Goal: Task Accomplishment & Management: Use online tool/utility

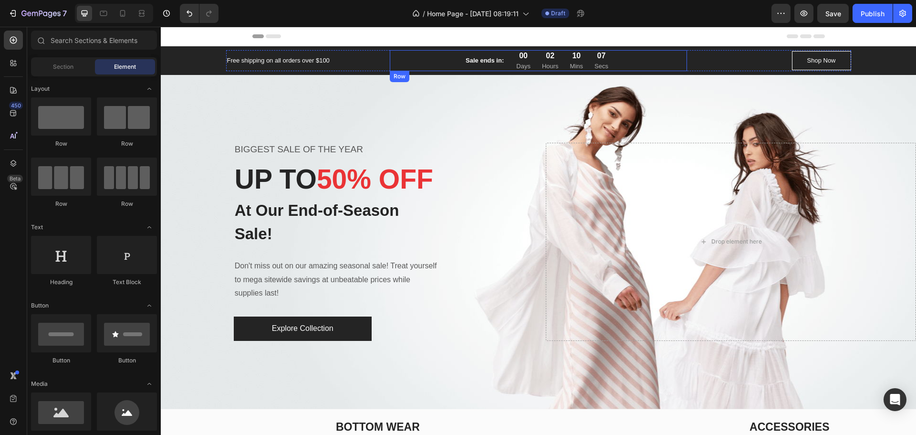
drag, startPoint x: 427, startPoint y: 61, endPoint x: 422, endPoint y: 62, distance: 4.9
click at [427, 61] on div "Sale ends in: Text block 00 Days 02 Hours 10 Mins 07 Secs CountDown Timer Row" at bounding box center [538, 60] width 297 height 21
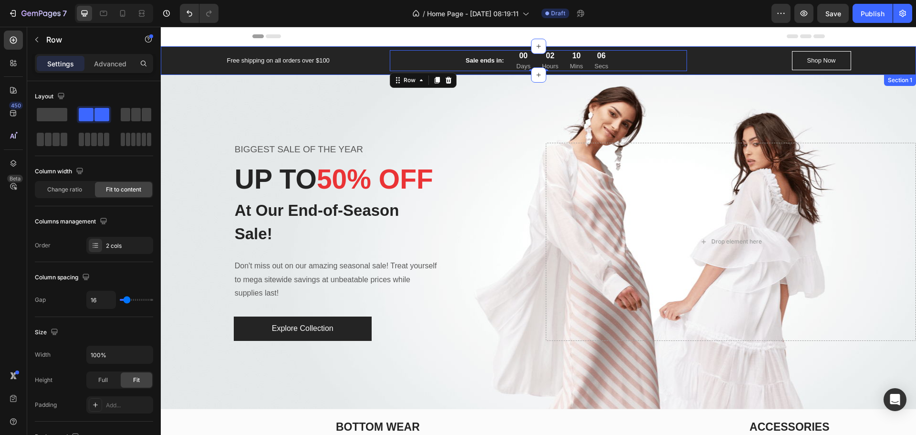
click at [879, 62] on div "Free shipping on all orders over $100 Text block Sale ends in: Text block 00 Da…" at bounding box center [538, 60] width 741 height 21
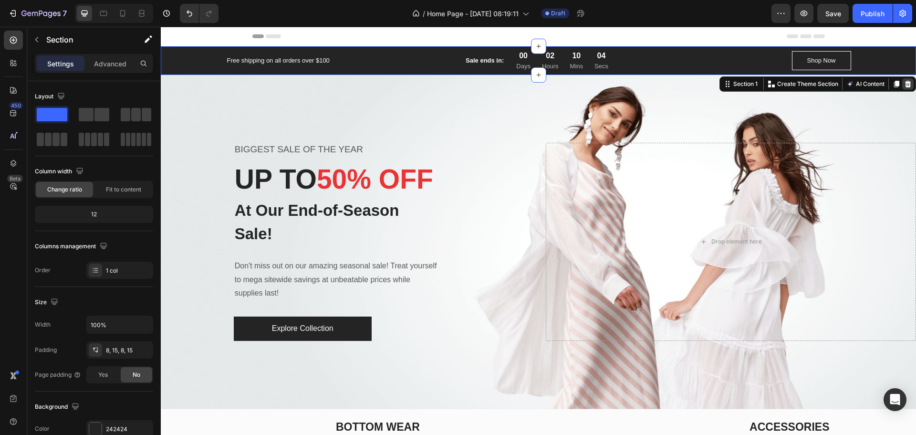
click at [905, 82] on icon at bounding box center [908, 83] width 6 height 7
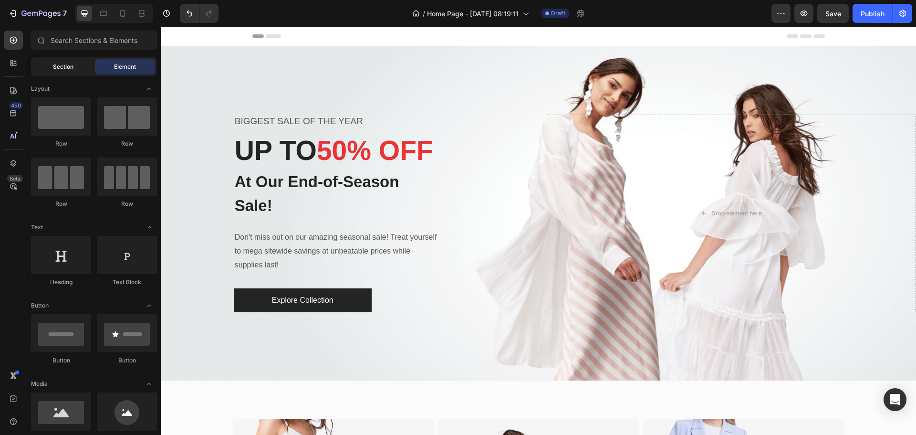
click at [60, 71] on span "Section" at bounding box center [63, 67] width 21 height 9
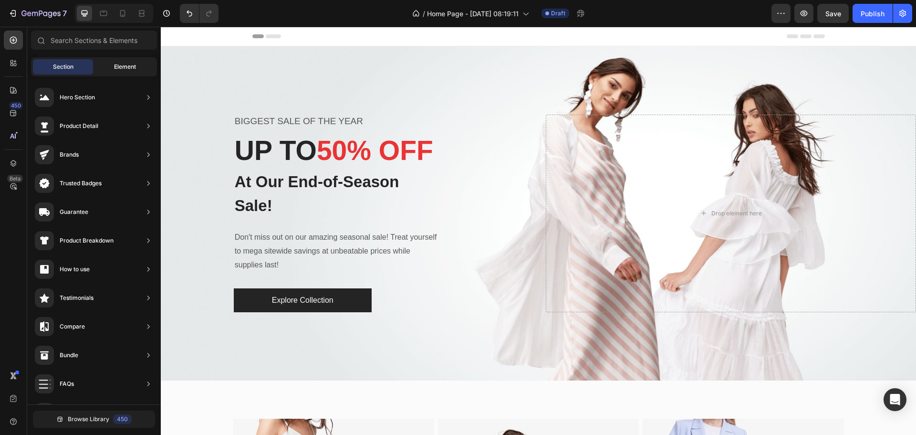
click at [121, 63] on span "Element" at bounding box center [125, 67] width 22 height 9
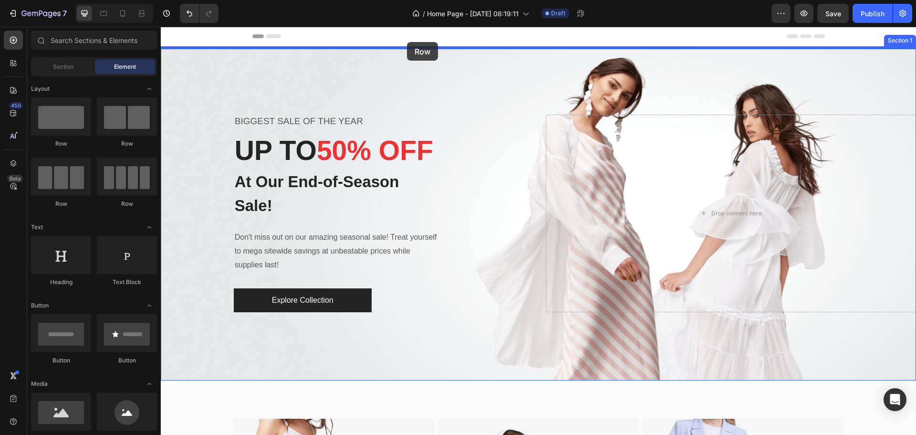
drag, startPoint x: 237, startPoint y: 154, endPoint x: 265, endPoint y: 162, distance: 28.8
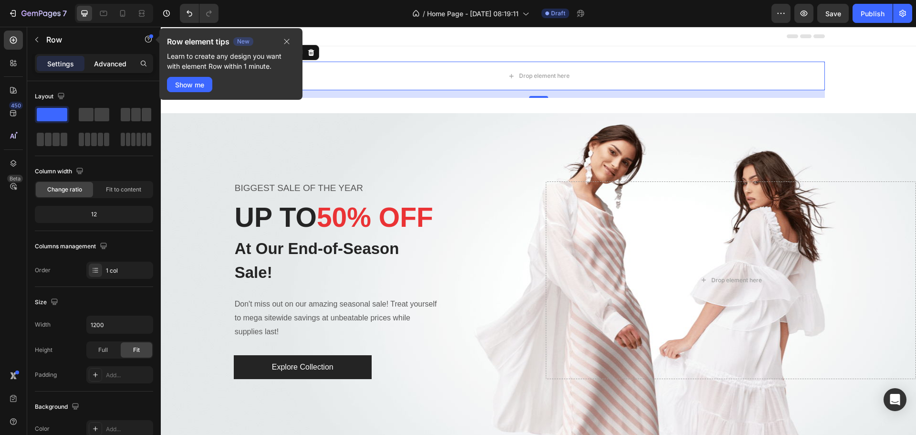
click at [112, 63] on p "Advanced" at bounding box center [110, 64] width 32 height 10
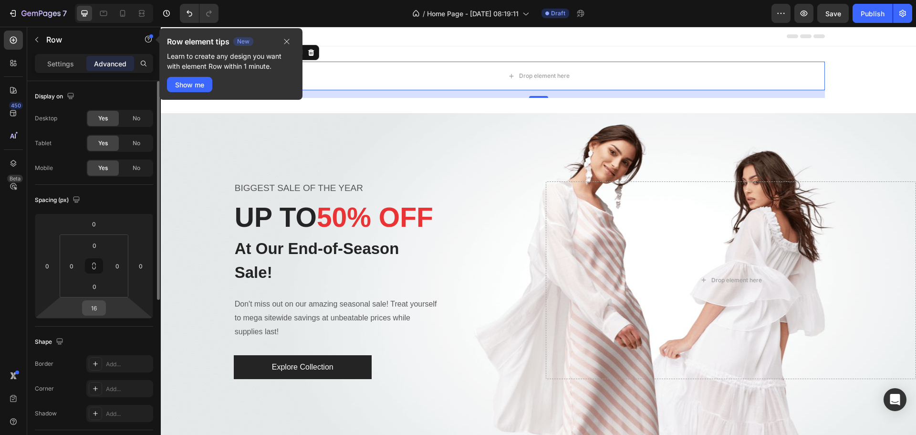
click at [105, 305] on div "16" at bounding box center [94, 307] width 24 height 15
click at [96, 307] on input "16" at bounding box center [93, 308] width 19 height 14
drag, startPoint x: 100, startPoint y: 309, endPoint x: 78, endPoint y: 308, distance: 22.0
click at [78, 308] on div "0 0 16 0" at bounding box center [94, 265] width 118 height 105
type input "0"
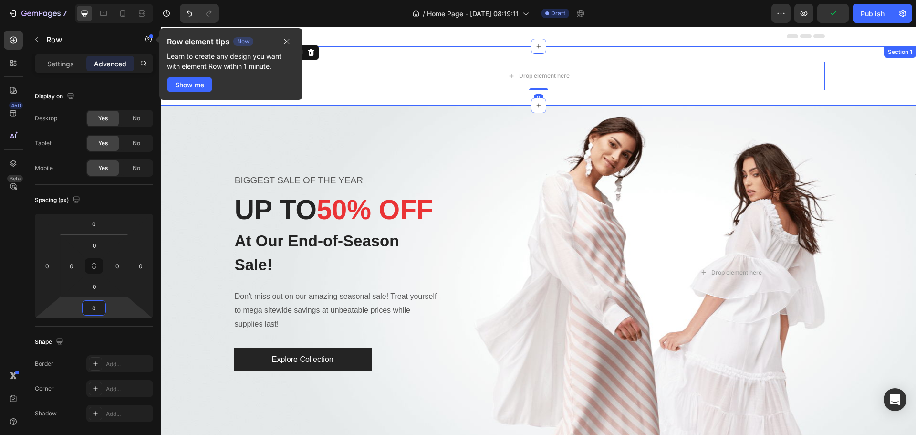
click at [424, 98] on div "Drop element here Row 0 Section 1" at bounding box center [538, 75] width 755 height 59
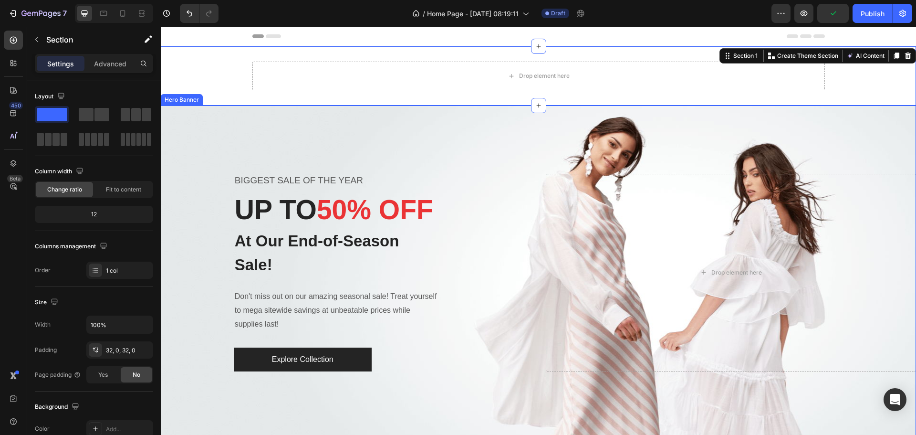
click at [416, 115] on div "Overlay" at bounding box center [538, 272] width 755 height 334
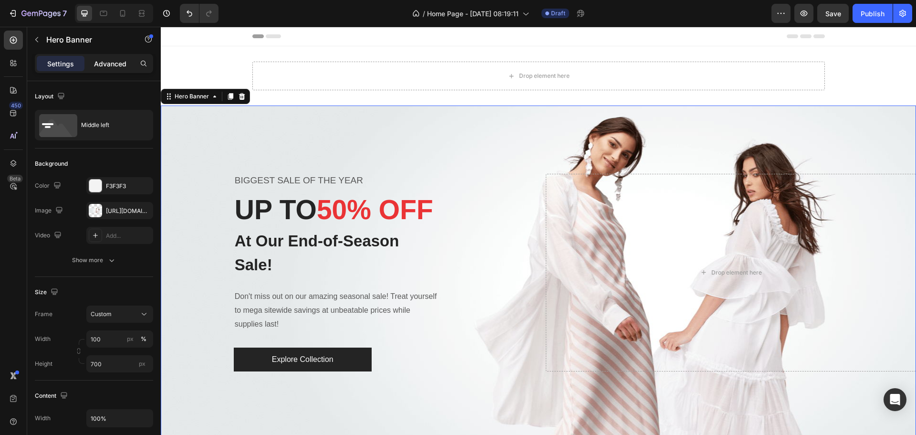
click at [116, 66] on p "Advanced" at bounding box center [110, 64] width 32 height 10
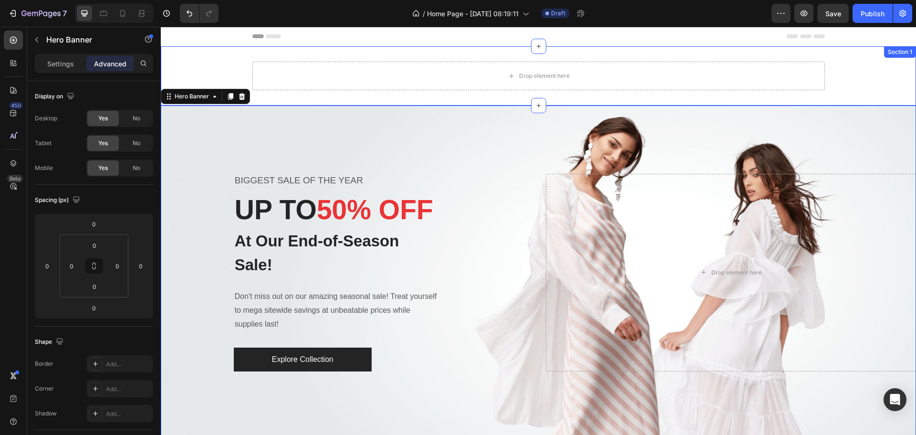
click at [296, 95] on div "Drop element here Row Section 1" at bounding box center [538, 75] width 755 height 59
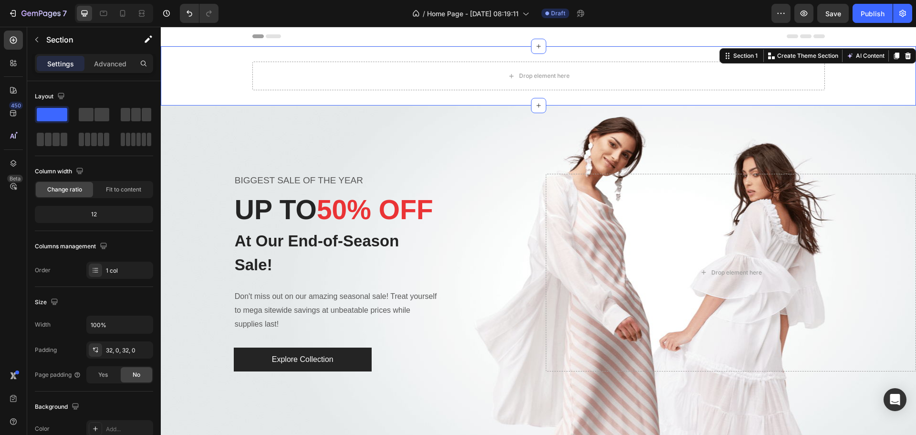
click at [198, 63] on div "Drop element here Row" at bounding box center [538, 76] width 755 height 29
click at [144, 350] on icon "button" at bounding box center [143, 350] width 8 height 8
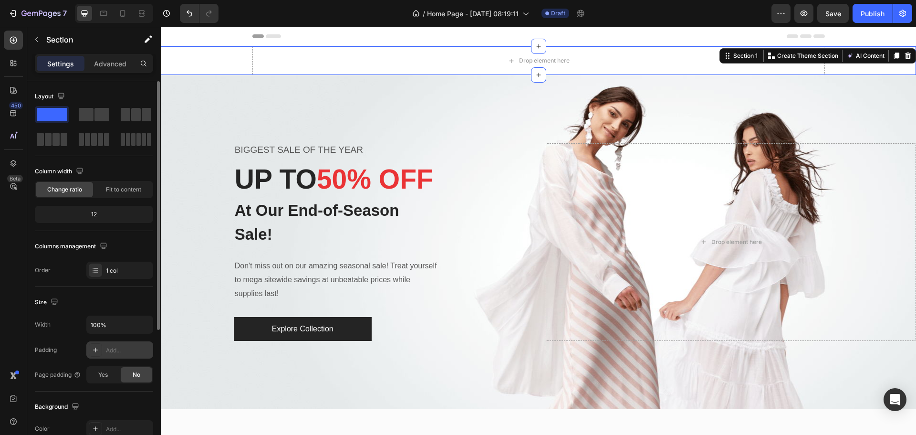
scroll to position [201, 0]
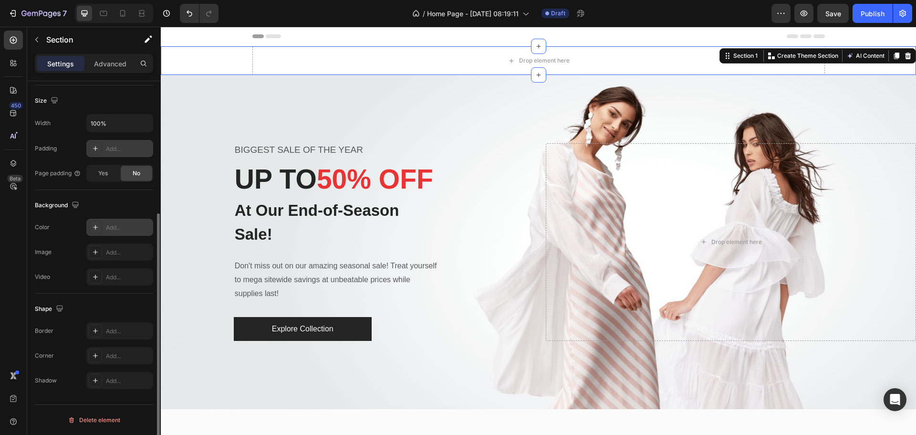
click at [123, 229] on div "Add..." at bounding box center [128, 227] width 45 height 9
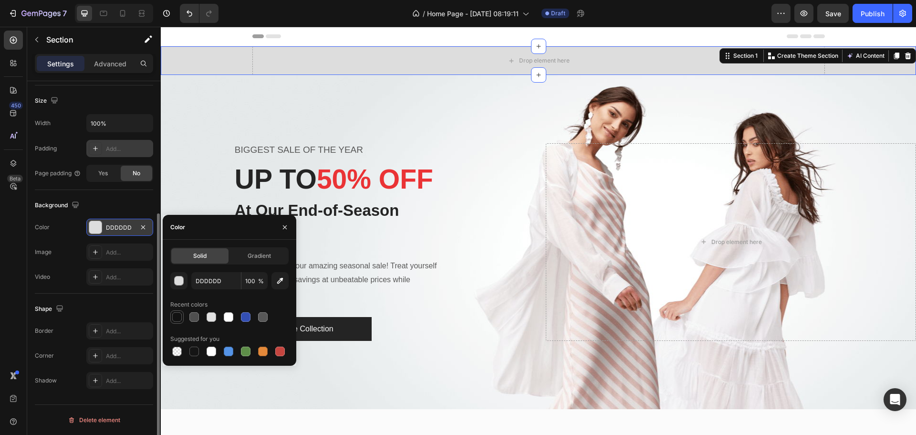
click at [181, 315] on div at bounding box center [177, 317] width 10 height 10
type input "121212"
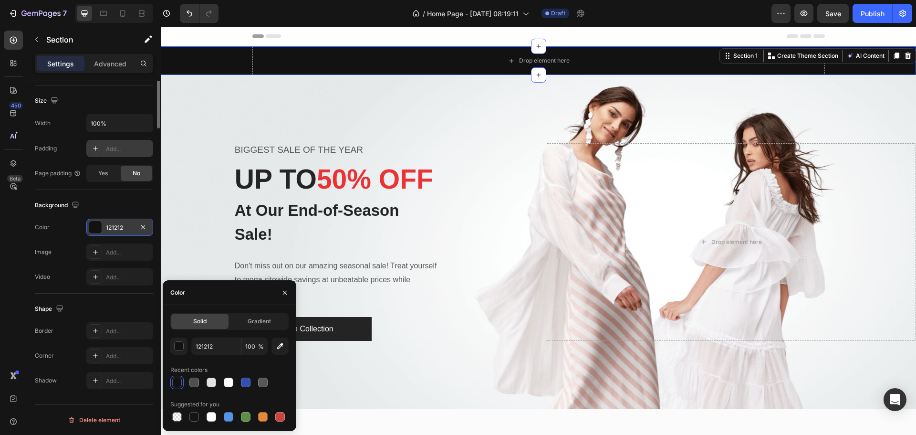
scroll to position [0, 0]
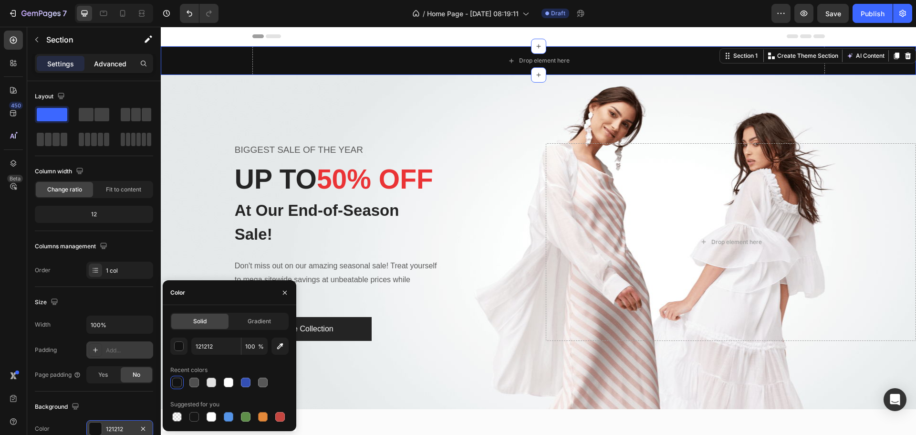
click at [106, 66] on p "Advanced" at bounding box center [110, 64] width 32 height 10
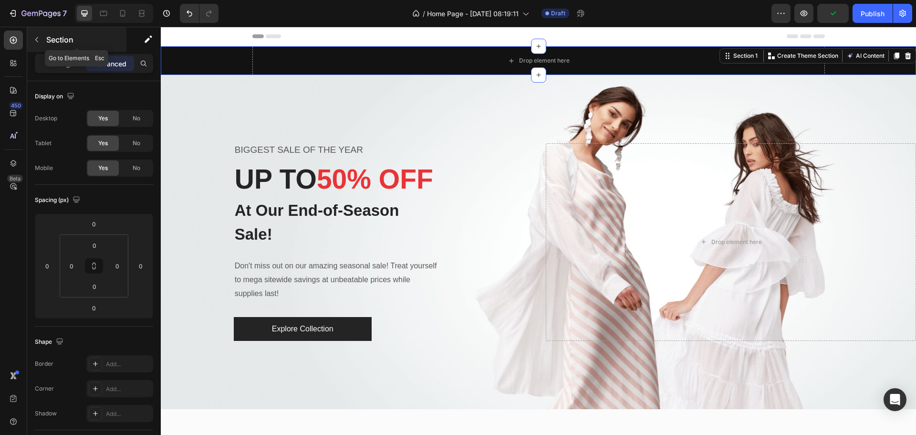
click at [39, 41] on icon "button" at bounding box center [37, 40] width 8 height 8
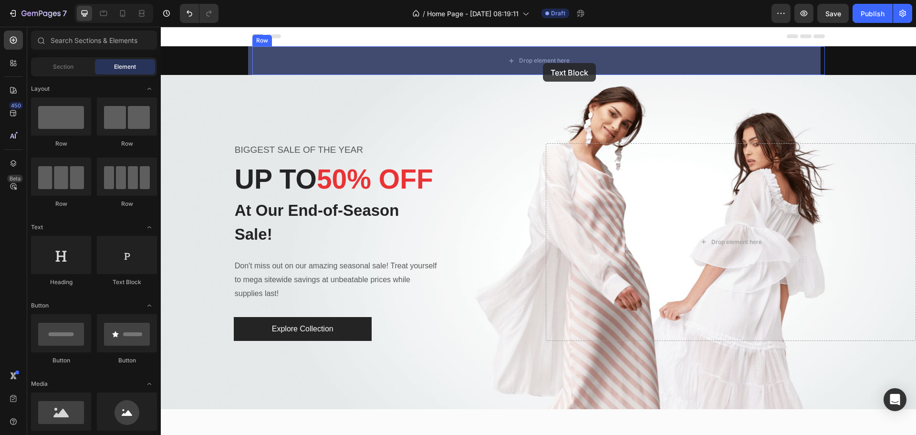
drag, startPoint x: 293, startPoint y: 285, endPoint x: 548, endPoint y: 52, distance: 345.5
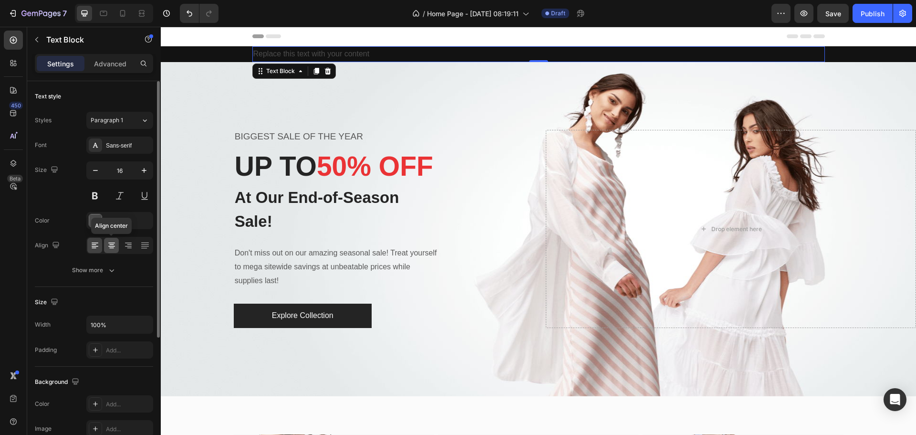
click at [111, 246] on icon at bounding box center [111, 246] width 7 height 1
click at [539, 53] on div "Replace this text with your content" at bounding box center [538, 54] width 573 height 16
click at [539, 53] on p "Replace this text with your content" at bounding box center [538, 54] width 571 height 14
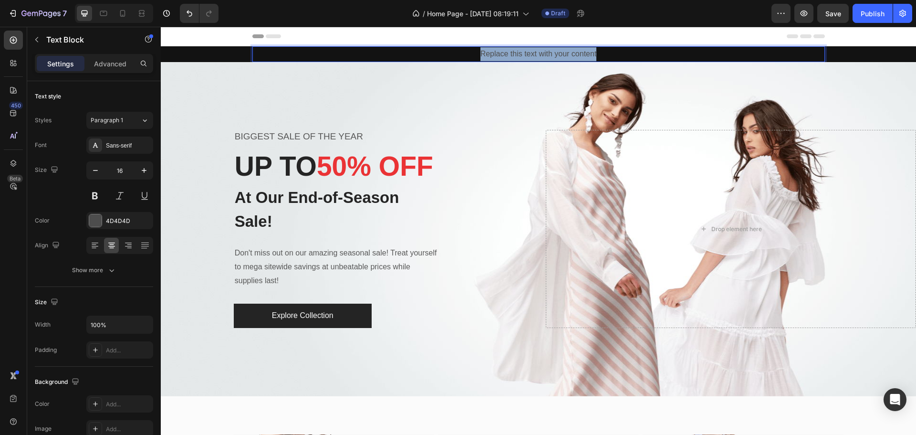
click at [540, 52] on p "Replace this text with your content" at bounding box center [538, 54] width 571 height 14
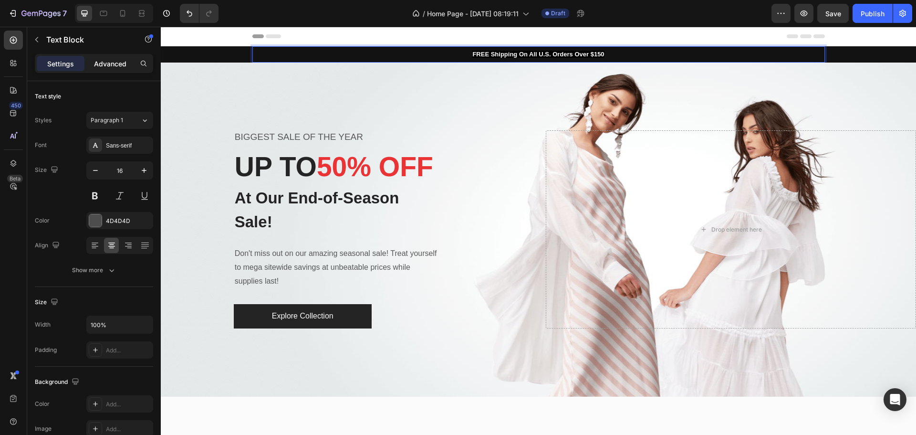
click at [115, 65] on p "Advanced" at bounding box center [110, 64] width 32 height 10
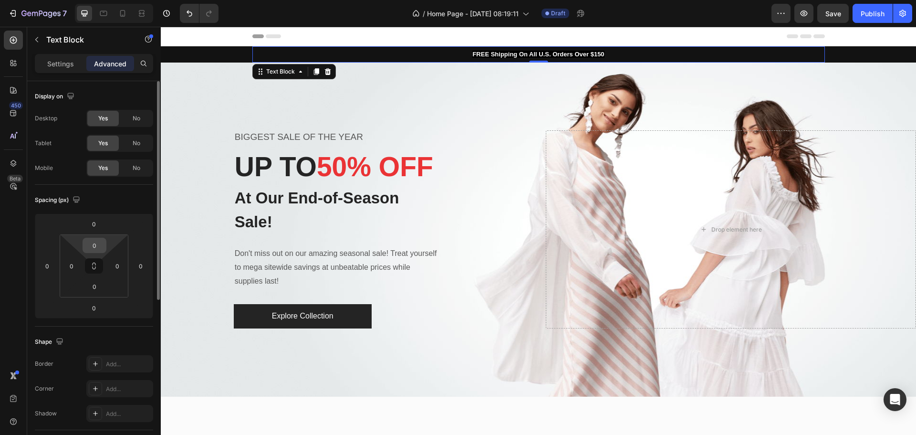
click at [99, 248] on input "0" at bounding box center [94, 245] width 19 height 14
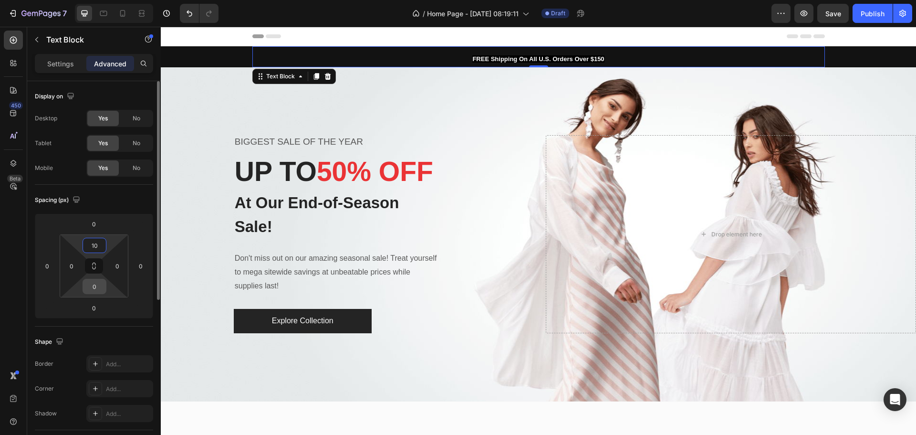
type input "10"
click at [95, 283] on input "0" at bounding box center [94, 286] width 19 height 14
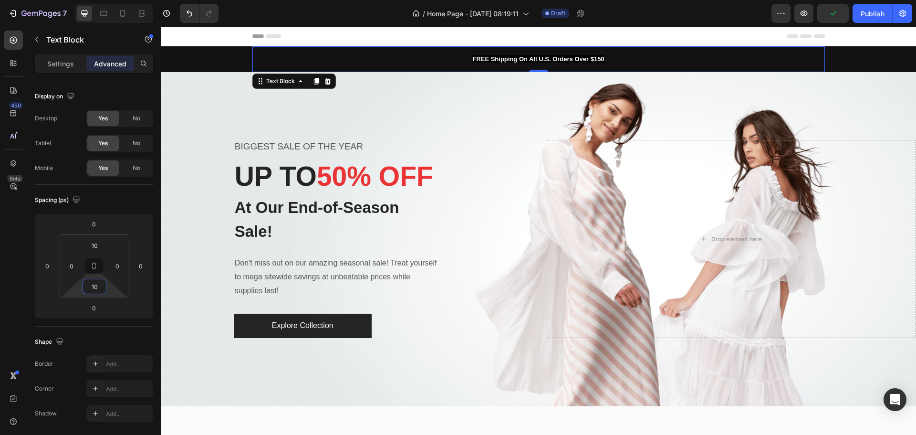
type input "10"
click at [503, 56] on strong "FREE Shipping On All U.S. Orders Over $150" at bounding box center [538, 58] width 132 height 7
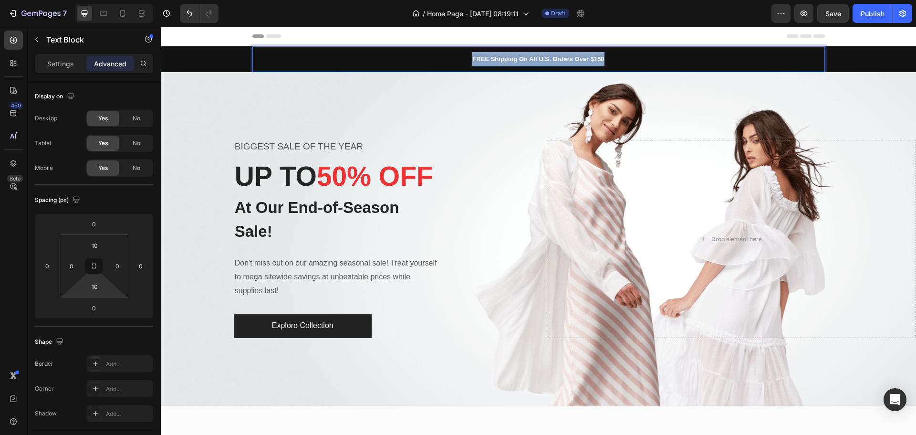
click at [503, 56] on strong "FREE Shipping On All U.S. Orders Over $150" at bounding box center [538, 58] width 132 height 7
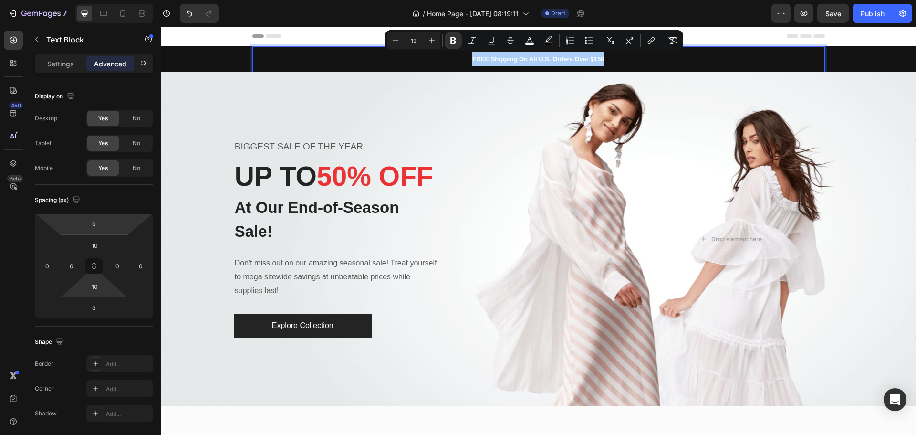
drag, startPoint x: 60, startPoint y: 66, endPoint x: 62, endPoint y: 72, distance: 6.0
click at [60, 66] on p "Settings" at bounding box center [60, 64] width 27 height 10
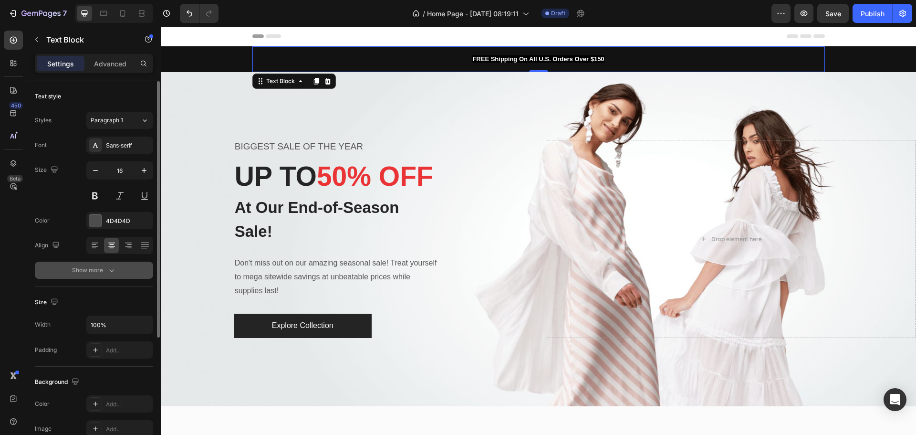
click at [114, 268] on icon "button" at bounding box center [112, 270] width 10 height 10
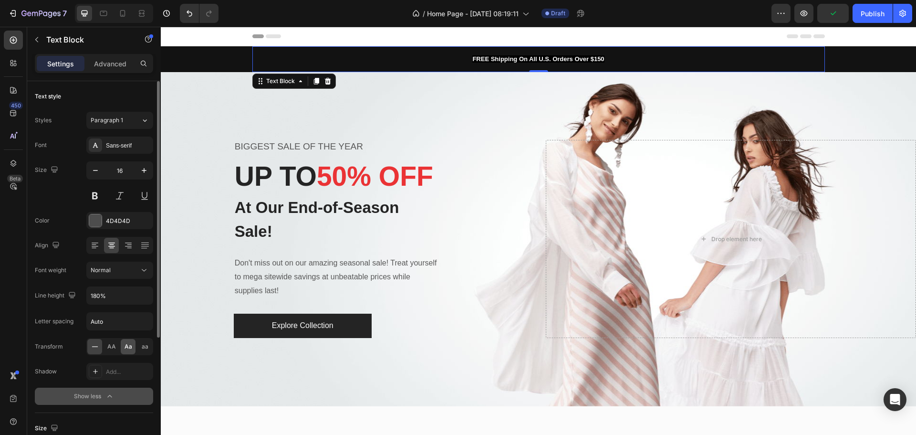
click at [123, 349] on div "Aa" at bounding box center [128, 346] width 15 height 15
click at [107, 347] on span "AA" at bounding box center [111, 346] width 9 height 9
click at [126, 347] on span "Aa" at bounding box center [129, 346] width 8 height 9
click at [145, 168] on icon "button" at bounding box center [144, 171] width 10 height 10
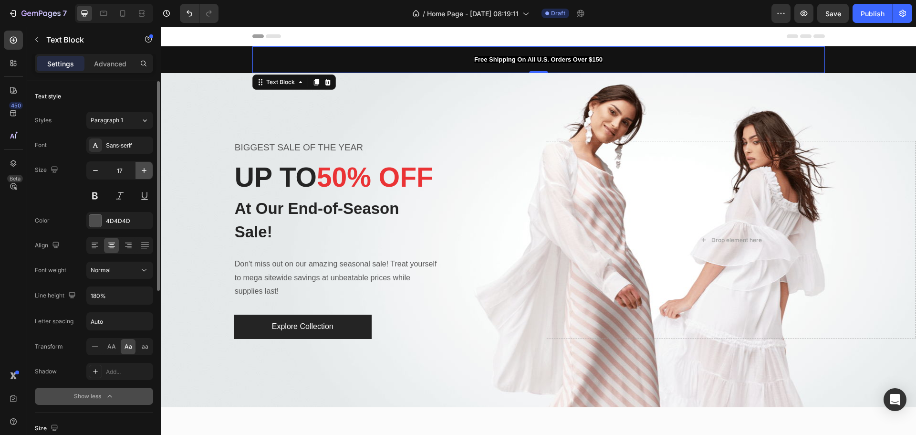
type input "18"
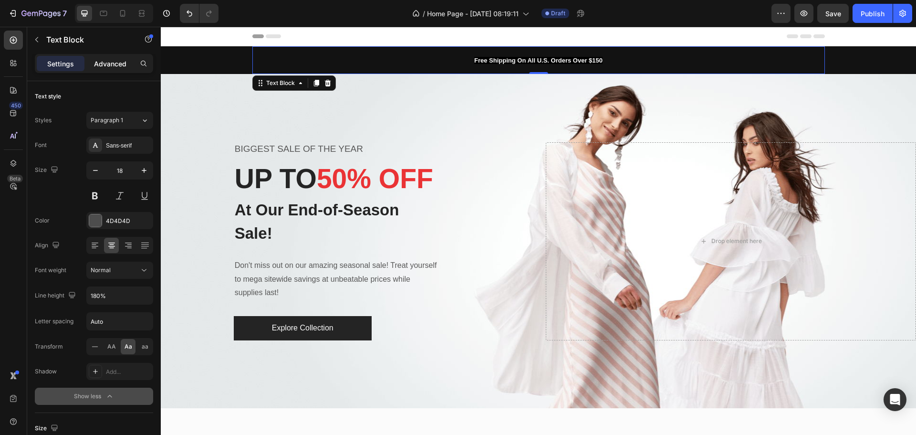
click at [110, 59] on p "Advanced" at bounding box center [110, 64] width 32 height 10
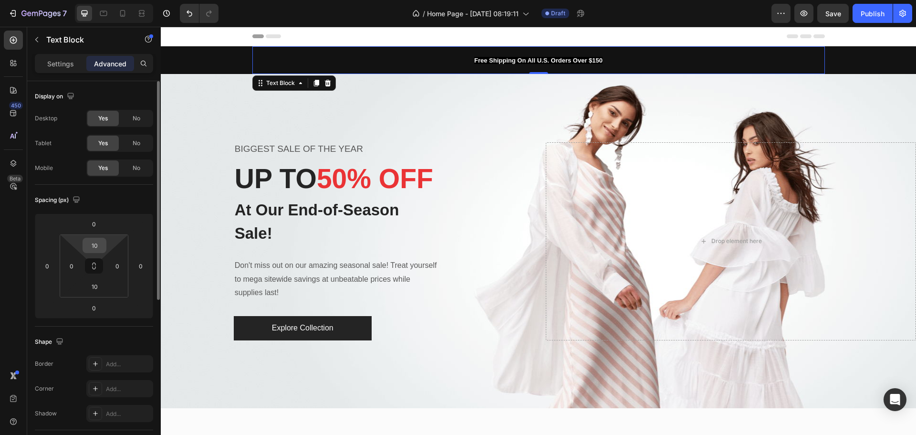
click at [101, 244] on input "10" at bounding box center [94, 245] width 19 height 14
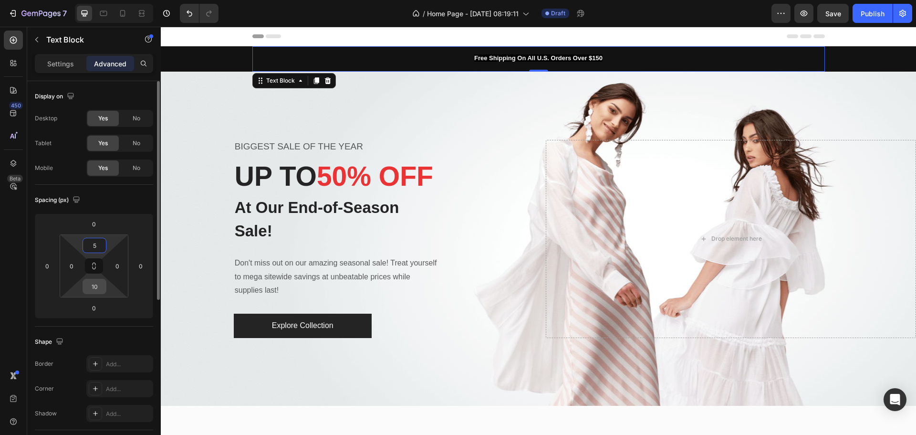
type input "5"
click at [97, 287] on input "10" at bounding box center [94, 286] width 19 height 14
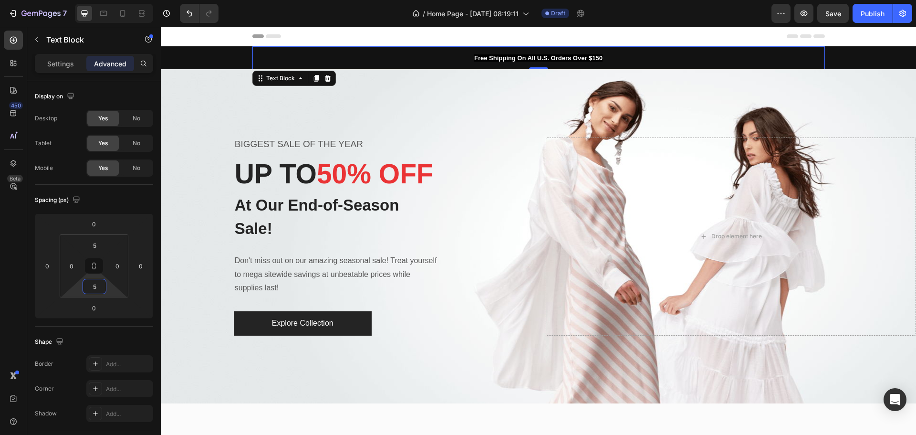
type input "5"
click at [51, 62] on p "Settings" at bounding box center [60, 64] width 27 height 10
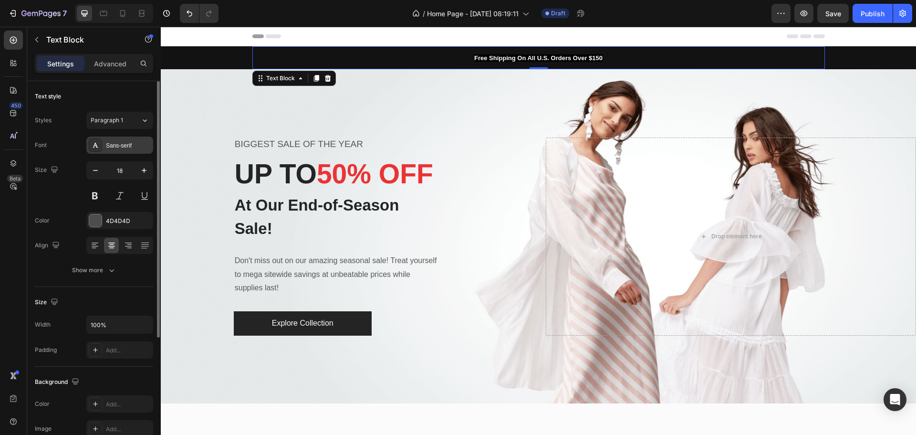
click at [142, 146] on div "Sans-serif" at bounding box center [128, 145] width 45 height 9
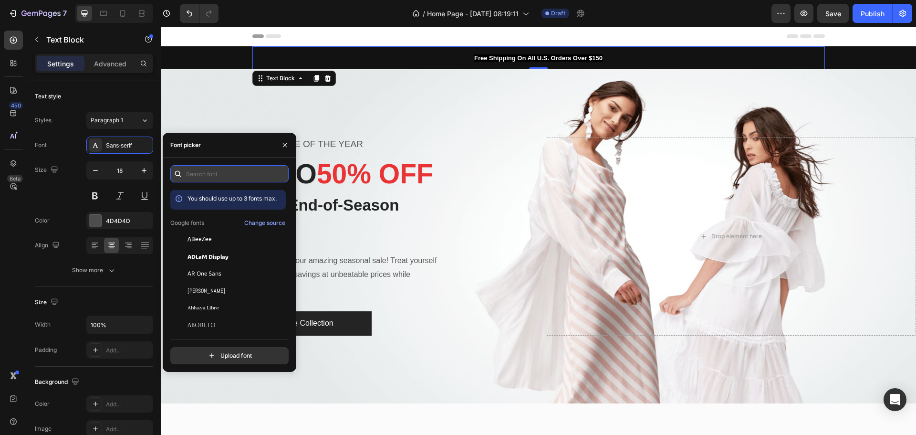
click at [218, 174] on input "text" at bounding box center [229, 173] width 118 height 17
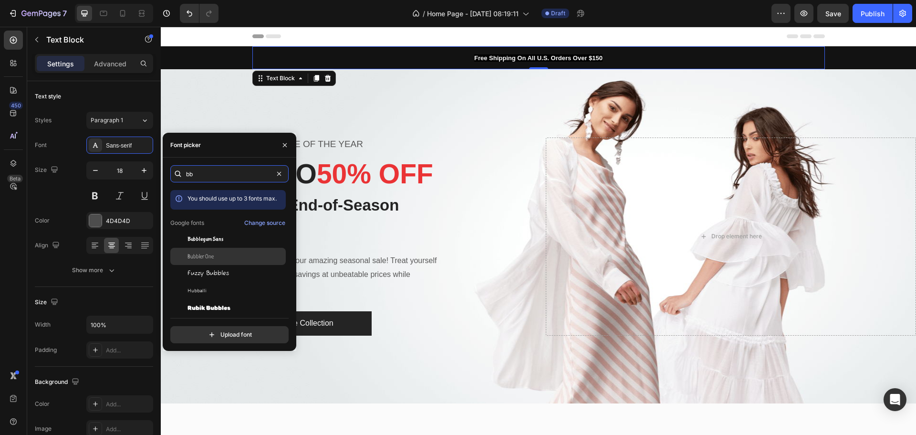
type input "b"
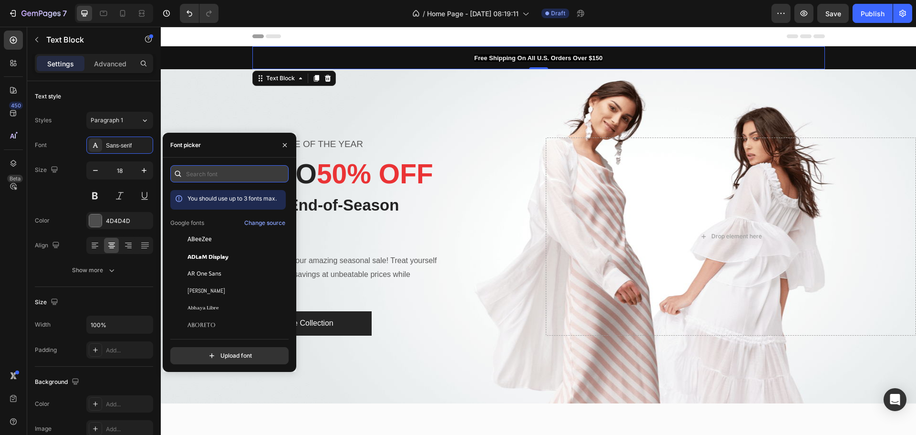
click at [246, 176] on input "text" at bounding box center [229, 173] width 118 height 17
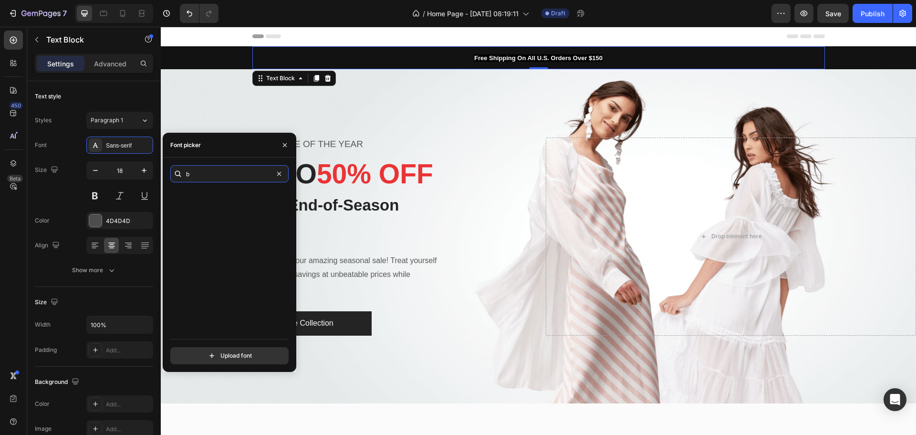
scroll to position [1193, 0]
type input "b"
click at [285, 242] on div "You should use up to 3 fonts max. Barrio Basic Baskervville Baskervville [GEOGR…" at bounding box center [229, 324] width 118 height 268
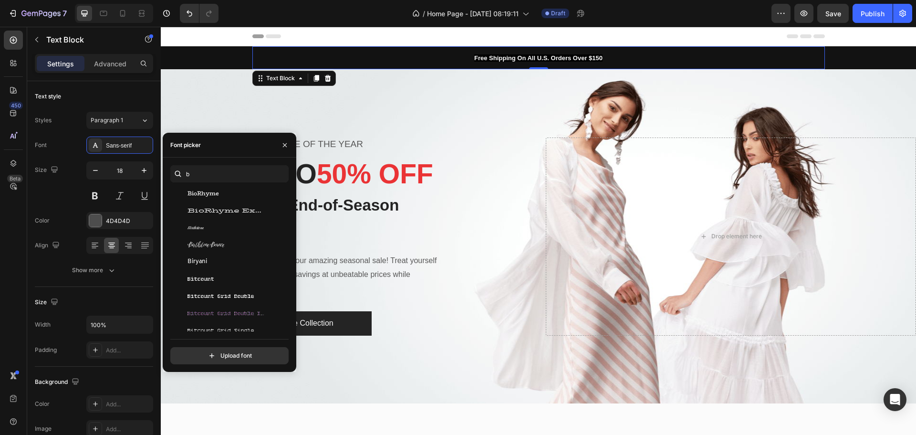
scroll to position [1581, 0]
click at [287, 262] on div "b You should use up to 3 fonts max. [PERSON_NAME] BhuTuka Expanded One Big Shou…" at bounding box center [230, 264] width 134 height 199
click at [249, 313] on div "Boldonse" at bounding box center [227, 317] width 115 height 17
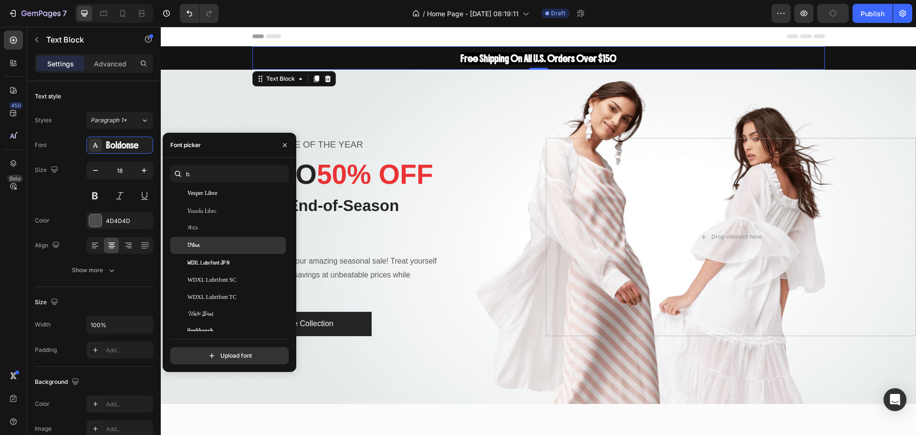
scroll to position [6417, 0]
click at [284, 144] on icon "button" at bounding box center [285, 145] width 4 height 4
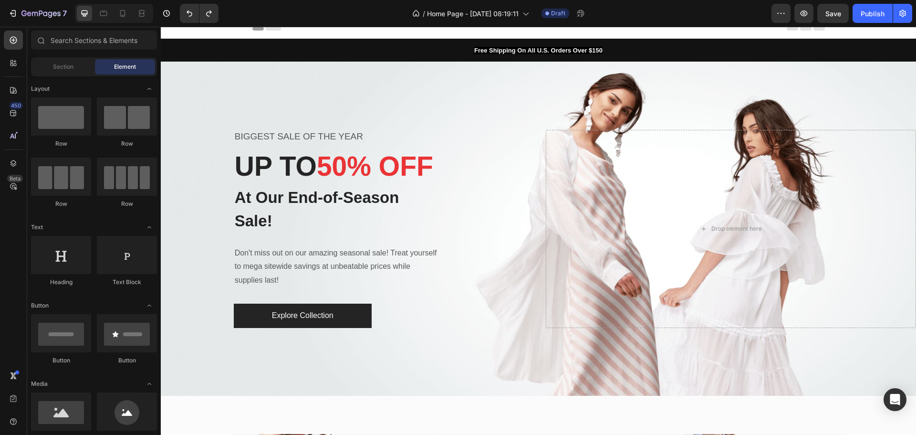
scroll to position [0, 0]
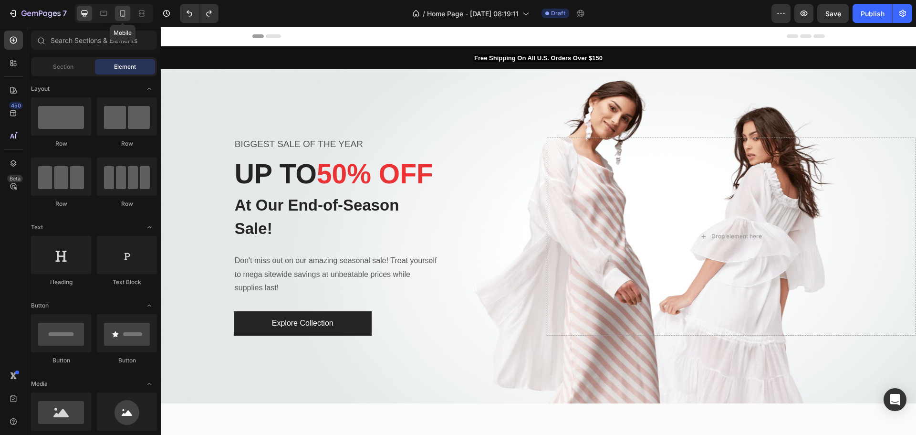
click at [125, 14] on icon at bounding box center [122, 13] width 5 height 7
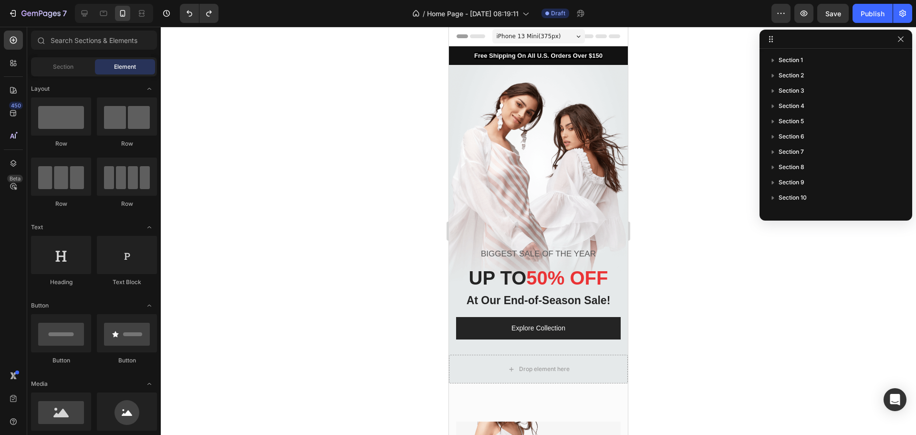
click at [324, 115] on div at bounding box center [538, 231] width 755 height 408
click at [537, 163] on div "Overlay" at bounding box center [538, 224] width 179 height 318
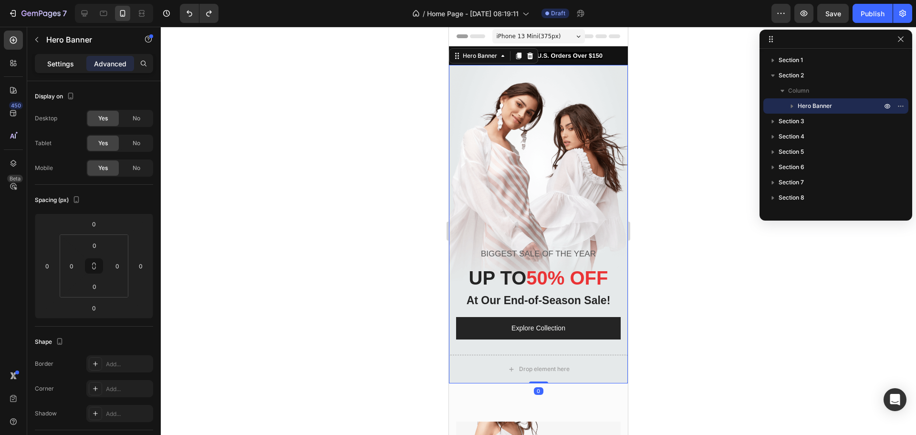
click at [61, 69] on div "Settings" at bounding box center [61, 63] width 48 height 15
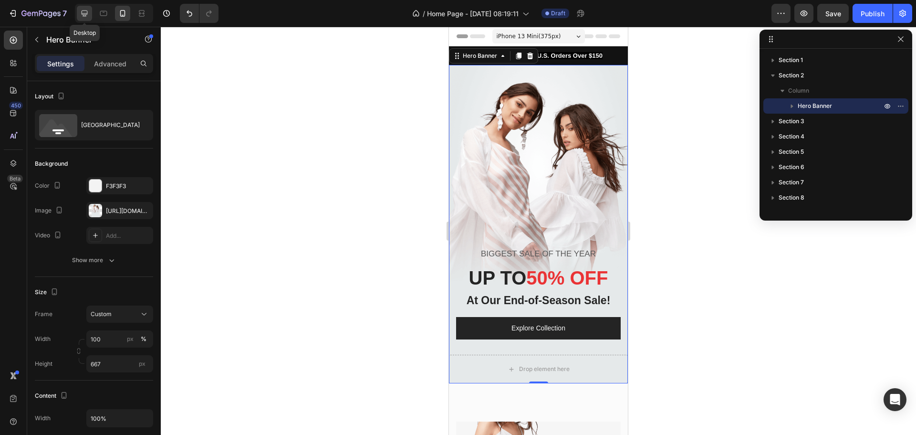
click at [87, 15] on icon at bounding box center [85, 13] width 6 height 6
type input "700"
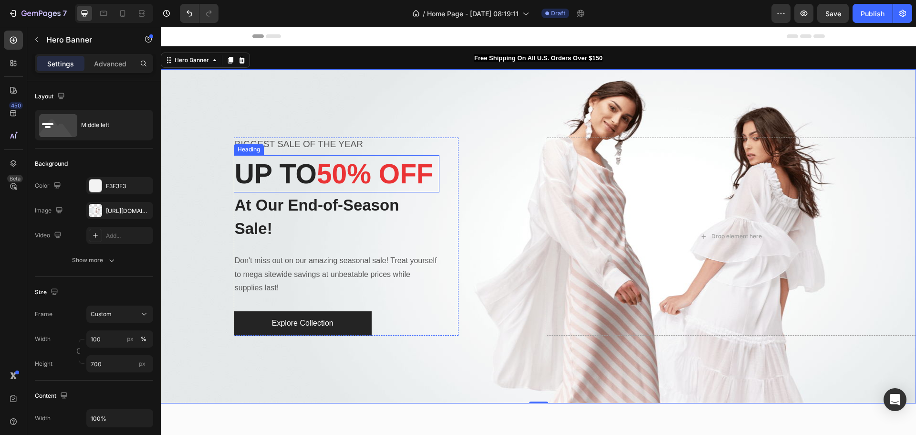
scroll to position [9, 0]
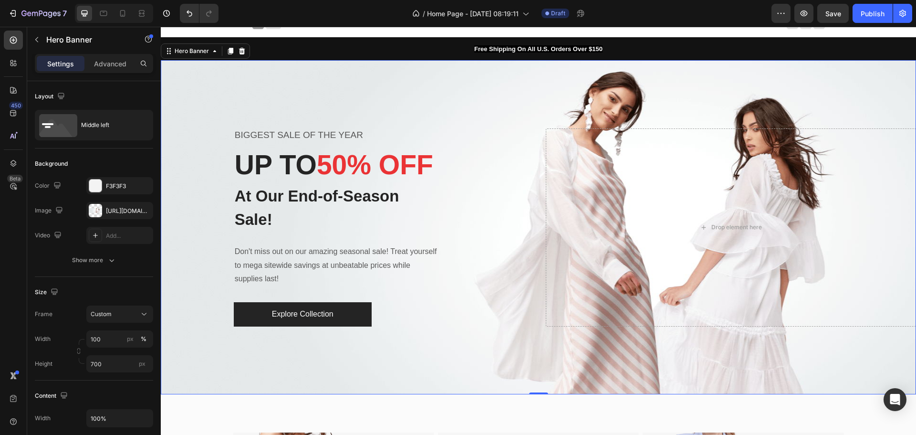
click at [512, 252] on div "BIGGEST SALE OF THE YEAR Text block UP TO 50% OFF Heading At Our End-of-Season …" at bounding box center [346, 227] width 371 height 198
click at [114, 210] on div "[URL][DOMAIN_NAME]" at bounding box center [120, 211] width 28 height 9
click at [806, 12] on icon "button" at bounding box center [804, 14] width 10 height 10
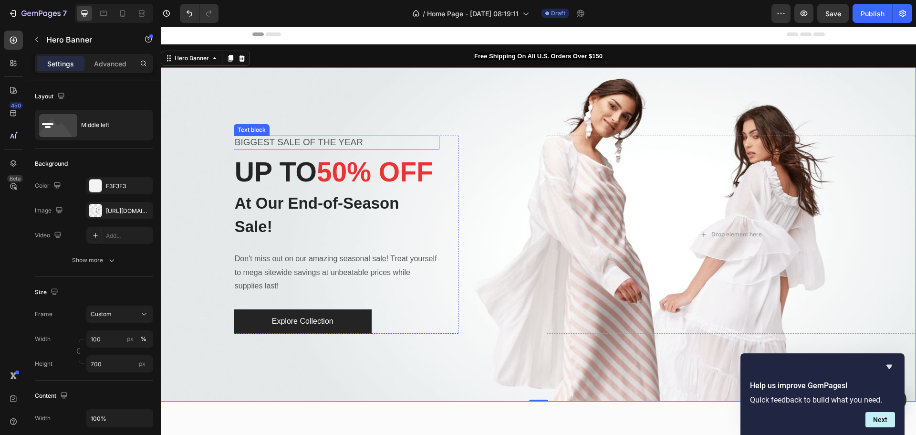
scroll to position [0, 0]
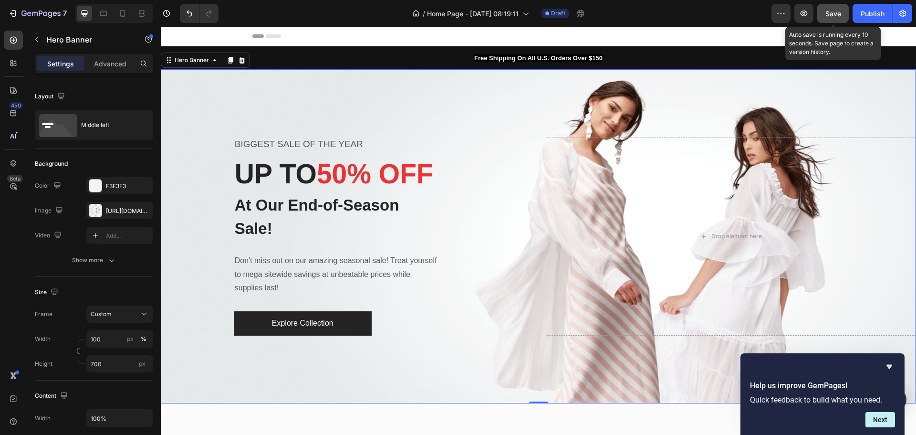
click at [838, 15] on span "Save" at bounding box center [833, 14] width 16 height 8
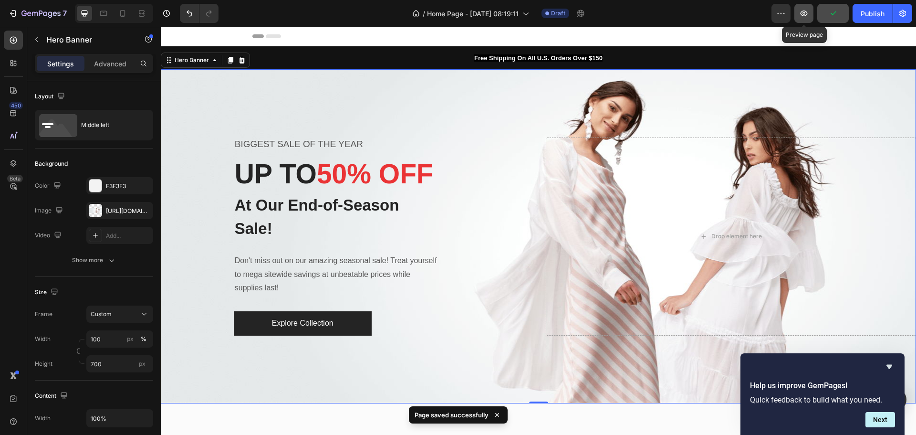
click at [802, 13] on icon "button" at bounding box center [804, 13] width 7 height 6
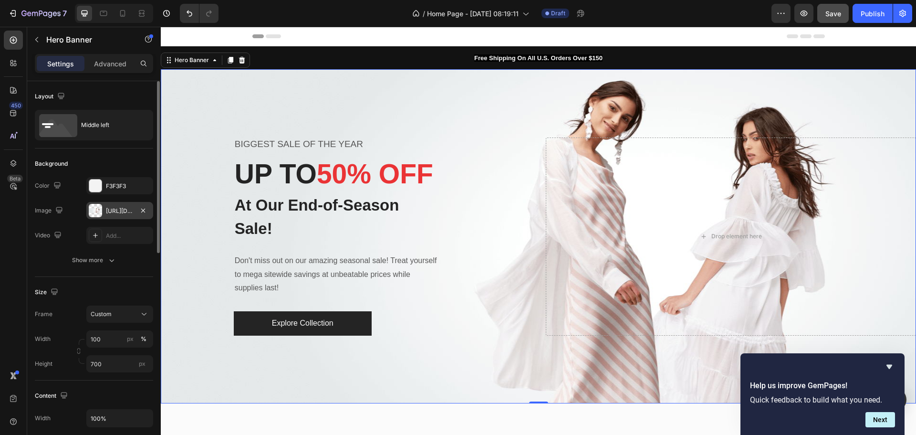
click at [121, 212] on div "[URL][DOMAIN_NAME]" at bounding box center [120, 211] width 28 height 9
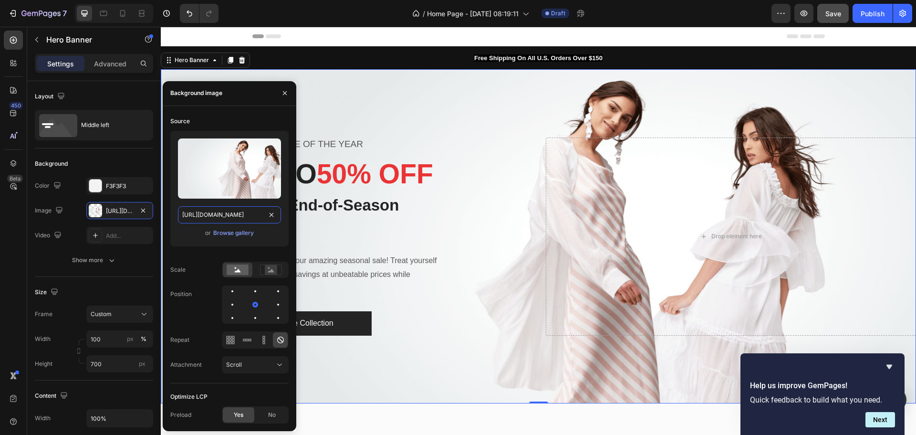
click at [239, 214] on input "[URL][DOMAIN_NAME]" at bounding box center [229, 214] width 103 height 17
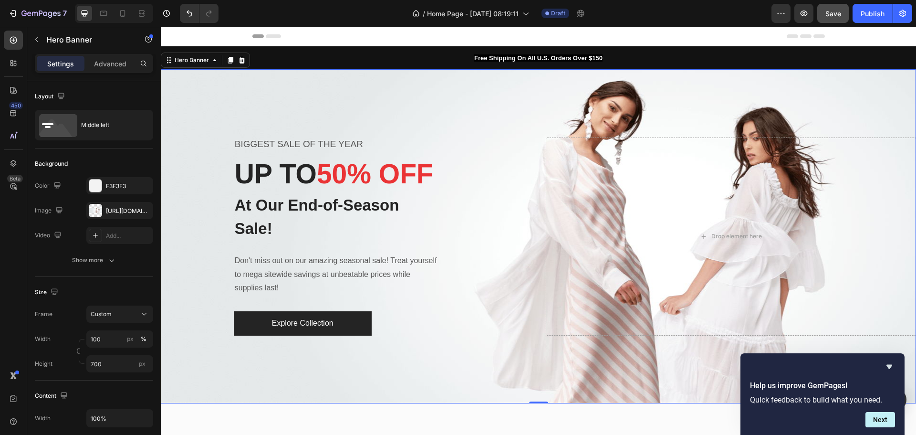
click at [436, 382] on div "Overlay" at bounding box center [538, 236] width 755 height 334
click at [145, 211] on icon "button" at bounding box center [143, 210] width 4 height 4
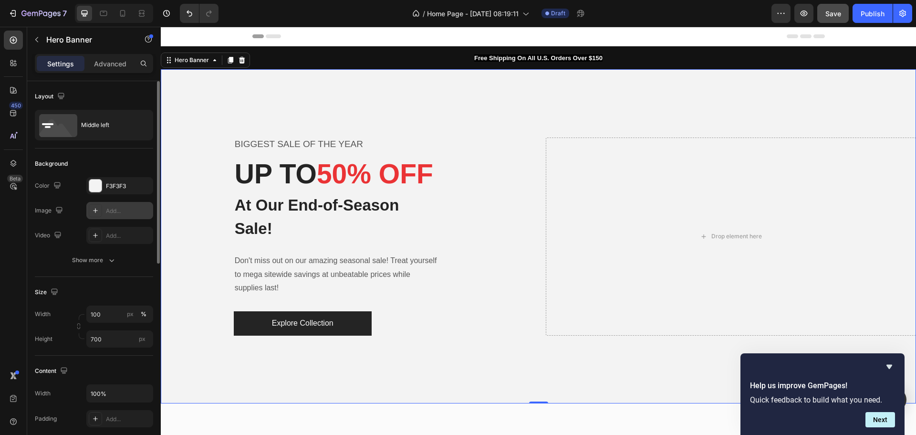
click at [110, 210] on div "Add..." at bounding box center [128, 211] width 45 height 9
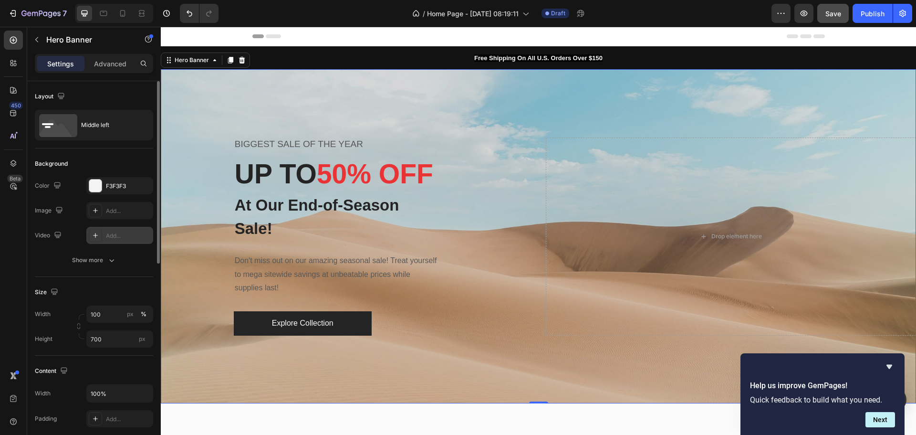
type input "[URL][DOMAIN_NAME]"
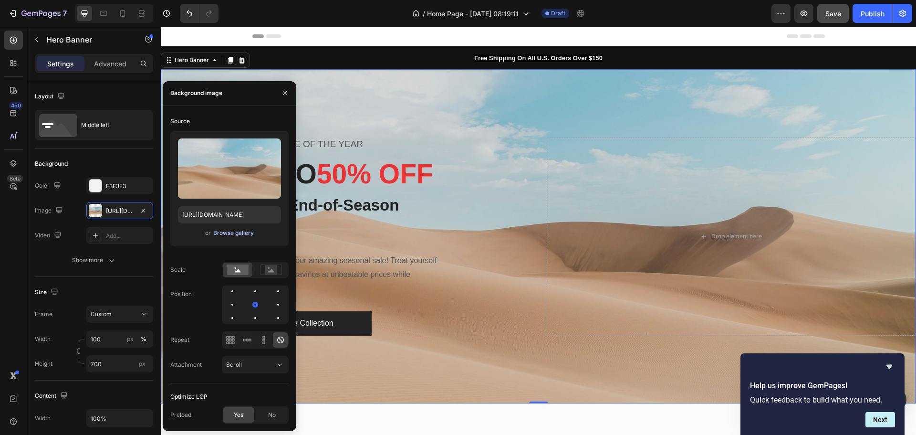
click at [227, 232] on div "Browse gallery" at bounding box center [233, 233] width 41 height 9
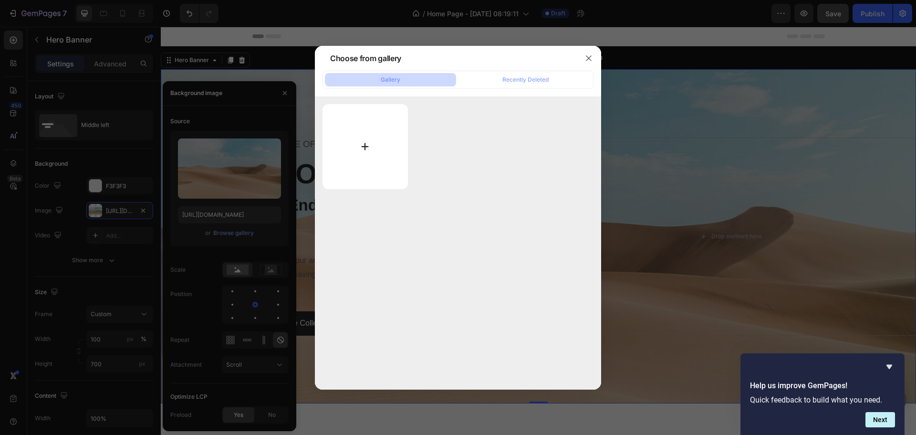
click at [363, 141] on input "file" at bounding box center [365, 146] width 85 height 85
type input "C:\fakepath\ysl1.jpg"
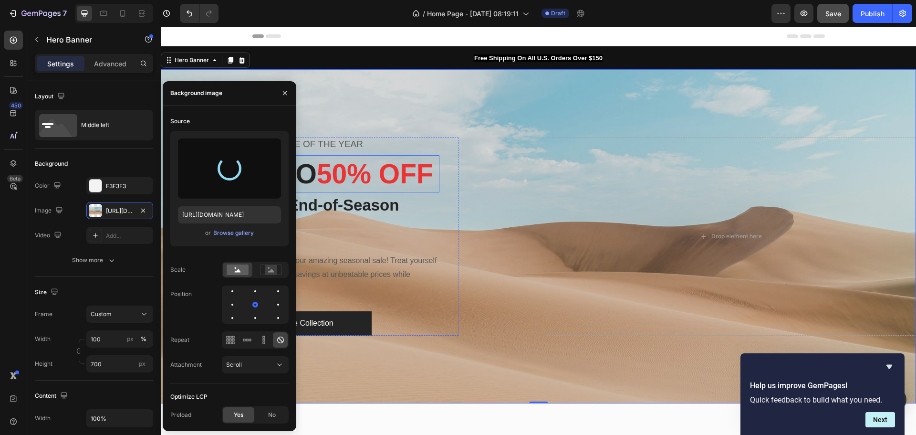
type input "[URL][DOMAIN_NAME]"
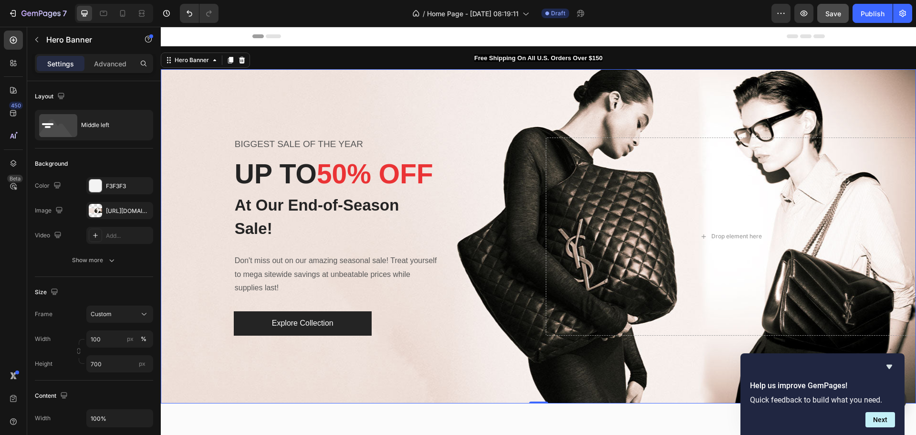
click at [469, 373] on div "Overlay" at bounding box center [538, 236] width 755 height 334
click at [144, 11] on icon at bounding box center [142, 14] width 10 height 10
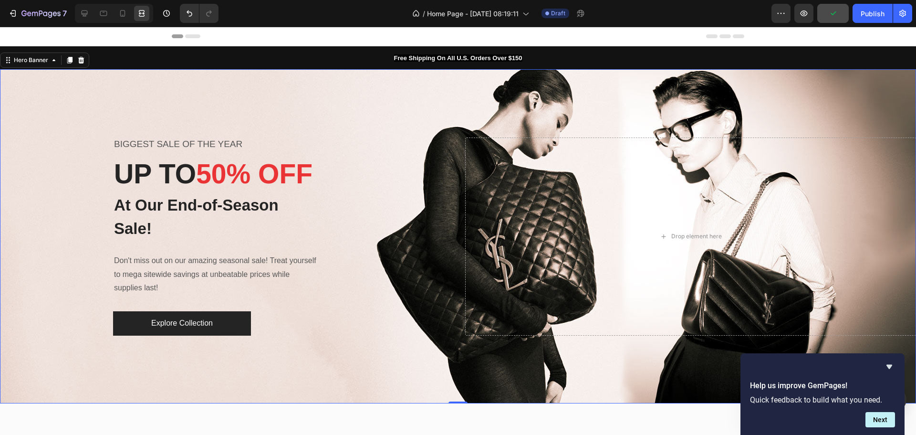
click at [362, 382] on div "Overlay" at bounding box center [458, 236] width 916 height 334
click at [106, 12] on icon at bounding box center [104, 14] width 10 height 10
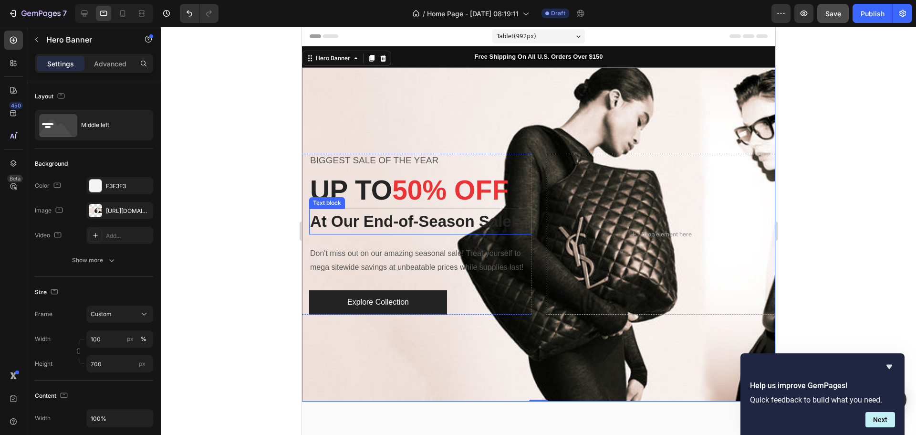
scroll to position [7, 0]
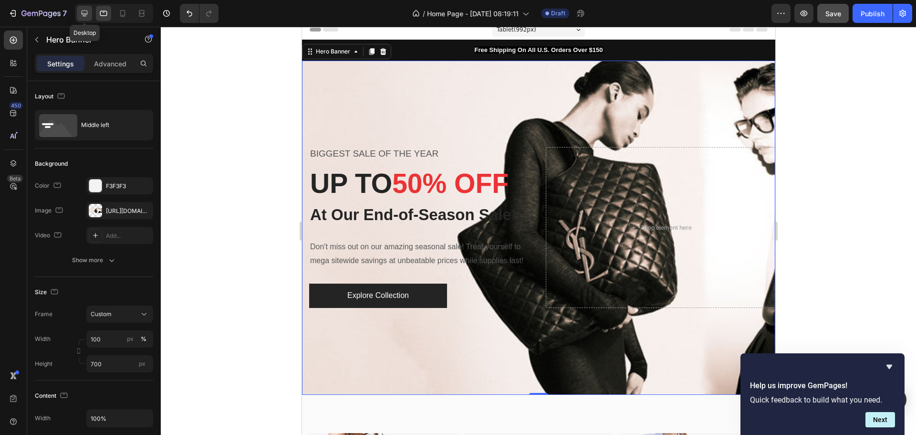
click at [87, 15] on icon at bounding box center [85, 14] width 10 height 10
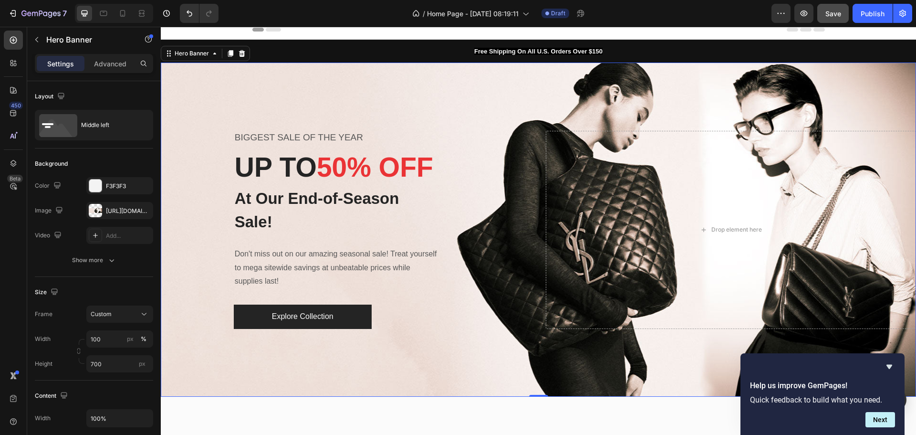
scroll to position [9, 0]
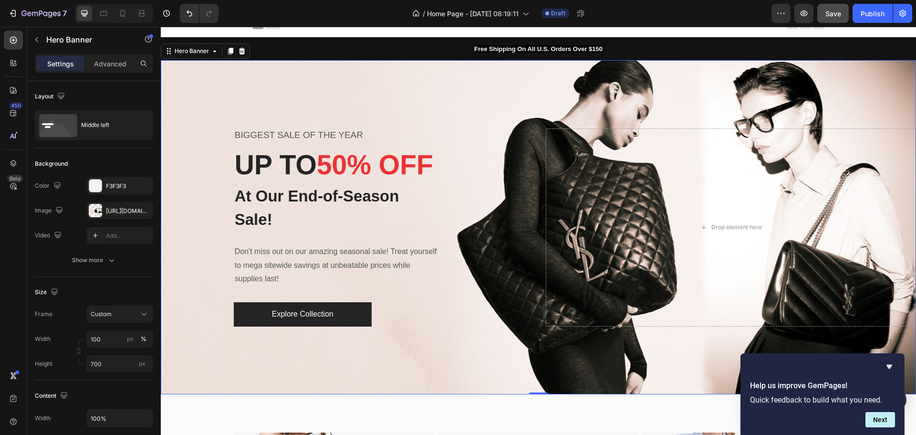
click at [449, 372] on div "Overlay" at bounding box center [538, 227] width 755 height 334
click at [145, 212] on icon "button" at bounding box center [143, 210] width 4 height 4
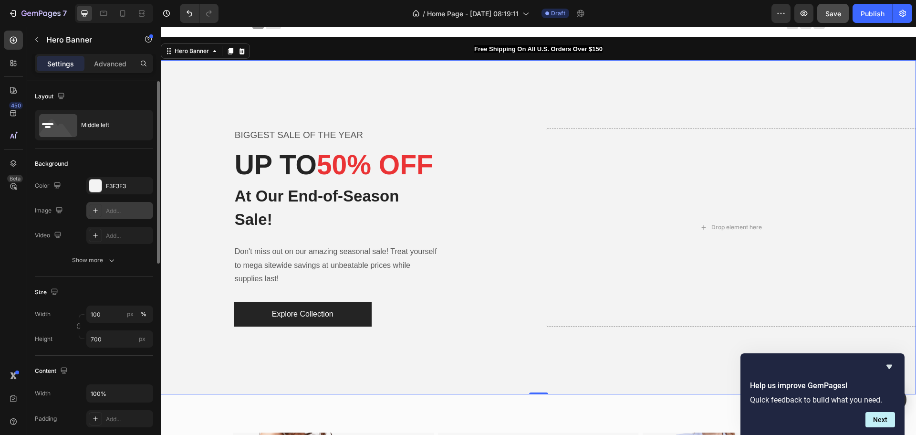
click at [117, 211] on div "Add..." at bounding box center [128, 211] width 45 height 9
type input "[URL][DOMAIN_NAME]"
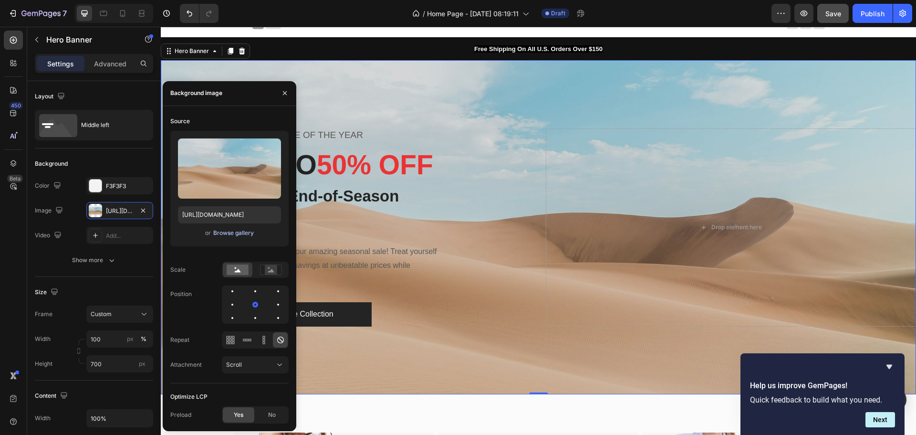
click at [231, 234] on div "Browse gallery" at bounding box center [233, 233] width 41 height 9
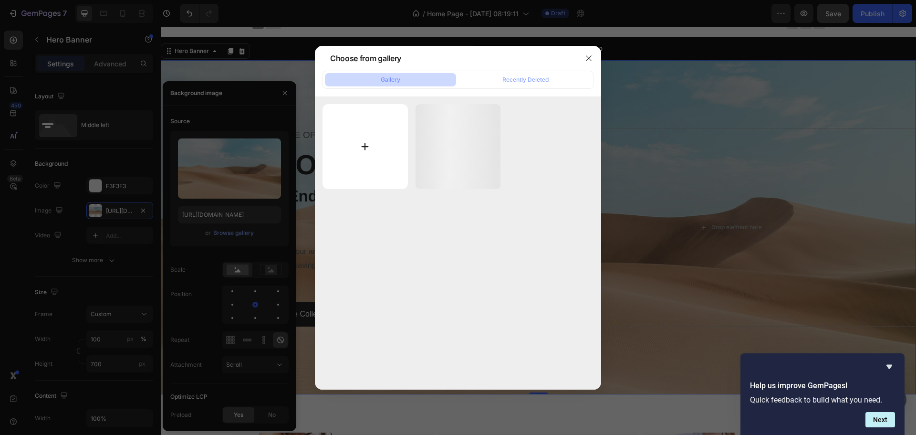
click at [358, 145] on input "file" at bounding box center [365, 146] width 85 height 85
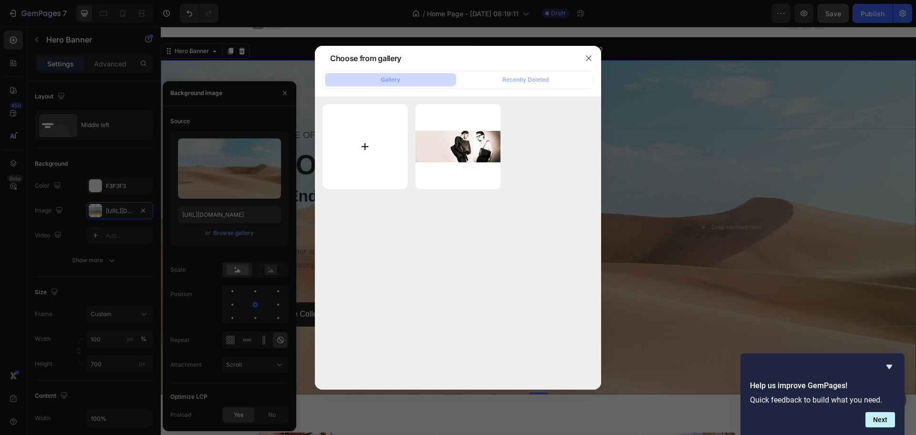
type input "C:\fakepath\ysl2.jpg"
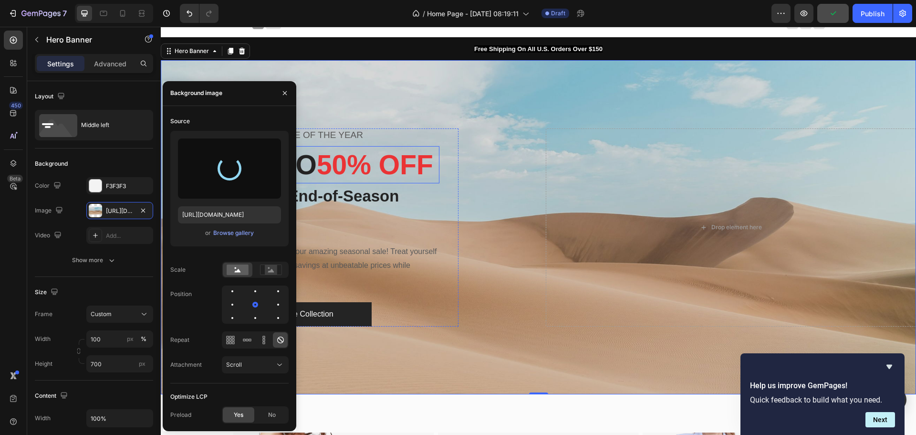
type input "[URL][DOMAIN_NAME]"
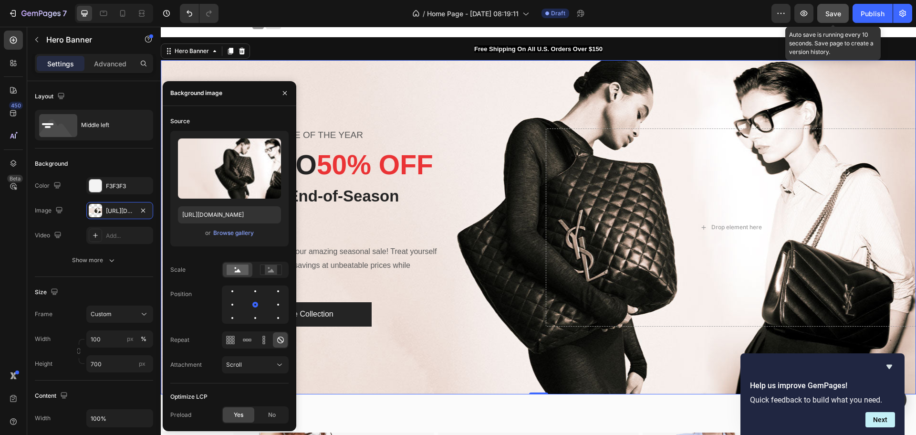
click at [836, 10] on span "Save" at bounding box center [833, 14] width 16 height 8
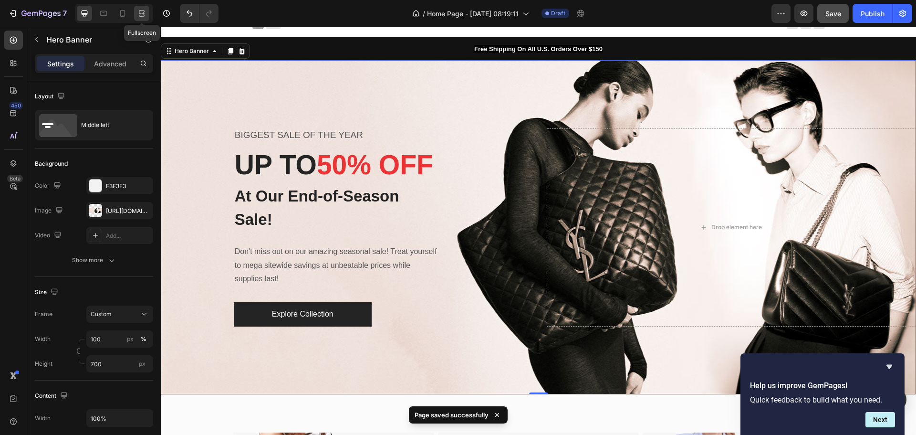
click at [145, 13] on icon at bounding box center [143, 13] width 3 height 2
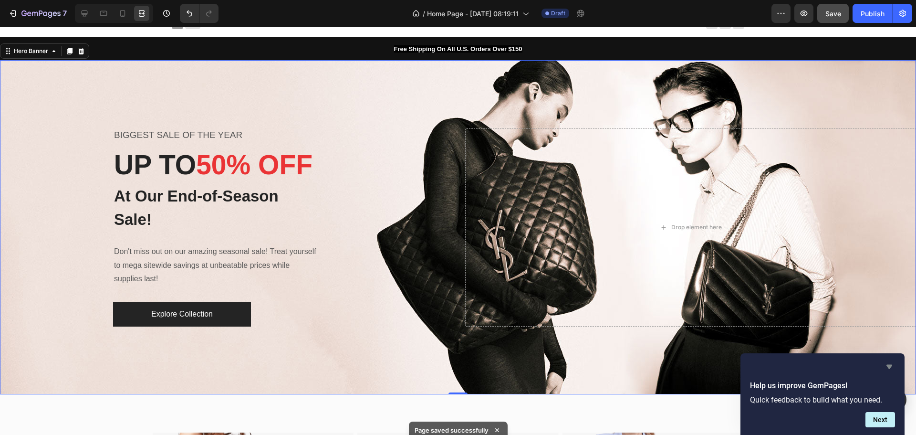
click at [889, 362] on icon "Hide survey" at bounding box center [889, 366] width 11 height 11
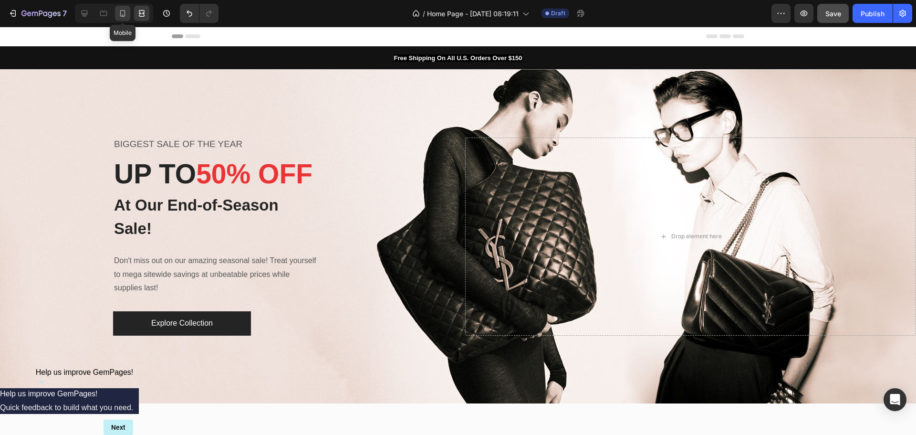
click at [124, 12] on icon at bounding box center [123, 14] width 10 height 10
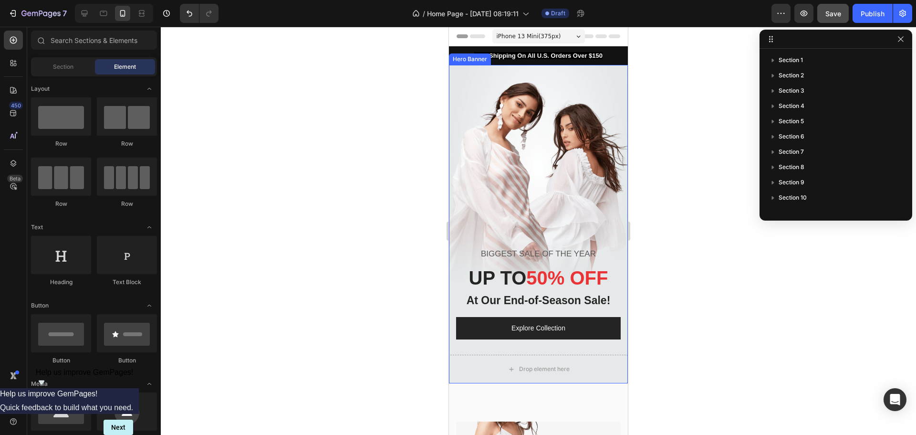
click at [569, 177] on div "Overlay" at bounding box center [538, 224] width 179 height 318
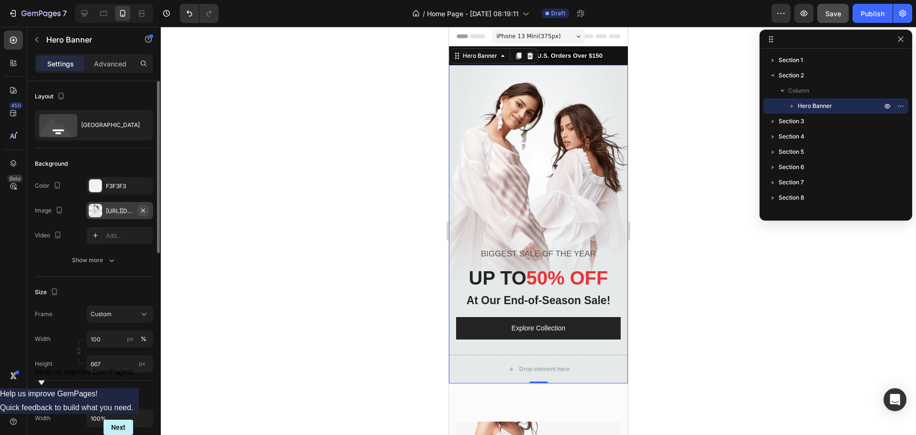
click at [144, 211] on icon "button" at bounding box center [143, 211] width 8 height 8
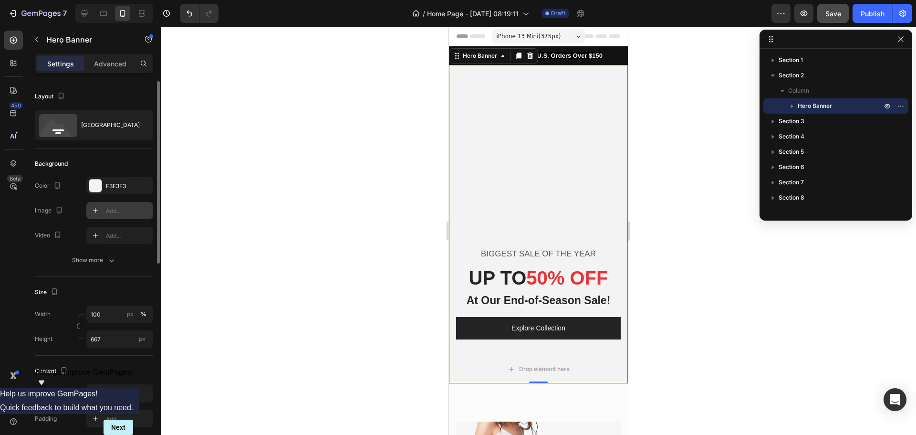
click at [110, 211] on div "Add..." at bounding box center [128, 211] width 45 height 9
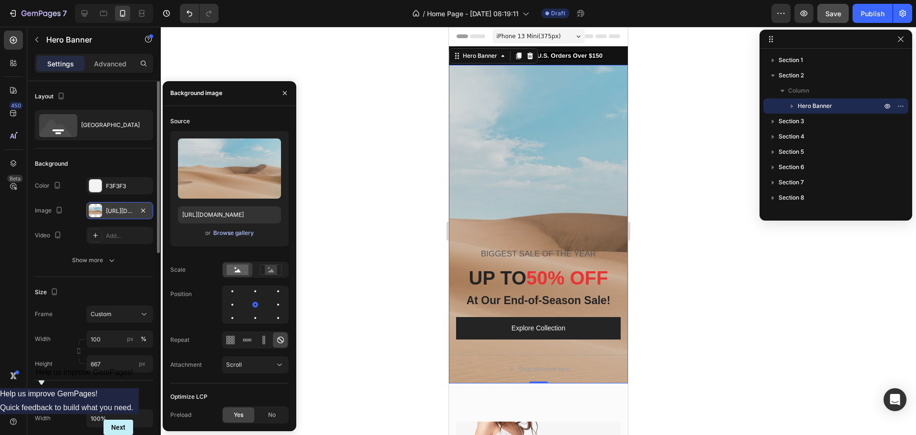
click at [229, 232] on div "Browse gallery" at bounding box center [233, 233] width 41 height 9
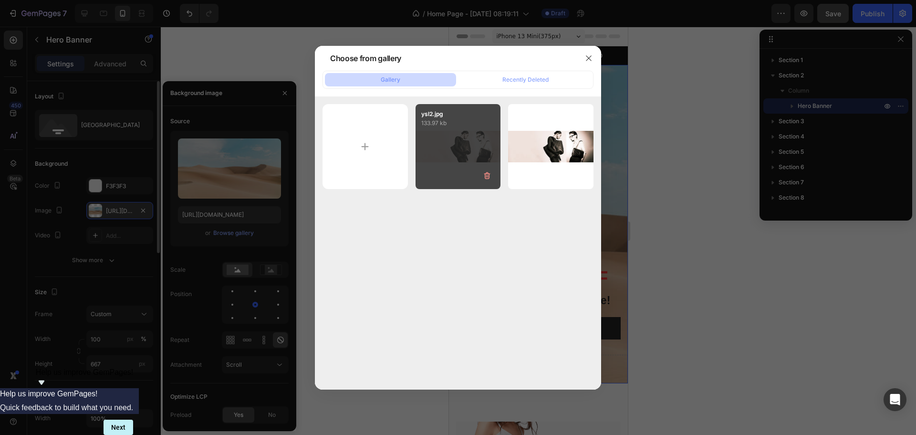
click at [443, 142] on div "ysl2.jpg 133.97 kb" at bounding box center [458, 146] width 85 height 85
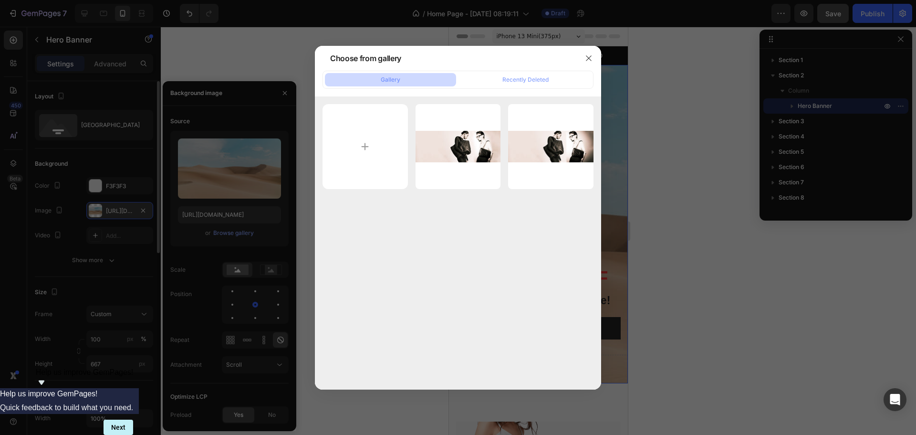
type input "[URL][DOMAIN_NAME]"
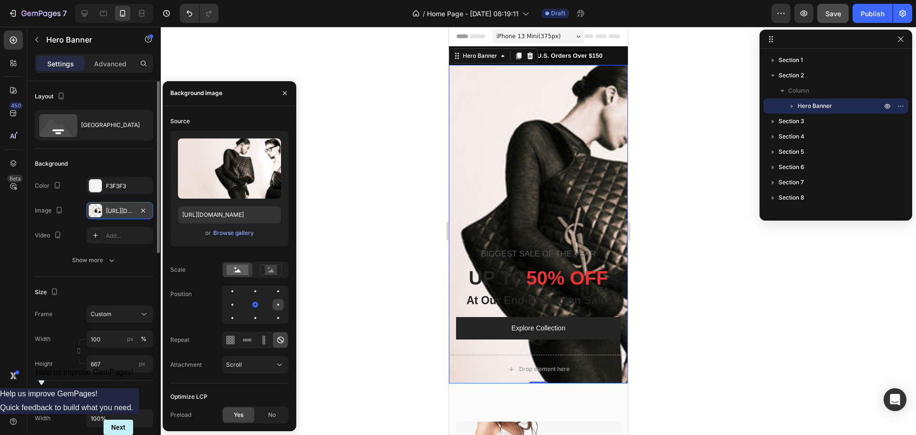
click at [275, 305] on div at bounding box center [277, 304] width 11 height 11
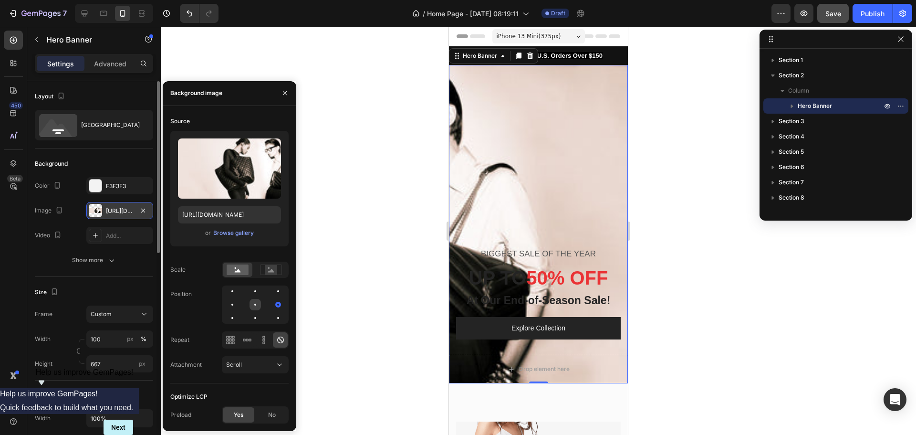
click at [256, 306] on div at bounding box center [255, 304] width 11 height 11
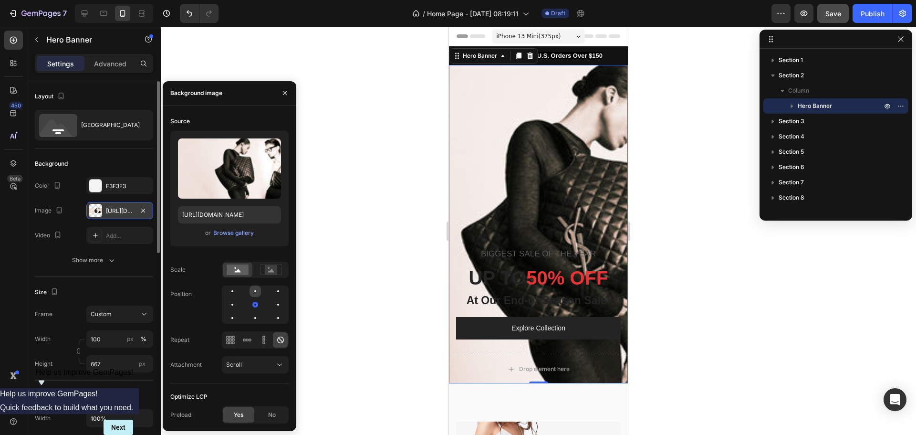
click at [254, 290] on div at bounding box center [255, 290] width 11 height 11
click at [230, 305] on div at bounding box center [232, 304] width 11 height 11
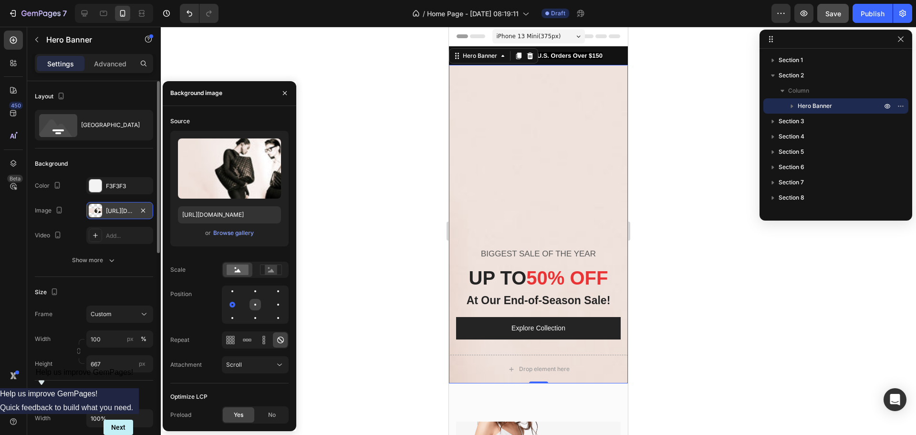
click at [254, 303] on div at bounding box center [255, 304] width 11 height 11
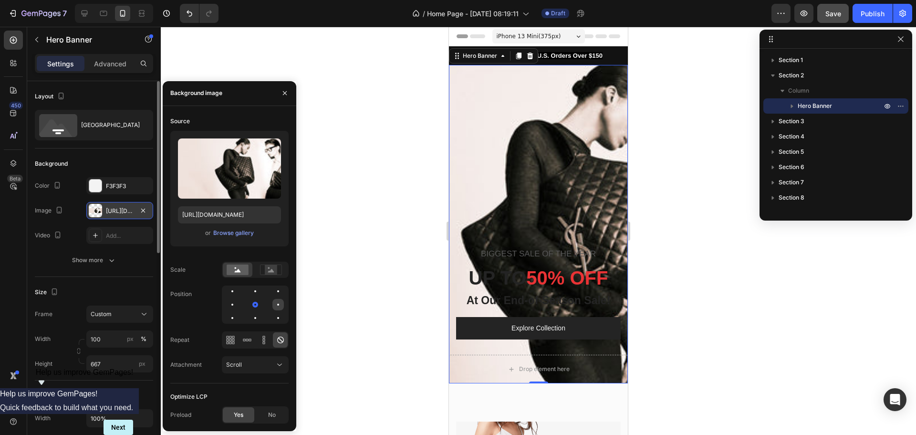
click at [278, 307] on div at bounding box center [277, 304] width 11 height 11
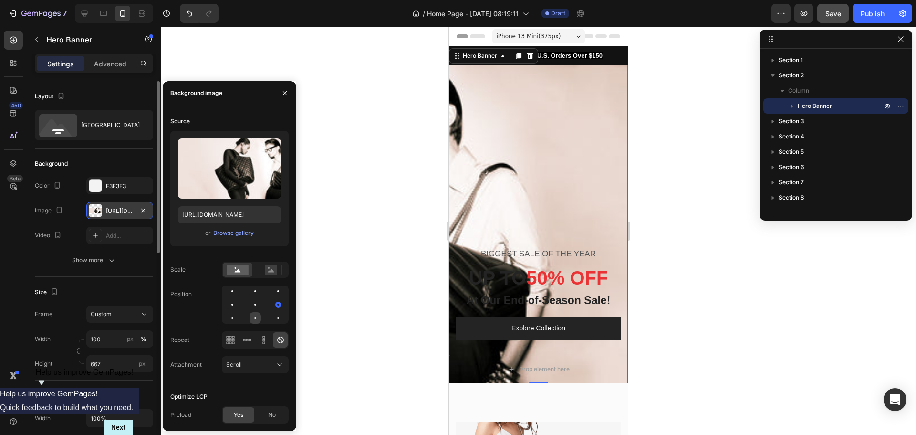
click at [254, 319] on div at bounding box center [255, 317] width 11 height 11
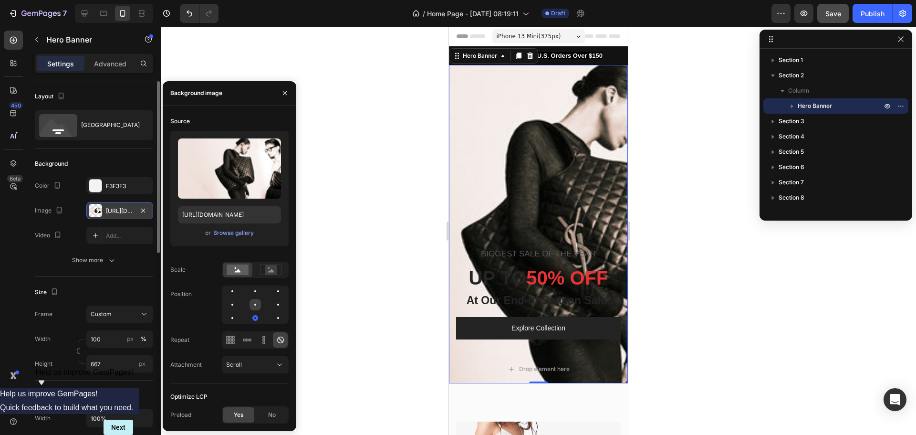
click at [254, 302] on div at bounding box center [255, 304] width 11 height 11
click at [254, 314] on div at bounding box center [255, 317] width 11 height 11
click at [234, 314] on div at bounding box center [232, 317] width 11 height 11
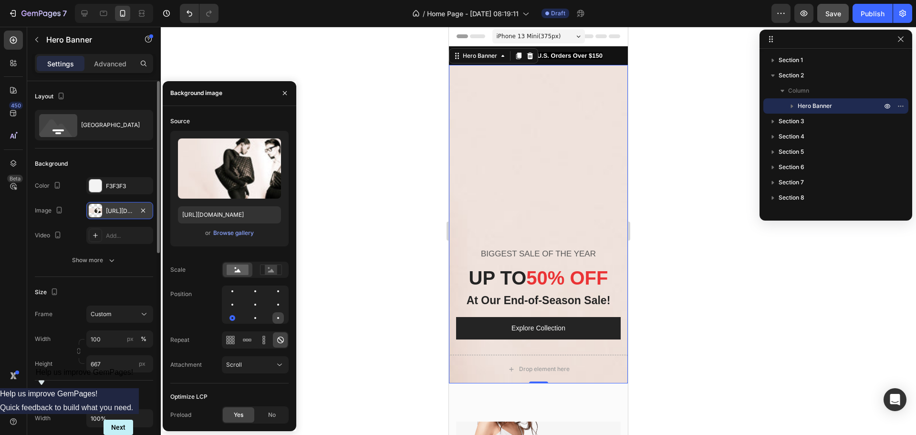
click at [273, 317] on div at bounding box center [277, 317] width 11 height 11
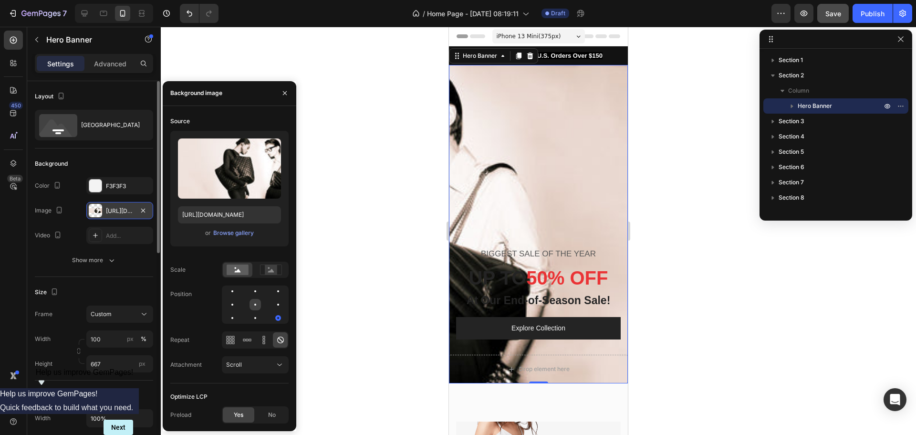
click at [257, 303] on div at bounding box center [255, 304] width 11 height 11
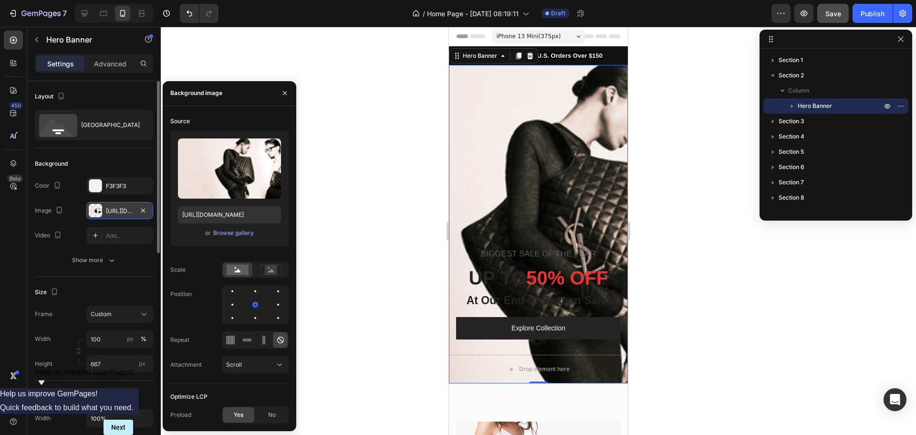
click at [371, 276] on div at bounding box center [538, 231] width 755 height 408
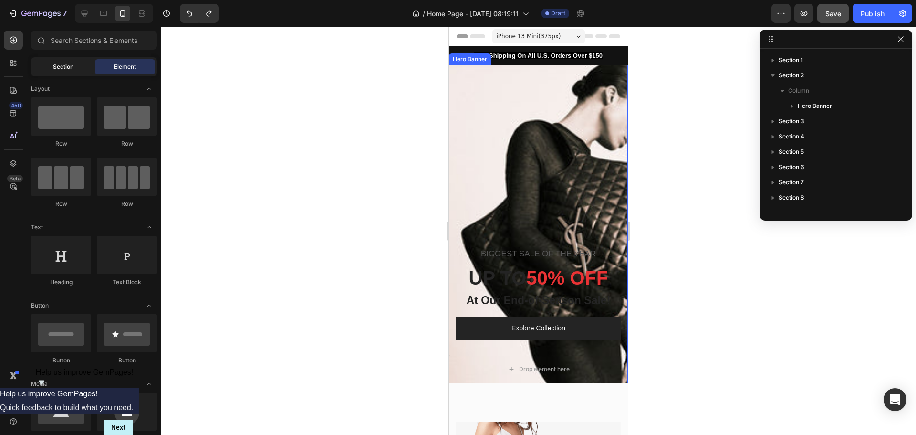
click at [68, 73] on div "Section" at bounding box center [63, 66] width 60 height 15
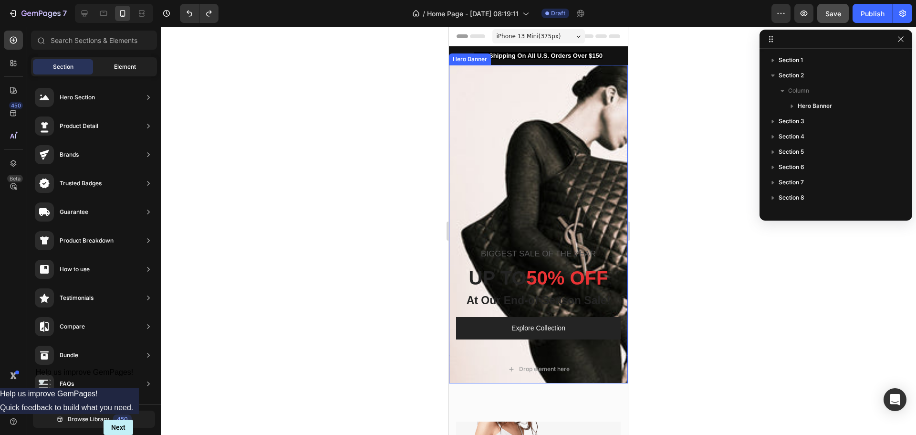
click at [128, 65] on span "Element" at bounding box center [125, 67] width 22 height 9
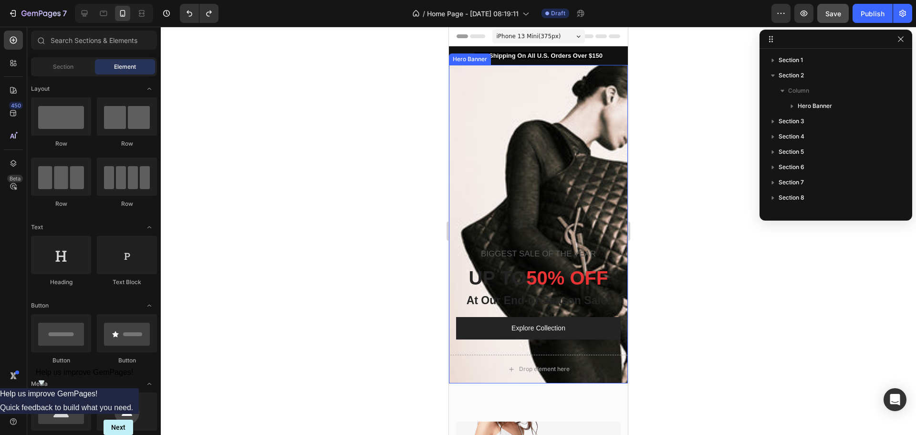
click at [299, 238] on div at bounding box center [538, 231] width 755 height 408
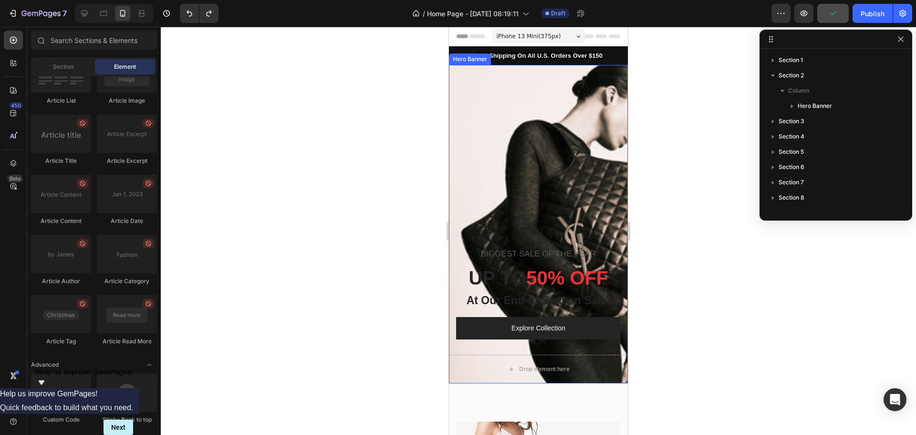
click at [486, 185] on div "Overlay" at bounding box center [538, 224] width 179 height 318
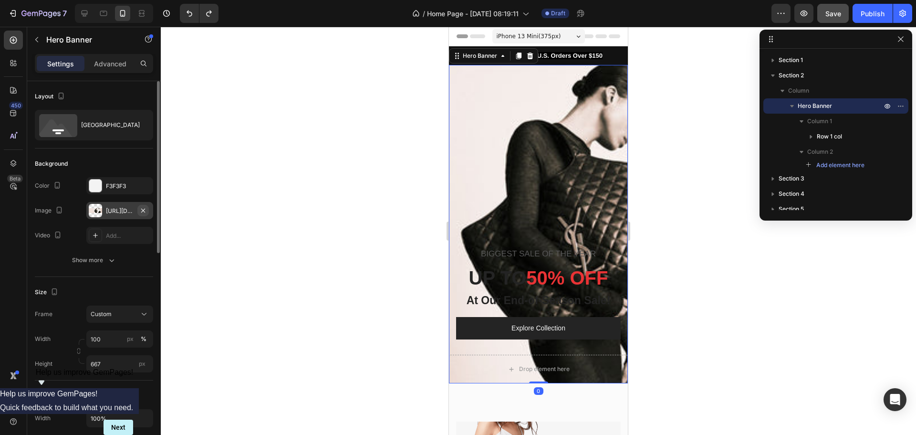
click at [145, 210] on icon "button" at bounding box center [143, 211] width 8 height 8
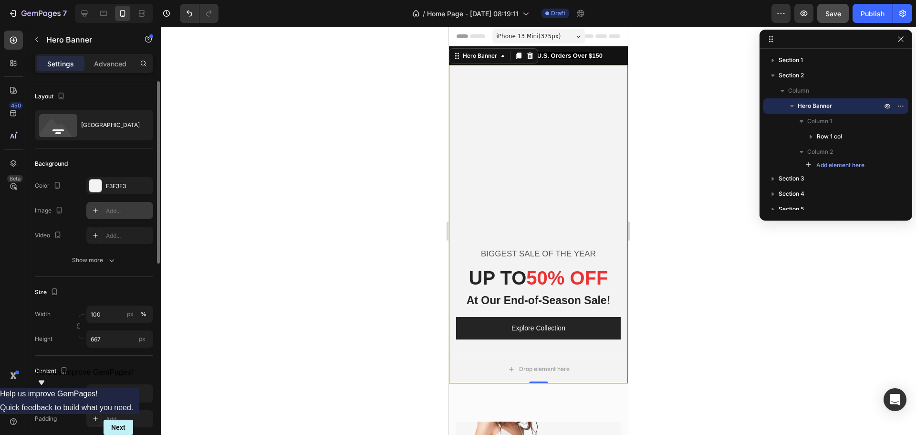
click at [121, 209] on div "Add..." at bounding box center [128, 211] width 45 height 9
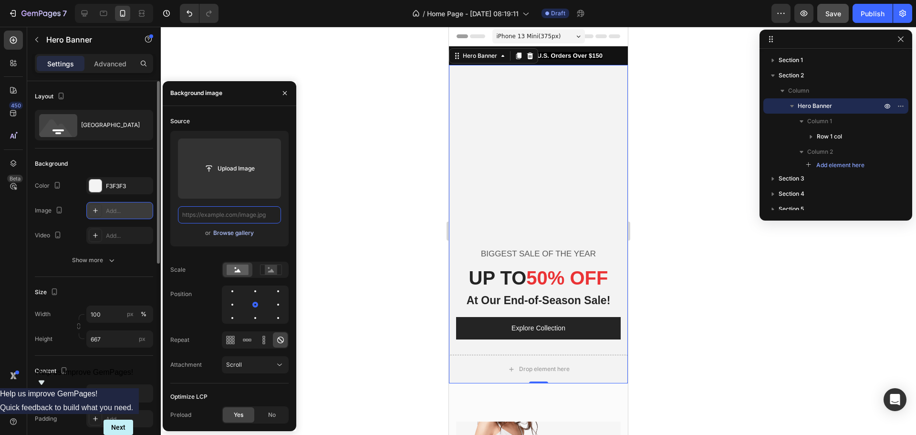
scroll to position [0, 0]
click at [233, 233] on div "Browse gallery" at bounding box center [233, 233] width 41 height 9
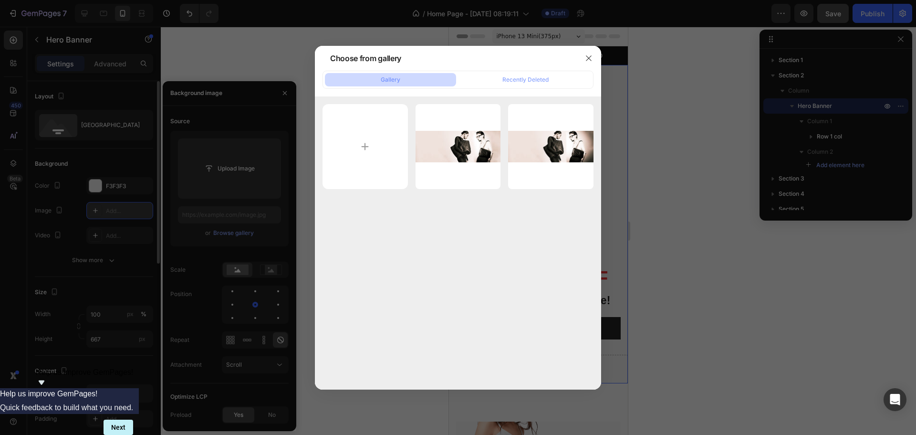
click at [524, 86] on div "Gallery Recently Deleted" at bounding box center [458, 80] width 271 height 18
click at [523, 79] on div "Recently Deleted" at bounding box center [525, 79] width 46 height 9
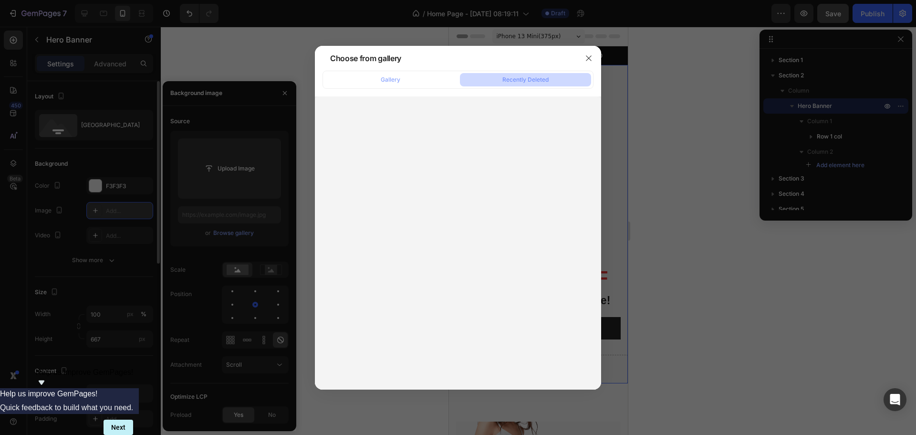
click at [219, 214] on div at bounding box center [458, 217] width 916 height 435
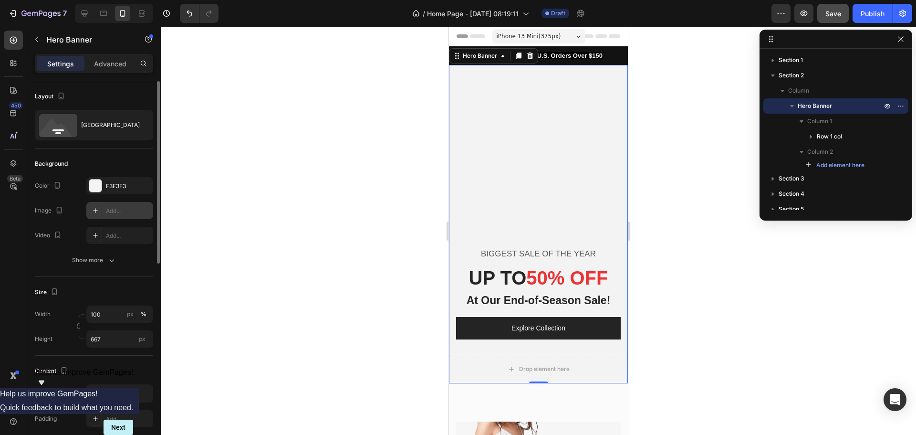
click at [118, 213] on div "Add..." at bounding box center [128, 211] width 45 height 9
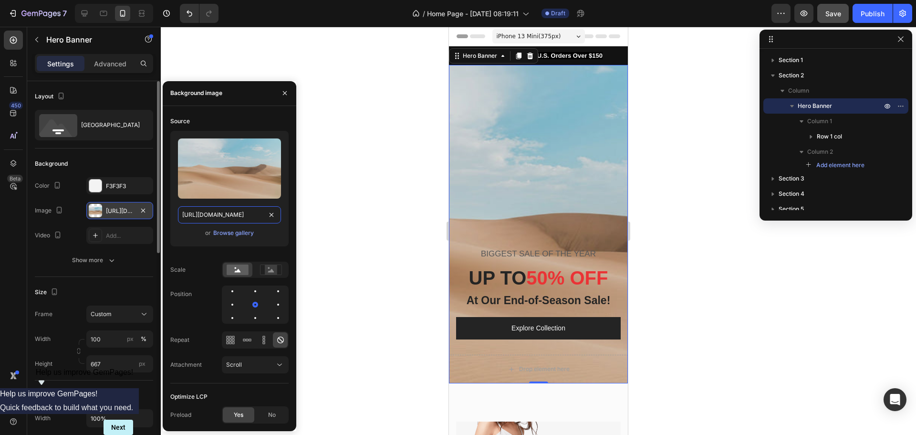
click at [249, 218] on input "[URL][DOMAIN_NAME]" at bounding box center [229, 214] width 103 height 17
paste input "[DOMAIN_NAME][URL]"
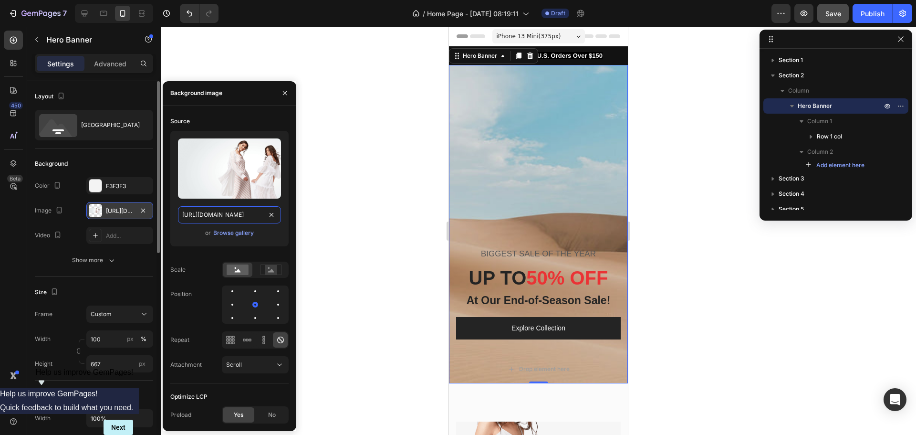
scroll to position [0, 137]
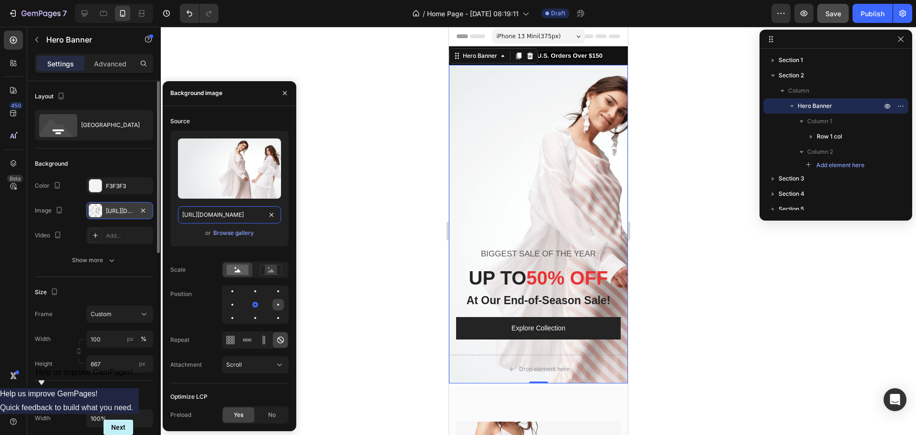
type input "[URL][DOMAIN_NAME]"
click at [276, 305] on div at bounding box center [277, 304] width 11 height 11
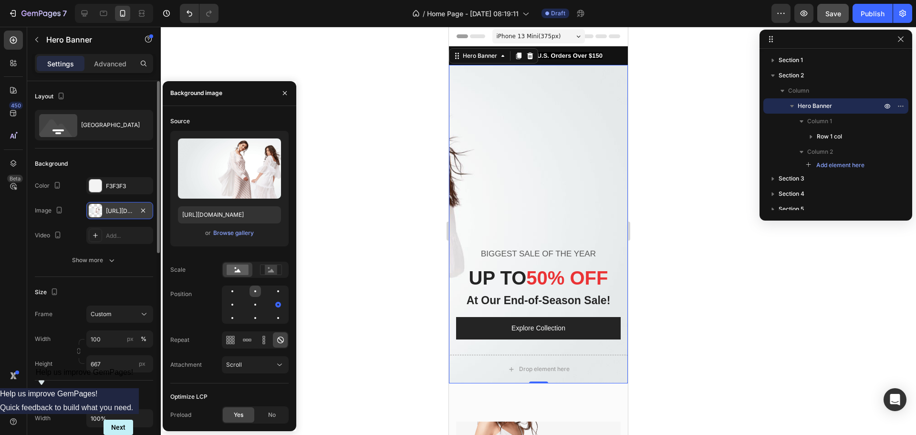
click at [251, 304] on div at bounding box center [255, 304] width 11 height 11
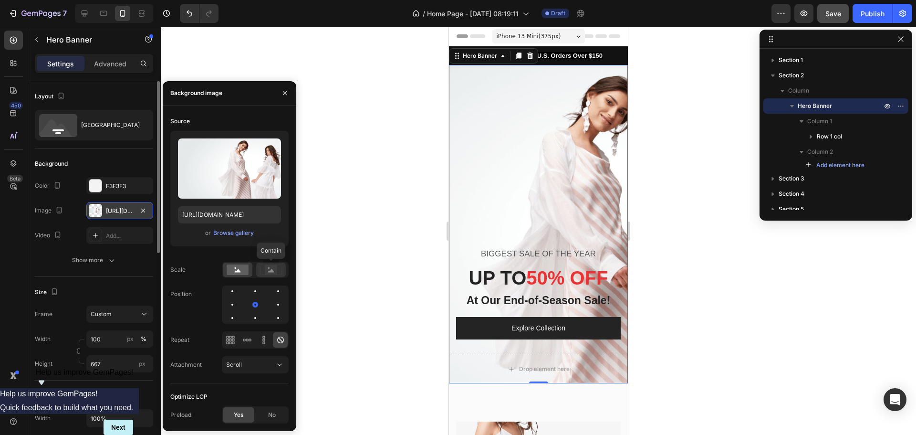
click at [268, 267] on rect at bounding box center [271, 270] width 12 height 10
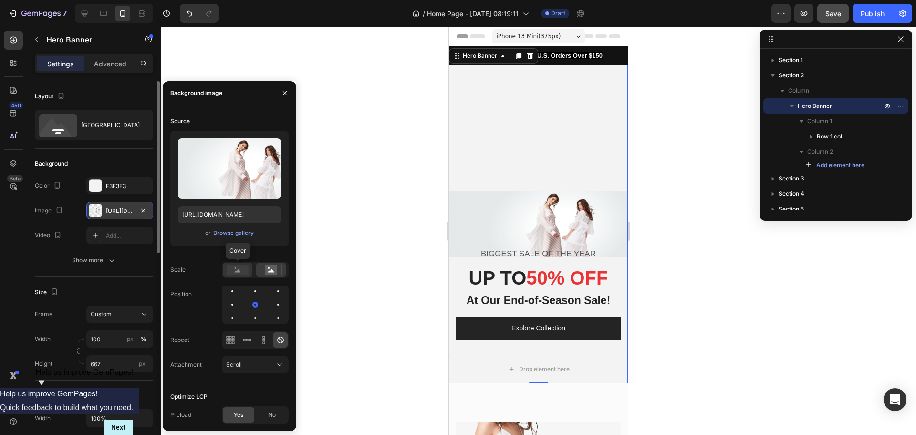
click at [235, 274] on rect at bounding box center [238, 269] width 22 height 10
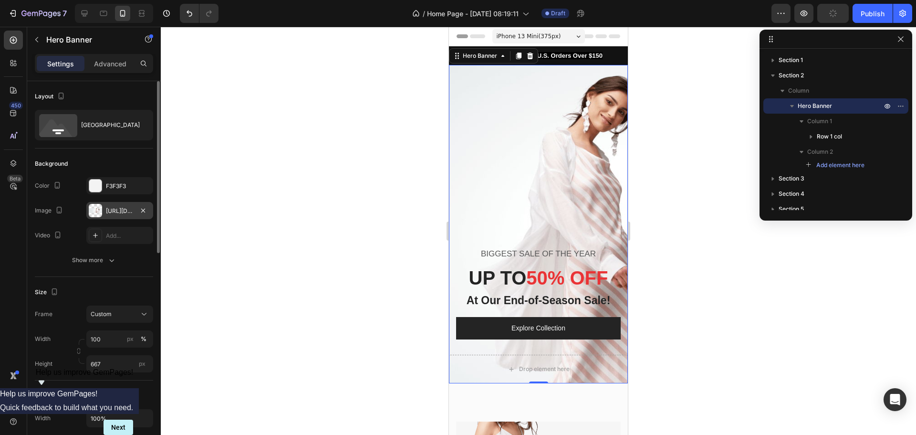
click at [377, 186] on div at bounding box center [538, 231] width 755 height 408
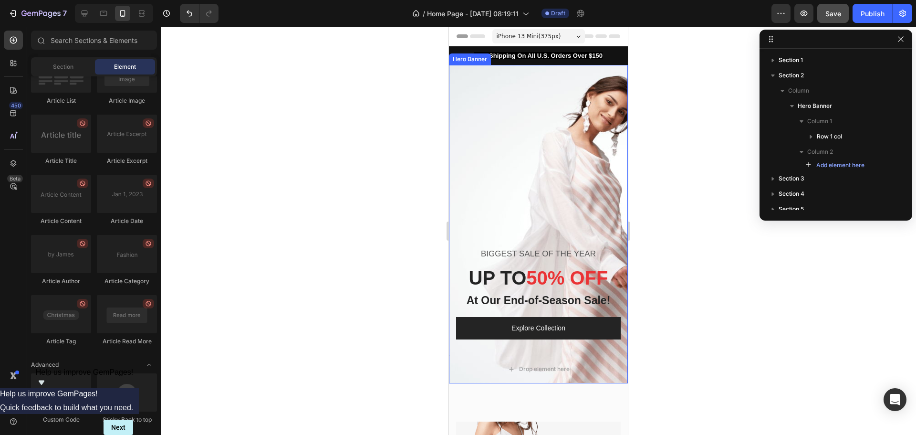
click at [498, 132] on div "Overlay" at bounding box center [538, 224] width 179 height 318
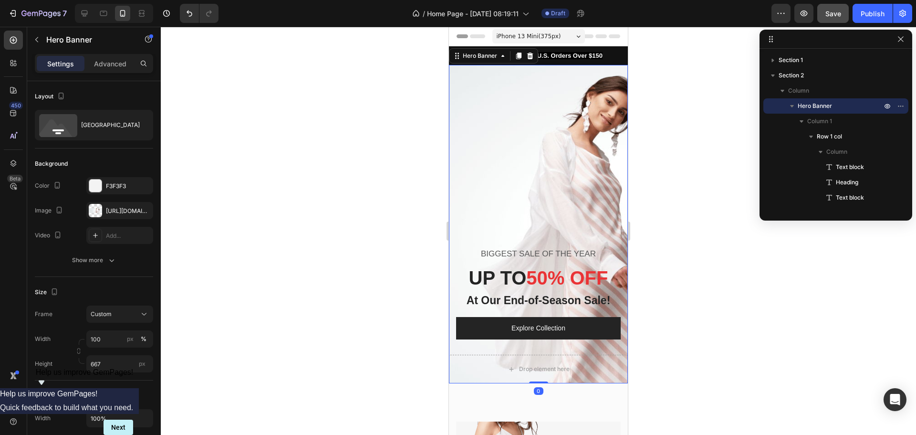
click at [310, 183] on div at bounding box center [538, 231] width 755 height 408
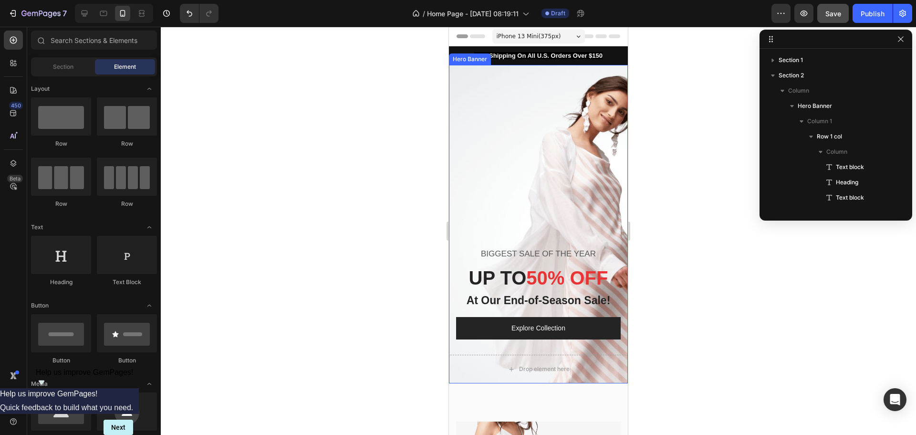
click at [502, 196] on div "Overlay" at bounding box center [538, 224] width 179 height 318
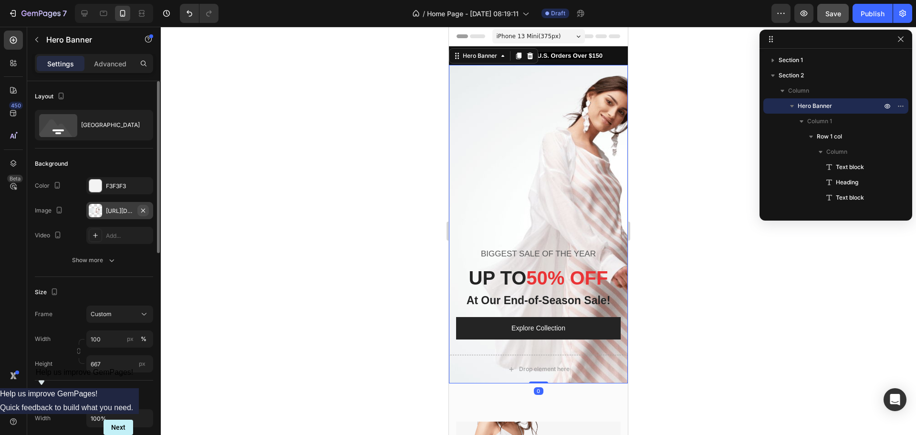
click at [146, 210] on icon "button" at bounding box center [143, 211] width 8 height 8
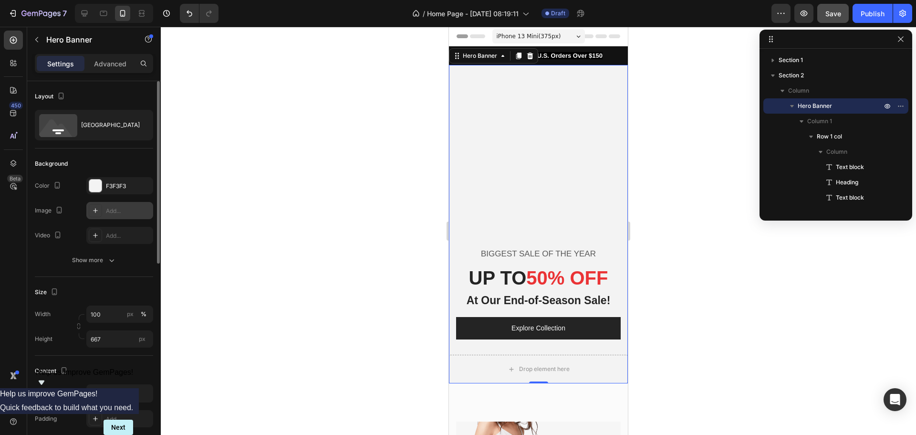
click at [118, 214] on div "Add..." at bounding box center [128, 211] width 45 height 9
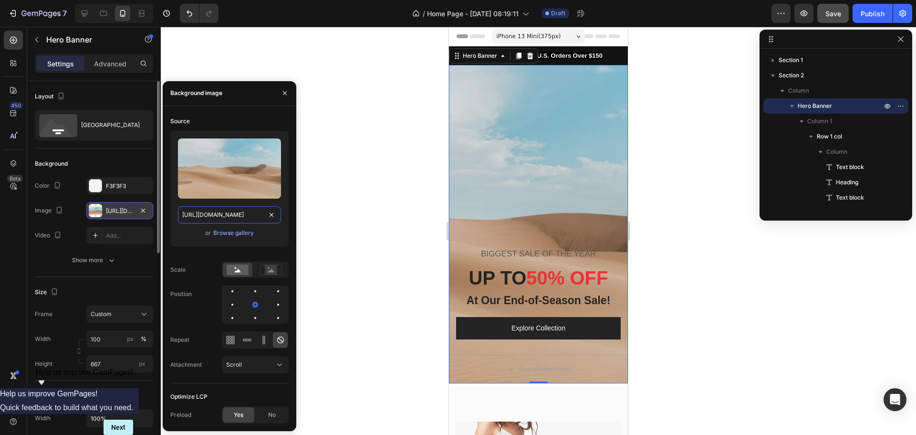
click at [246, 218] on input "[URL][DOMAIN_NAME]" at bounding box center [229, 214] width 103 height 17
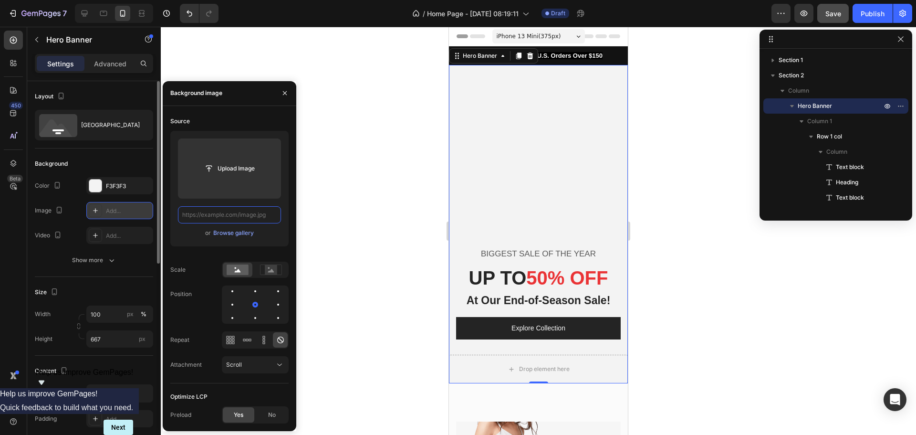
click at [233, 217] on input "text" at bounding box center [229, 214] width 103 height 17
click at [238, 239] on div "Upload Image or Browse gallery" at bounding box center [229, 188] width 118 height 115
click at [236, 237] on div "Browse gallery" at bounding box center [233, 233] width 41 height 9
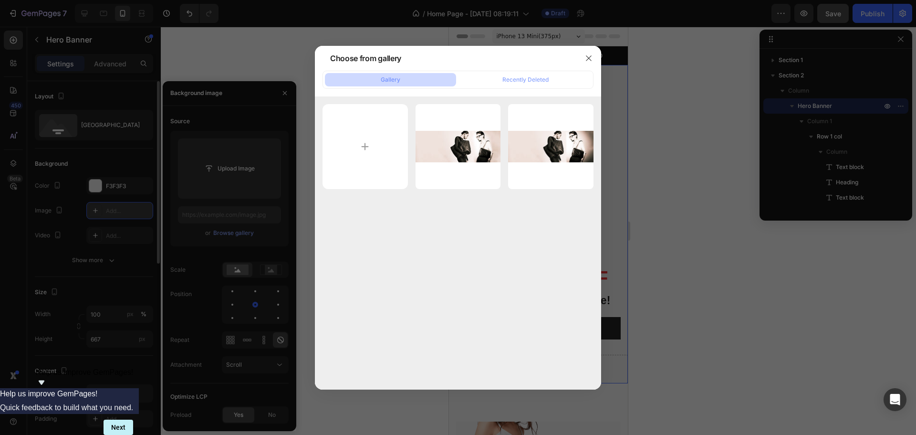
click at [0, 0] on div "ysl2.jpg 133.97 kb" at bounding box center [0, 0] width 0 height 0
type input "[URL][DOMAIN_NAME]"
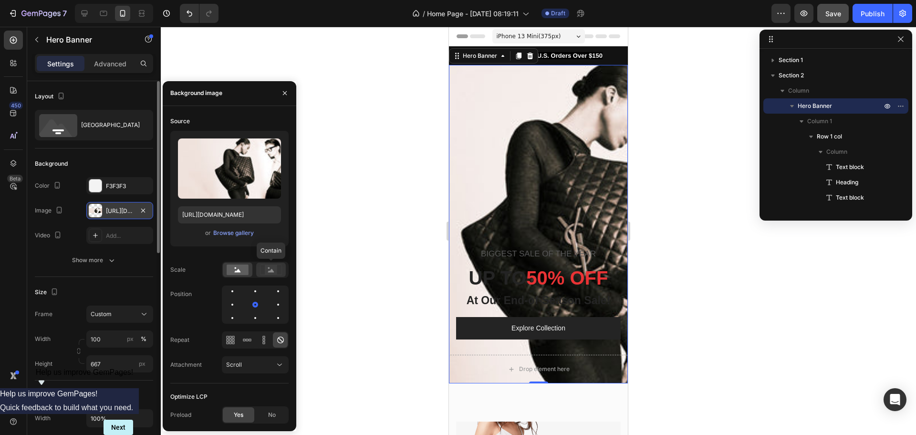
click at [272, 271] on icon at bounding box center [271, 270] width 6 height 3
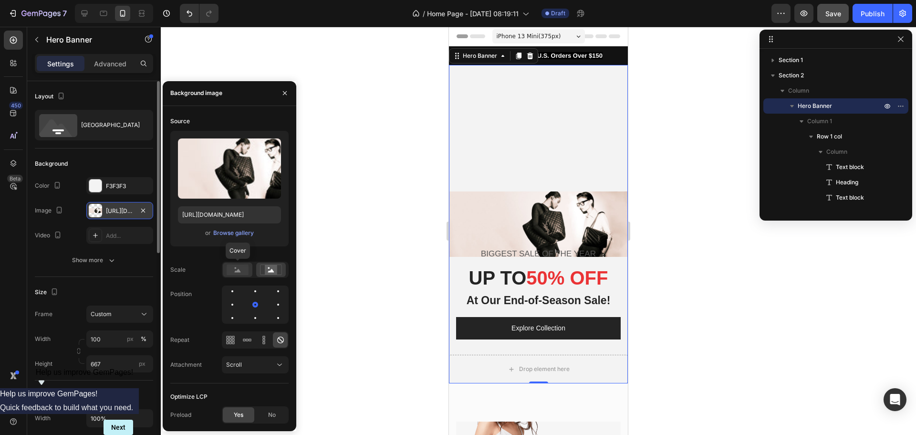
click at [243, 271] on rect at bounding box center [238, 269] width 22 height 10
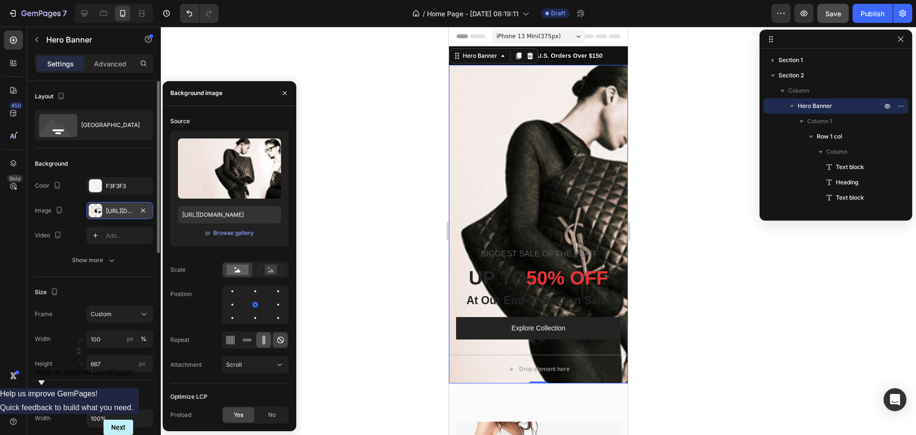
click at [263, 339] on icon at bounding box center [263, 339] width 2 height 2
click at [278, 339] on icon at bounding box center [280, 339] width 7 height 7
click at [261, 340] on icon at bounding box center [264, 340] width 10 height 10
click at [277, 342] on icon at bounding box center [281, 340] width 10 height 10
click at [230, 345] on div at bounding box center [230, 339] width 15 height 15
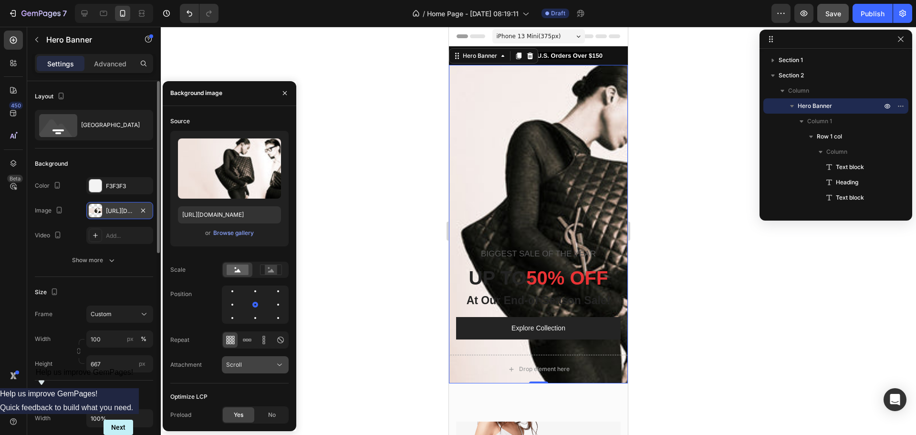
click at [273, 360] on div "Scroll" at bounding box center [255, 365] width 58 height 10
click at [247, 323] on p "Fixed" at bounding box center [253, 323] width 54 height 9
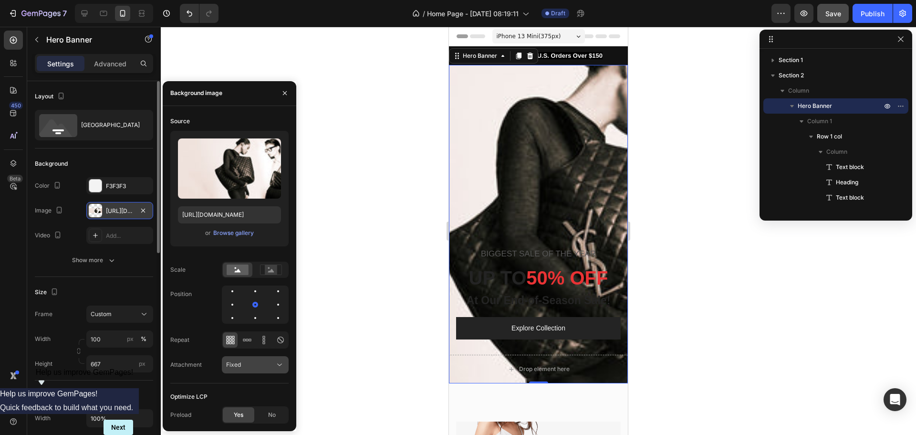
click at [254, 363] on div "Fixed" at bounding box center [250, 364] width 49 height 9
click at [243, 347] on div "Local" at bounding box center [246, 341] width 78 height 18
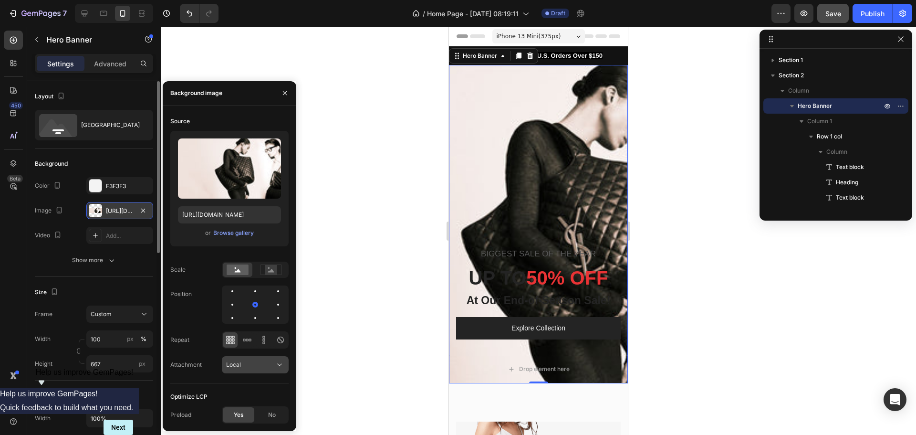
click at [247, 362] on div "Local" at bounding box center [250, 364] width 49 height 9
click at [240, 303] on span "Scroll" at bounding box center [234, 305] width 16 height 9
click at [366, 333] on div at bounding box center [538, 231] width 755 height 408
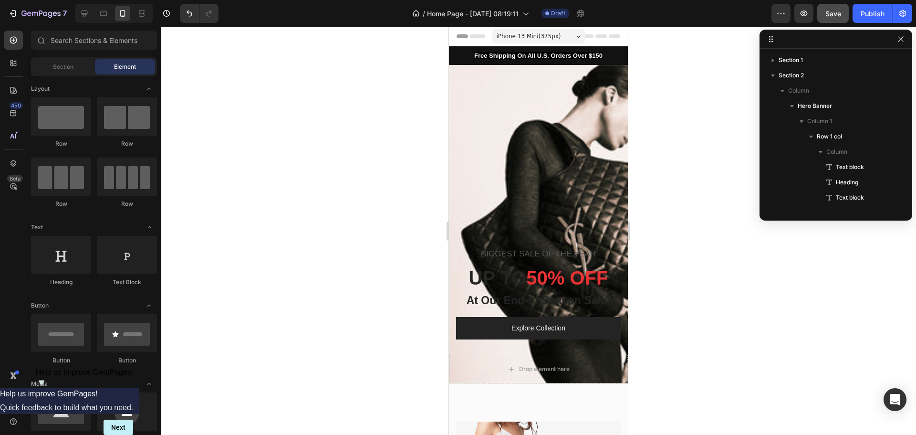
click at [368, 287] on div at bounding box center [538, 231] width 755 height 408
click at [512, 257] on p "BIGGEST SALE OF THE YEAR" at bounding box center [538, 254] width 163 height 10
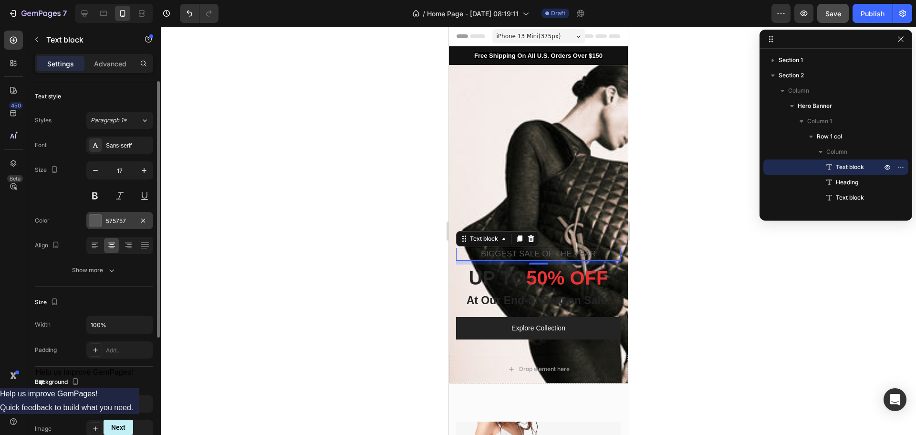
click at [100, 221] on div at bounding box center [95, 220] width 12 height 12
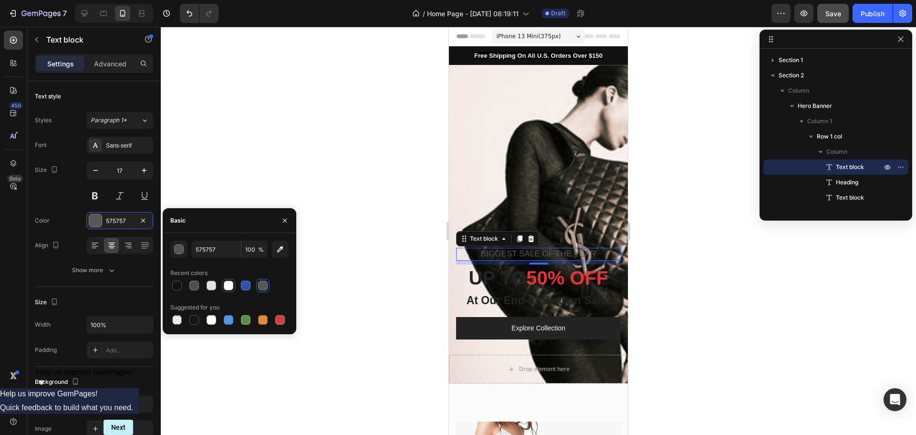
click at [226, 284] on div at bounding box center [229, 286] width 10 height 10
type input "FFFFFF"
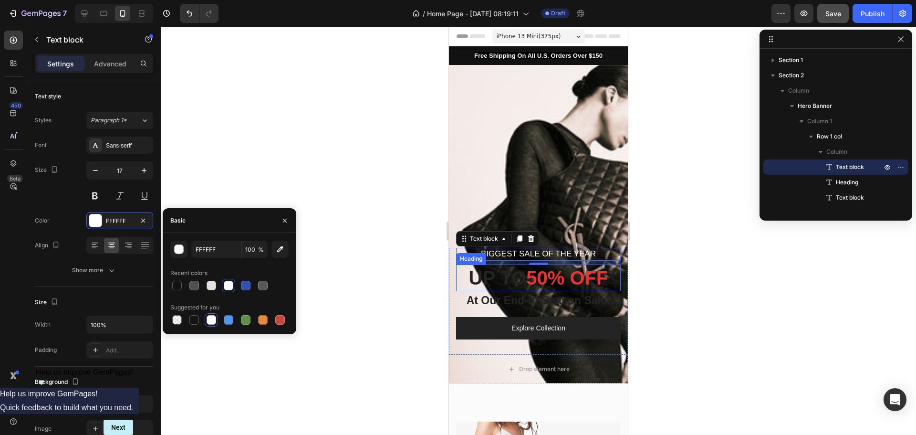
click at [505, 283] on p "UP TO 50% OFF" at bounding box center [538, 277] width 163 height 25
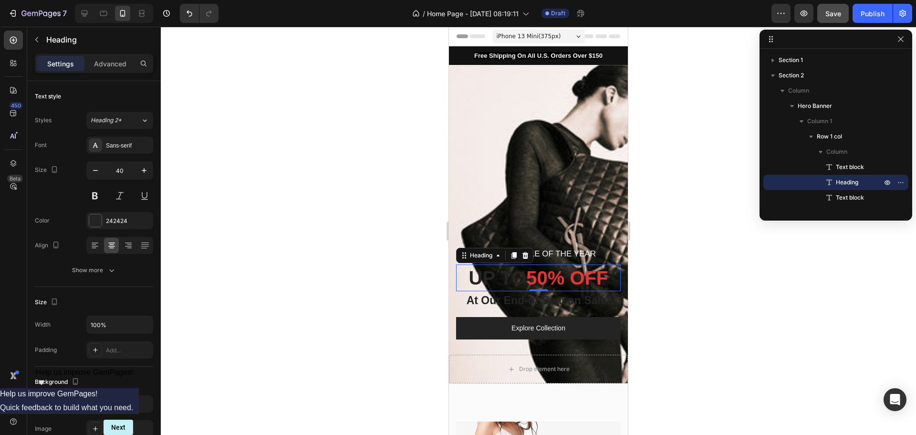
click at [522, 281] on p "UP TO 50% OFF" at bounding box center [538, 277] width 163 height 25
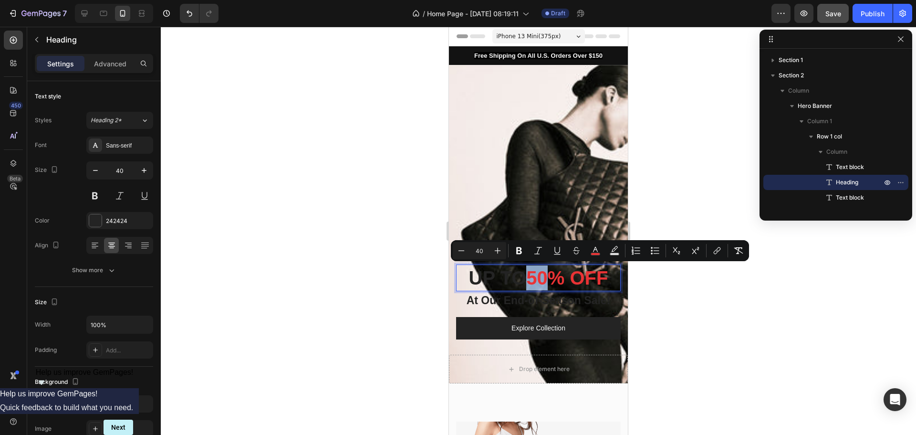
click at [522, 276] on p "UP TO 50% OFF" at bounding box center [538, 277] width 163 height 25
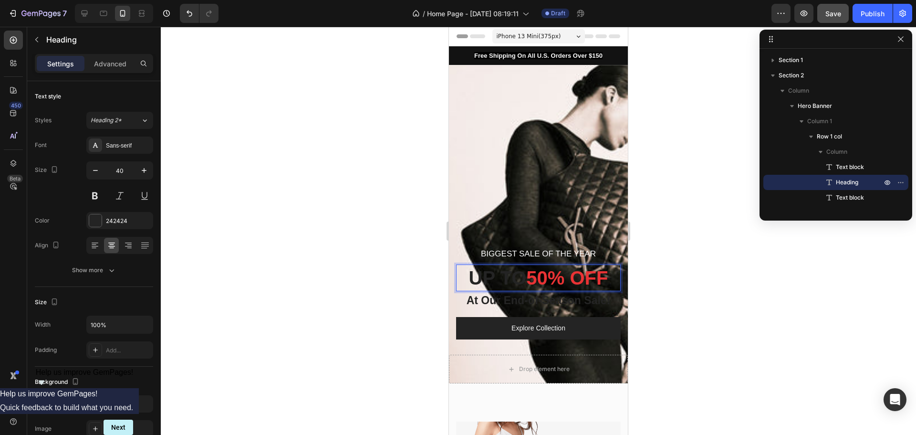
drag, startPoint x: 523, startPoint y: 276, endPoint x: 467, endPoint y: 273, distance: 56.4
click at [456, 276] on h2 "UP TO 50% OFF" at bounding box center [538, 277] width 165 height 27
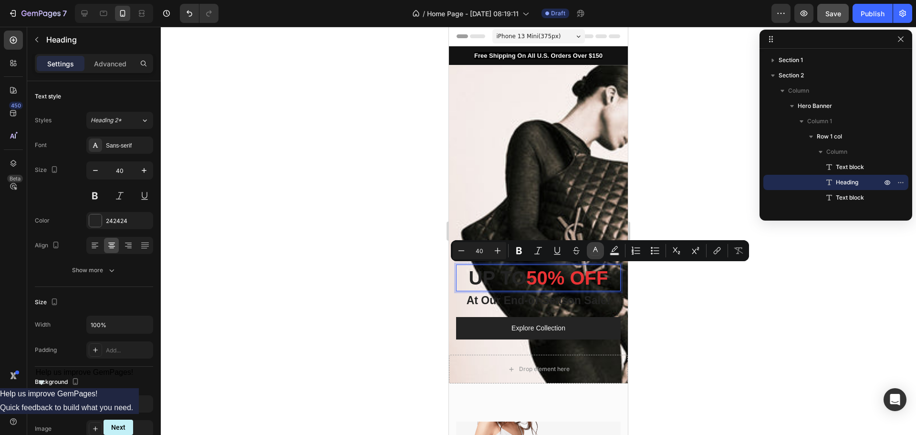
click at [598, 256] on button "color" at bounding box center [595, 250] width 17 height 17
type input "242424"
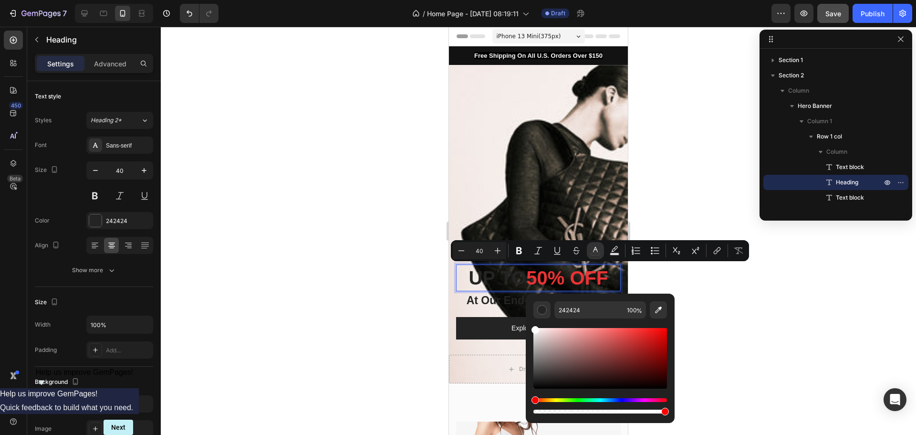
type input "FFFFFF"
drag, startPoint x: 1000, startPoint y: 373, endPoint x: 481, endPoint y: 296, distance: 525.3
click at [390, 272] on div at bounding box center [538, 231] width 755 height 408
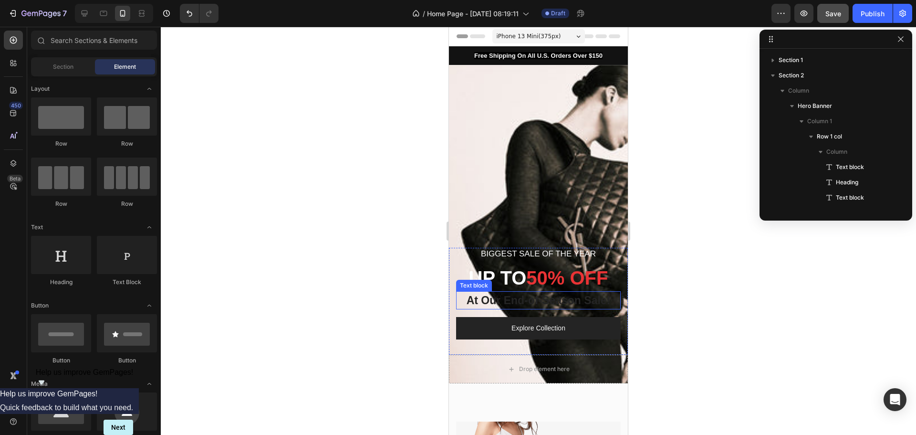
click at [522, 299] on p "At Our End-of-Season Sale!" at bounding box center [538, 300] width 163 height 17
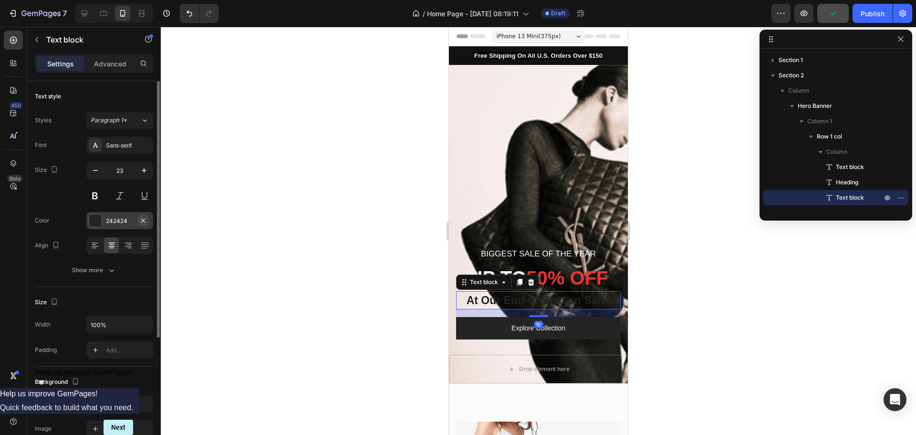
click at [145, 220] on icon "button" at bounding box center [143, 221] width 8 height 8
click at [122, 222] on div "Add..." at bounding box center [128, 221] width 45 height 9
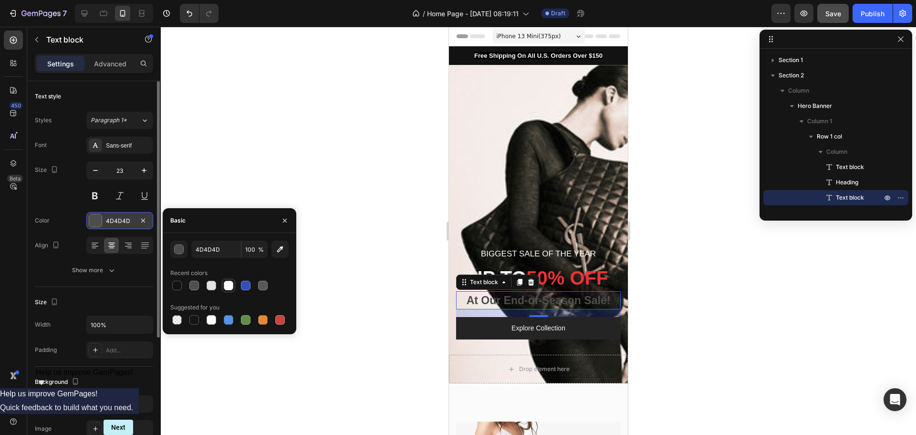
click at [230, 283] on div at bounding box center [229, 286] width 10 height 10
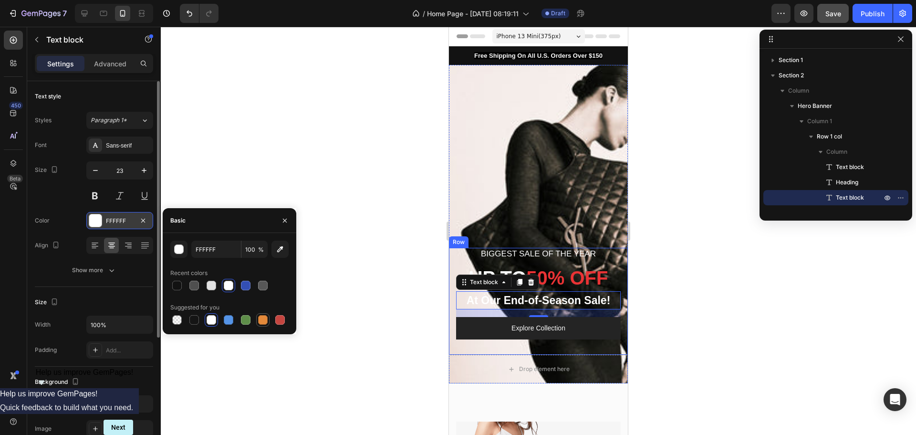
click at [261, 317] on div at bounding box center [263, 320] width 10 height 10
type input "E4893A"
click at [398, 308] on div at bounding box center [538, 231] width 755 height 408
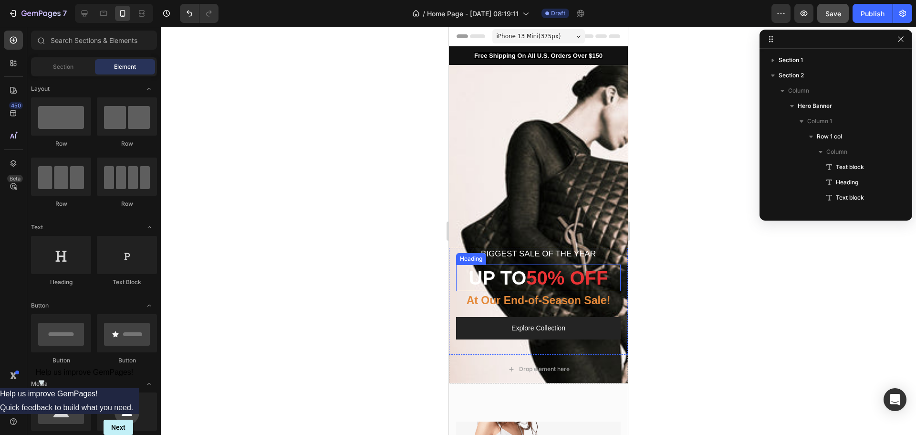
click at [514, 282] on span "UP TO" at bounding box center [498, 277] width 58 height 21
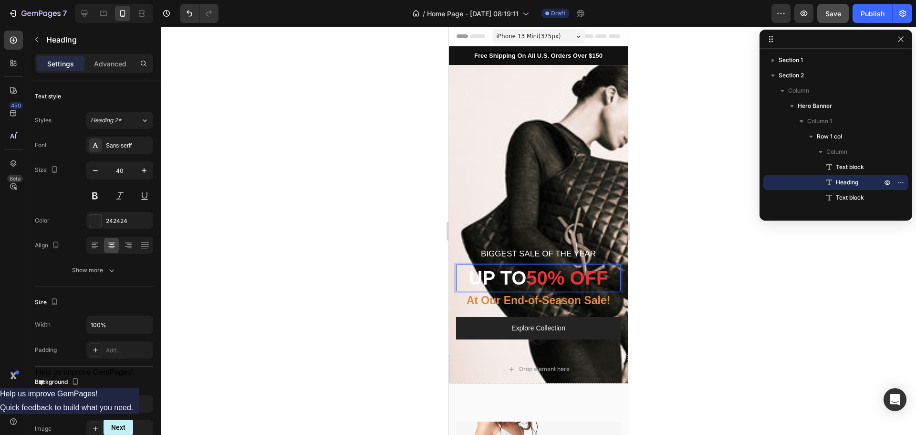
click at [518, 279] on span "UP TO" at bounding box center [498, 277] width 58 height 21
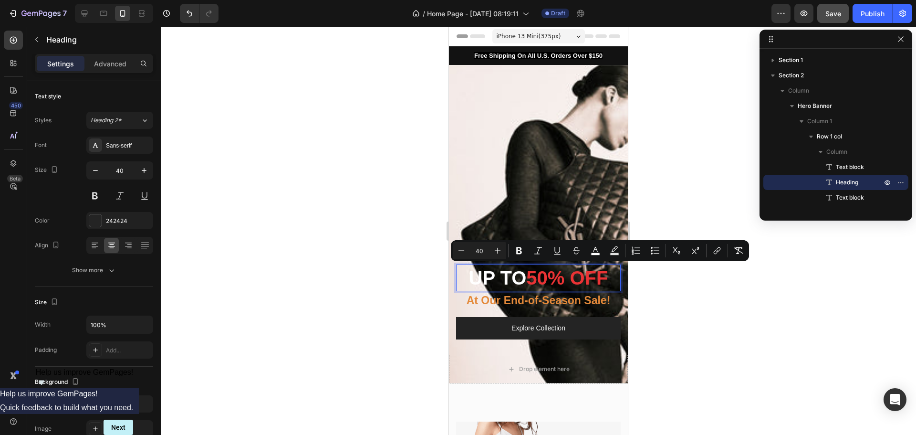
click at [516, 277] on span "UP TO" at bounding box center [498, 277] width 58 height 21
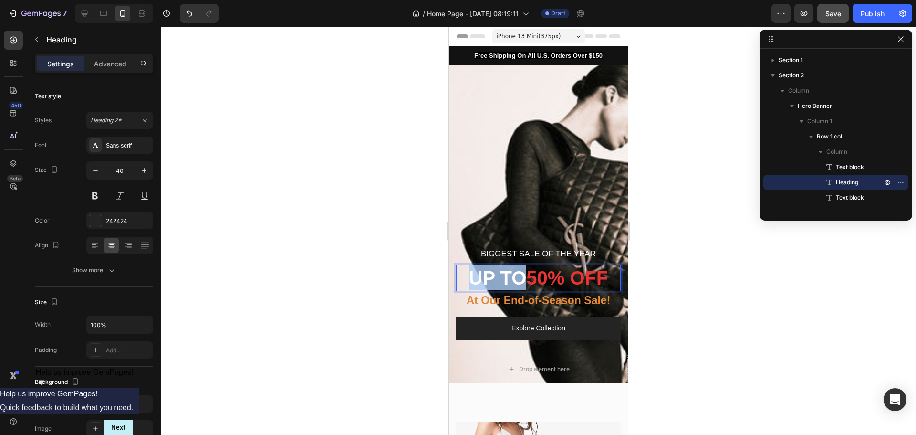
drag, startPoint x: 519, startPoint y: 276, endPoint x: 429, endPoint y: 272, distance: 89.8
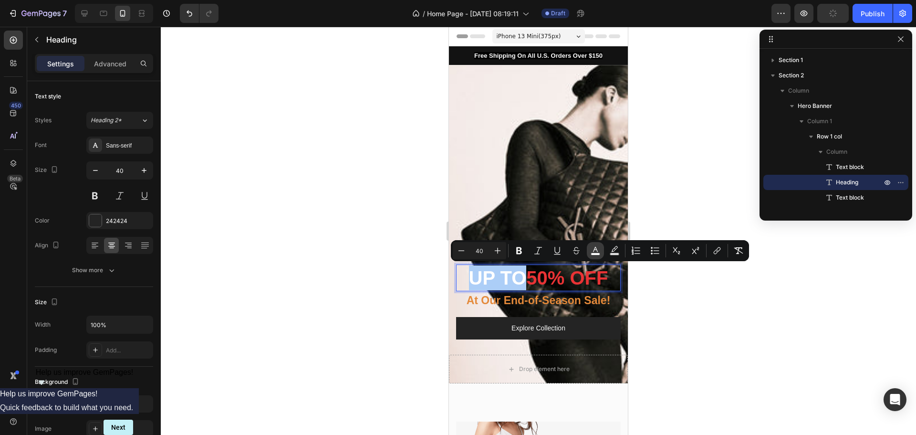
click at [596, 252] on icon "Editor contextual toolbar" at bounding box center [596, 251] width 10 height 10
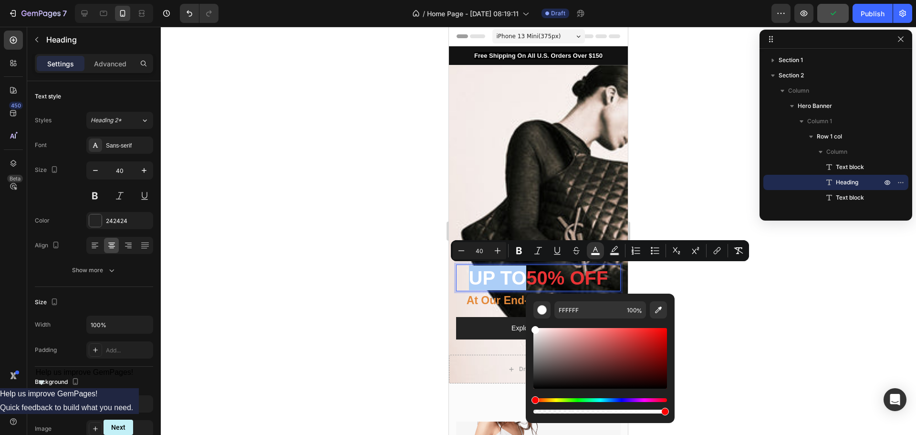
click at [549, 400] on div "Hue" at bounding box center [600, 400] width 134 height 4
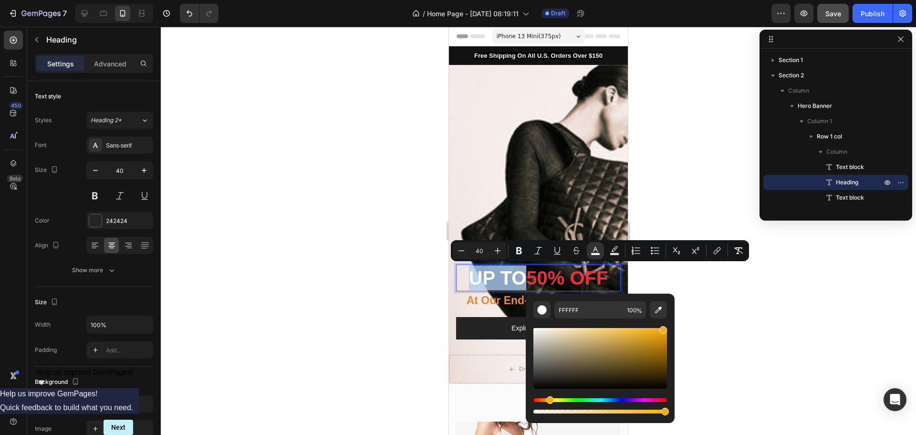
drag, startPoint x: 630, startPoint y: 353, endPoint x: 662, endPoint y: 325, distance: 42.0
click at [662, 325] on div "Editor contextual toolbar" at bounding box center [600, 366] width 134 height 97
type input "FFB10A"
click at [424, 296] on div at bounding box center [538, 231] width 755 height 408
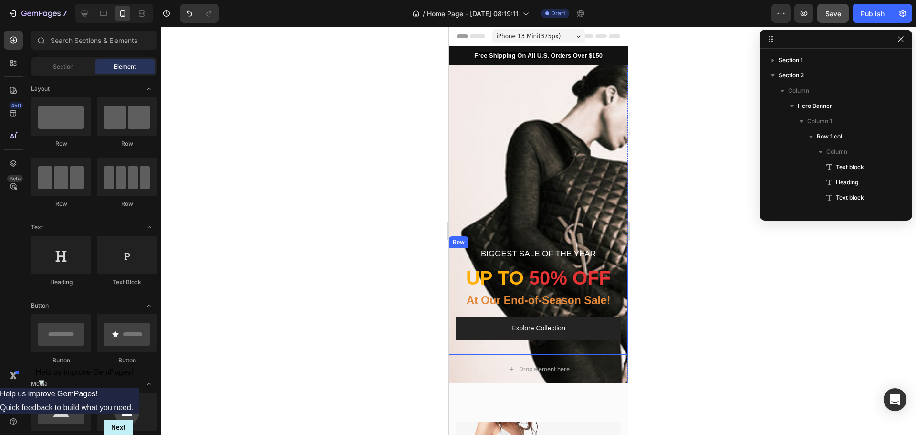
click at [385, 278] on div at bounding box center [538, 231] width 755 height 408
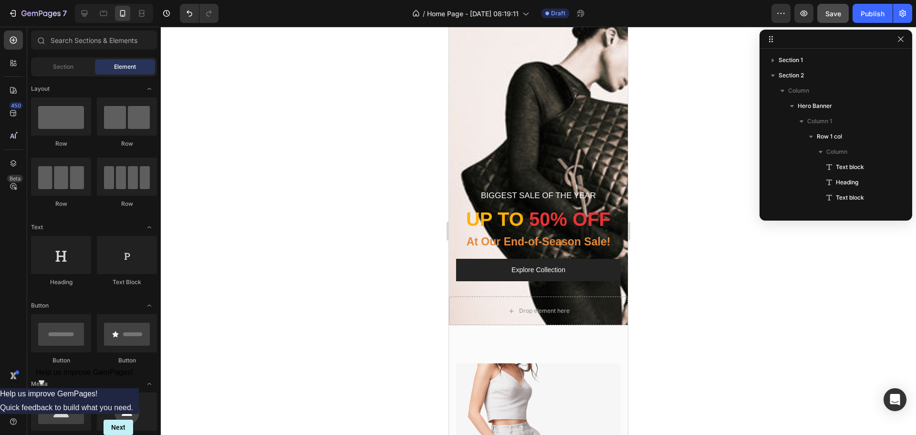
scroll to position [59, 0]
click at [569, 111] on div "Overlay" at bounding box center [538, 165] width 179 height 318
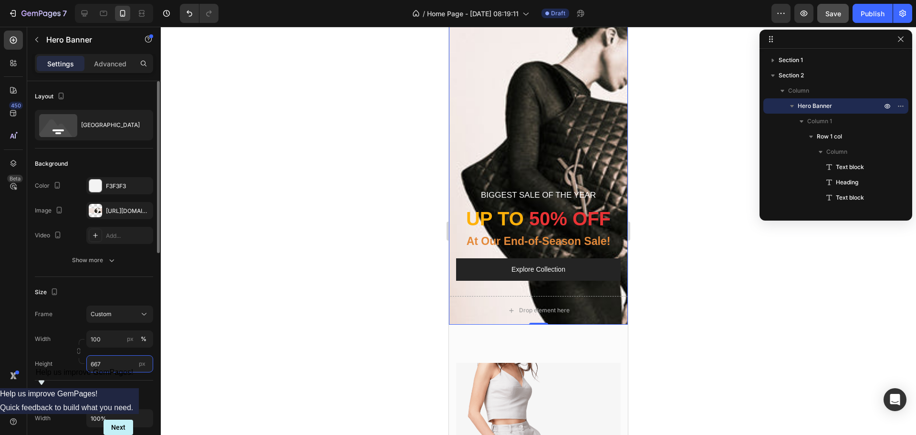
type input "5"
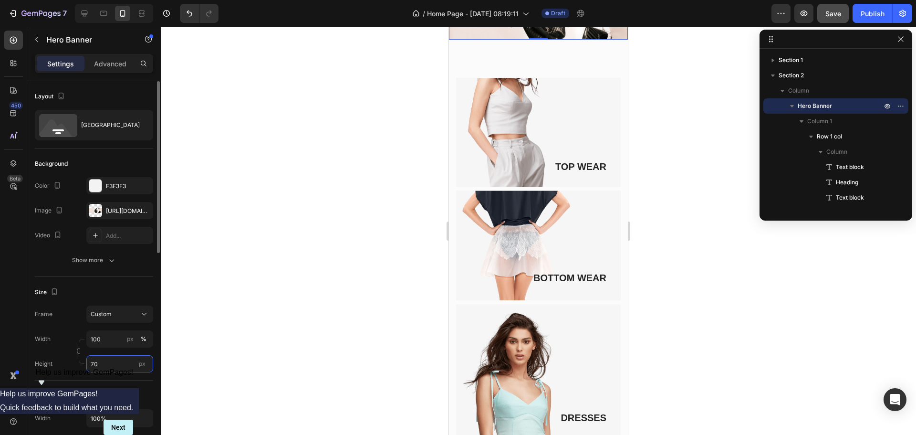
type input "700"
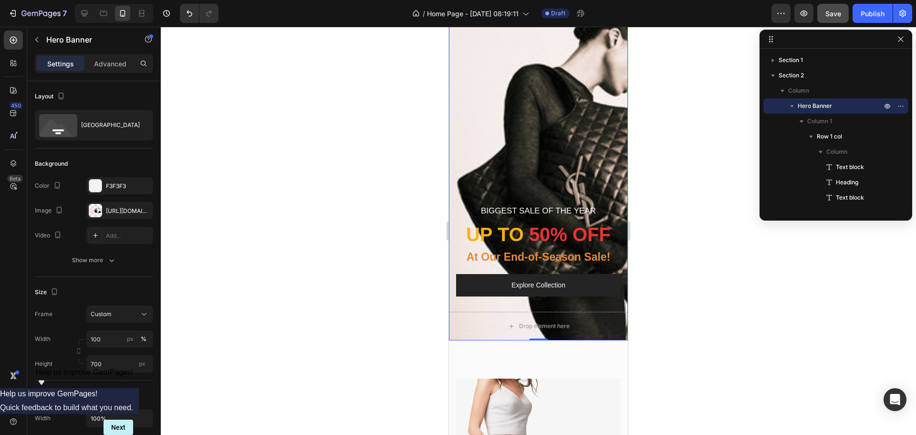
click at [289, 340] on div at bounding box center [538, 231] width 755 height 408
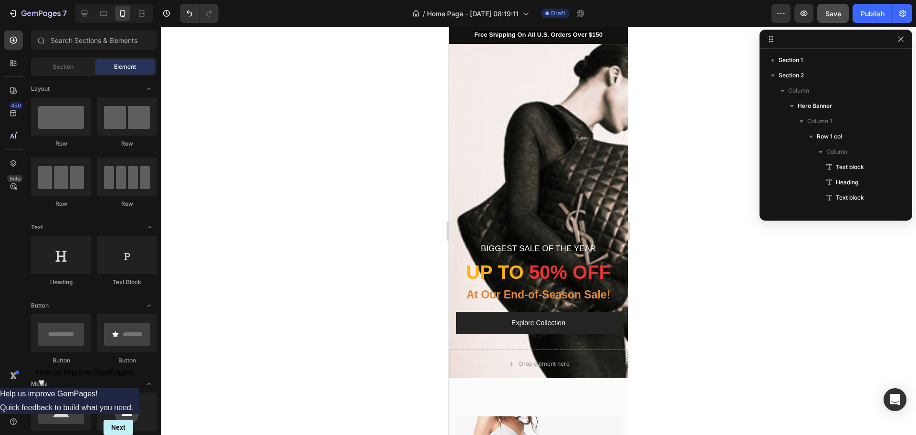
scroll to position [0, 0]
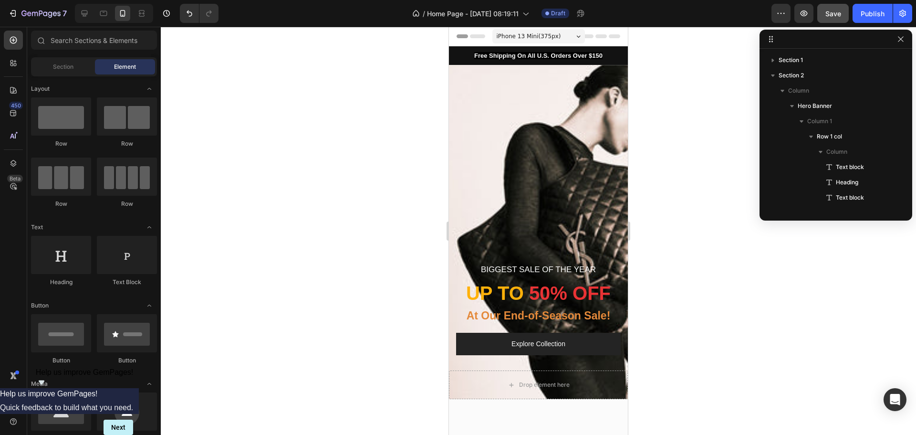
drag, startPoint x: 625, startPoint y: 79, endPoint x: 1077, endPoint y: 98, distance: 452.3
click at [481, 170] on div "Overlay" at bounding box center [538, 232] width 179 height 334
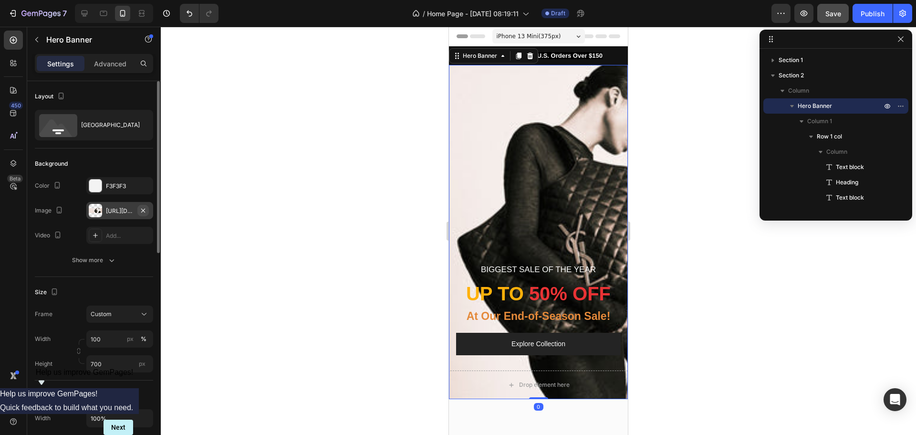
click at [147, 209] on button "button" at bounding box center [142, 210] width 11 height 11
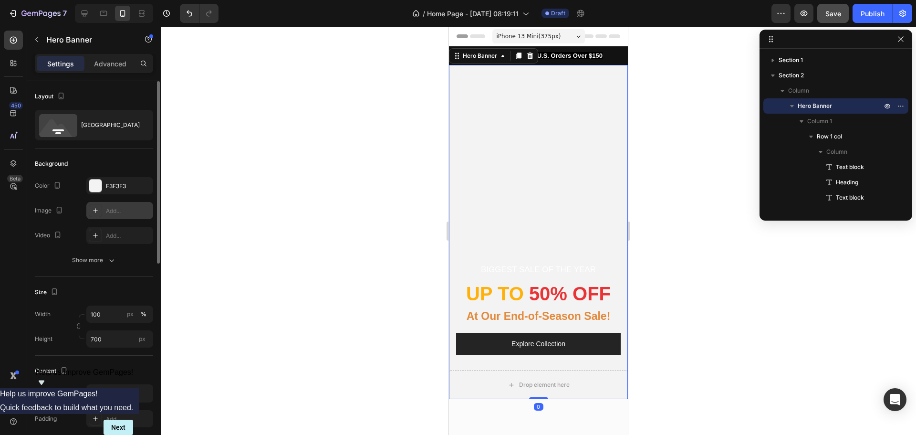
click at [112, 213] on div "Add..." at bounding box center [128, 211] width 45 height 9
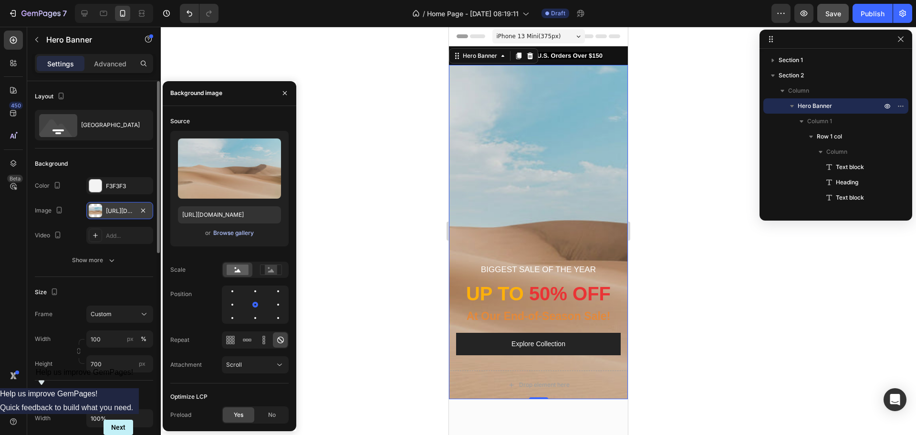
click at [231, 234] on div "Browse gallery" at bounding box center [233, 233] width 41 height 9
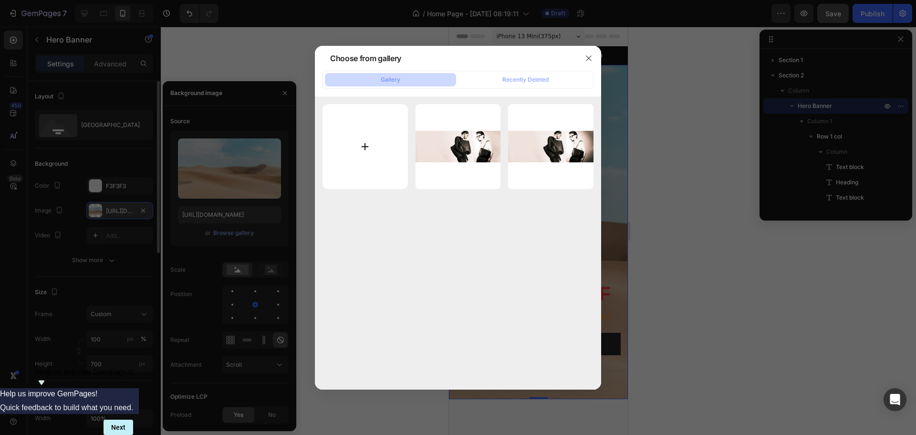
click at [367, 151] on input "file" at bounding box center [365, 146] width 85 height 85
type input "C:\fakepath\yxl3.jpg"
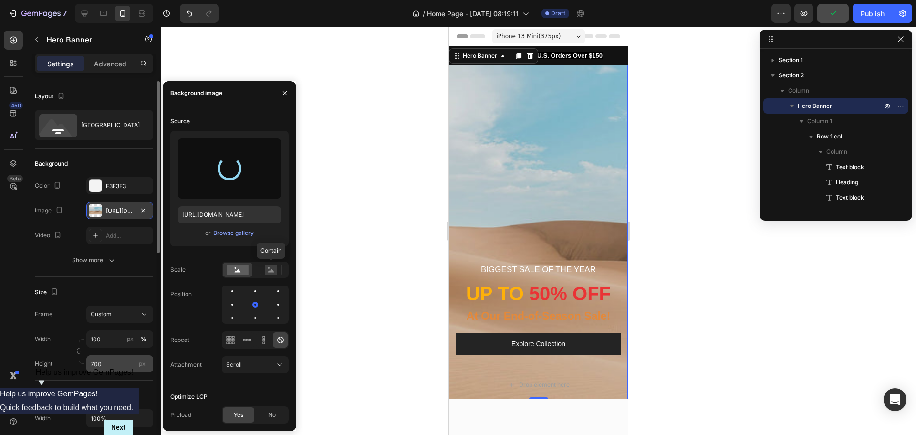
type input "[URL][DOMAIN_NAME]"
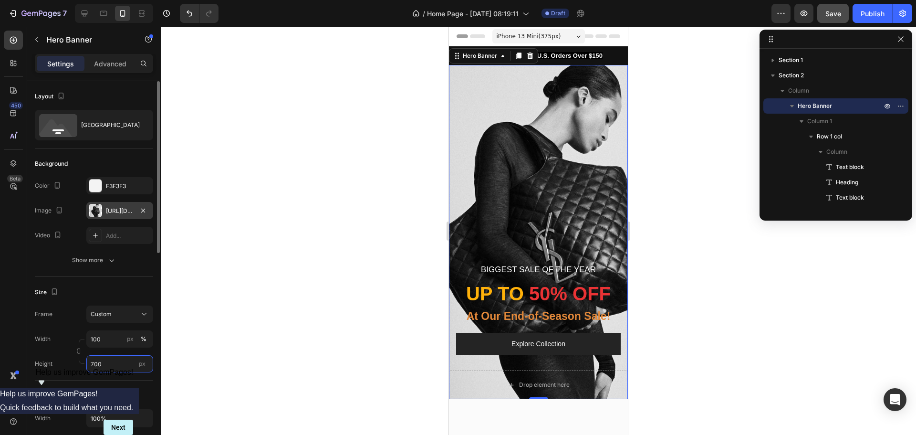
click at [120, 361] on input "700" at bounding box center [119, 363] width 67 height 17
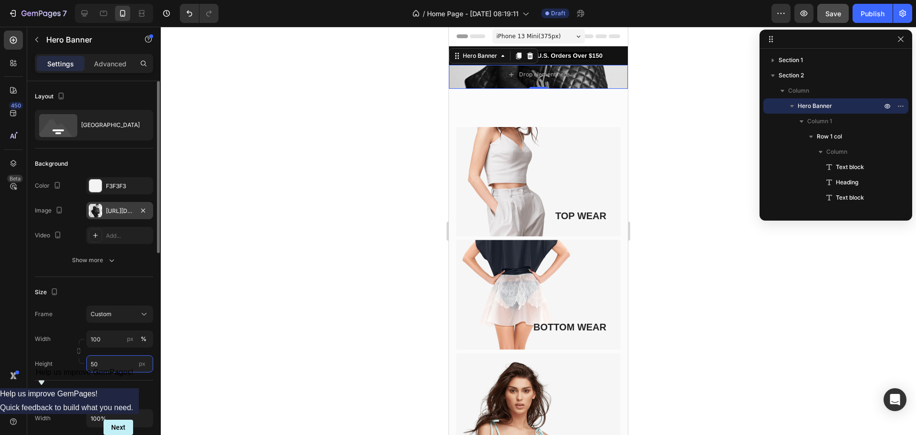
type input "500"
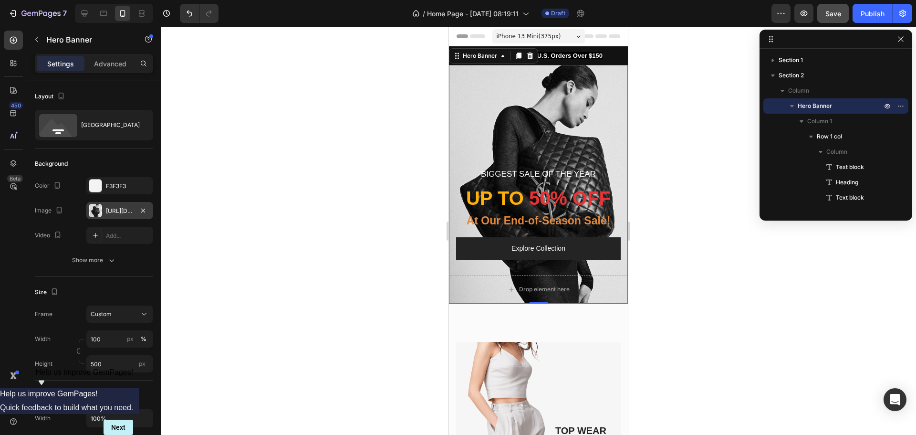
click at [286, 278] on div at bounding box center [538, 231] width 755 height 408
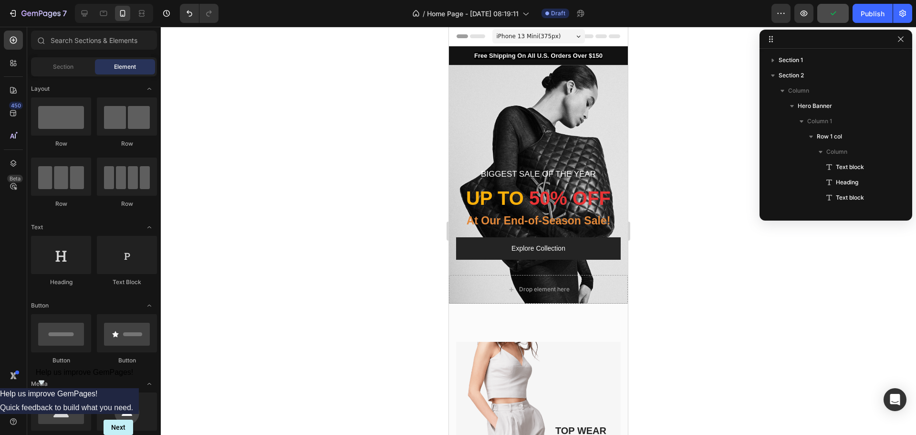
click at [308, 266] on div at bounding box center [538, 231] width 755 height 408
click at [594, 120] on div "Overlay" at bounding box center [538, 184] width 179 height 239
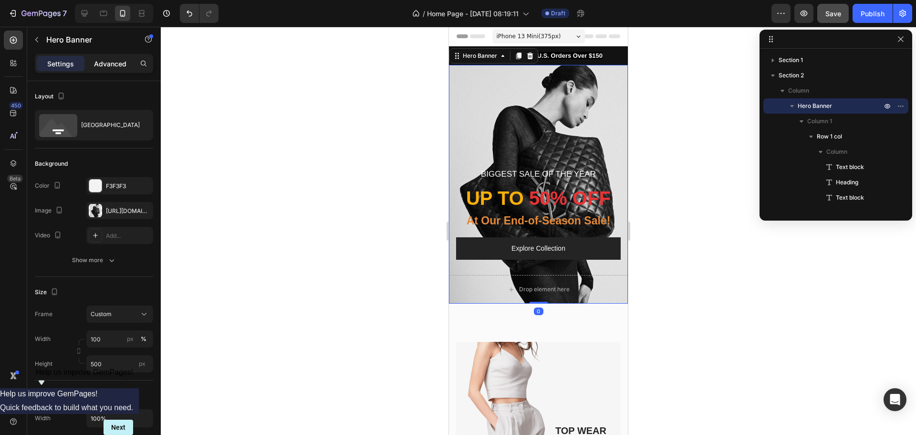
click at [120, 64] on p "Advanced" at bounding box center [110, 64] width 32 height 10
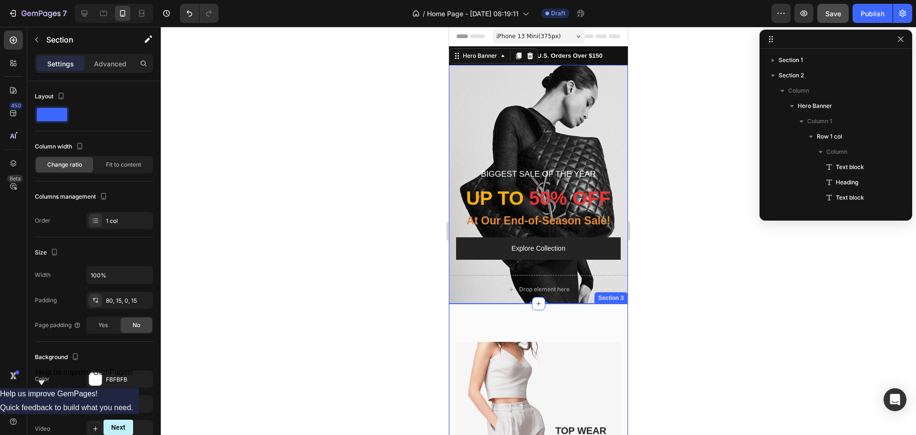
scroll to position [146, 0]
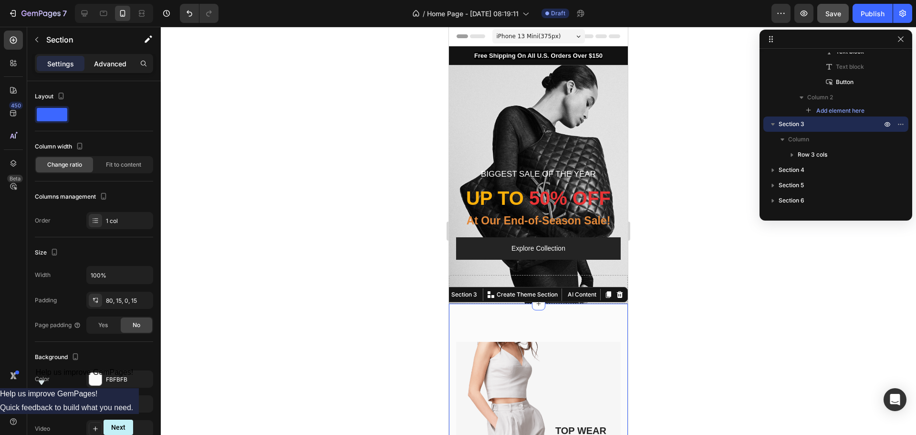
click at [105, 56] on div "Advanced" at bounding box center [110, 63] width 48 height 15
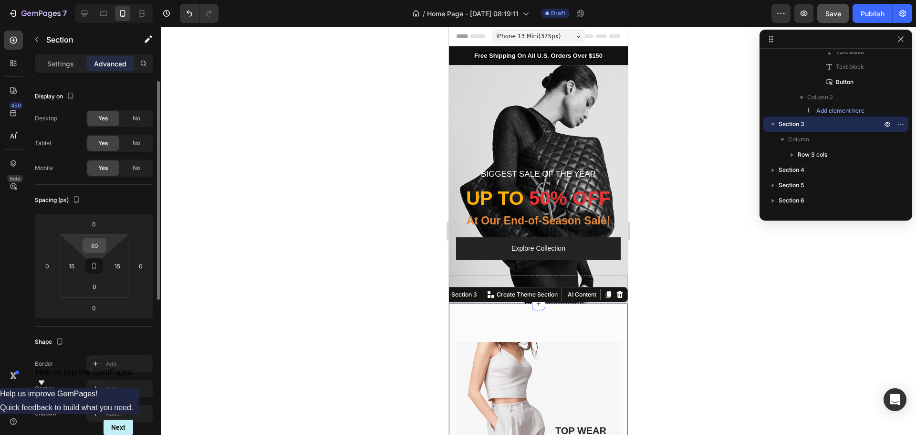
click at [104, 244] on div "80" at bounding box center [95, 245] width 24 height 15
click at [95, 247] on input "80" at bounding box center [94, 245] width 19 height 14
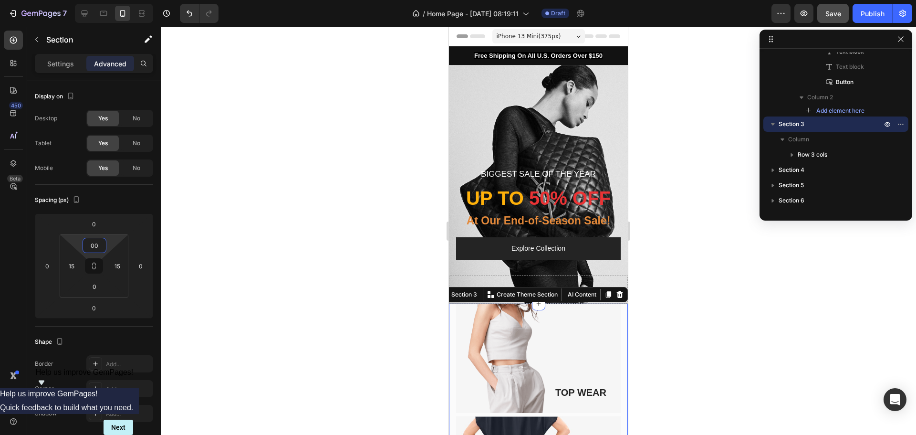
type input "0"
click at [248, 257] on div at bounding box center [538, 231] width 755 height 408
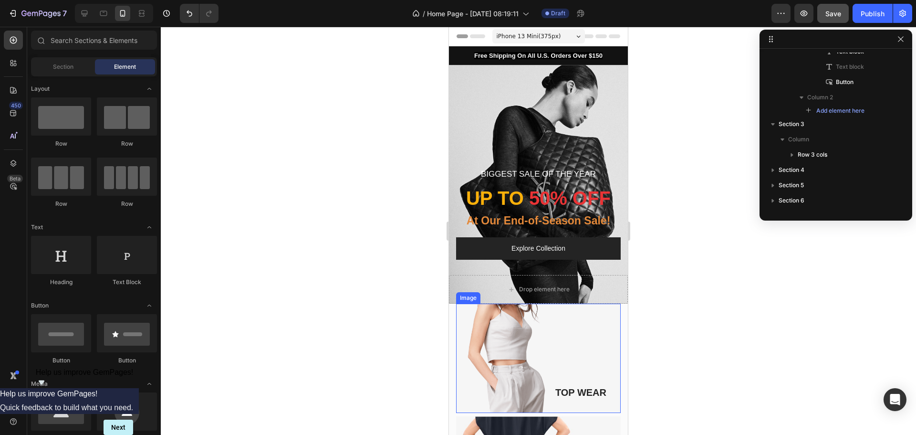
click at [487, 329] on img at bounding box center [538, 357] width 165 height 109
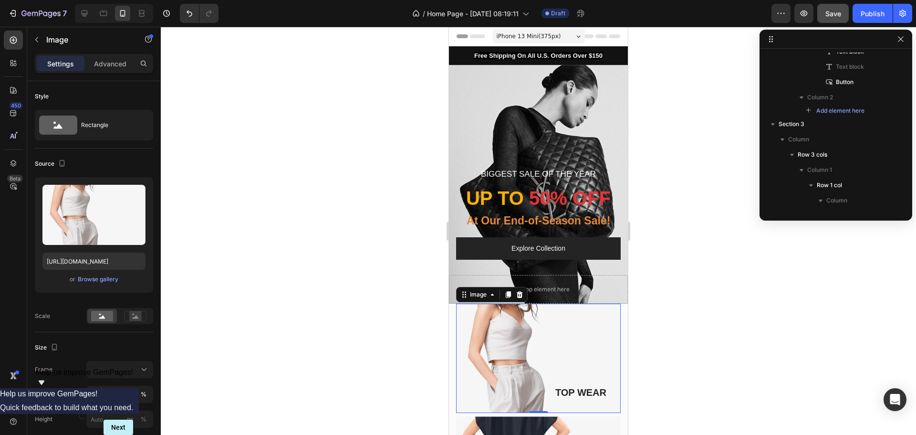
scroll to position [253, 0]
click at [112, 65] on p "Advanced" at bounding box center [110, 64] width 32 height 10
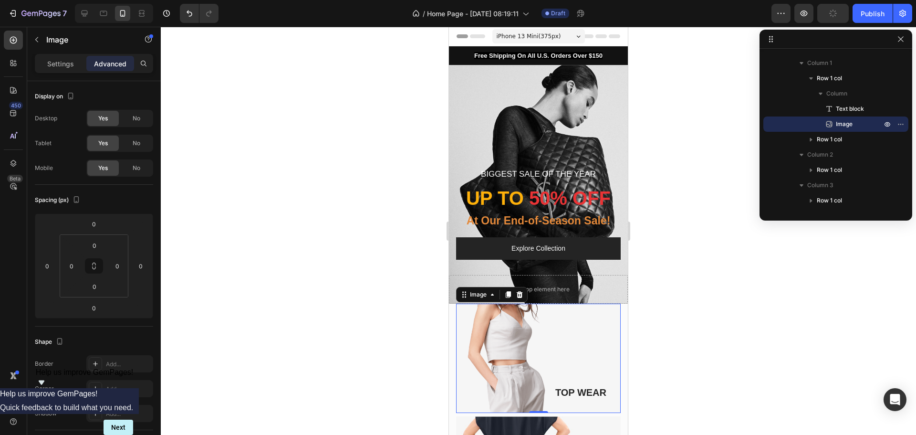
click at [300, 284] on div at bounding box center [538, 231] width 755 height 408
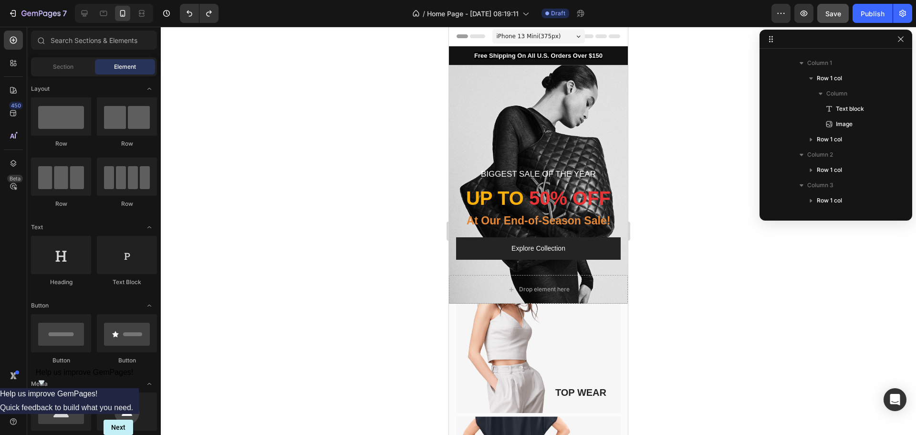
click at [415, 315] on div at bounding box center [538, 231] width 755 height 408
click at [479, 317] on img at bounding box center [538, 357] width 165 height 109
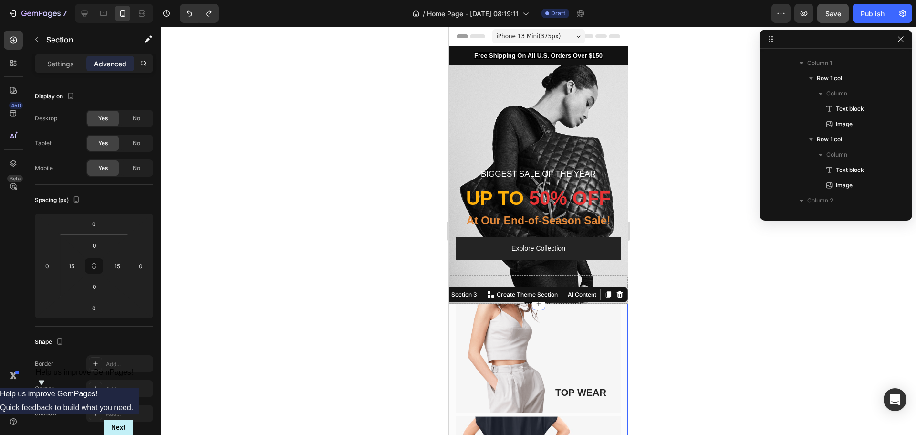
scroll to position [146, 0]
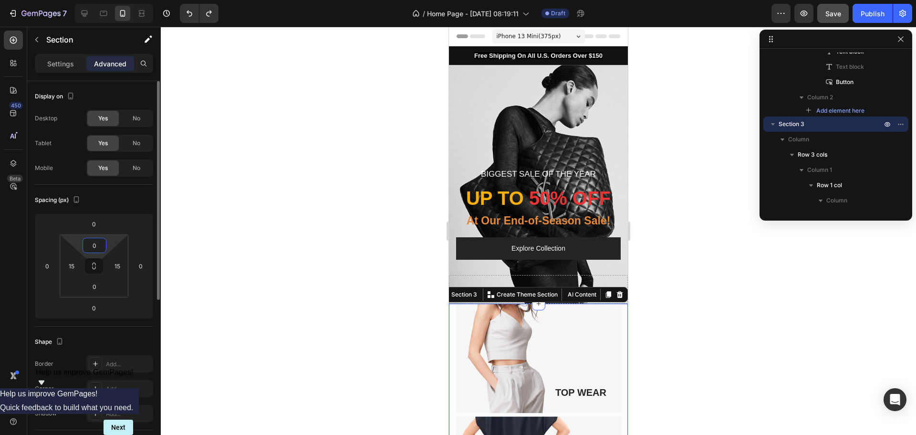
click at [99, 240] on input "0" at bounding box center [94, 245] width 19 height 14
type input "5"
click at [99, 268] on button at bounding box center [94, 265] width 18 height 15
click at [96, 247] on input "5" at bounding box center [94, 245] width 19 height 14
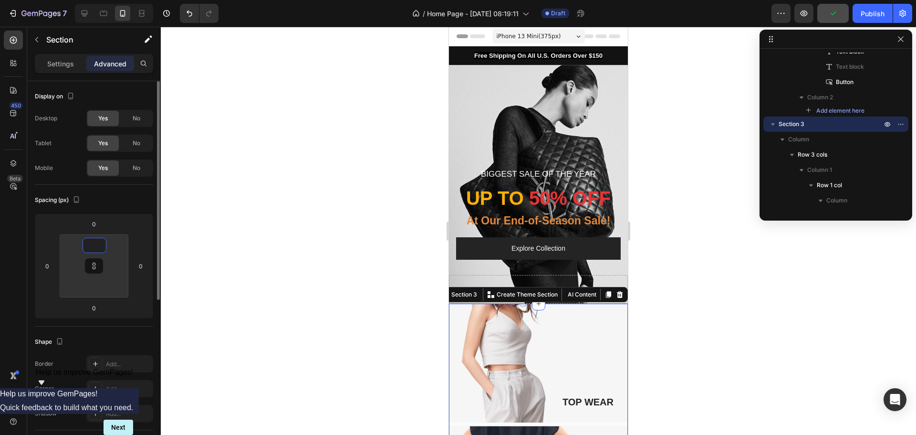
type input "1"
type input "15"
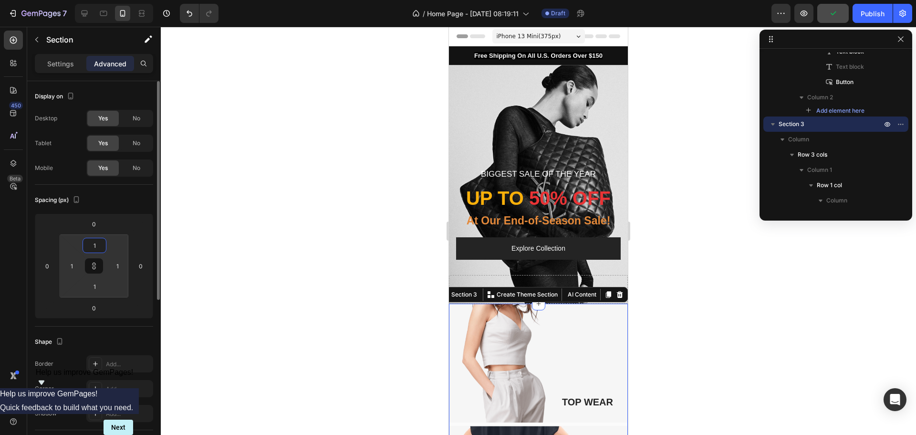
type input "15"
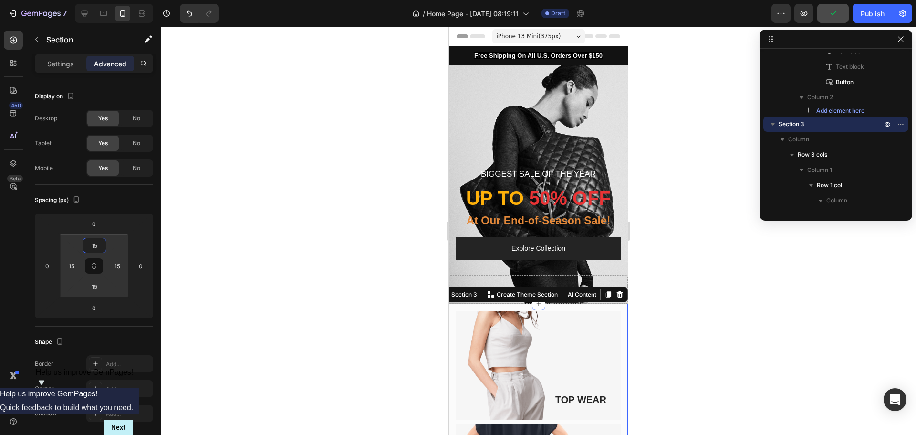
click at [267, 273] on div at bounding box center [538, 231] width 755 height 408
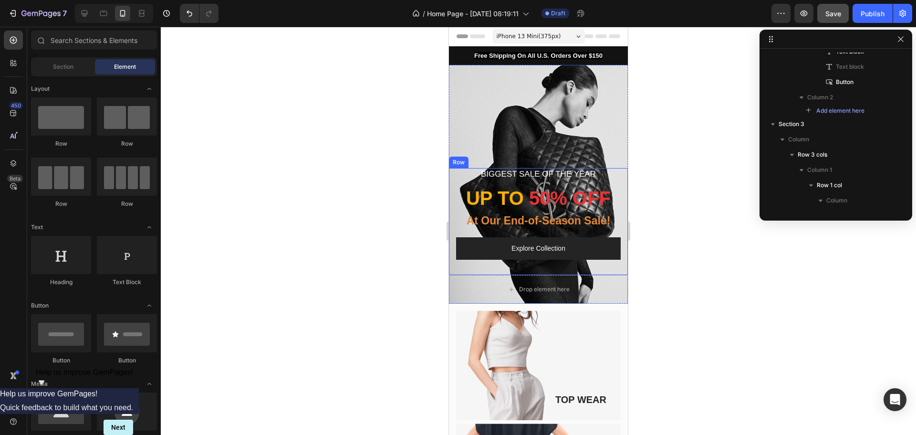
click at [661, 209] on div at bounding box center [538, 231] width 755 height 408
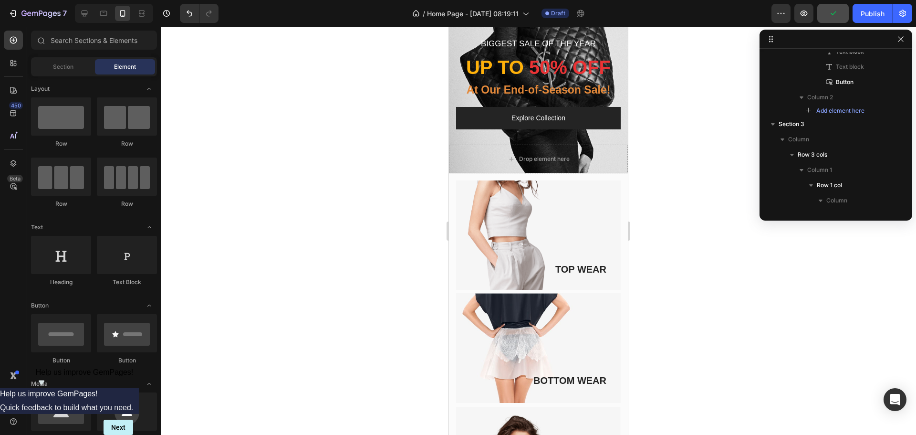
scroll to position [142, 0]
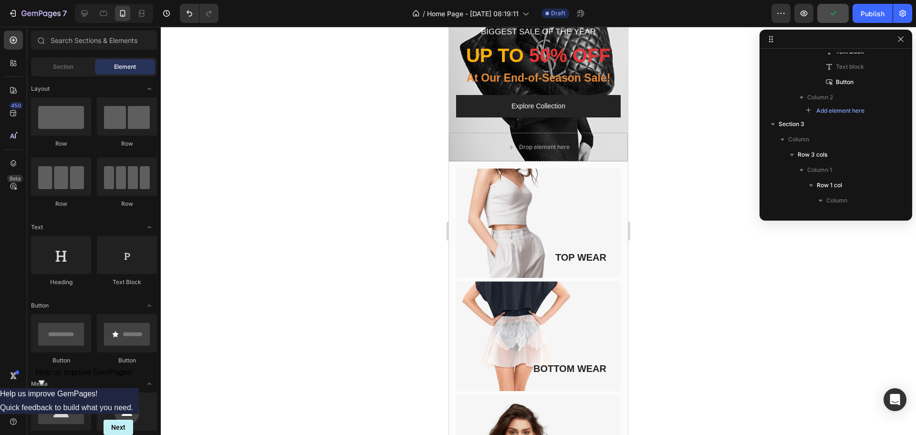
drag, startPoint x: 621, startPoint y: 77, endPoint x: 1079, endPoint y: 121, distance: 460.1
click at [587, 201] on img at bounding box center [538, 222] width 165 height 109
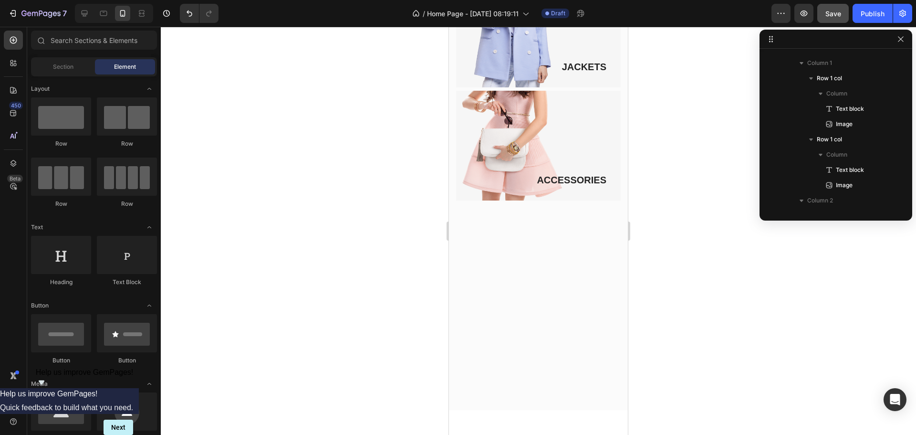
scroll to position [0, 0]
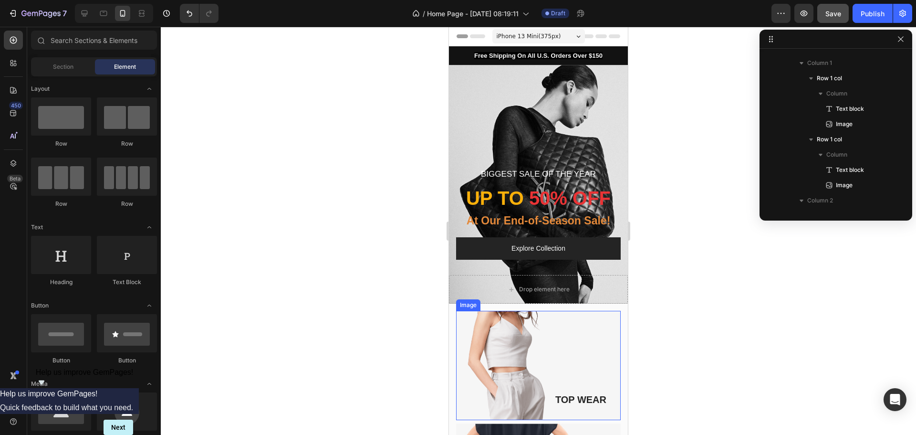
click at [587, 343] on img at bounding box center [538, 365] width 165 height 109
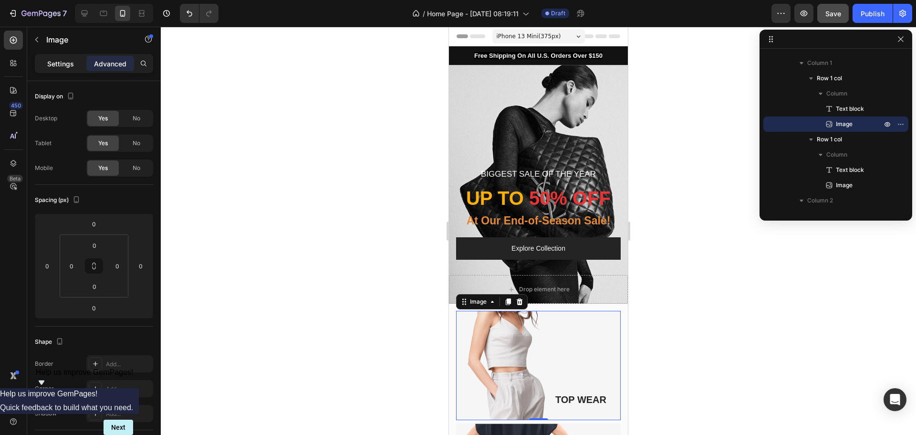
click at [64, 65] on p "Settings" at bounding box center [60, 64] width 27 height 10
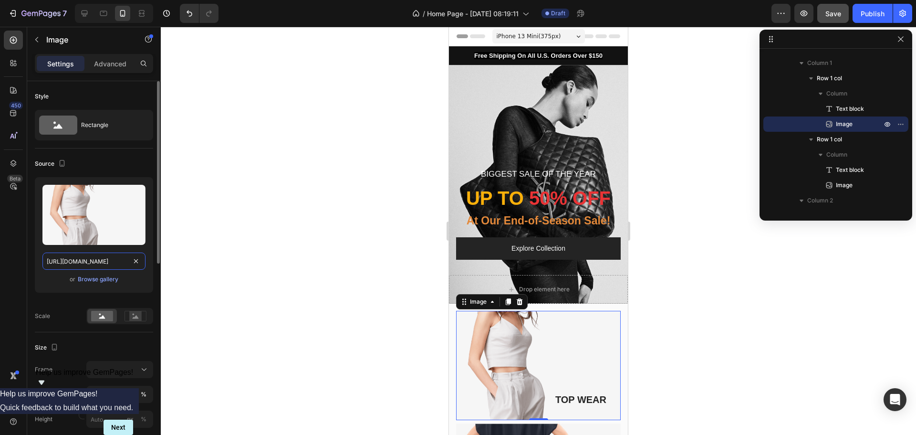
click at [104, 259] on input "[URL][DOMAIN_NAME]" at bounding box center [93, 260] width 103 height 17
paste input "[DOMAIN_NAME][URL]"
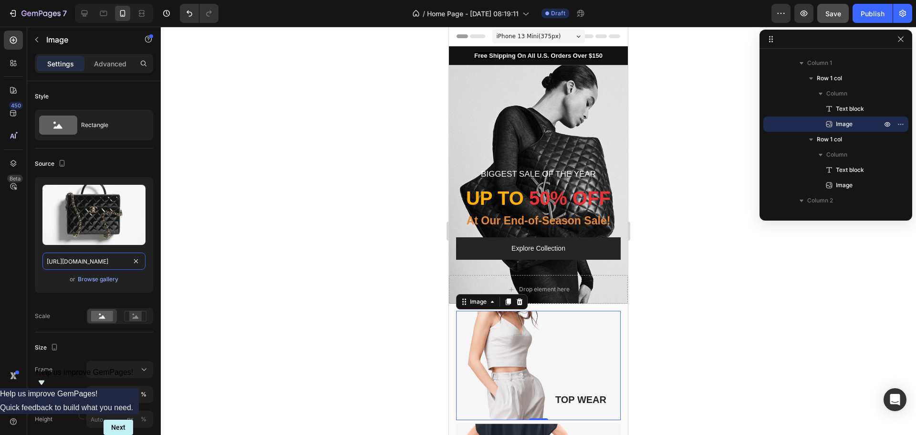
type input "[URL][DOMAIN_NAME]"
click at [239, 279] on div at bounding box center [538, 231] width 755 height 408
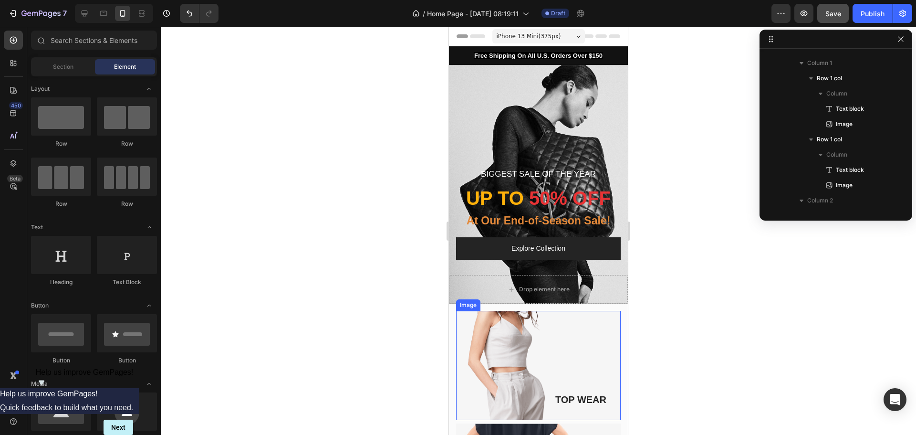
click at [576, 345] on img at bounding box center [538, 365] width 165 height 109
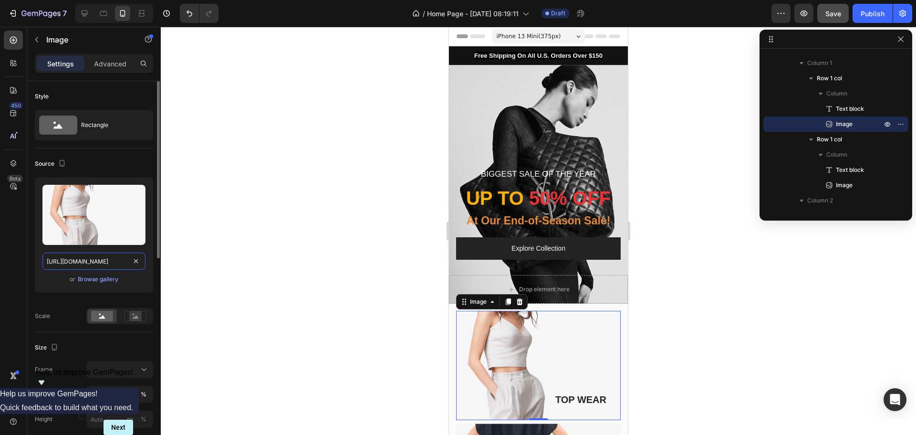
click at [111, 264] on input "[URL][DOMAIN_NAME]" at bounding box center [93, 260] width 103 height 17
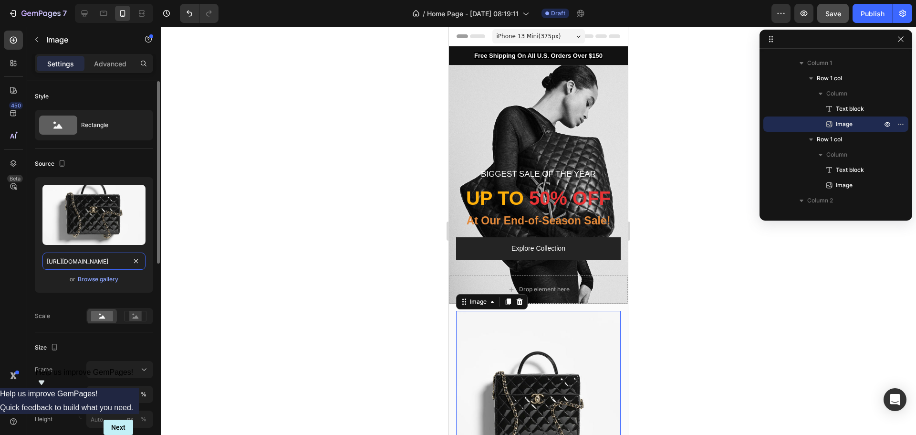
scroll to position [0, 139]
type input "[URL][DOMAIN_NAME]"
click at [282, 297] on div at bounding box center [538, 231] width 755 height 408
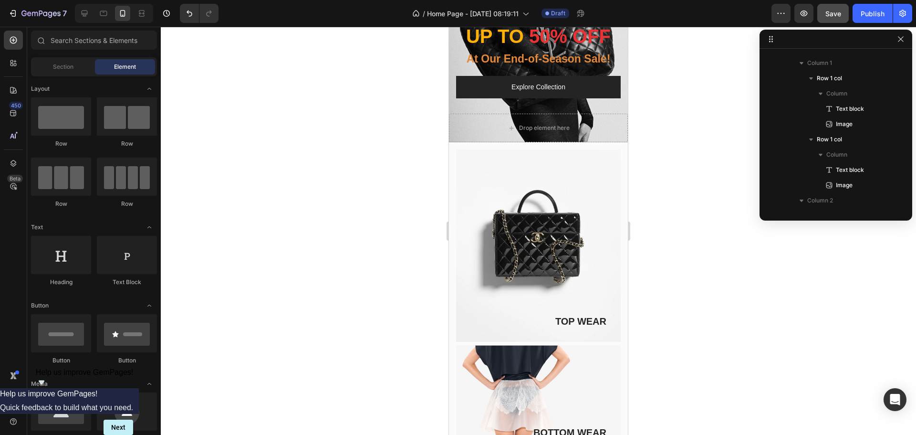
scroll to position [105, 0]
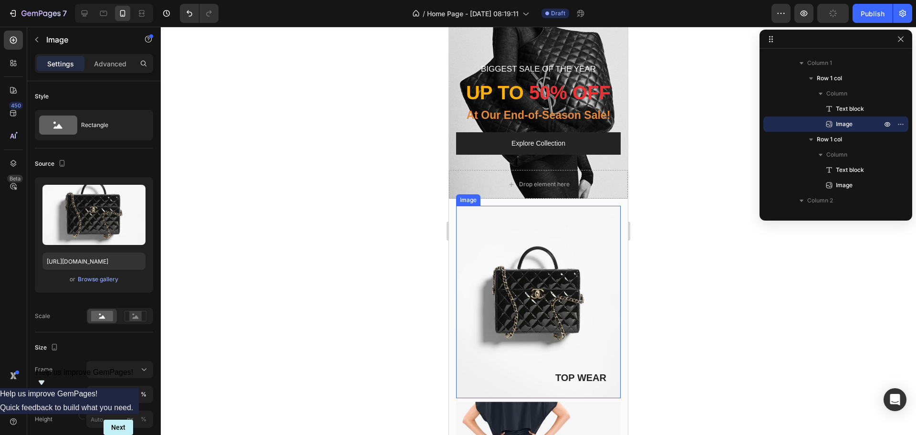
click at [583, 258] on img at bounding box center [538, 302] width 165 height 192
click at [361, 272] on div at bounding box center [538, 231] width 755 height 408
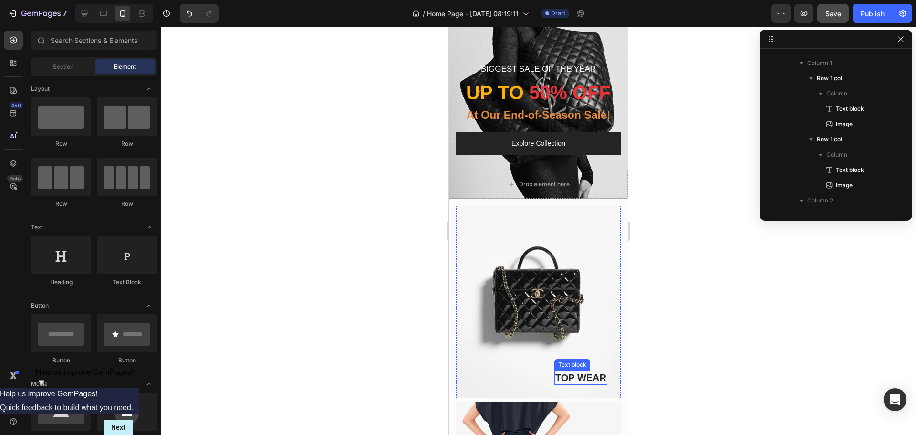
click at [572, 371] on p "TOP WEAR" at bounding box center [580, 377] width 51 height 12
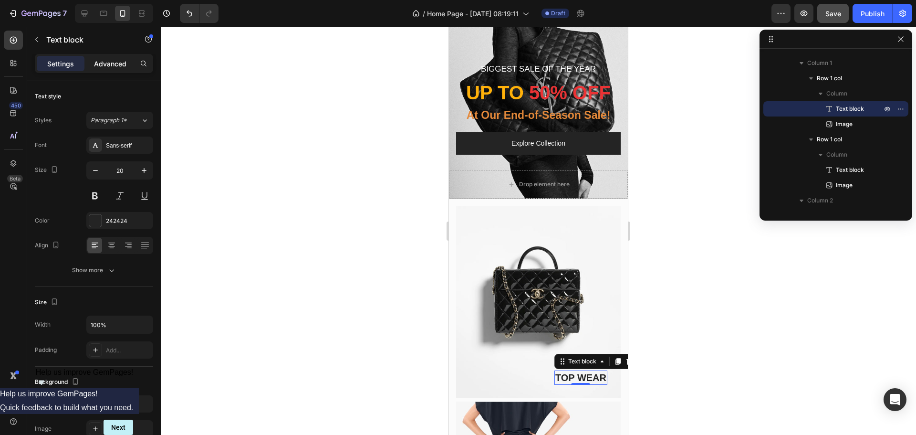
click at [118, 65] on p "Advanced" at bounding box center [110, 64] width 32 height 10
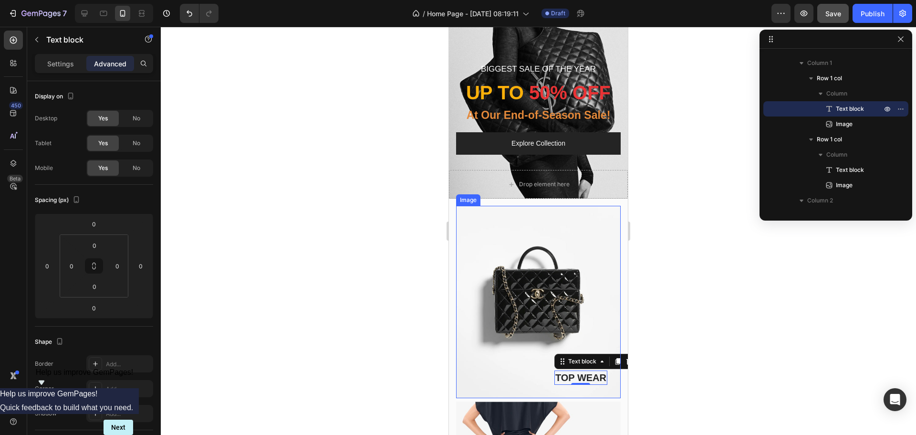
click at [500, 349] on img at bounding box center [538, 302] width 165 height 192
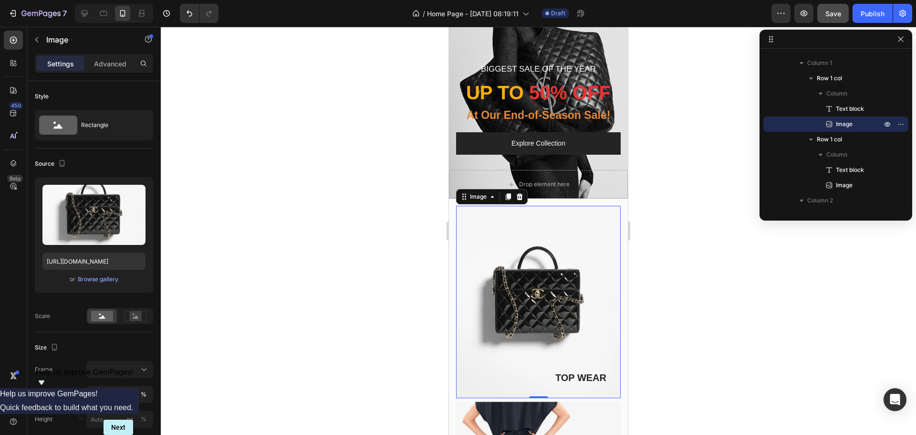
click at [496, 354] on img at bounding box center [538, 302] width 165 height 192
click at [109, 63] on p "Advanced" at bounding box center [110, 64] width 32 height 10
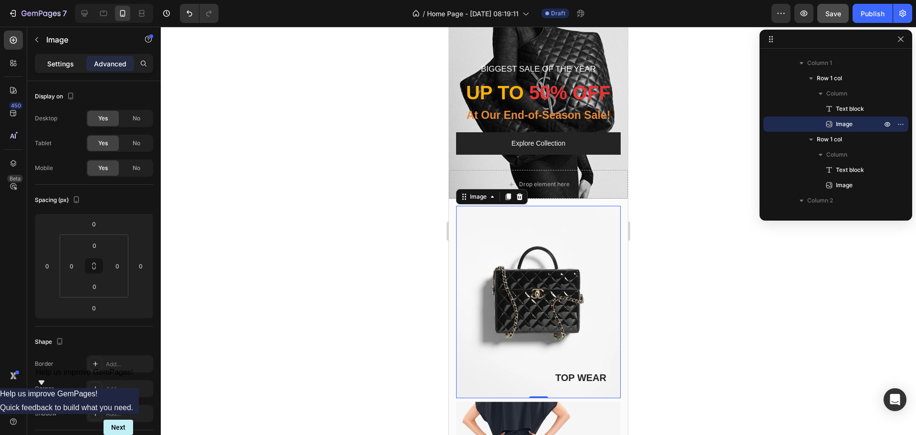
click at [55, 59] on p "Settings" at bounding box center [60, 64] width 27 height 10
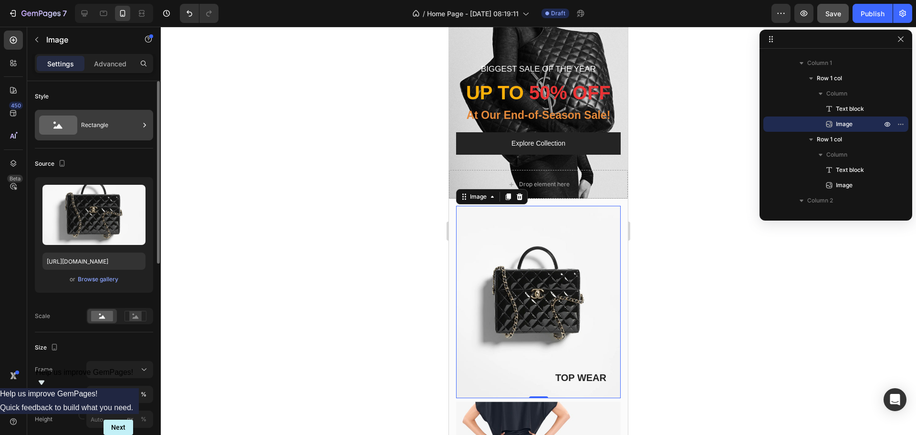
click at [115, 127] on div "Rectangle" at bounding box center [110, 125] width 58 height 22
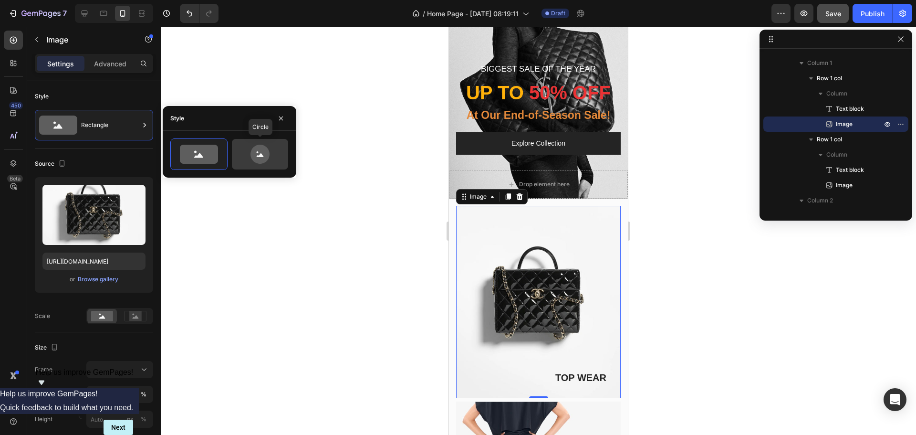
click at [257, 159] on icon at bounding box center [260, 154] width 19 height 19
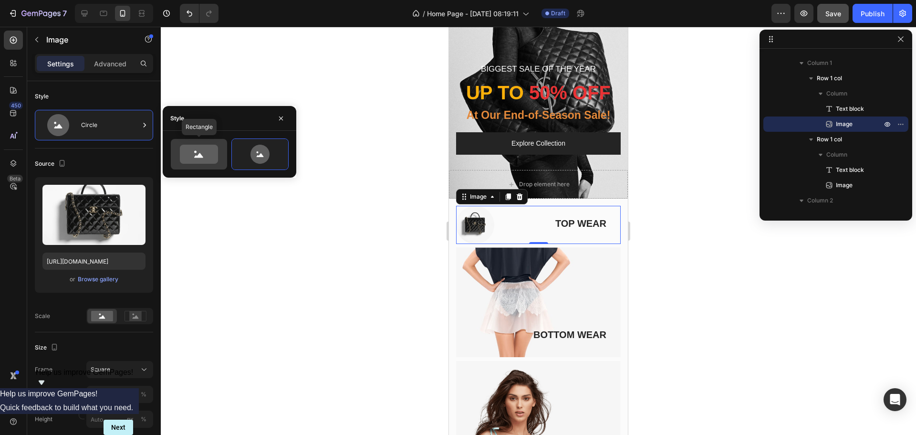
click at [198, 156] on icon at bounding box center [198, 155] width 9 height 5
type input "100"
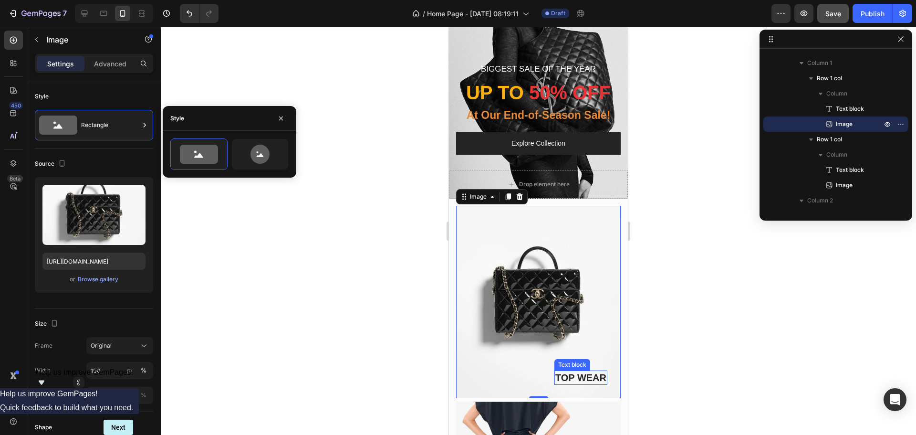
click at [569, 374] on div "TOP WEAR Text block" at bounding box center [580, 377] width 53 height 14
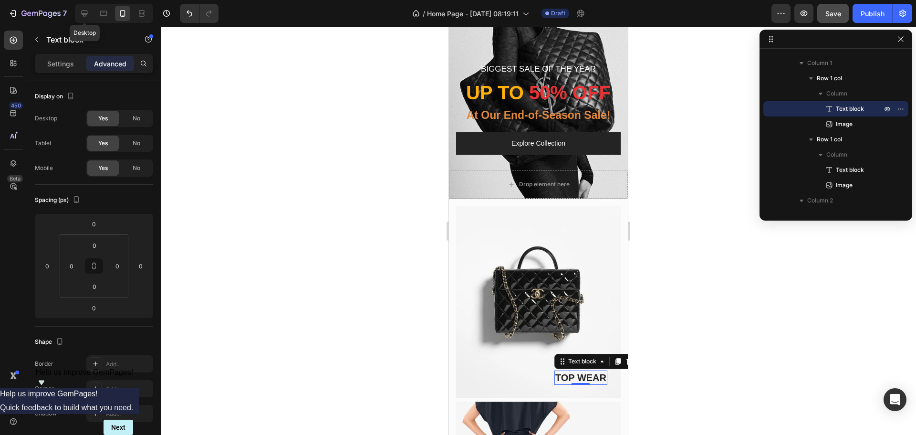
click at [86, 13] on icon at bounding box center [85, 13] width 6 height 6
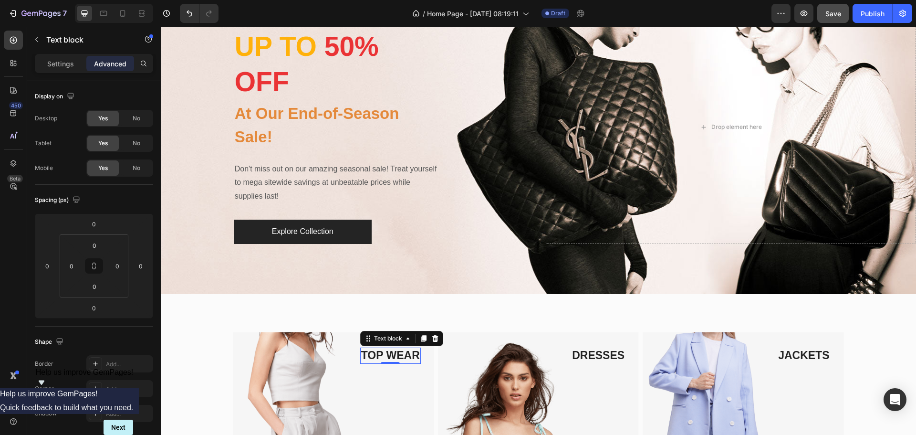
type input "32"
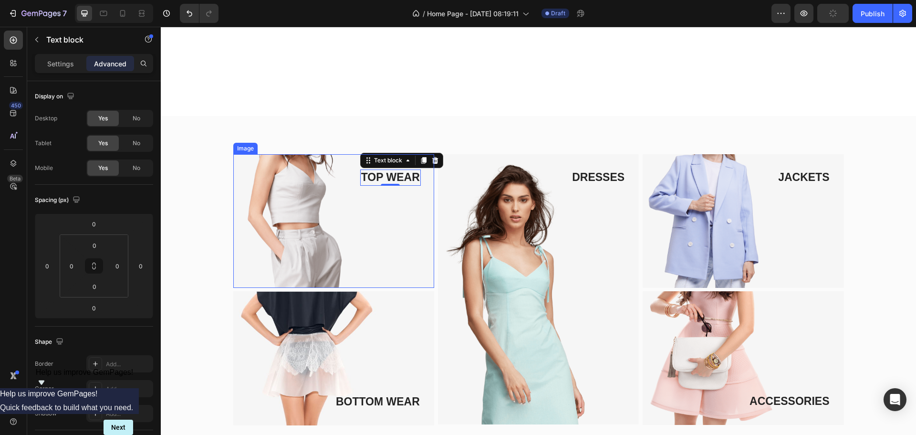
scroll to position [392, 0]
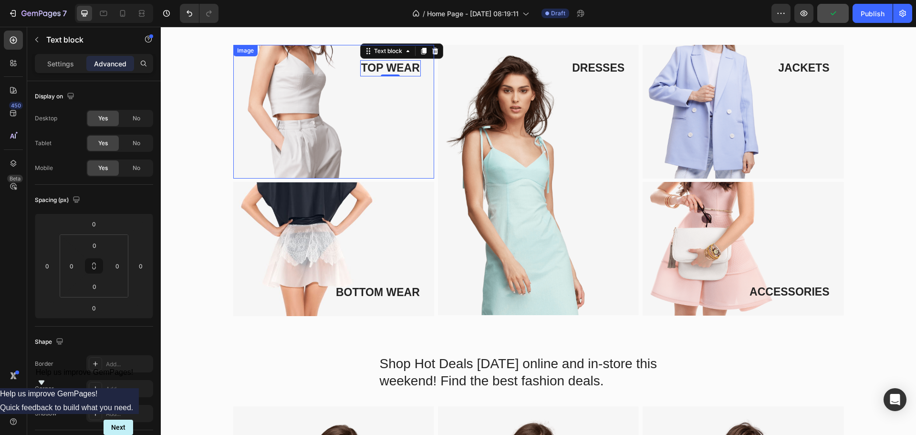
click at [391, 128] on img at bounding box center [333, 112] width 201 height 134
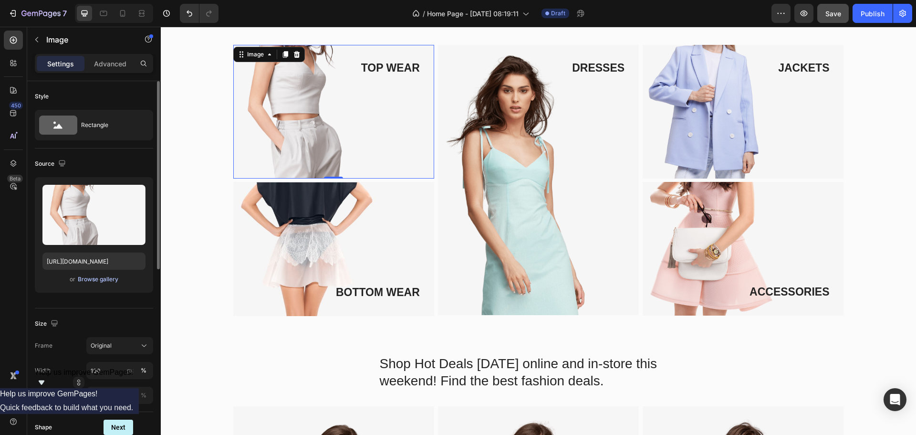
click at [91, 282] on div "Browse gallery" at bounding box center [98, 279] width 41 height 9
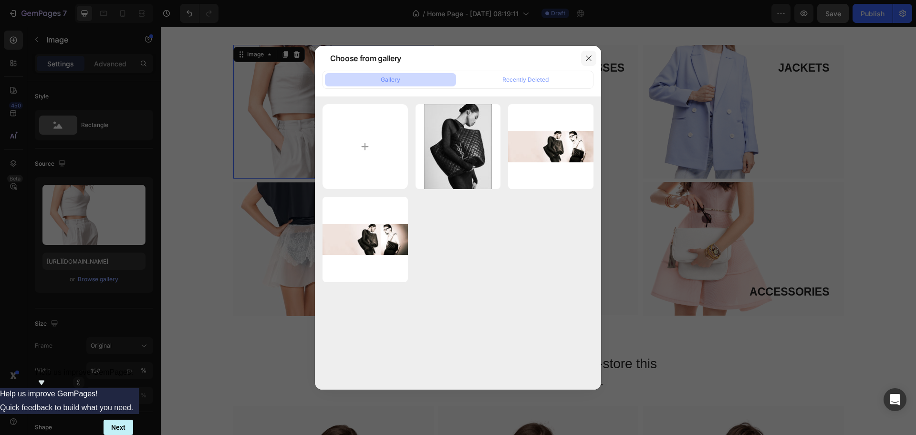
click at [585, 59] on icon "button" at bounding box center [589, 58] width 8 height 8
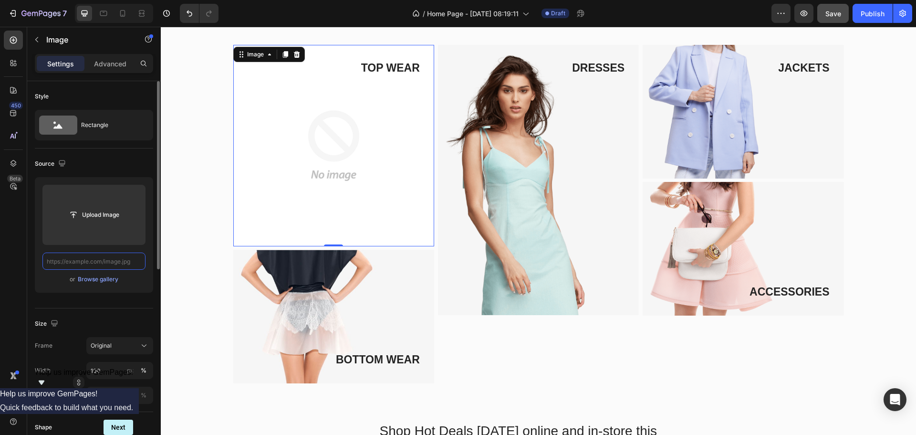
scroll to position [0, 0]
click at [107, 264] on input "text" at bounding box center [93, 260] width 103 height 17
paste input "[URL][DOMAIN_NAME]"
type input "[URL][DOMAIN_NAME]"
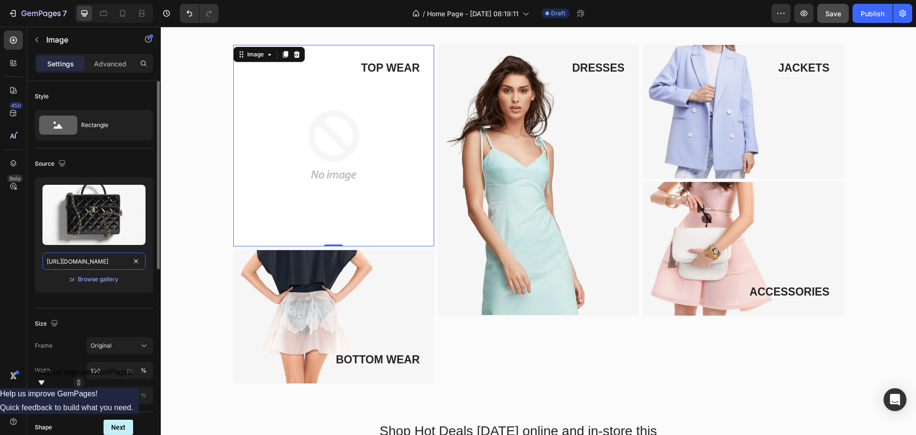
scroll to position [0, 139]
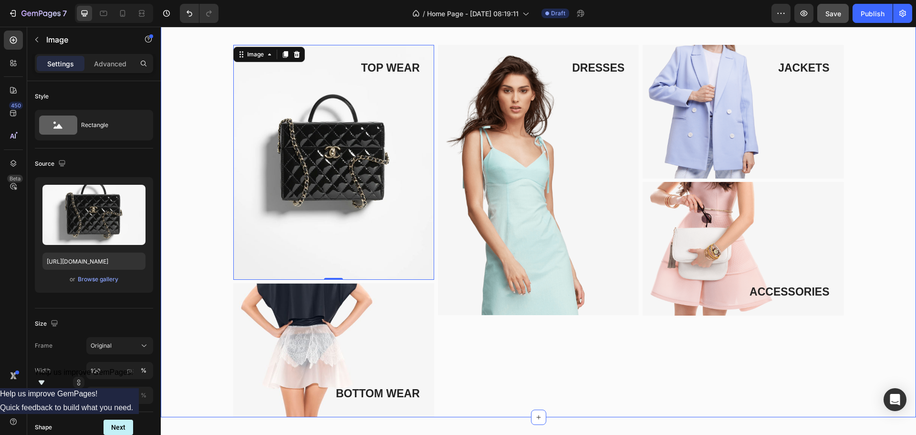
click at [194, 197] on div "TOP WEAR Text block Image 0 Row BOTTOM WEAR Text block Image Row DRESSES Text b…" at bounding box center [538, 231] width 741 height 372
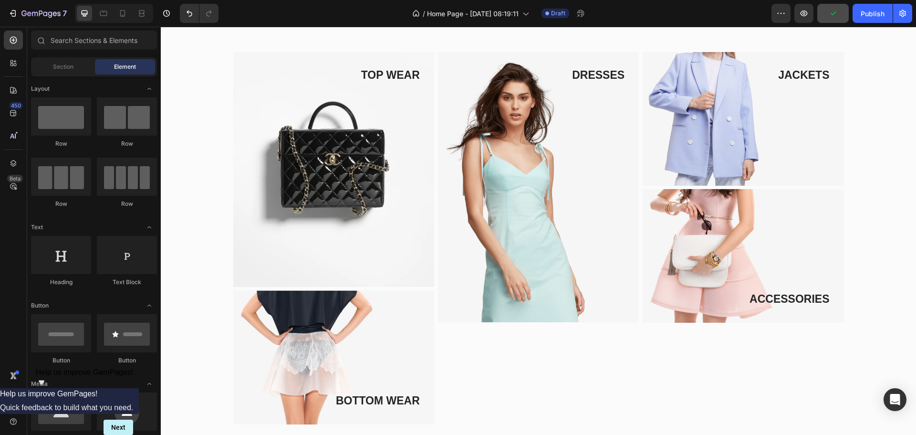
scroll to position [371, 0]
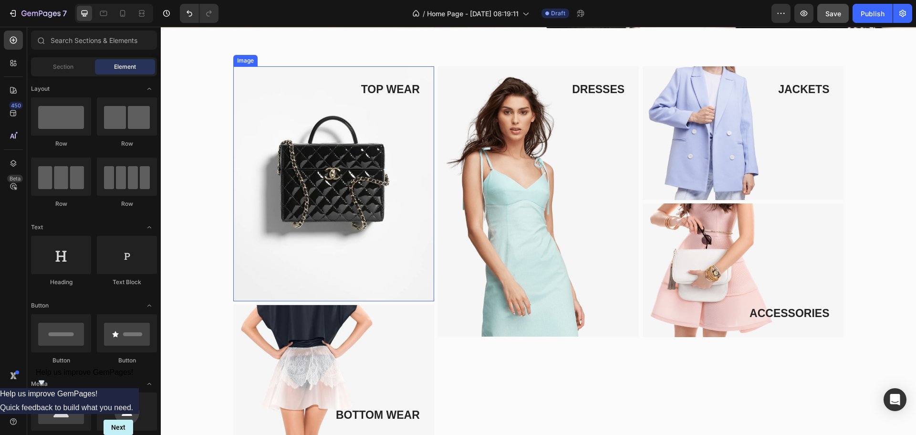
click at [382, 188] on img at bounding box center [333, 183] width 201 height 235
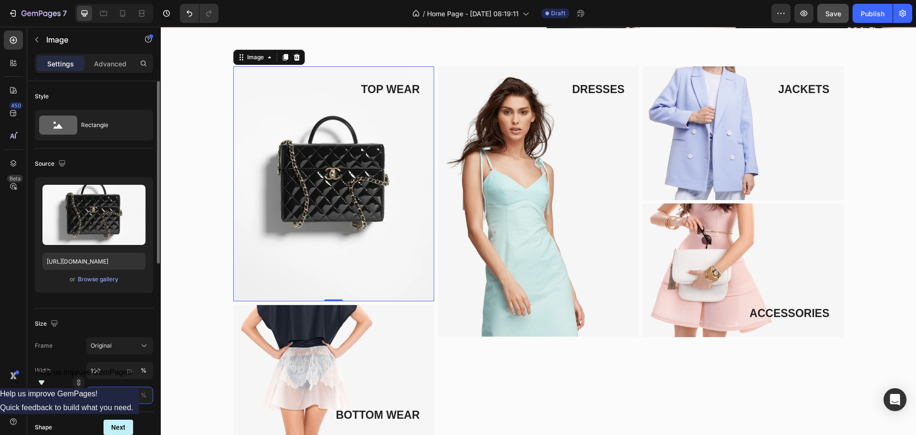
click at [104, 397] on input "px %" at bounding box center [119, 395] width 67 height 17
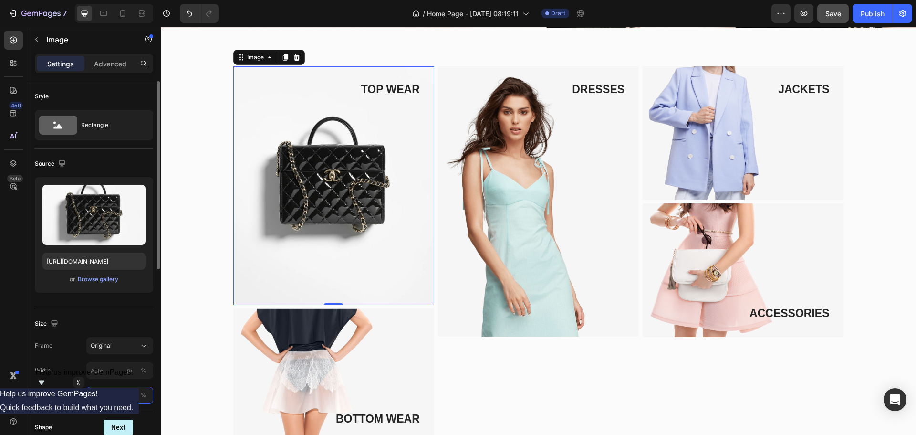
drag, startPoint x: 104, startPoint y: 395, endPoint x: 77, endPoint y: 398, distance: 27.9
click at [77, 398] on div "Height 500 px %" at bounding box center [94, 395] width 118 height 17
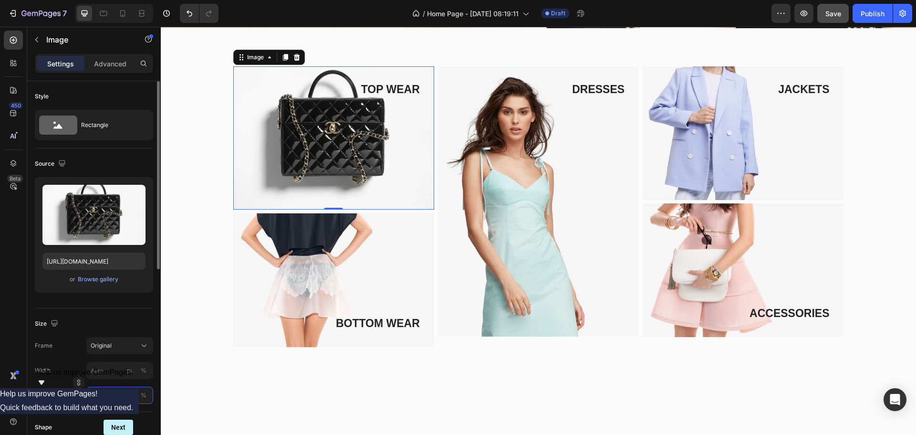
drag, startPoint x: 101, startPoint y: 397, endPoint x: 75, endPoint y: 395, distance: 25.4
click at [75, 395] on div "Height 300 px %" at bounding box center [94, 395] width 118 height 17
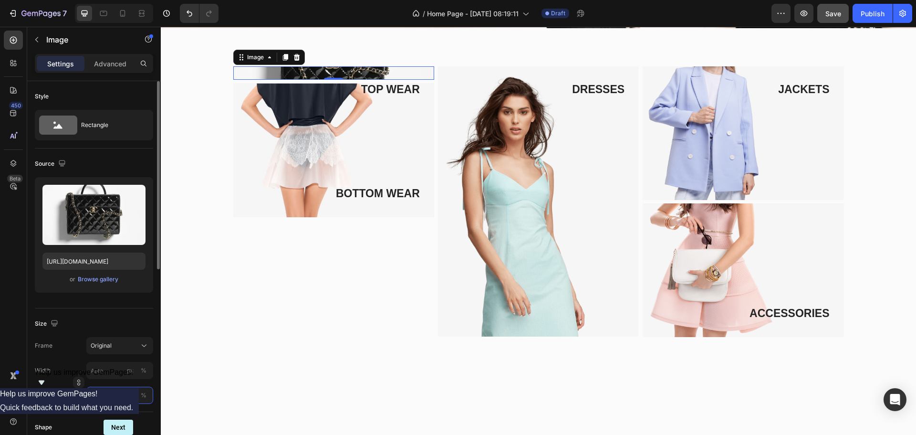
type input "280"
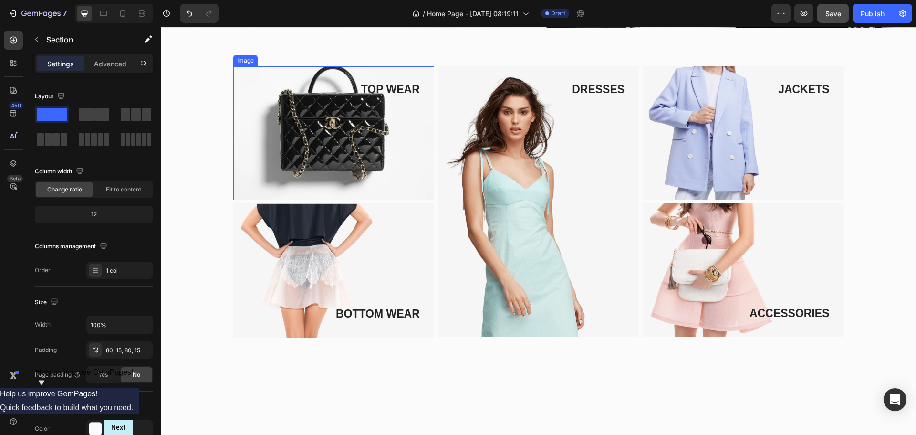
click at [341, 125] on img at bounding box center [333, 133] width 201 height 134
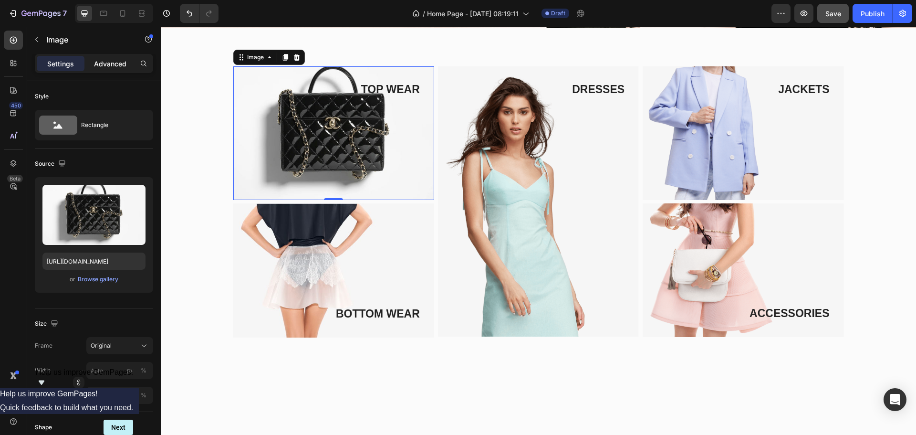
click at [120, 66] on p "Advanced" at bounding box center [110, 64] width 32 height 10
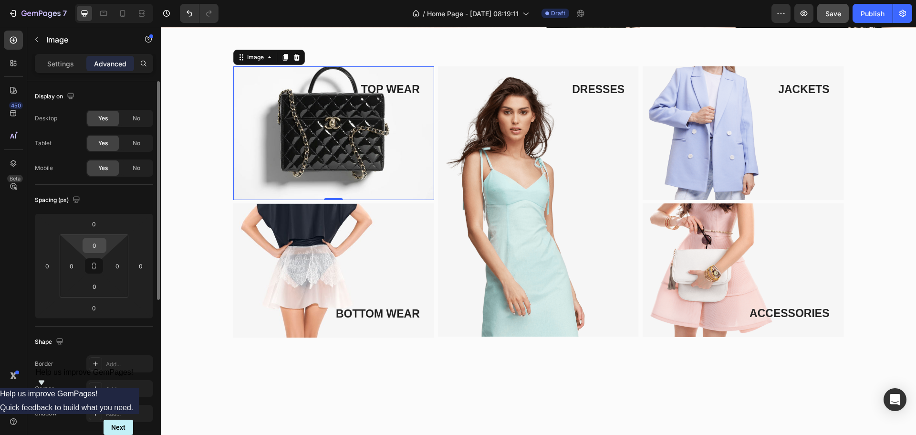
click at [99, 243] on input "0" at bounding box center [94, 245] width 19 height 14
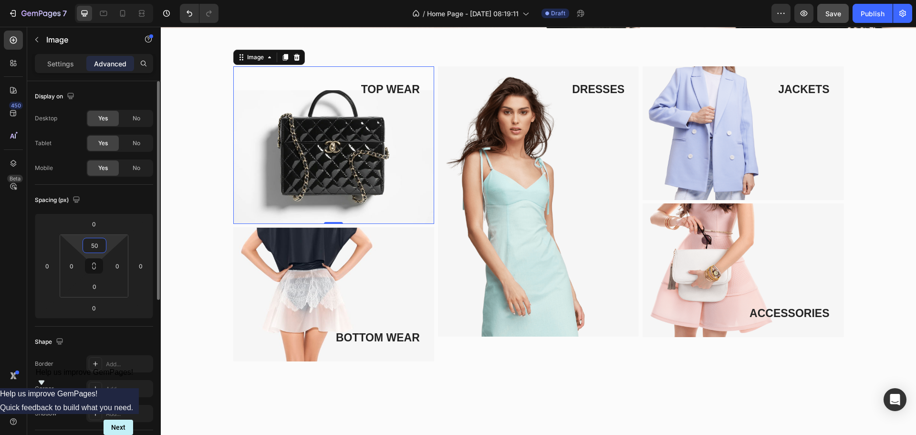
type input "0"
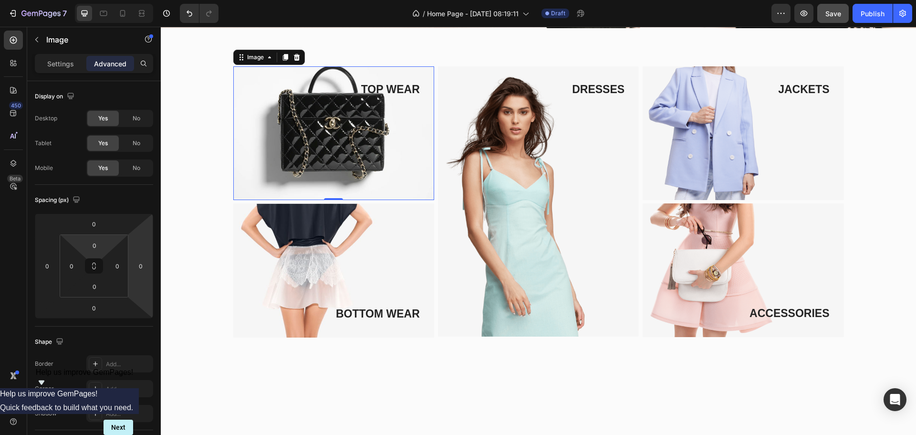
click at [266, 177] on img at bounding box center [333, 133] width 201 height 134
click at [58, 67] on p "Settings" at bounding box center [60, 64] width 27 height 10
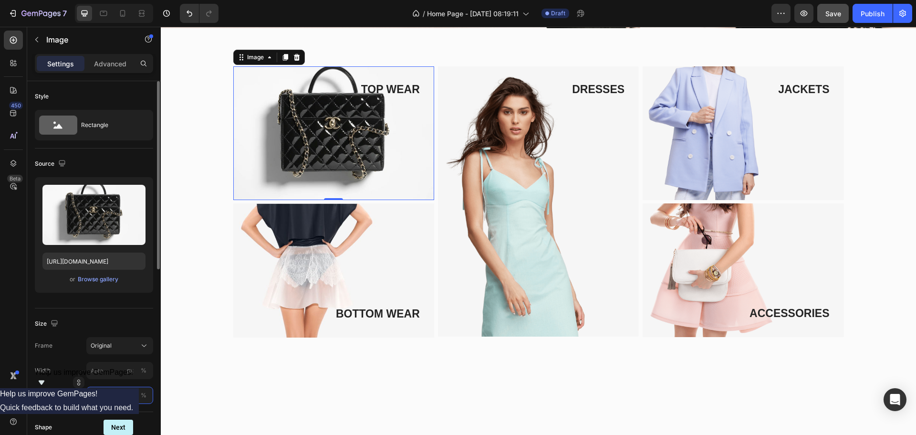
click at [103, 393] on input "280" at bounding box center [119, 395] width 67 height 17
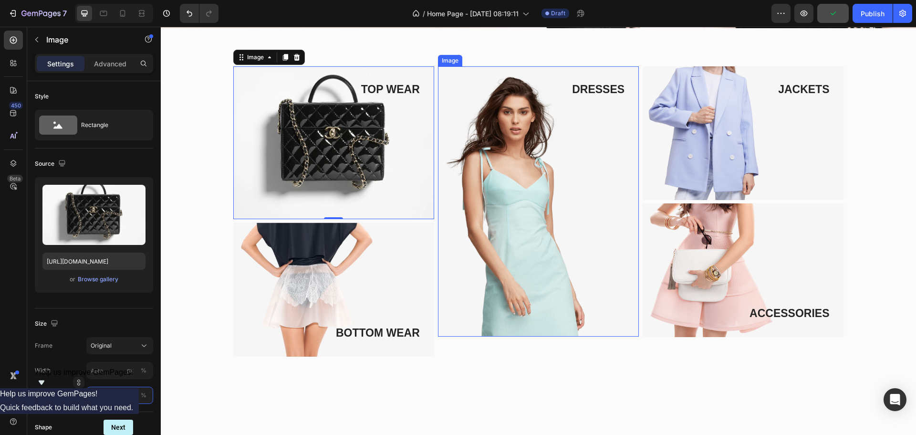
type input "280"
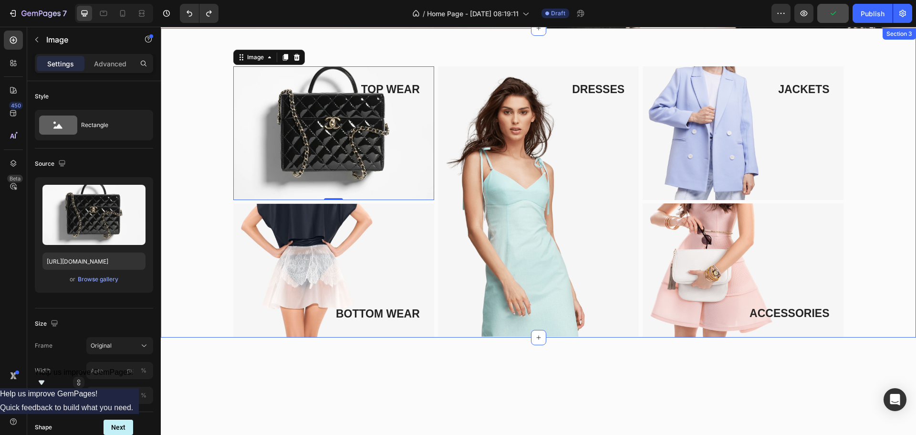
click at [192, 226] on div "TOP WEAR Text block Image 0 Row BOTTOM WEAR Text block Image Row DRESSES Text b…" at bounding box center [538, 201] width 741 height 271
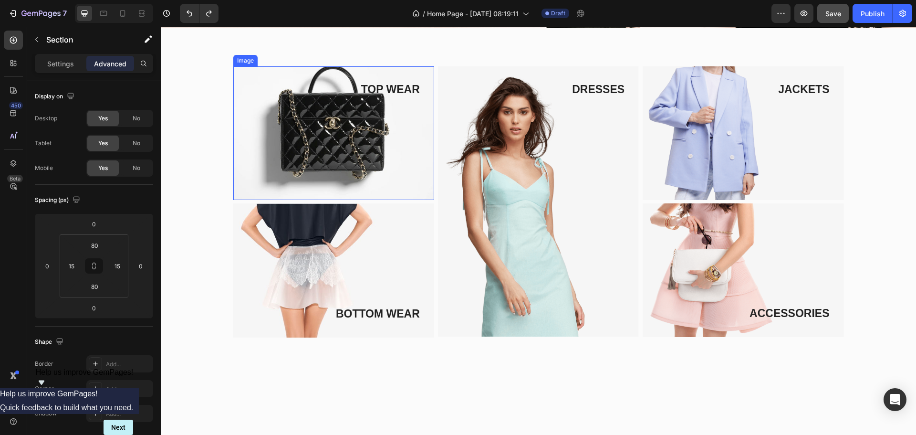
click at [522, 212] on img at bounding box center [538, 201] width 201 height 270
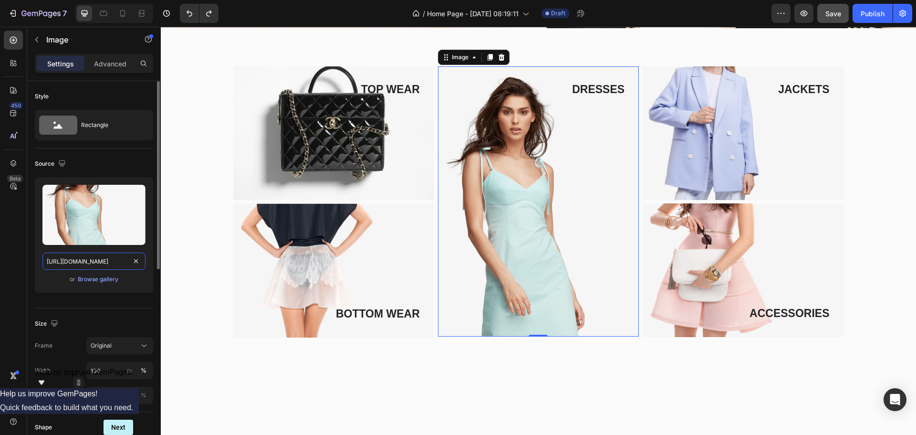
click at [119, 263] on input "[URL][DOMAIN_NAME]" at bounding box center [93, 260] width 103 height 17
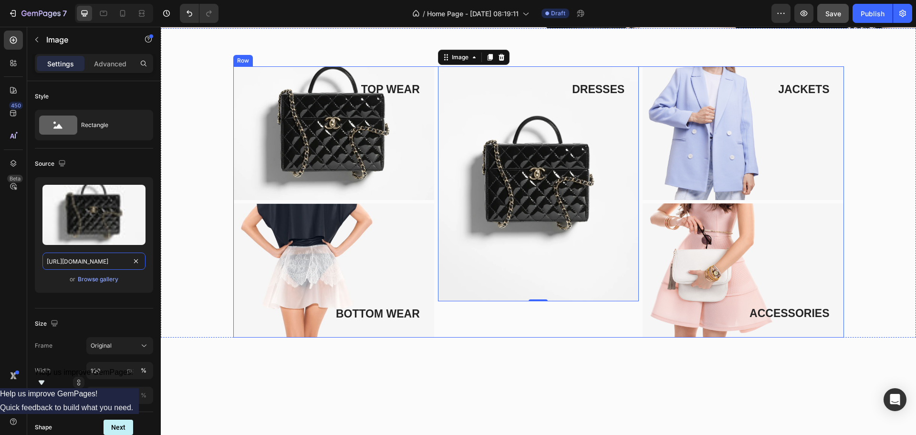
scroll to position [0, 139]
type input "[URL][DOMAIN_NAME]"
click at [473, 281] on img at bounding box center [538, 183] width 201 height 235
click at [471, 328] on div "DRESSES Text block Image 0 Row" at bounding box center [538, 201] width 201 height 271
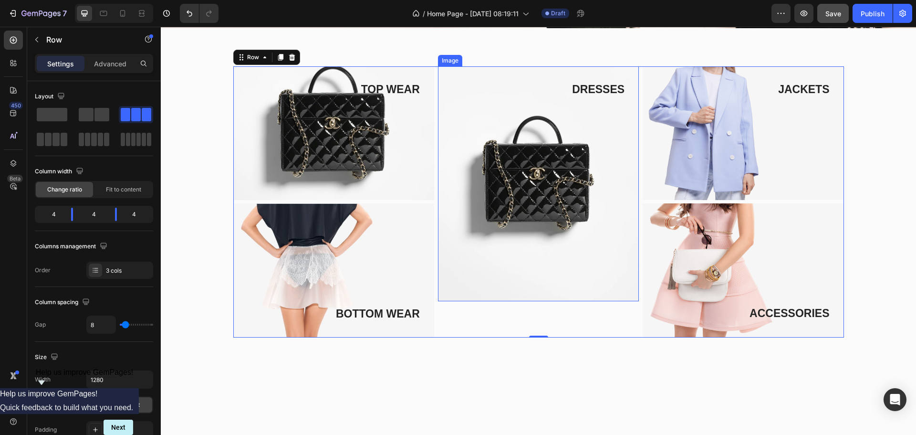
click at [464, 255] on img at bounding box center [538, 183] width 201 height 235
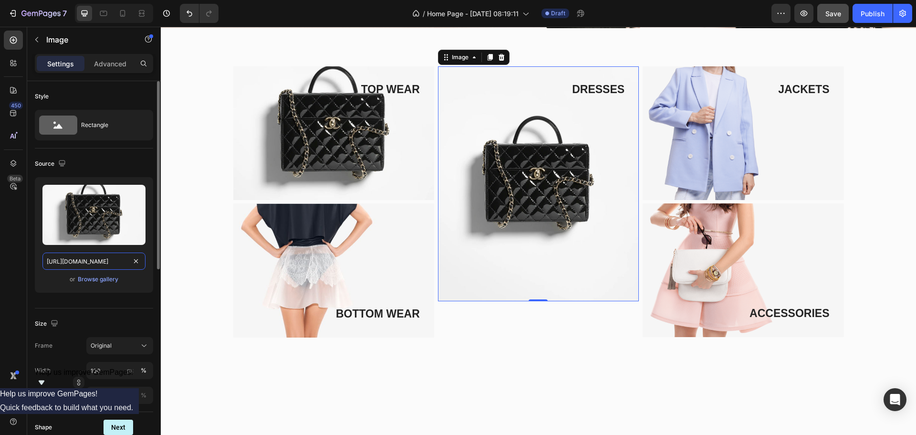
click at [100, 261] on input "[URL][DOMAIN_NAME]" at bounding box center [93, 260] width 103 height 17
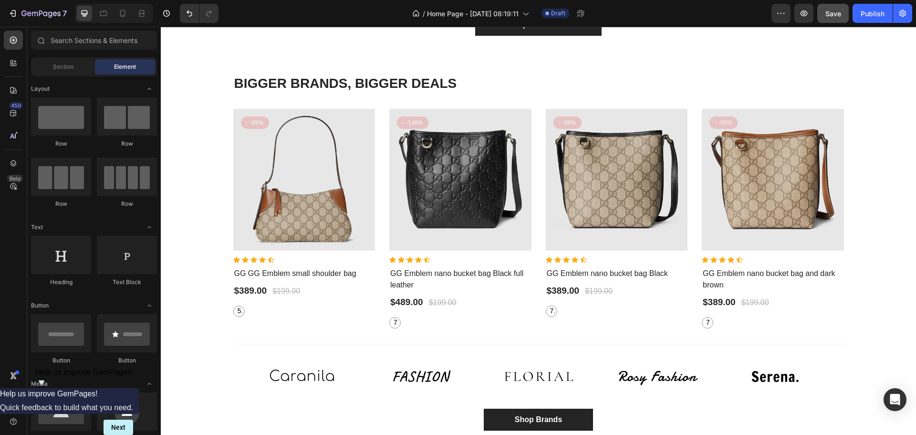
scroll to position [1392, 0]
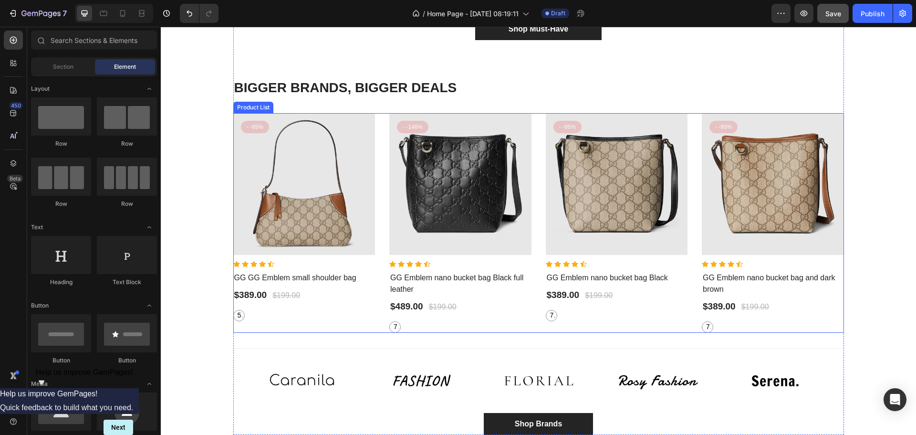
click at [687, 269] on div "Product Images - -95% Product Badge Row Icon Icon Icon Icon Icon Icon List Hoz …" at bounding box center [538, 222] width 611 height 219
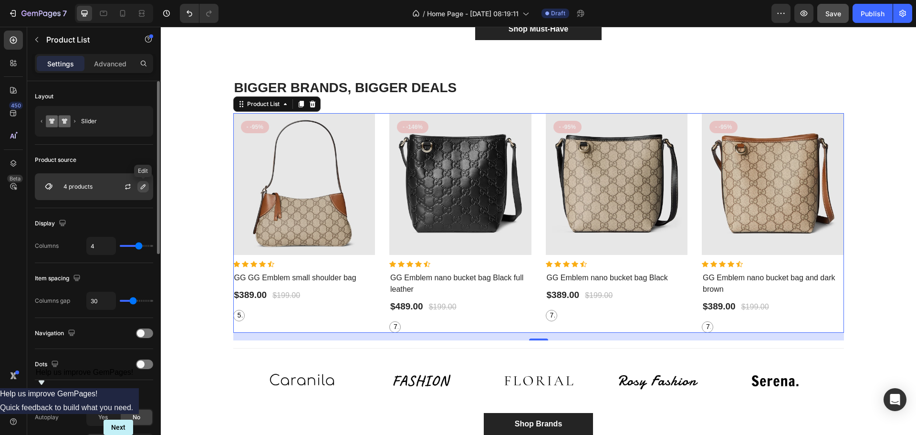
click at [139, 187] on button "button" at bounding box center [142, 186] width 11 height 11
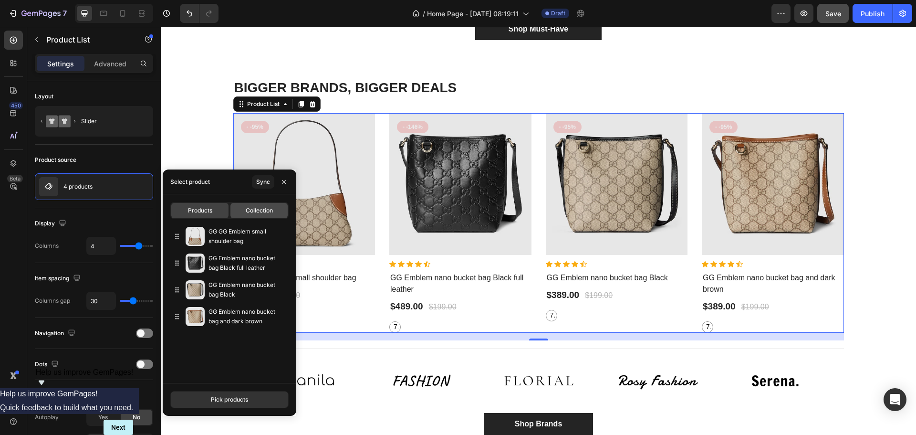
click at [258, 209] on span "Collection" at bounding box center [259, 210] width 27 height 9
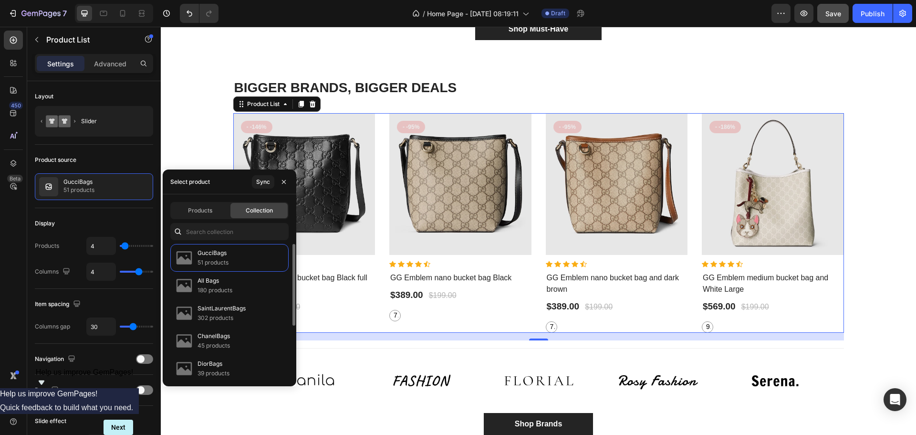
scroll to position [87, 0]
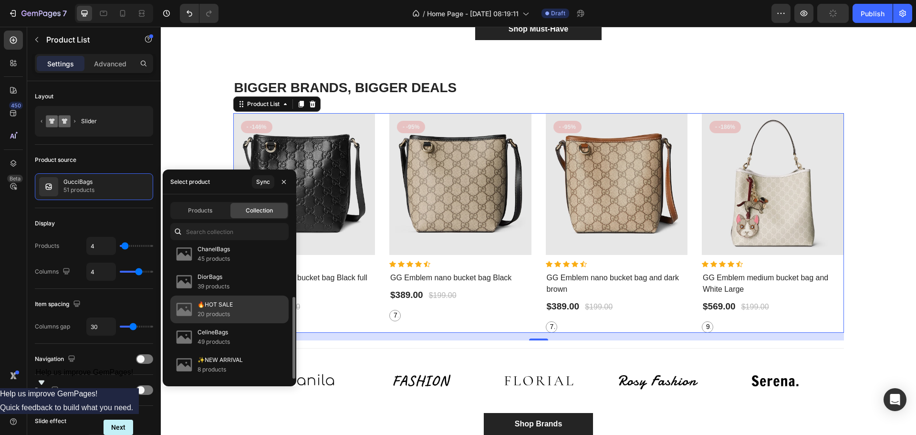
click at [235, 315] on div "🔥HOT SALE 20 products" at bounding box center [229, 309] width 118 height 28
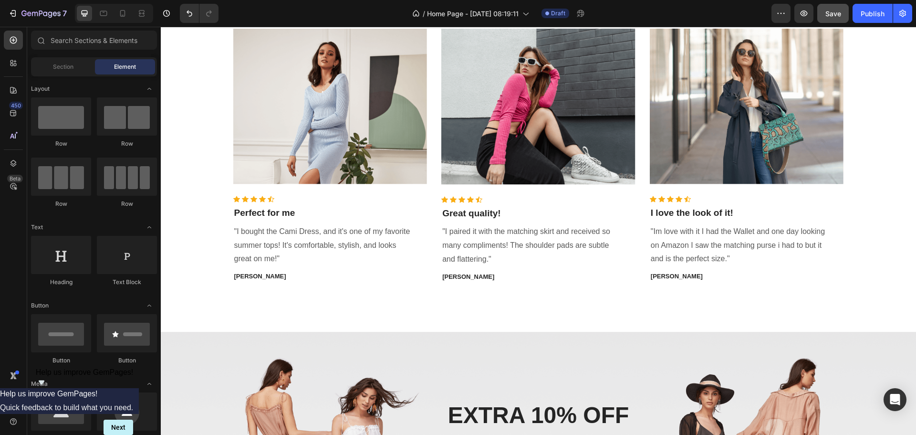
scroll to position [1987, 0]
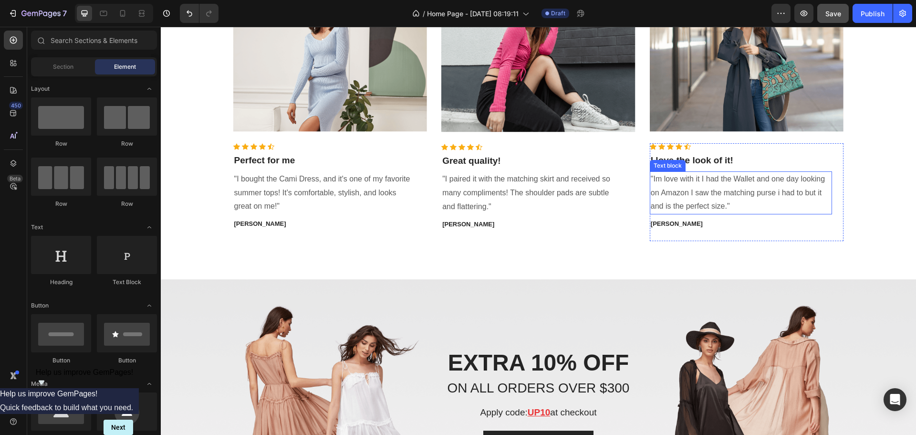
click at [763, 201] on p ""Im love with it I had the Wallet and one day looking on Amazon I saw the match…" at bounding box center [741, 192] width 181 height 41
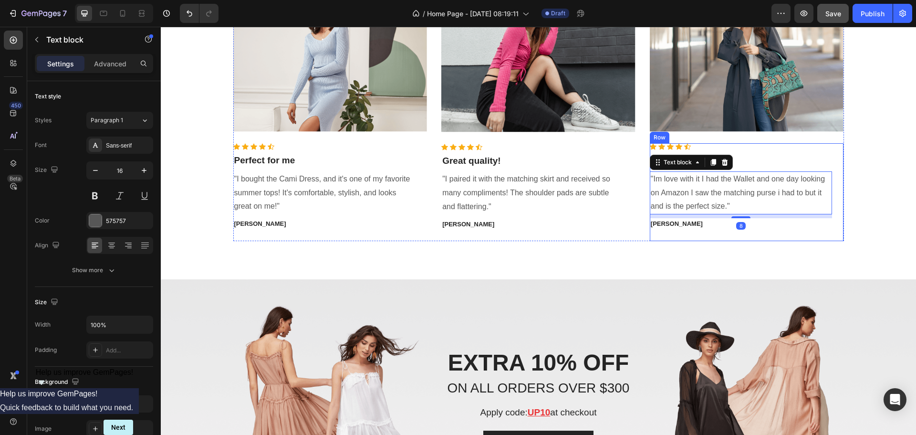
click at [634, 241] on div "HEAR WHY OUR CUSTOMERS LOVE US Heading Image Icon Icon Icon Icon Icon Icon List…" at bounding box center [538, 92] width 755 height 376
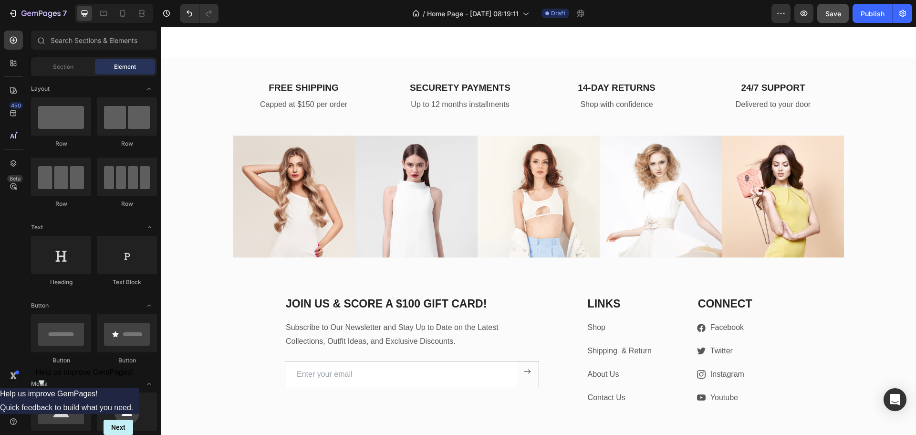
scroll to position [2567, 0]
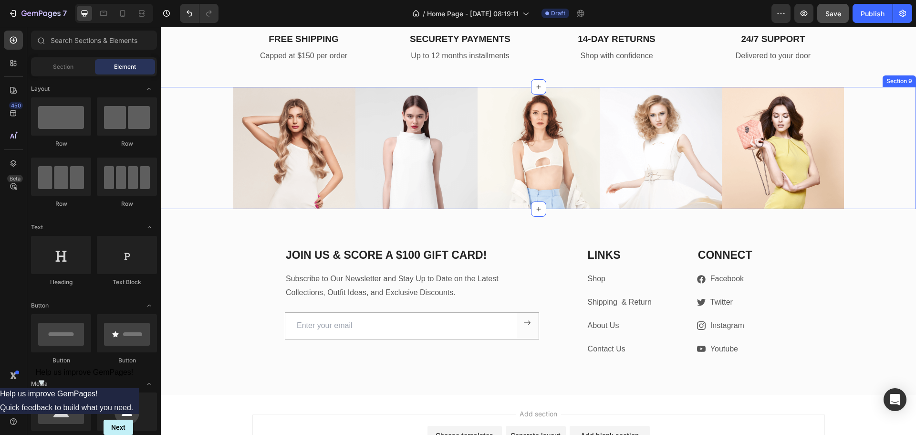
click at [863, 154] on div "Image Image Image Image Image Carousel Row" at bounding box center [538, 148] width 755 height 123
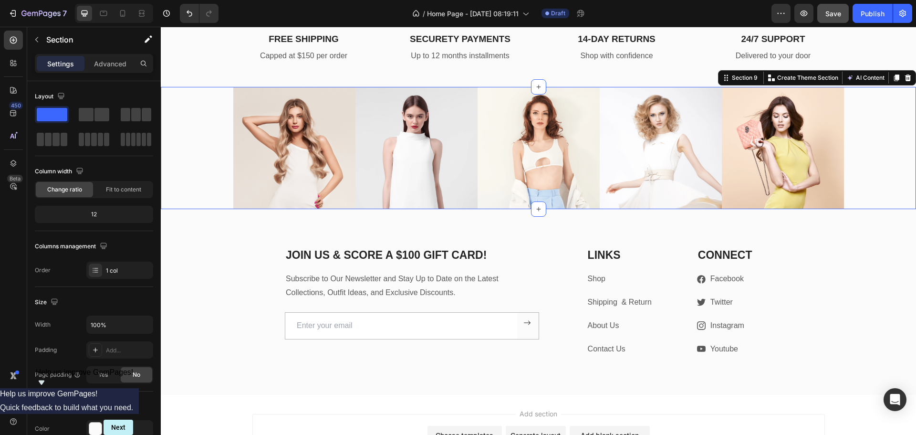
click at [905, 78] on icon at bounding box center [908, 77] width 6 height 7
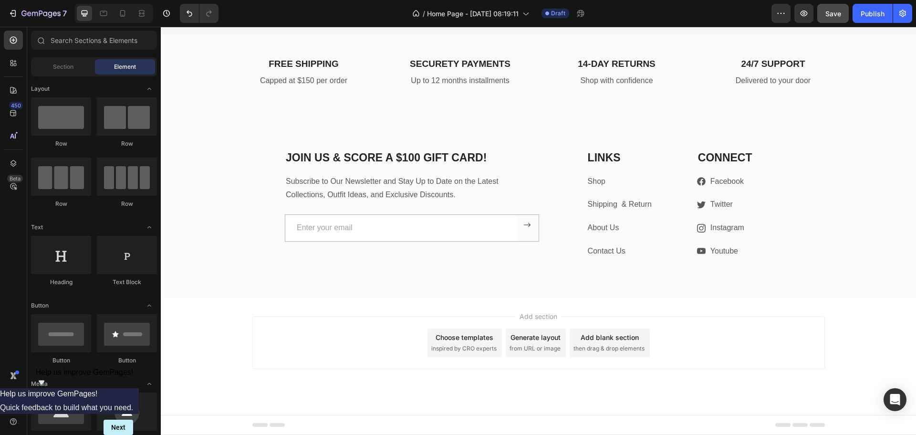
scroll to position [2236, 0]
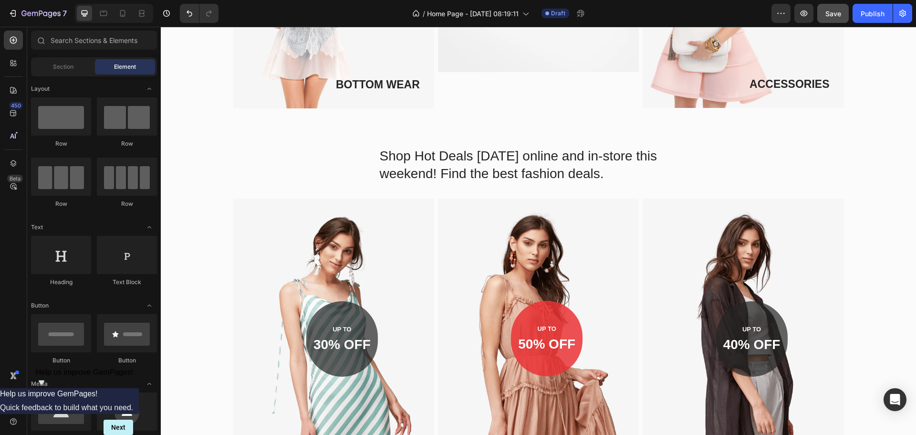
scroll to position [648, 0]
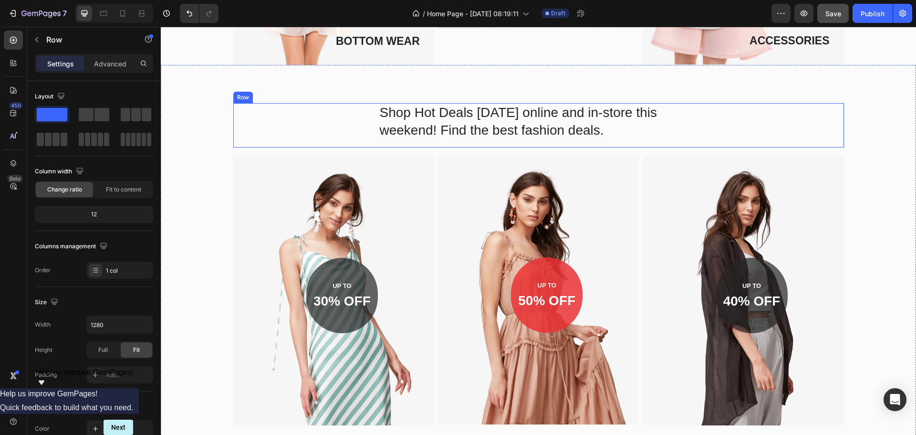
click at [770, 128] on div "Shop Hot Deals [DATE] online and in-store this weekend! Find the best fashion d…" at bounding box center [538, 125] width 611 height 44
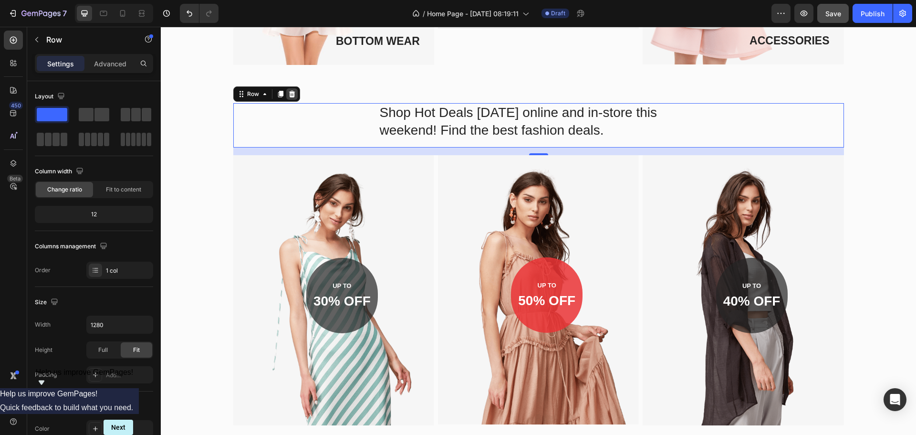
click at [289, 94] on icon at bounding box center [292, 94] width 8 height 8
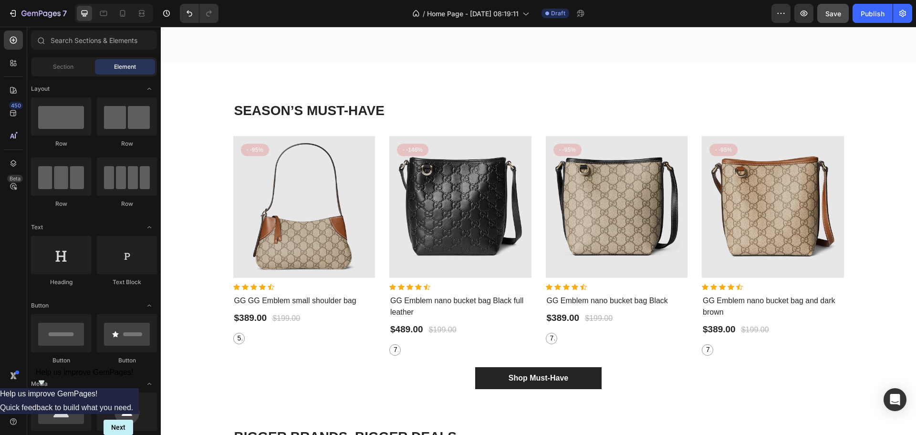
scroll to position [1024, 0]
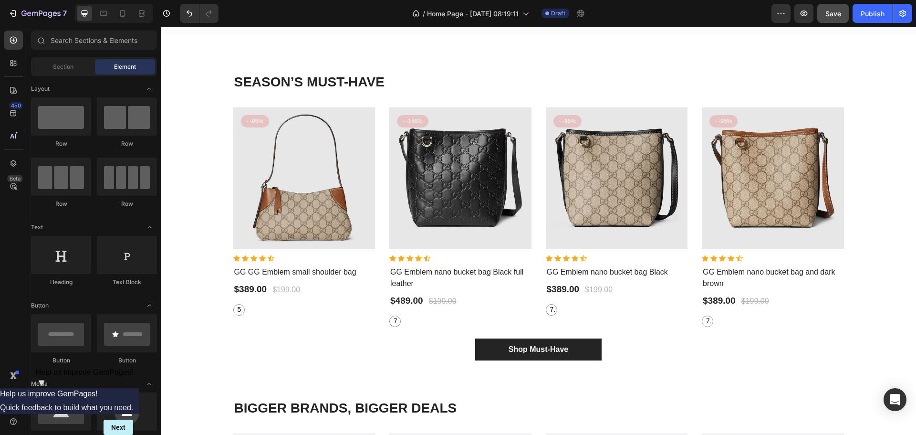
click at [895, 215] on div "SEASON’S MUST-HAVE Heading Product Images - -95% Product Badge Row Icon Icon Ic…" at bounding box center [538, 440] width 741 height 734
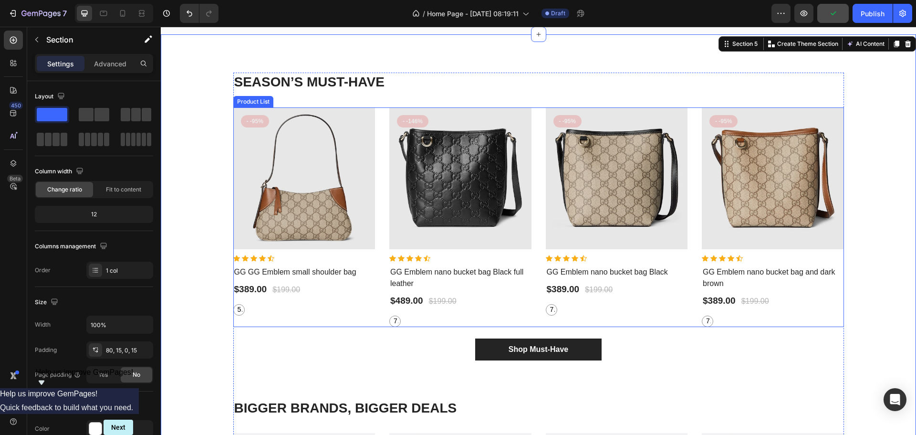
click at [802, 313] on div "Product Images - -95% Product Badge Row Icon Icon Icon Icon Icon Icon List Hoz …" at bounding box center [773, 216] width 142 height 219
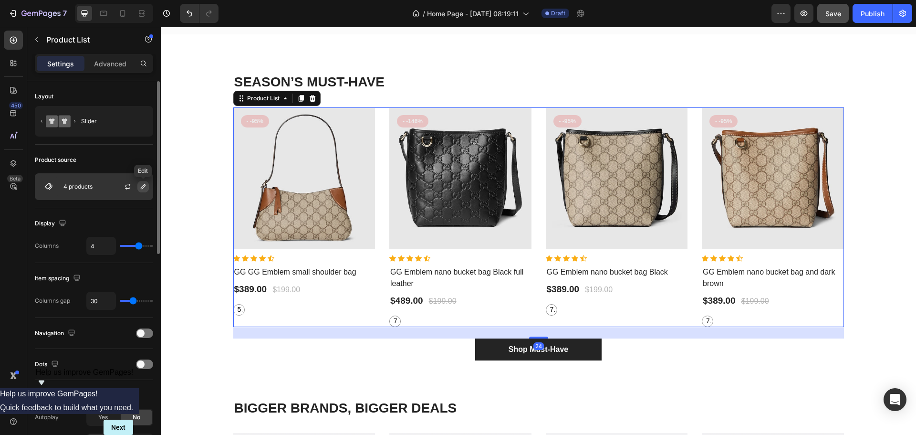
click at [142, 189] on icon "button" at bounding box center [143, 186] width 5 height 5
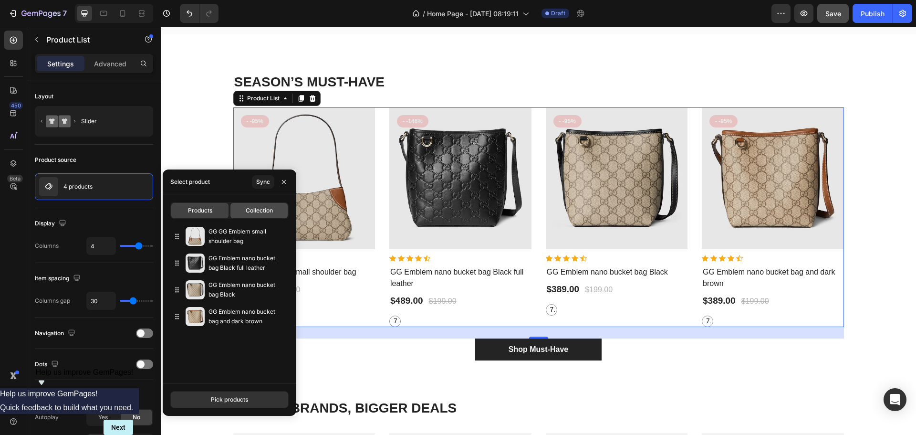
click at [251, 211] on span "Collection" at bounding box center [259, 210] width 27 height 9
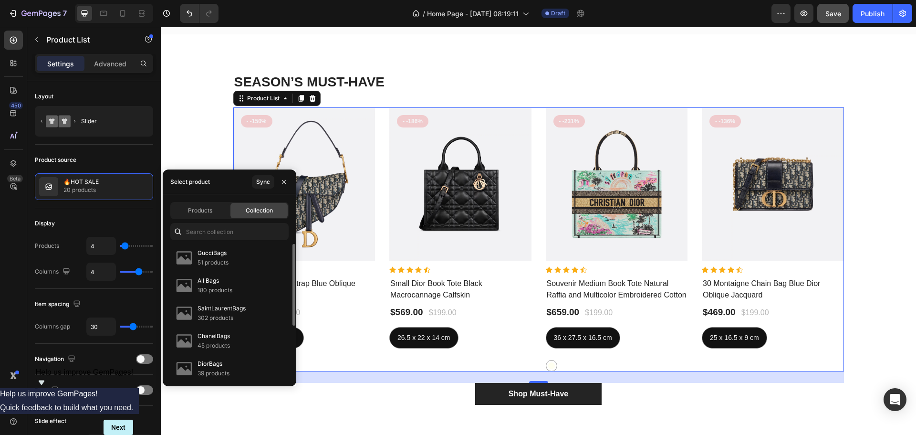
scroll to position [87, 0]
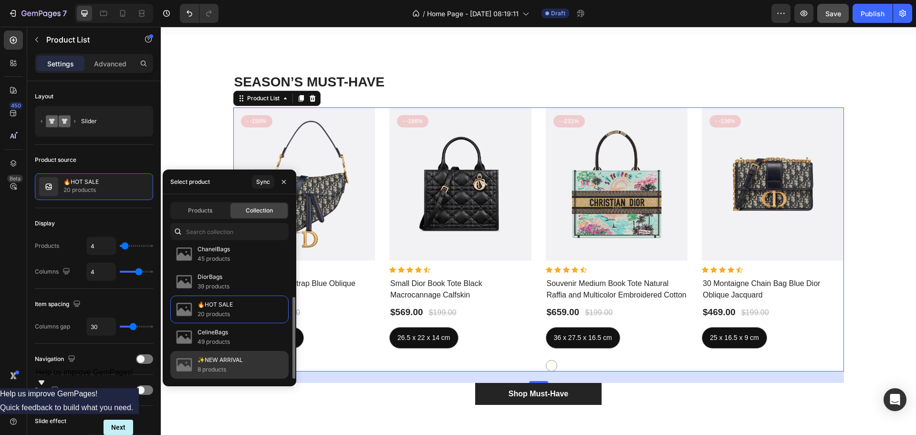
click at [230, 363] on p "✨NEW ARRIVAL" at bounding box center [220, 360] width 45 height 10
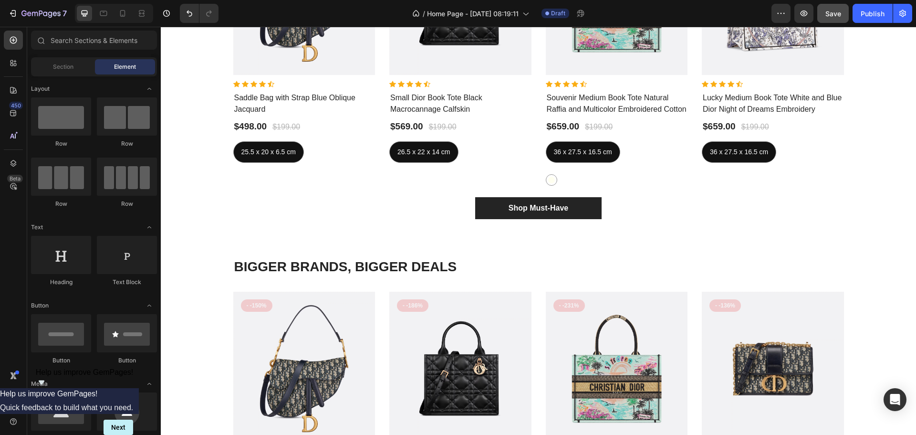
scroll to position [1203, 0]
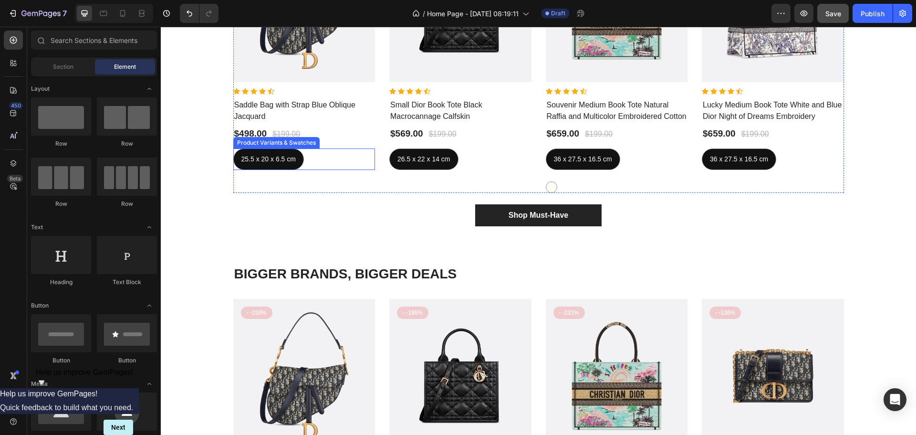
click at [320, 157] on div "25.5 x 20 x 6.5 cm 25.5 x 20 x 6.5 cm 25.5 x 20 x 6.5 cm" at bounding box center [304, 158] width 142 height 21
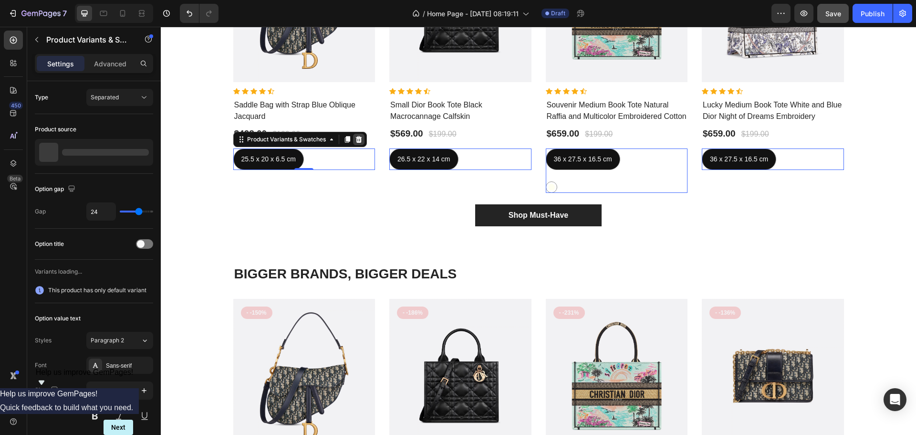
click at [355, 140] on icon at bounding box center [358, 139] width 6 height 7
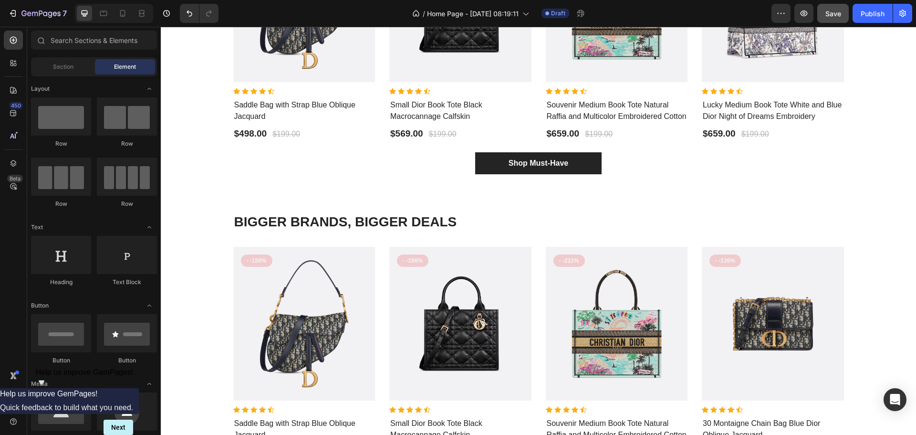
scroll to position [1196, 0]
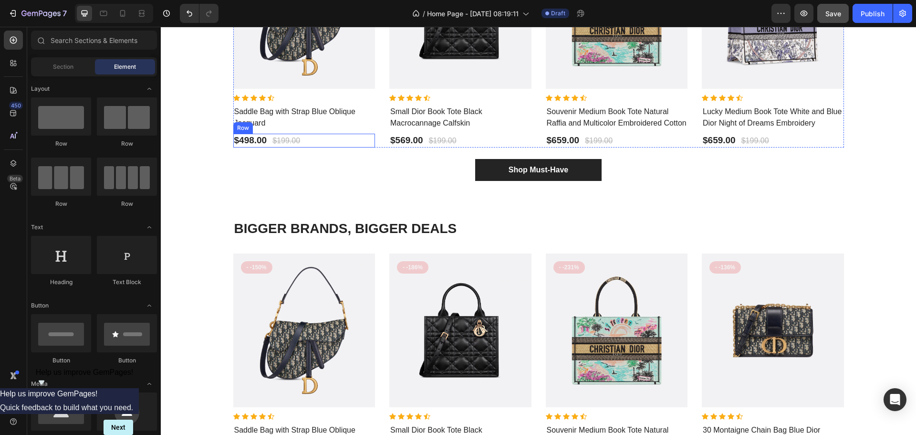
click at [309, 141] on div "$498.00 Product Price Product Price $199.00 Compare Price Compare Price Row" at bounding box center [304, 141] width 142 height 14
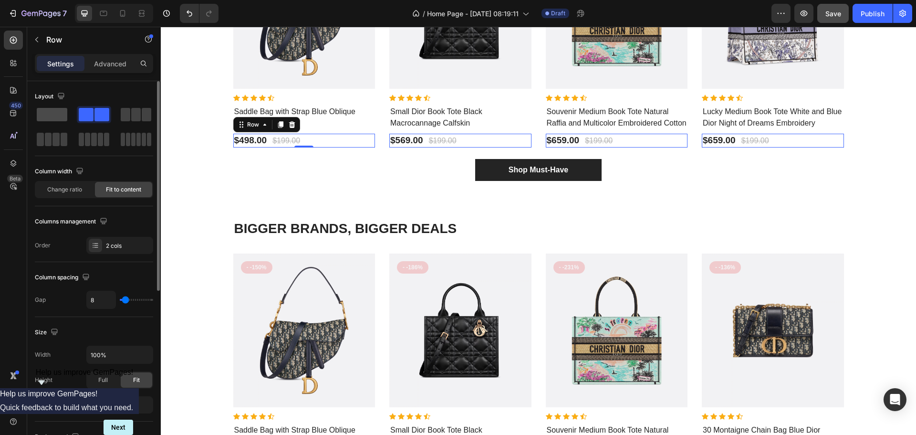
click at [54, 112] on span at bounding box center [52, 114] width 31 height 13
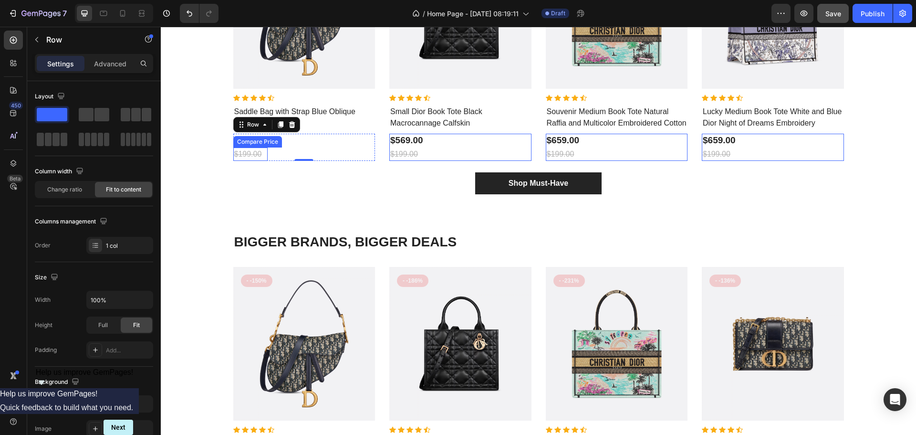
click at [253, 153] on div "$199.00" at bounding box center [250, 153] width 35 height 13
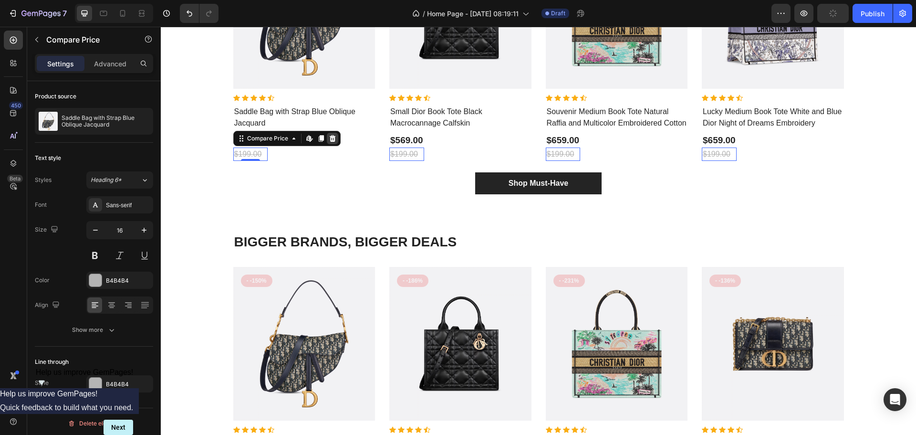
click at [327, 139] on div at bounding box center [332, 138] width 11 height 11
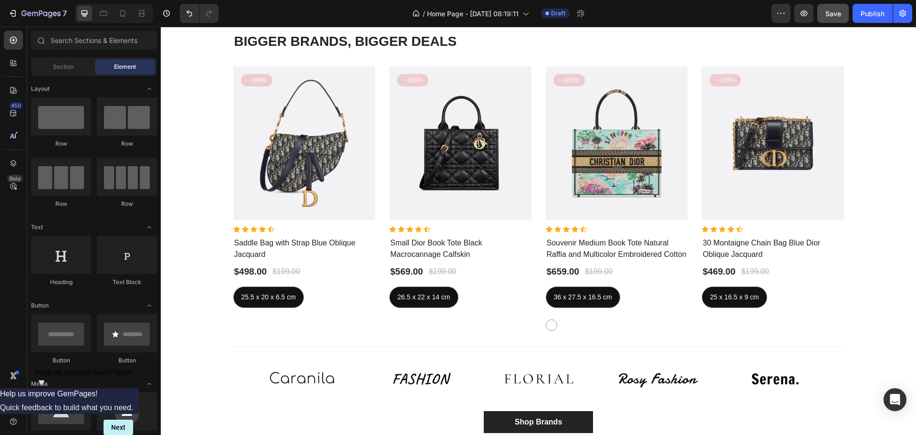
scroll to position [1412, 0]
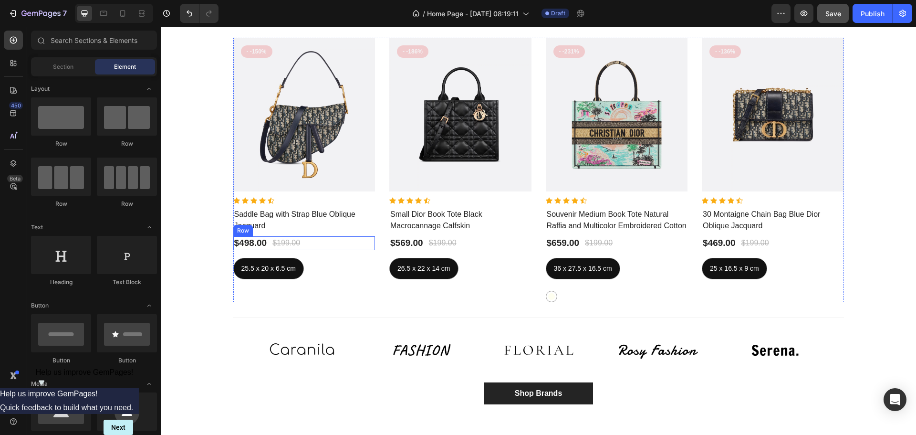
click at [339, 250] on div "$498.00 Product Price Product Price $199.00 Compare Price Compare Price Row" at bounding box center [304, 243] width 142 height 14
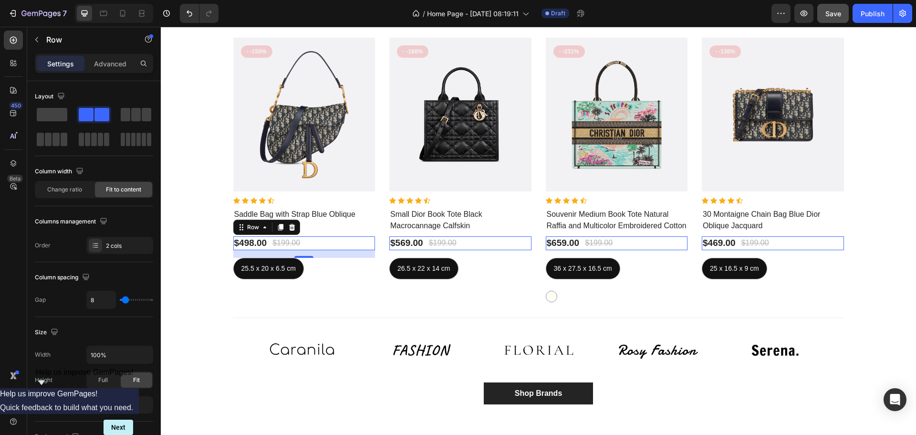
click at [308, 250] on div "$498.00 Product Price Product Price $199.00 Compare Price Compare Price Row 16" at bounding box center [304, 243] width 142 height 14
click at [290, 250] on div "$199.00" at bounding box center [287, 242] width 30 height 13
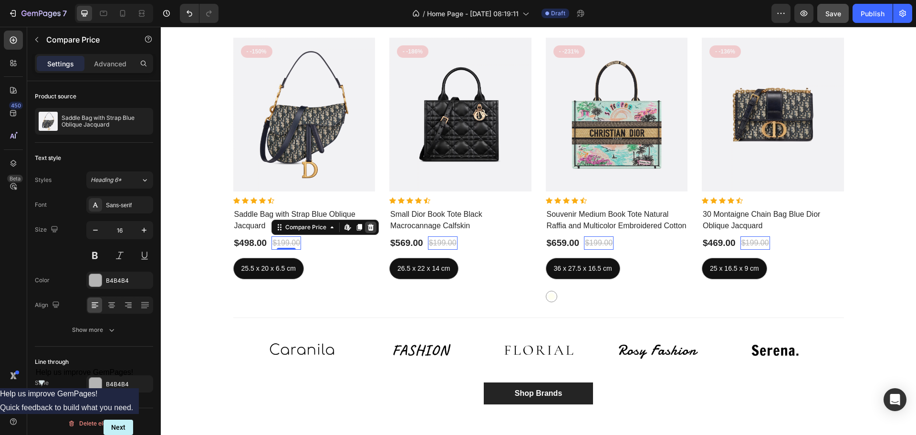
click at [367, 231] on icon at bounding box center [371, 227] width 8 height 8
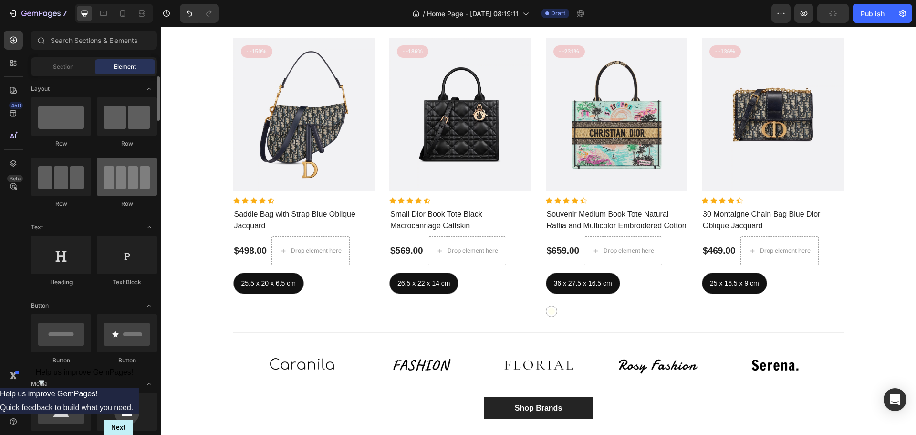
click at [63, 120] on div at bounding box center [61, 116] width 60 height 38
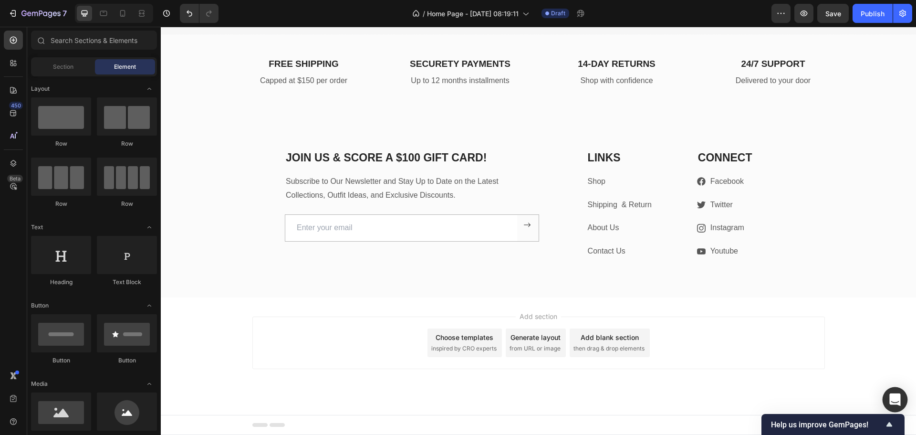
scroll to position [2364, 0]
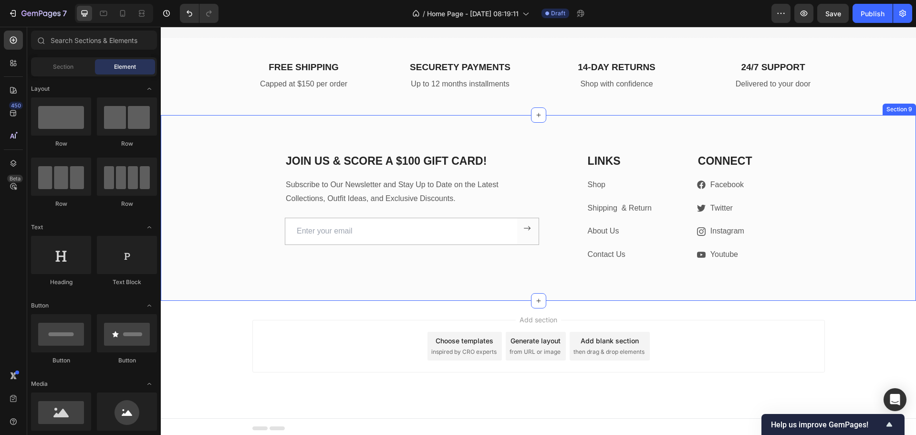
click at [231, 150] on div "JOIN US & SCORE A $100 GIFT CARD! Heading Subscribe to Our Newsletter and Stay …" at bounding box center [538, 208] width 755 height 186
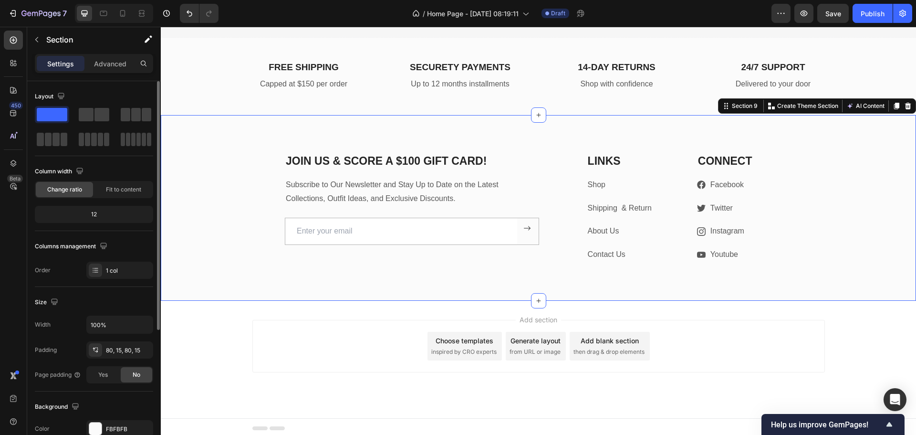
scroll to position [201, 0]
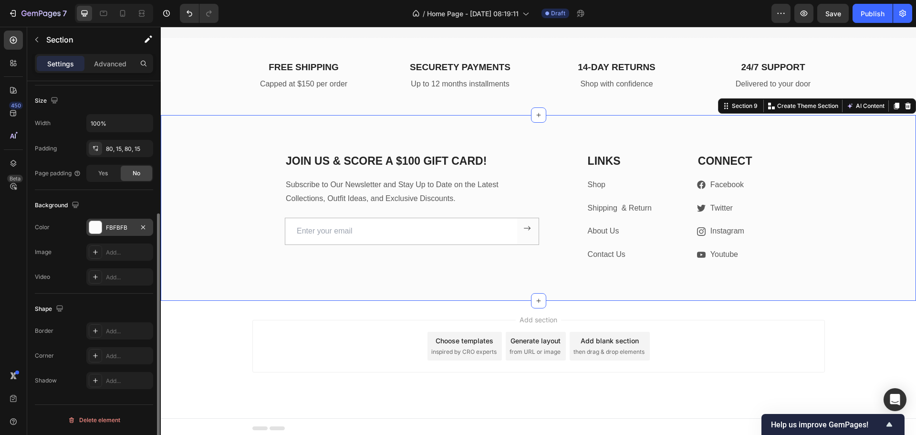
click at [96, 228] on div at bounding box center [95, 227] width 12 height 12
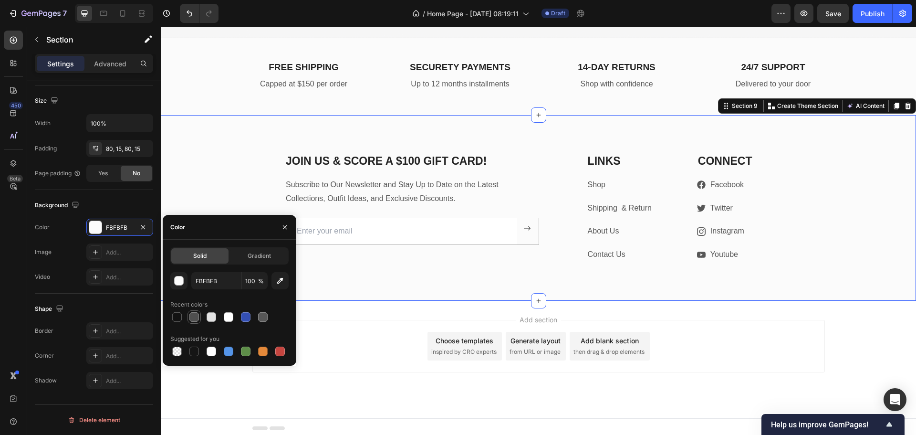
click at [194, 316] on div at bounding box center [194, 317] width 10 height 10
type input "4F4F4F"
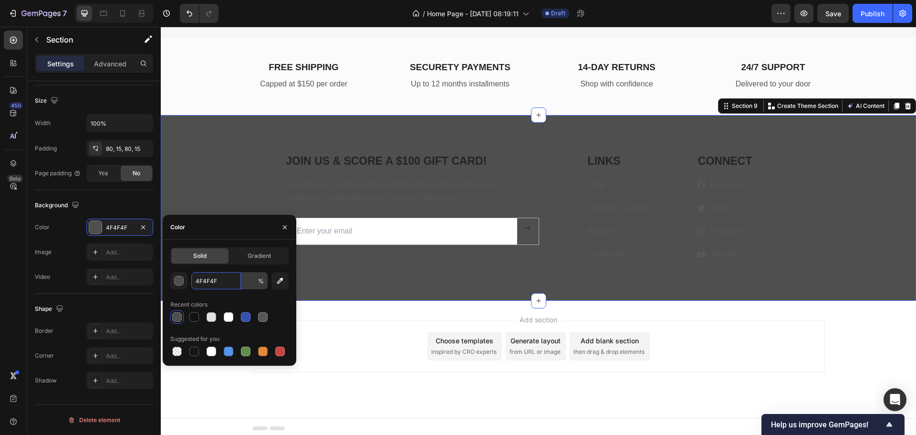
type input "100"
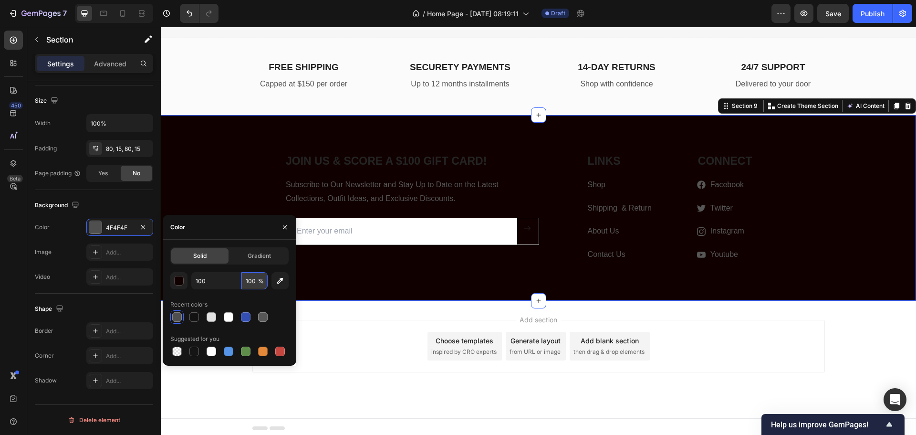
type input "100100"
type input "4F4F4F"
click at [257, 285] on input "100100" at bounding box center [254, 280] width 26 height 17
click at [251, 282] on input "100100" at bounding box center [254, 280] width 26 height 17
click at [256, 282] on input "100100" at bounding box center [254, 280] width 26 height 17
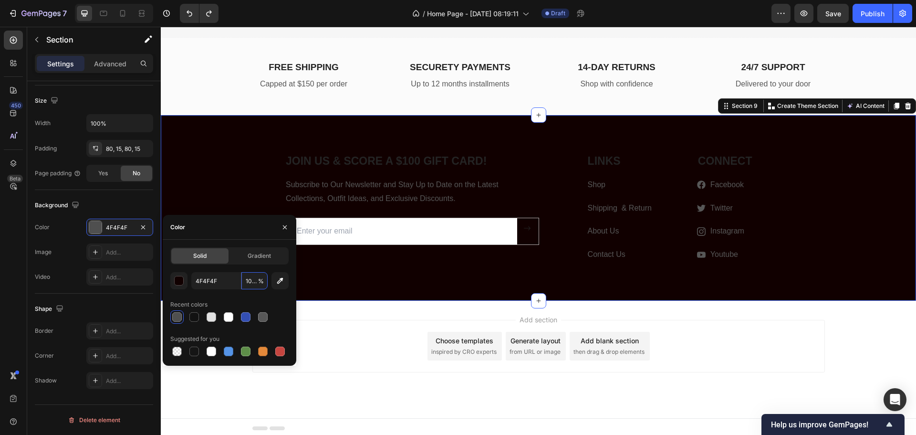
type input "100100"
type input "110000"
type input "100"
drag, startPoint x: 260, startPoint y: 281, endPoint x: 249, endPoint y: 281, distance: 11.0
click at [249, 281] on div "110000 100 %" at bounding box center [229, 280] width 76 height 17
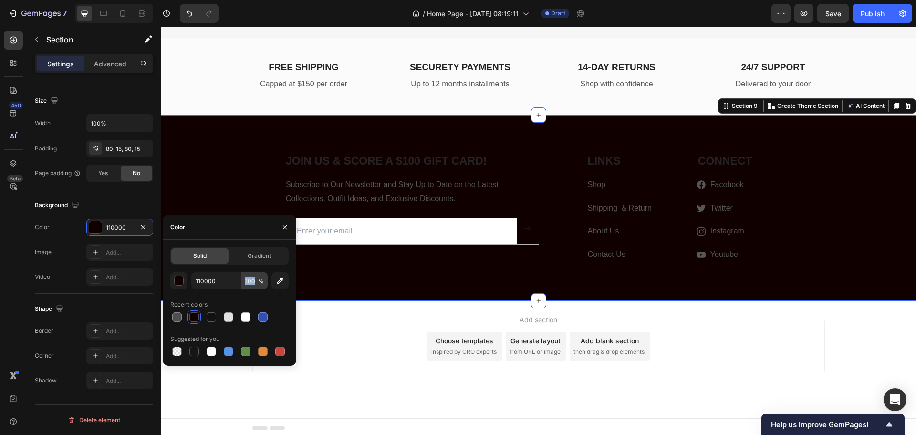
copy input "number"
type input "4F4F4F"
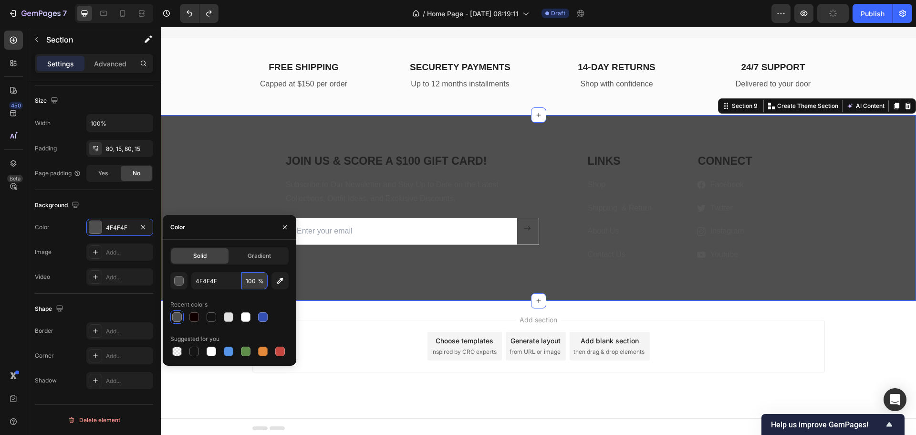
click at [254, 282] on input "100" at bounding box center [254, 280] width 26 height 17
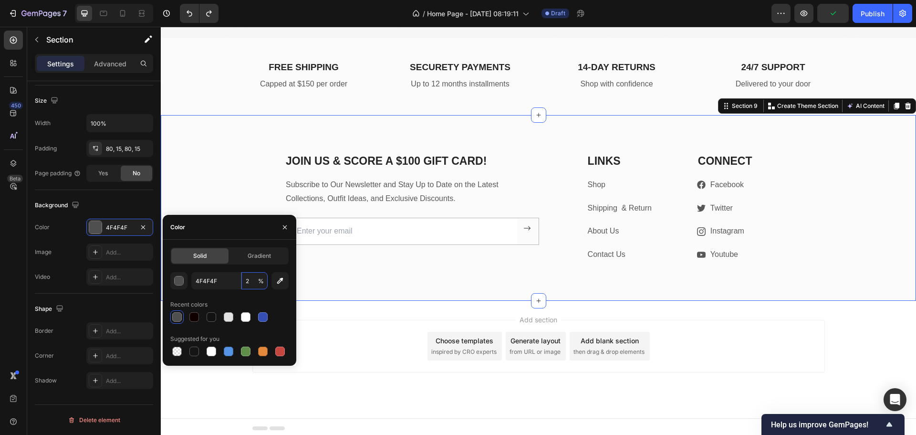
type input "20"
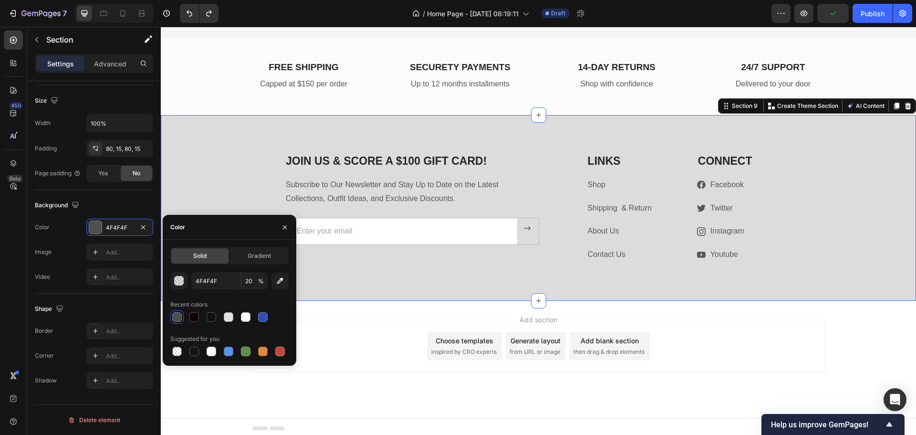
click at [225, 173] on div "JOIN US & SCORE A $100 GIFT CARD! Heading Subscribe to Our Newsletter and Stay …" at bounding box center [538, 207] width 741 height 109
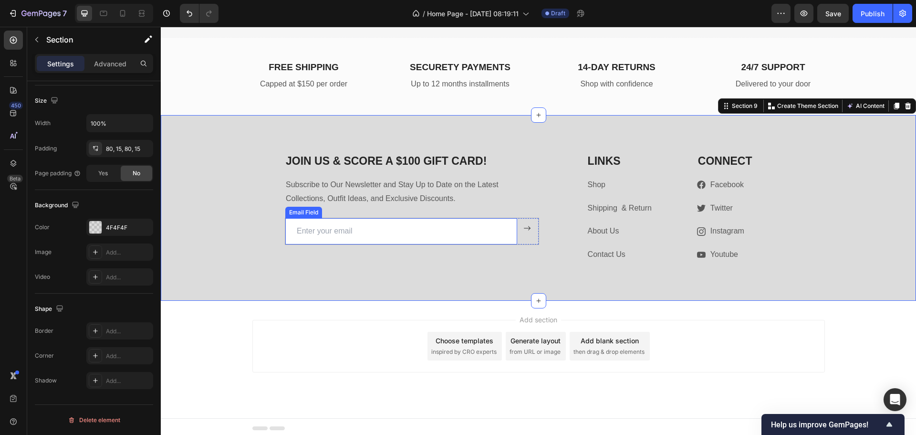
click at [324, 233] on input "email" at bounding box center [401, 231] width 232 height 26
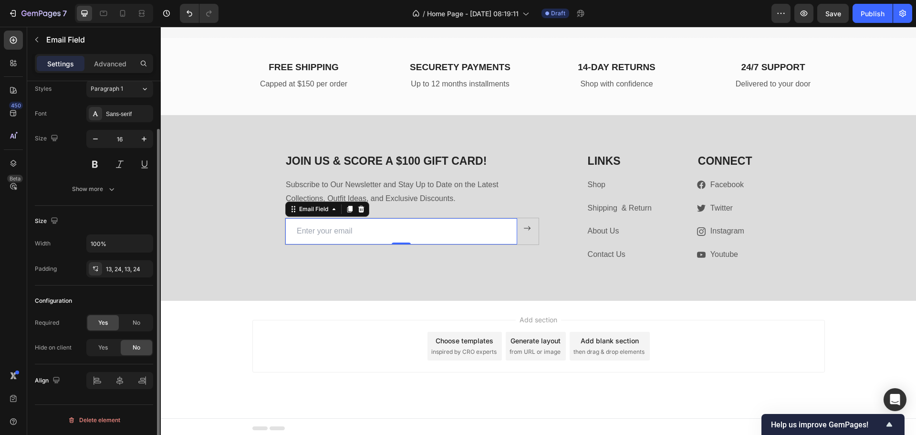
scroll to position [0, 0]
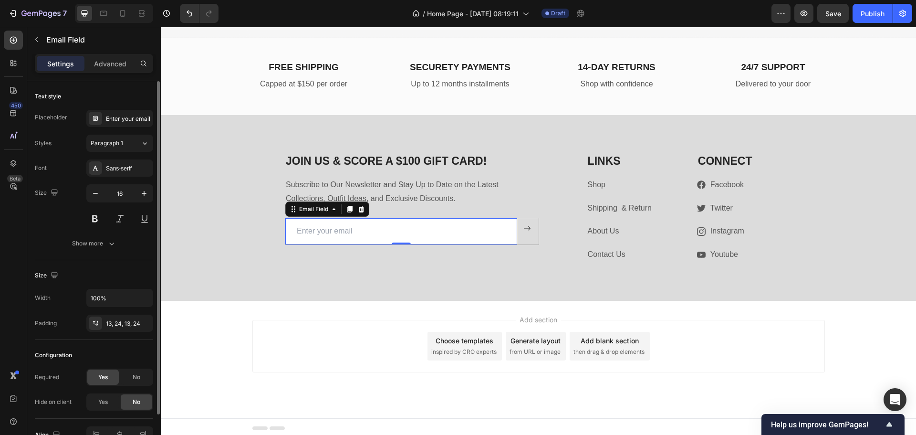
click at [235, 219] on div "JOIN US & SCORE A $100 GIFT CARD! Heading Subscribe to Our Newsletter and Stay …" at bounding box center [538, 207] width 741 height 109
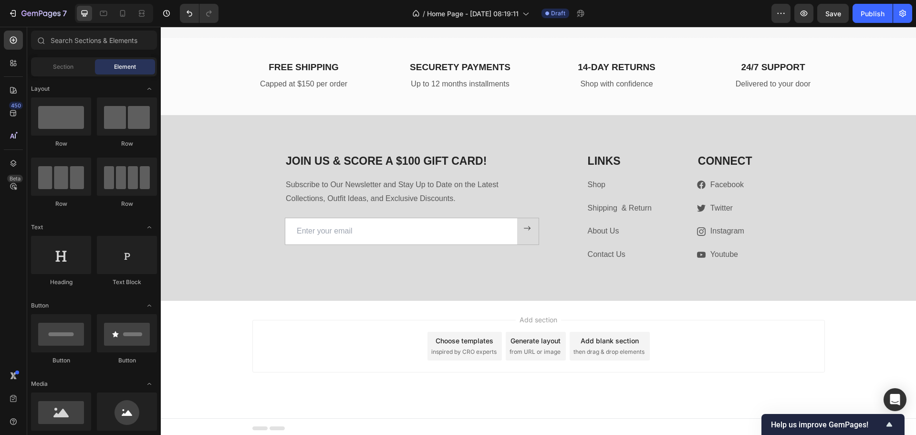
scroll to position [2367, 0]
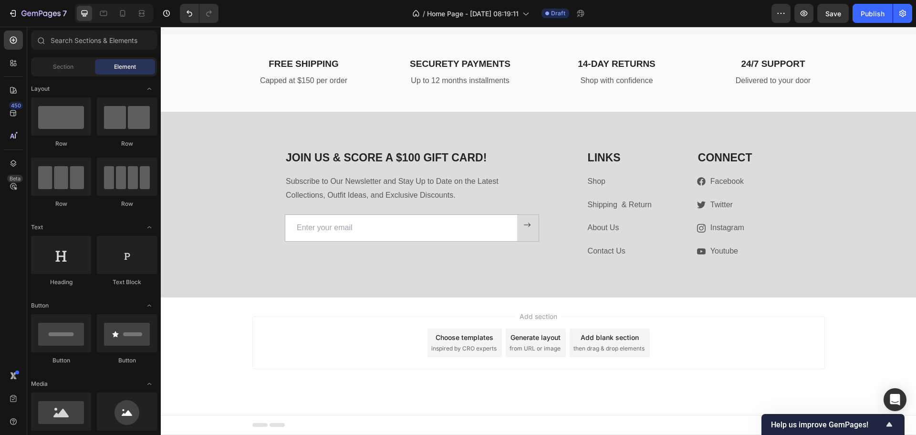
drag, startPoint x: 913, startPoint y: 389, endPoint x: 1060, endPoint y: 423, distance: 151.4
click at [834, 15] on span "Save" at bounding box center [833, 14] width 16 height 8
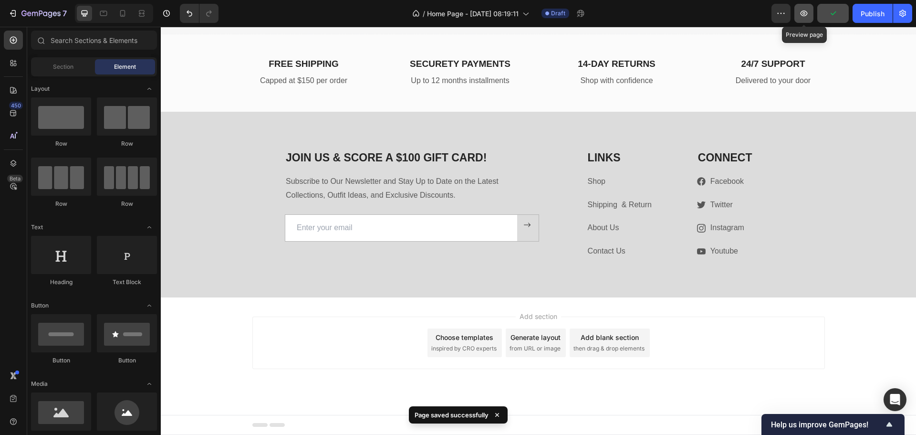
click at [804, 12] on icon "button" at bounding box center [804, 13] width 3 height 3
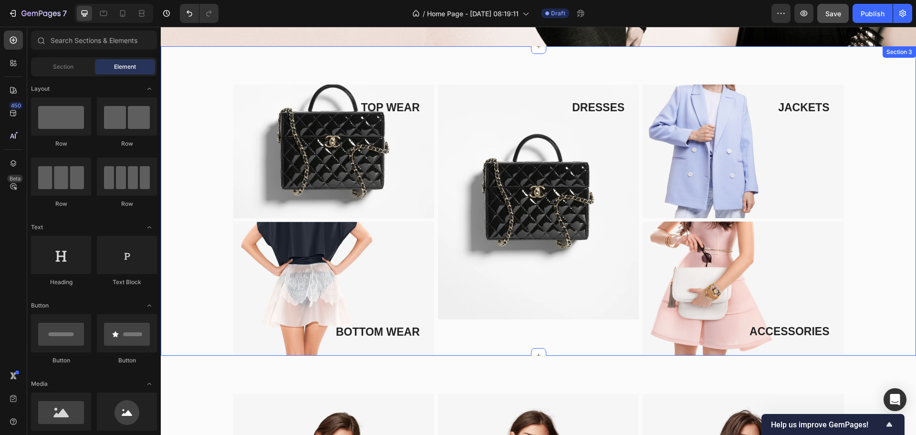
scroll to position [0, 0]
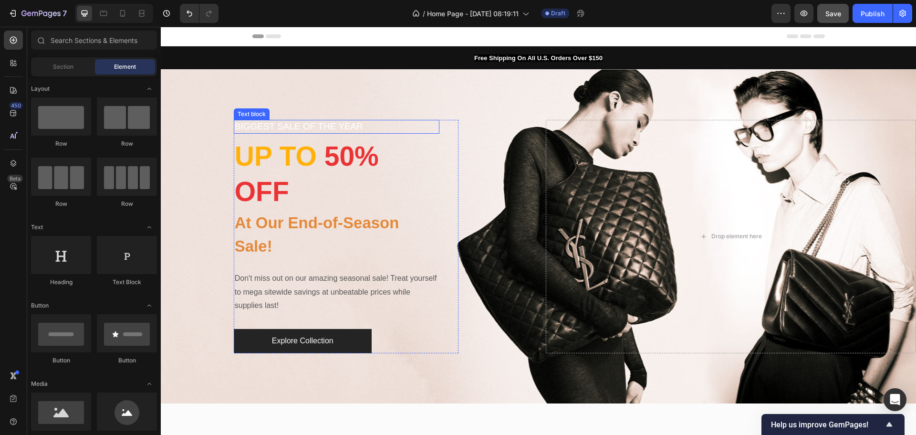
click at [343, 126] on p "BIGGEST SALE OF THE YEAR" at bounding box center [337, 127] width 204 height 12
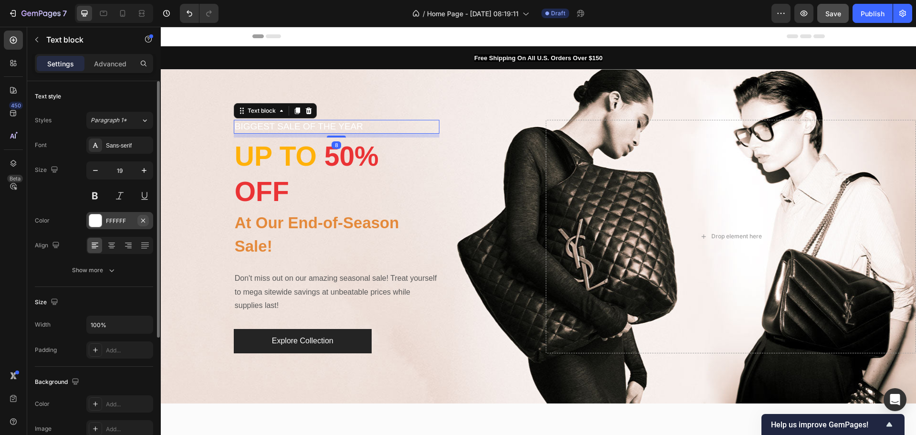
click at [144, 222] on icon "button" at bounding box center [143, 221] width 8 height 8
click at [105, 221] on div "Add..." at bounding box center [119, 220] width 67 height 17
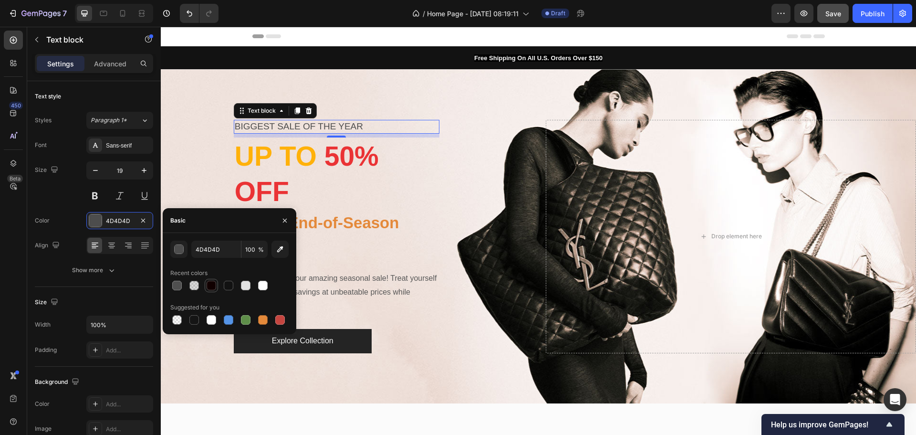
click at [211, 287] on div at bounding box center [212, 286] width 10 height 10
type input "110000"
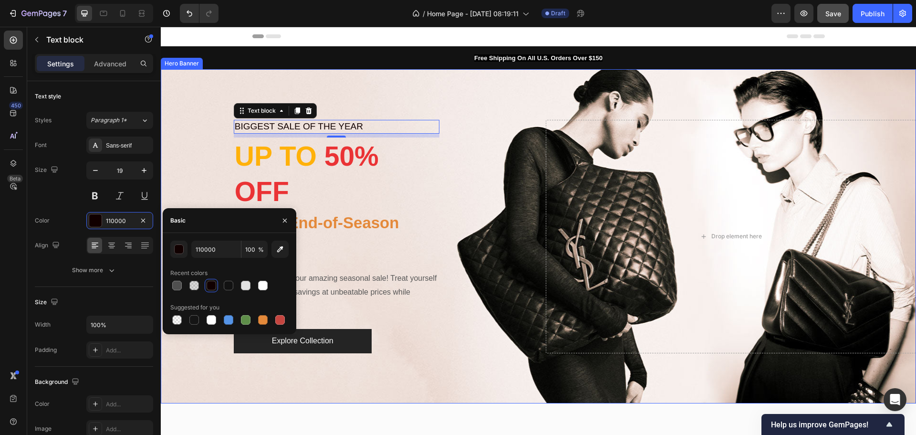
click at [188, 166] on div "BIGGEST SALE OF THE YEAR Text block 8 UP TO 50% OFF Heading At Our End-of-Seaso…" at bounding box center [346, 236] width 371 height 233
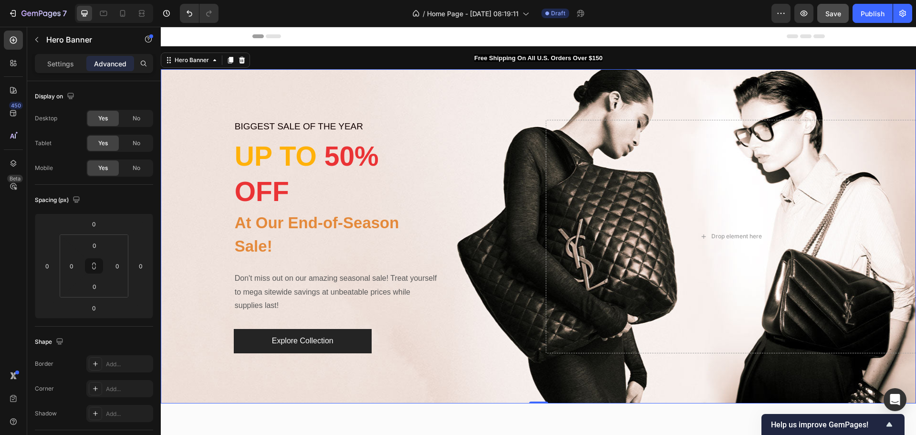
click at [189, 201] on div "BIGGEST SALE OF THE YEAR Text block UP TO 50% OFF Heading At Our End-of-Season …" at bounding box center [346, 236] width 371 height 233
click at [307, 161] on span "UP TO" at bounding box center [276, 156] width 82 height 31
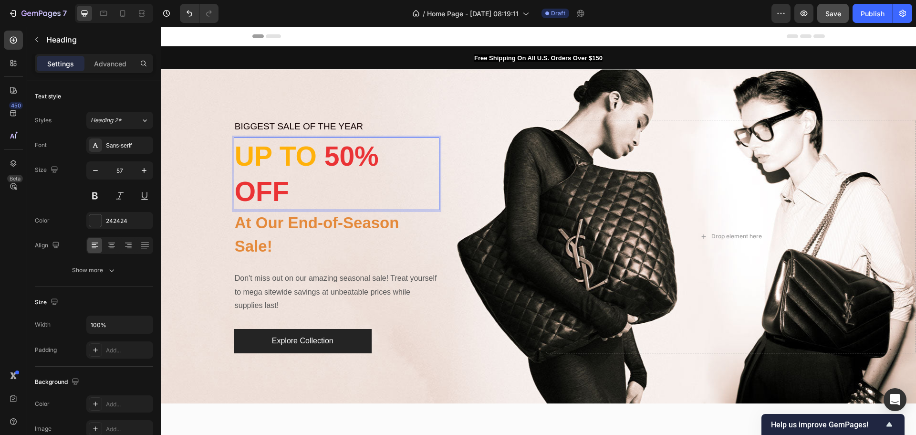
click at [338, 156] on span "50% OFF" at bounding box center [307, 174] width 144 height 66
click at [313, 191] on p "UP TO 20% OFF" at bounding box center [337, 173] width 204 height 71
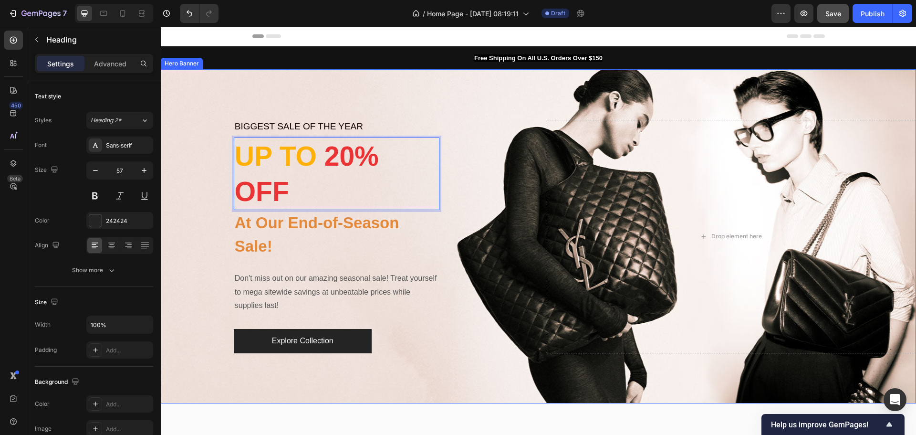
click at [208, 181] on div "BIGGEST SALE OF THE YEAR Text block UP TO 20% OFF Heading 0 At Our End-of-Seaso…" at bounding box center [346, 236] width 371 height 233
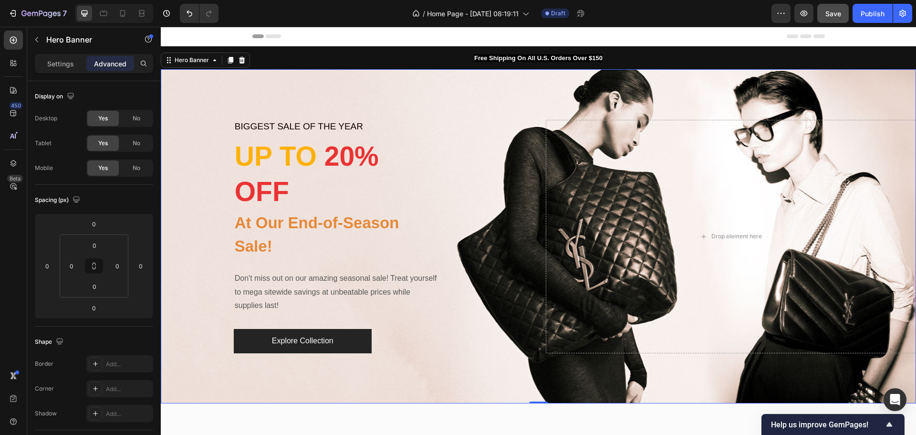
click at [194, 269] on div "BIGGEST SALE OF THE YEAR Text block ⁠⁠⁠⁠⁠⁠⁠ UP TO 20% OFF Heading At Our End-of…" at bounding box center [346, 236] width 371 height 233
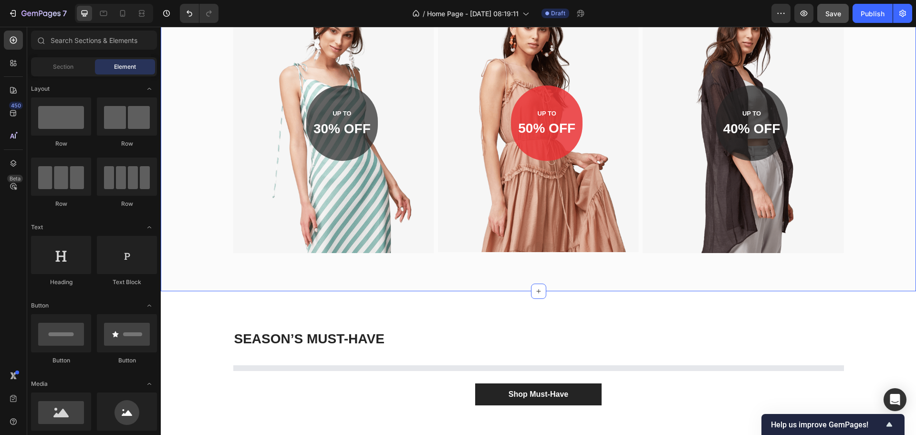
scroll to position [765, 0]
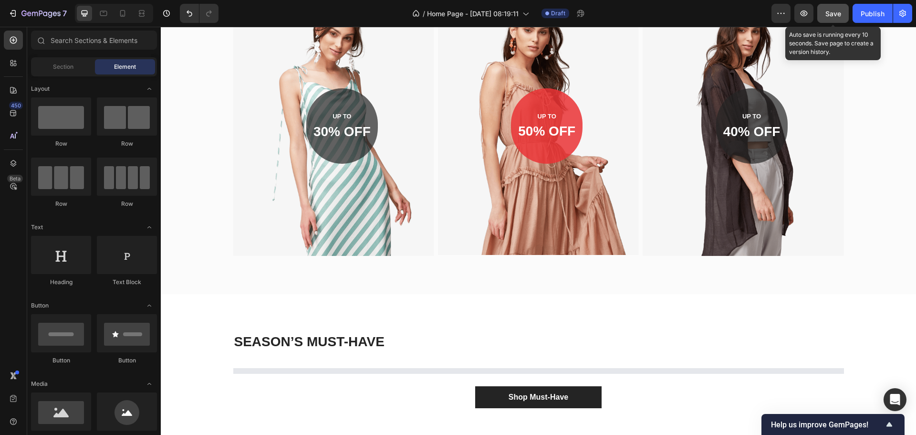
click at [836, 14] on span "Save" at bounding box center [833, 14] width 16 height 8
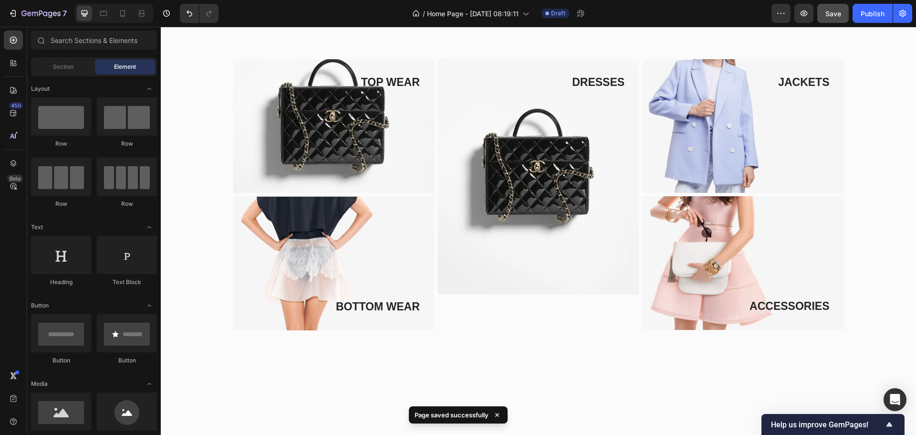
scroll to position [0, 0]
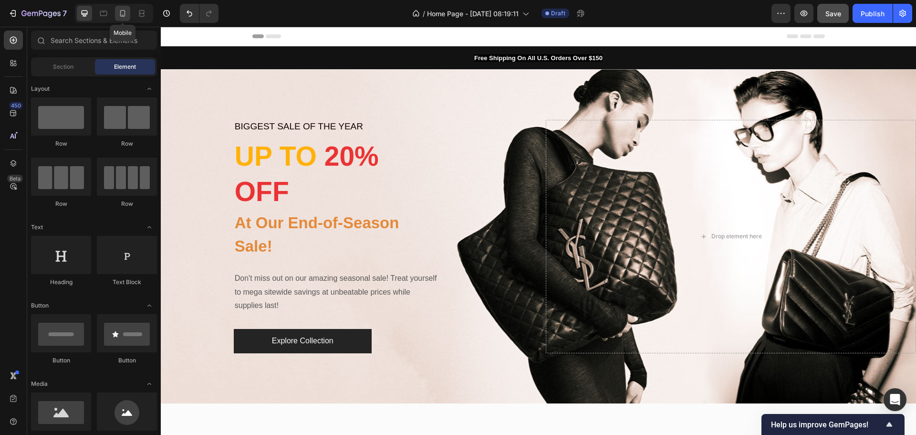
click at [122, 10] on icon at bounding box center [123, 14] width 10 height 10
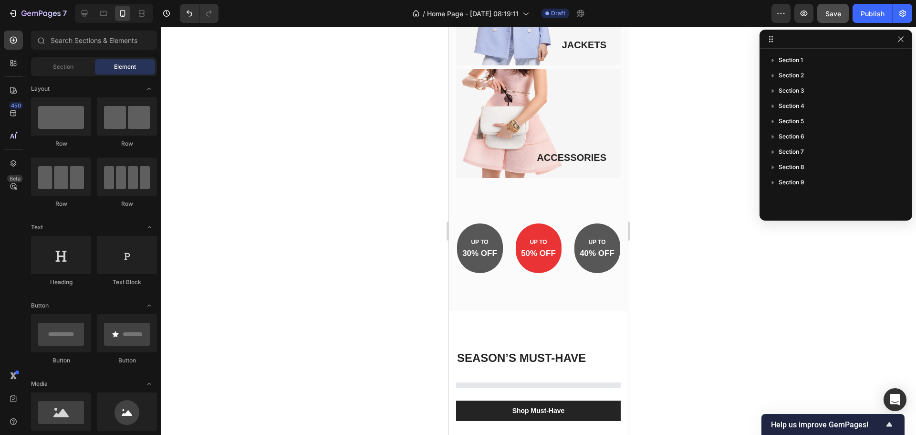
scroll to position [836, 0]
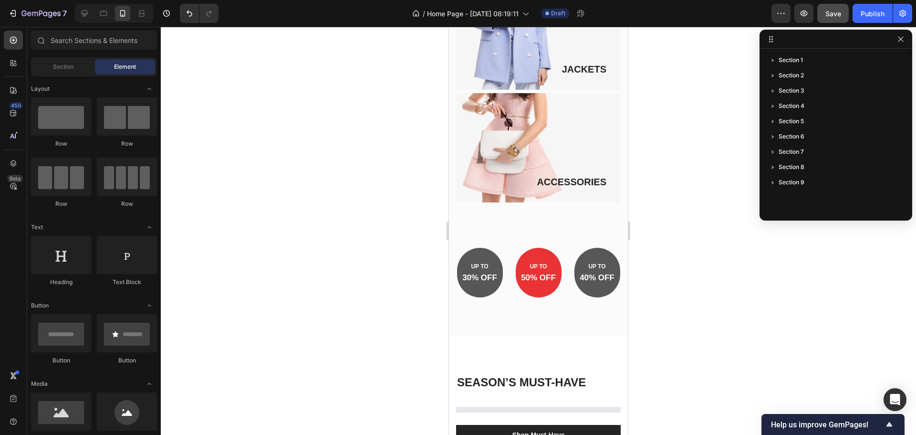
drag, startPoint x: 625, startPoint y: 65, endPoint x: 1085, endPoint y: 196, distance: 478.3
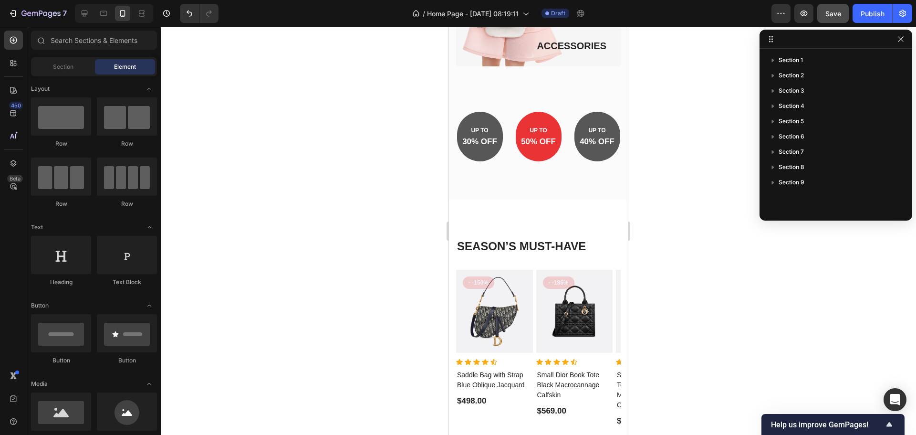
scroll to position [973, 0]
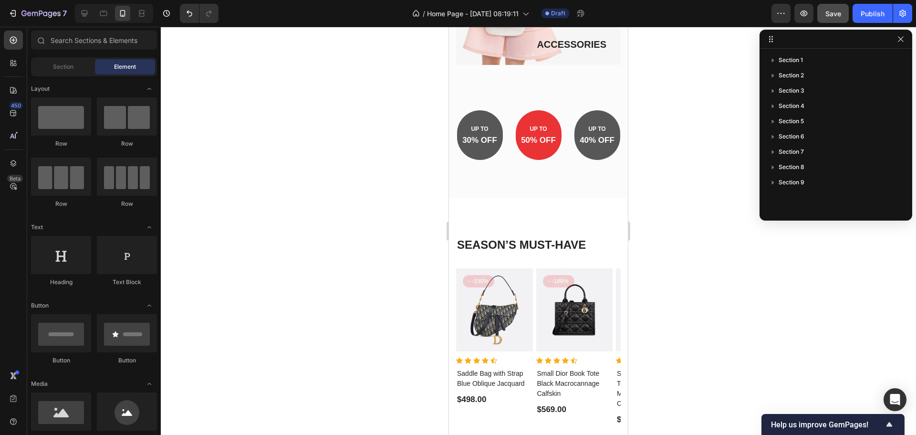
drag, startPoint x: 622, startPoint y: 189, endPoint x: 1078, endPoint y: 264, distance: 462.3
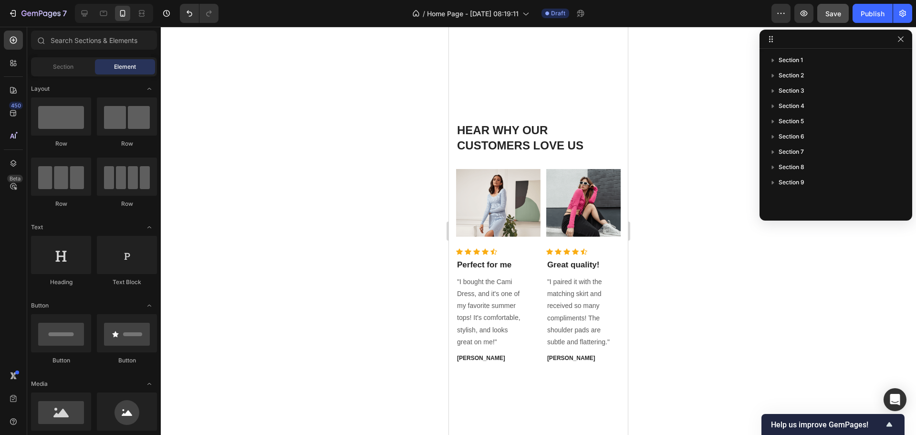
scroll to position [1707, 0]
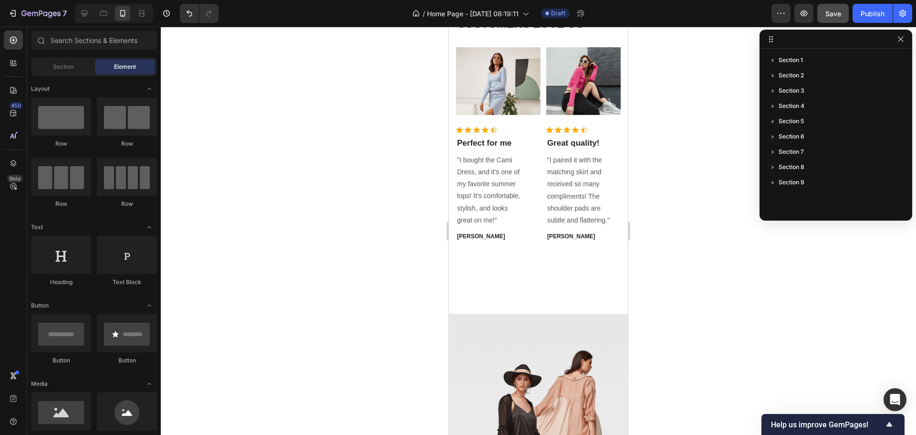
drag, startPoint x: 624, startPoint y: 234, endPoint x: 1081, endPoint y: 311, distance: 463.9
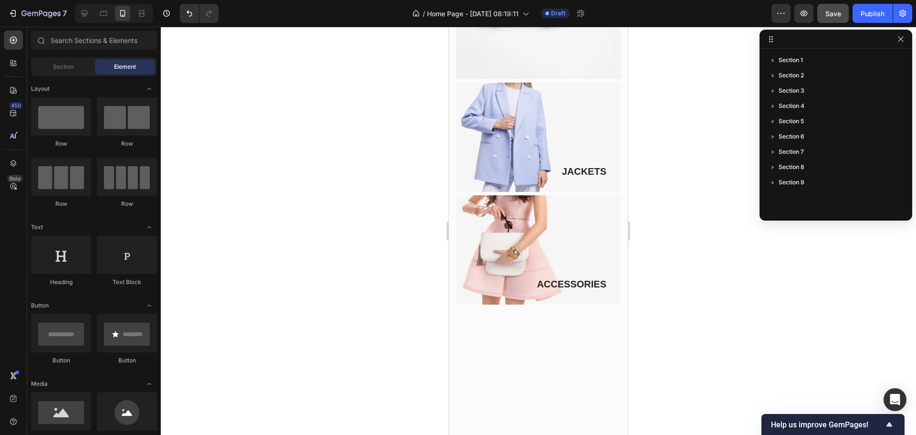
scroll to position [0, 0]
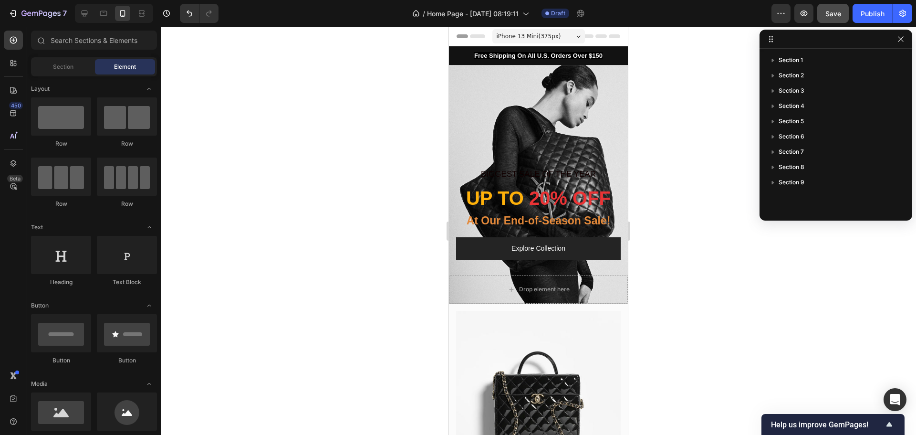
click at [666, 230] on div at bounding box center [538, 231] width 755 height 408
click at [596, 221] on p "At Our End-of-Season Sale!" at bounding box center [538, 220] width 163 height 17
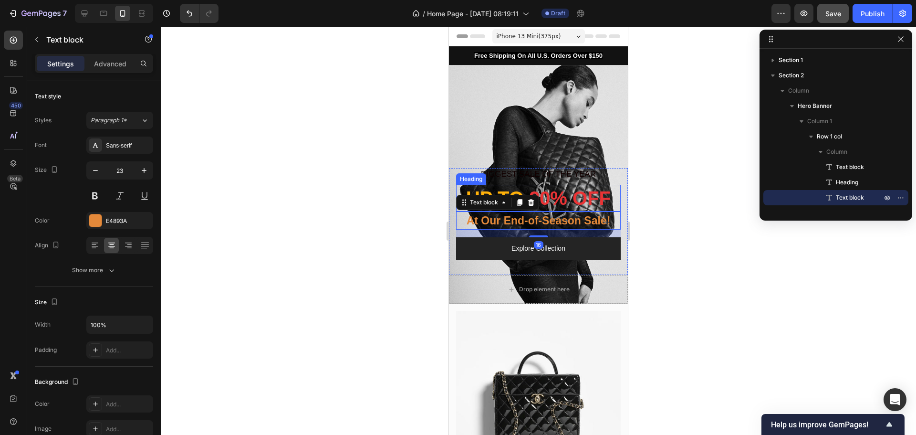
click at [583, 198] on span "20% OFF" at bounding box center [570, 198] width 82 height 21
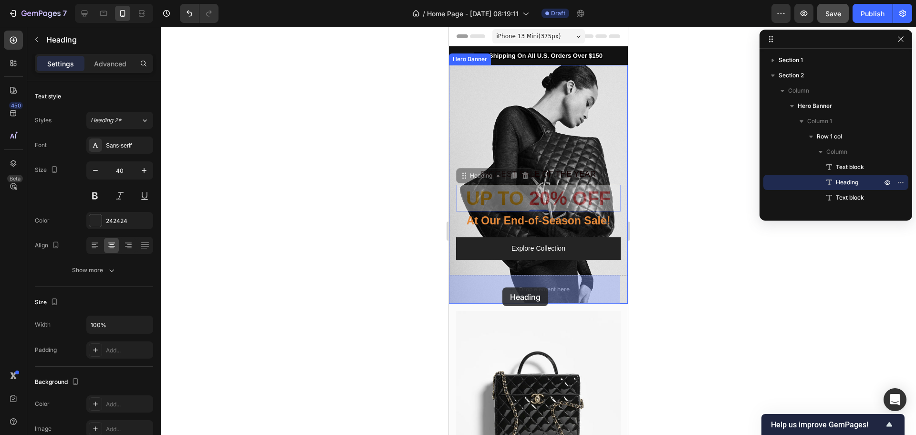
drag, startPoint x: 465, startPoint y: 179, endPoint x: 502, endPoint y: 286, distance: 113.3
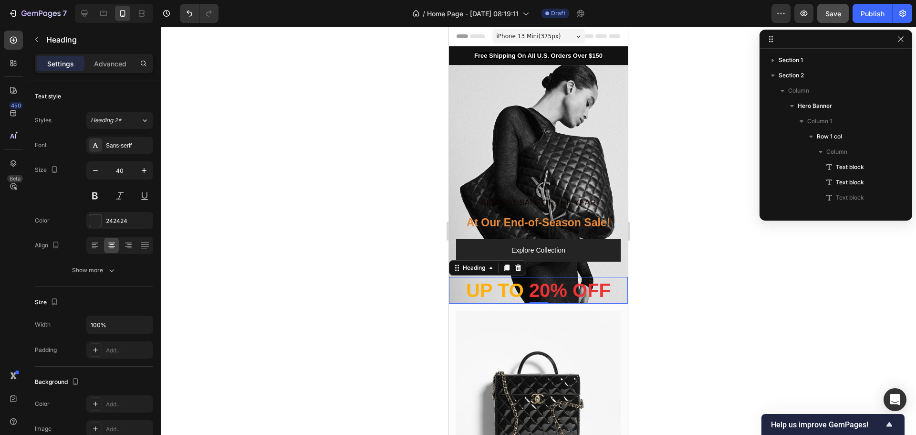
click at [390, 245] on div at bounding box center [538, 231] width 755 height 408
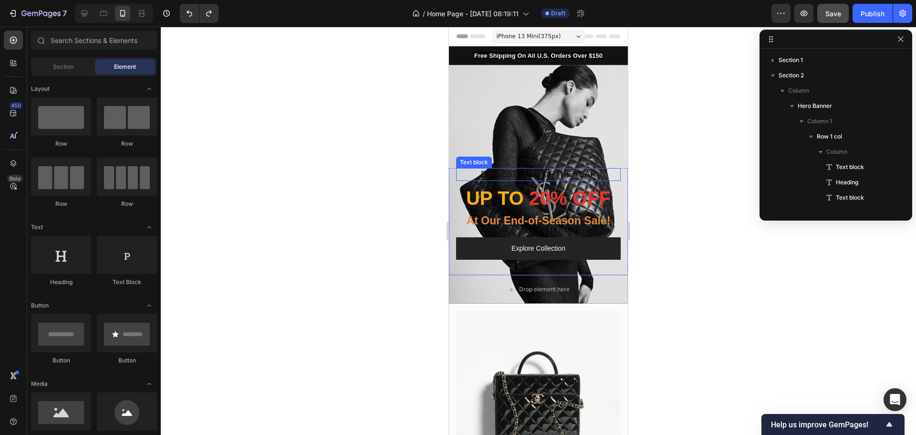
click at [541, 178] on p "BIGGEST SALE OF THE YEAR" at bounding box center [538, 174] width 163 height 10
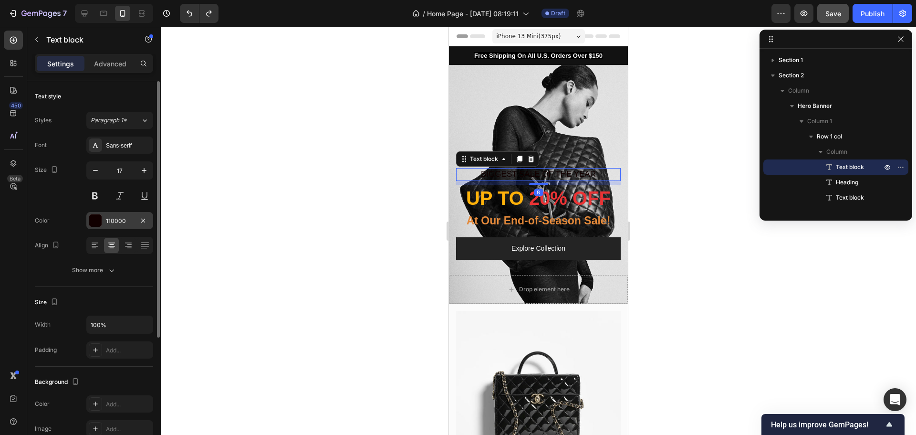
click at [97, 219] on div at bounding box center [95, 220] width 12 height 12
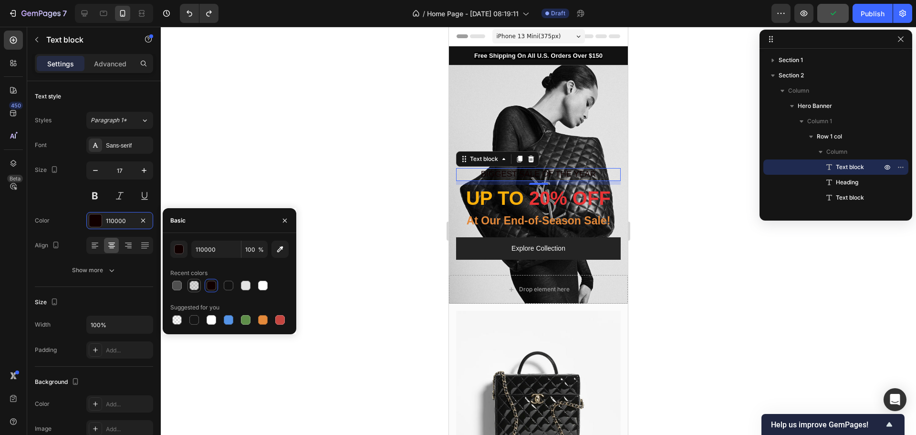
click at [192, 284] on div at bounding box center [194, 286] width 10 height 10
type input "4F4F4F"
type input "20"
click at [174, 285] on div at bounding box center [177, 286] width 10 height 10
click at [219, 321] on div at bounding box center [229, 319] width 118 height 13
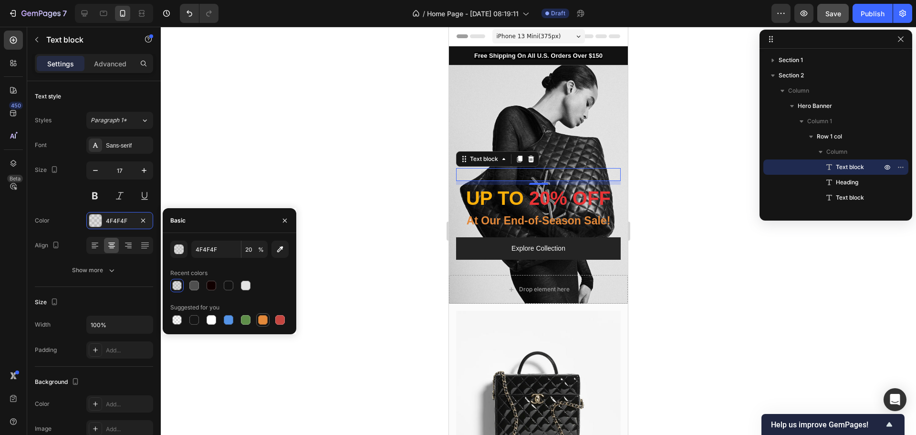
click at [262, 321] on div at bounding box center [263, 320] width 10 height 10
type input "E4893A"
type input "100"
click at [282, 321] on div at bounding box center [280, 320] width 10 height 10
click at [261, 321] on div at bounding box center [263, 320] width 10 height 10
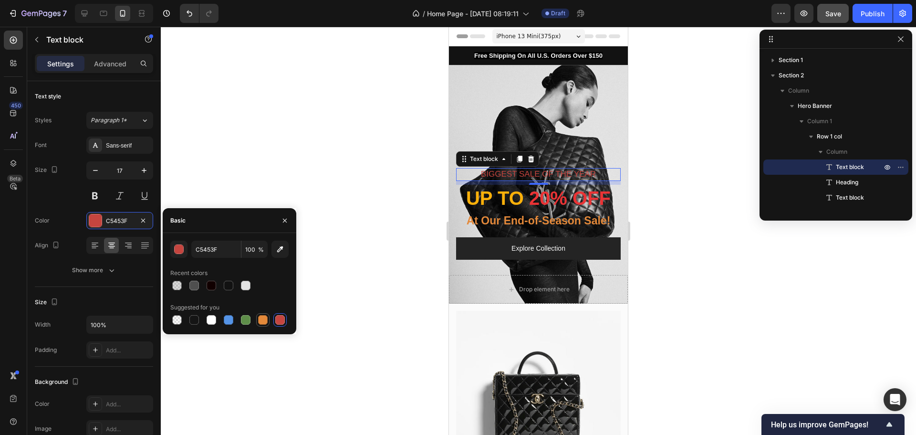
type input "E4893A"
click at [362, 248] on div at bounding box center [538, 231] width 755 height 408
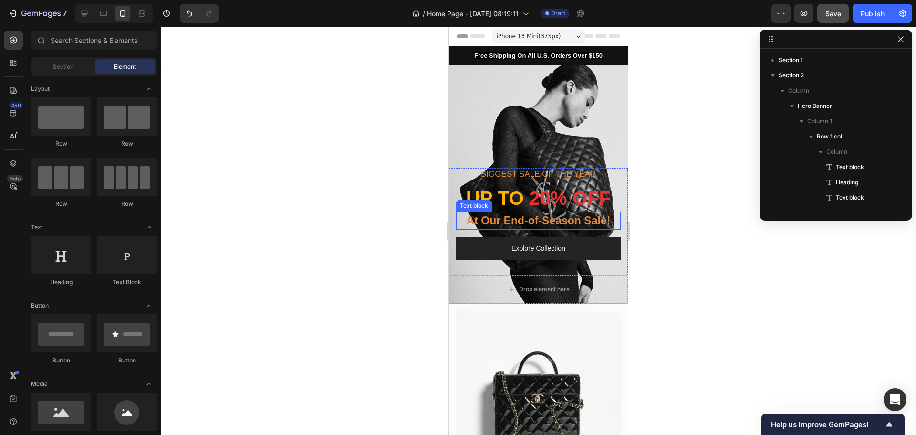
click at [519, 226] on p "At Our End-of-Season Sale!" at bounding box center [538, 220] width 163 height 17
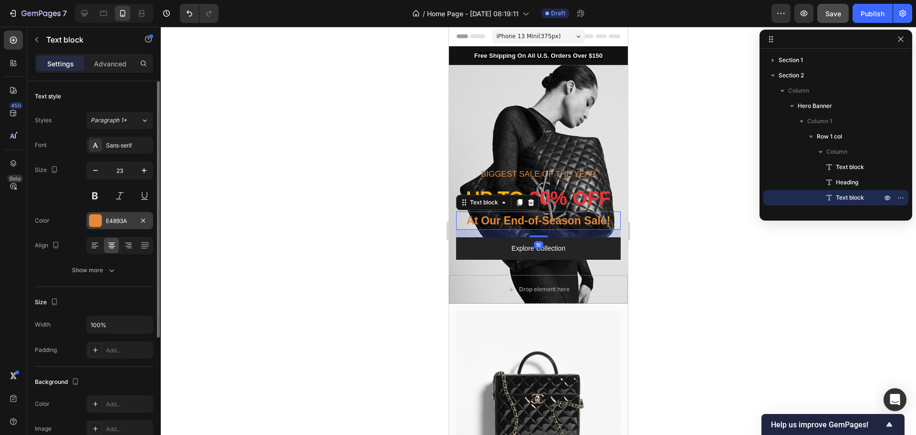
click at [99, 223] on div at bounding box center [95, 220] width 12 height 12
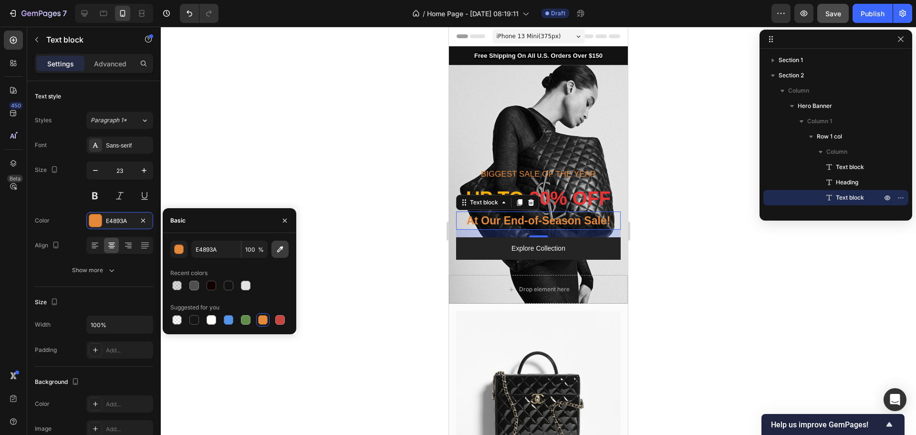
click at [278, 247] on icon "button" at bounding box center [280, 249] width 10 height 10
click at [279, 242] on button "button" at bounding box center [280, 248] width 17 height 17
type input "FFB10A"
click at [374, 231] on div at bounding box center [538, 231] width 755 height 408
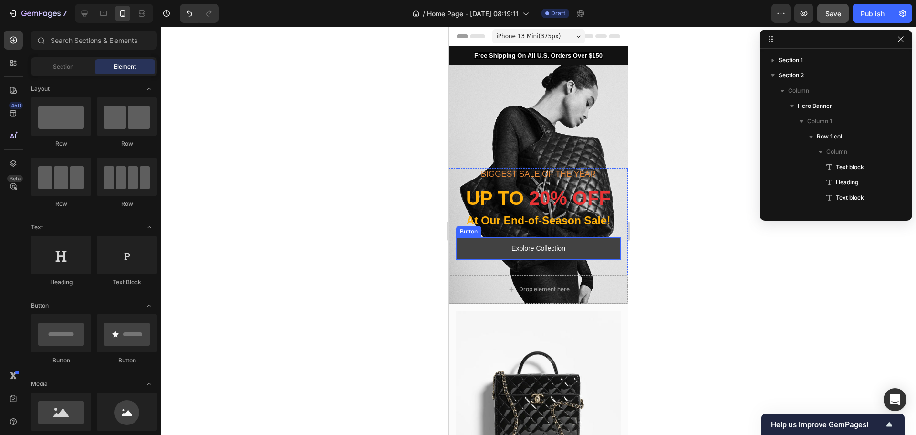
click at [595, 250] on button "Explore Collection" at bounding box center [538, 248] width 165 height 22
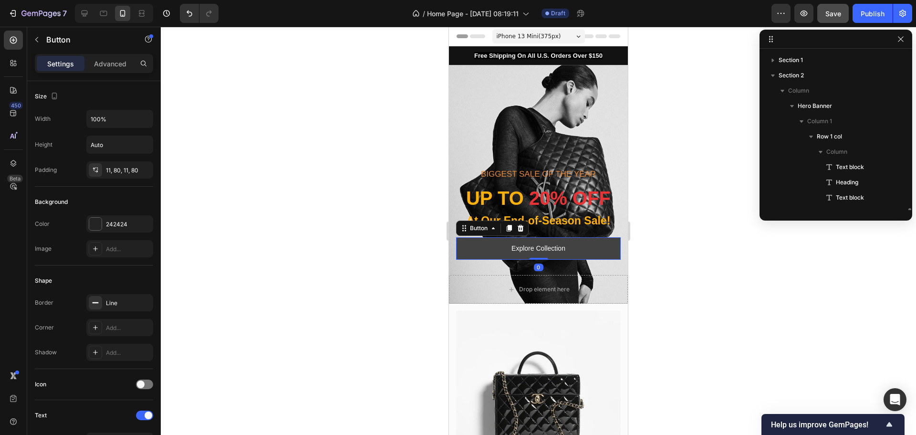
scroll to position [104, 0]
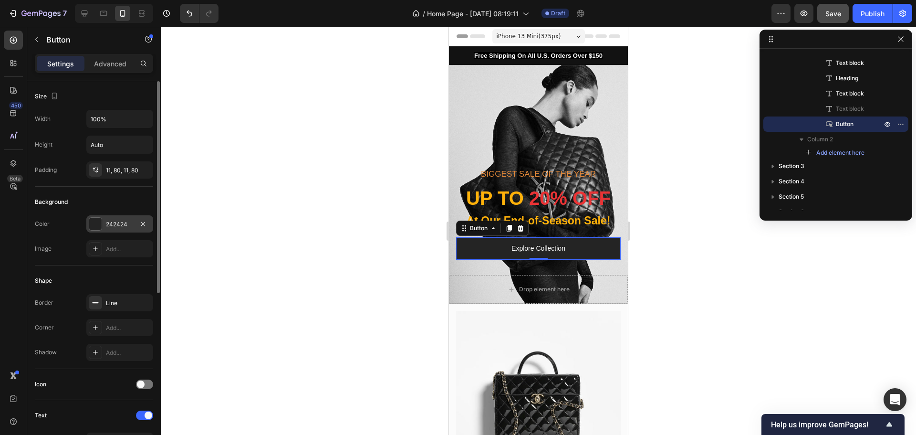
click at [115, 222] on div "242424" at bounding box center [120, 224] width 28 height 9
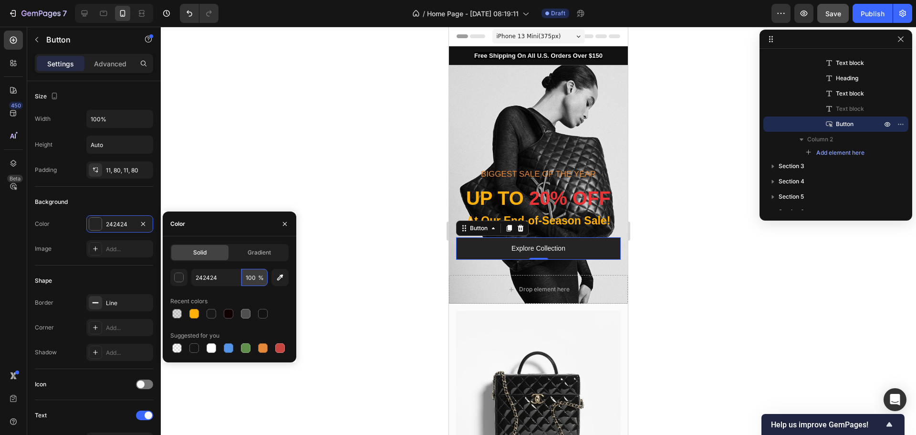
click at [255, 278] on input "100" at bounding box center [254, 277] width 26 height 17
drag, startPoint x: 256, startPoint y: 277, endPoint x: 245, endPoint y: 278, distance: 11.5
click at [245, 278] on input "100" at bounding box center [254, 277] width 26 height 17
type input "50"
click at [384, 217] on div at bounding box center [538, 231] width 755 height 408
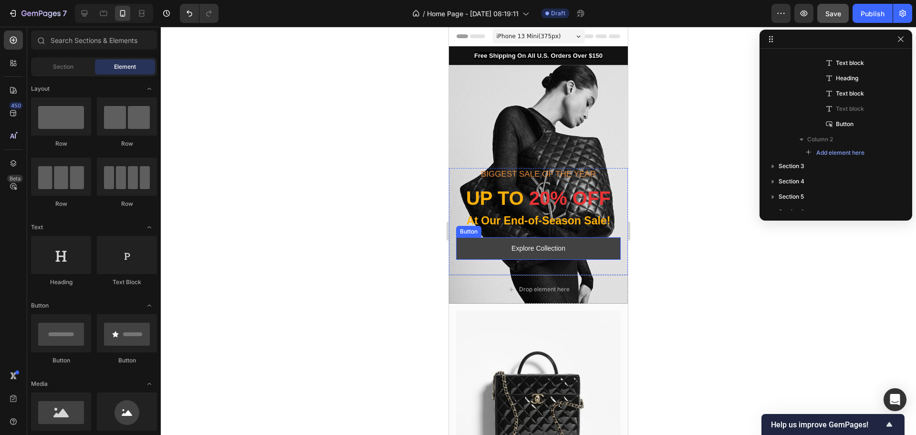
click at [578, 248] on button "Explore Collection" at bounding box center [538, 248] width 165 height 22
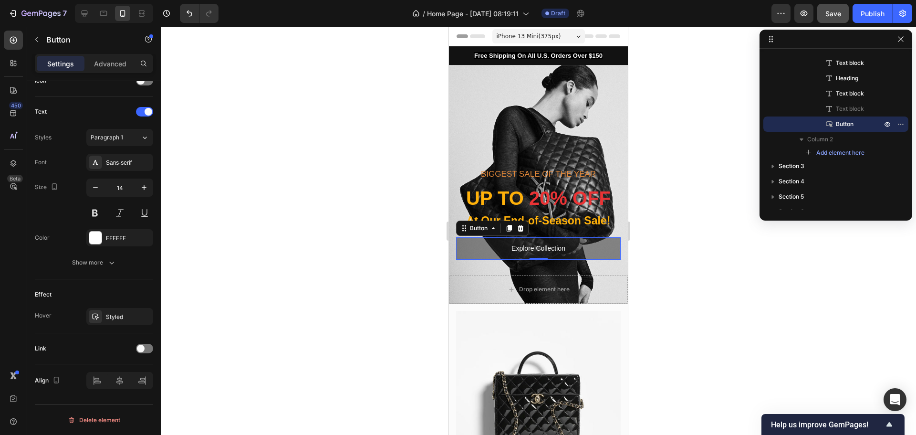
scroll to position [0, 0]
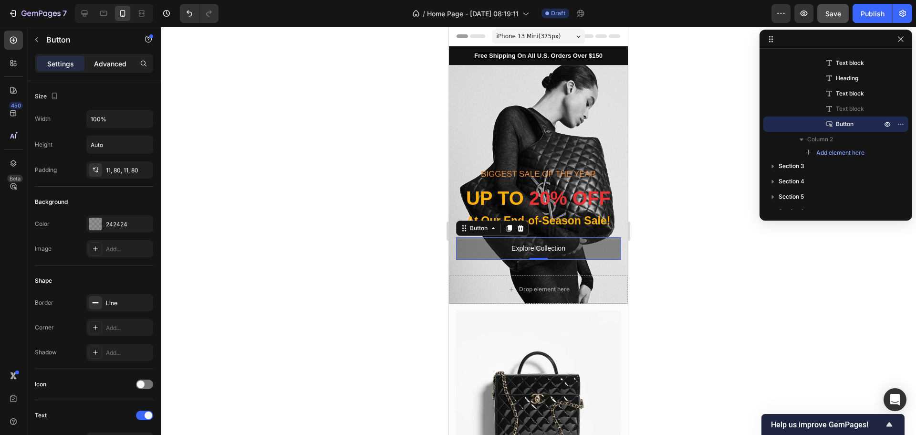
click at [109, 65] on p "Advanced" at bounding box center [110, 64] width 32 height 10
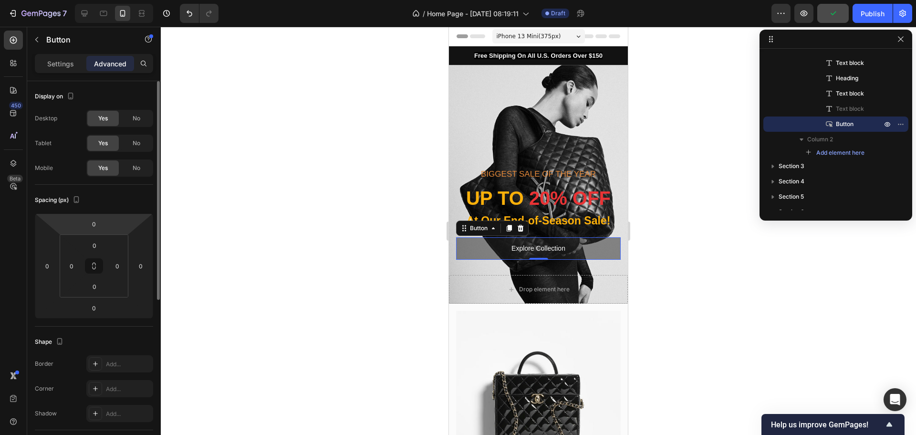
scroll to position [282, 0]
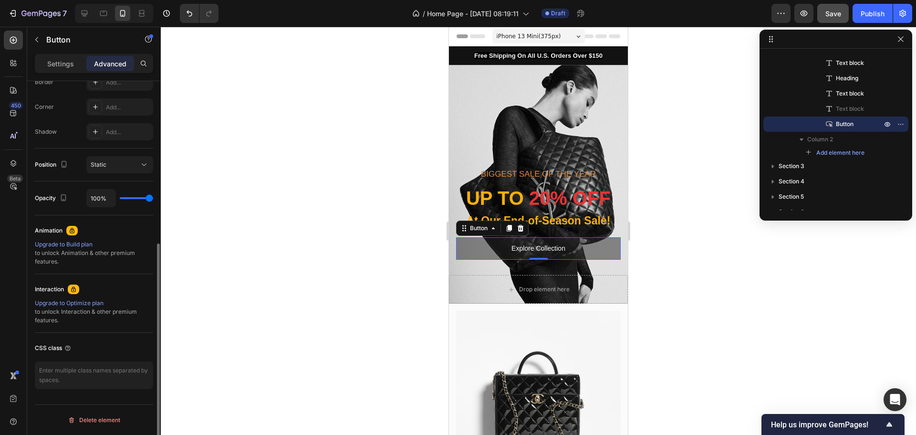
click at [52, 63] on p "Settings" at bounding box center [60, 64] width 27 height 10
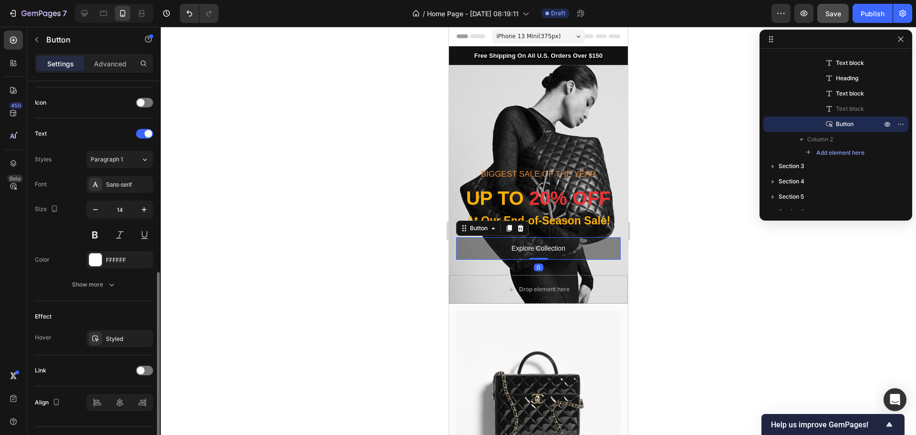
scroll to position [303, 0]
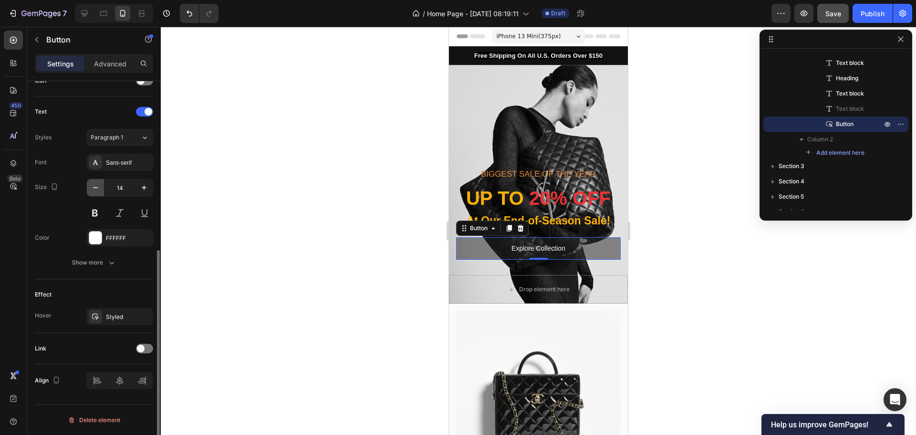
click at [95, 189] on icon "button" at bounding box center [96, 188] width 10 height 10
click at [150, 188] on button "button" at bounding box center [144, 187] width 17 height 17
click at [144, 187] on icon "button" at bounding box center [144, 187] width 5 height 5
type input "14"
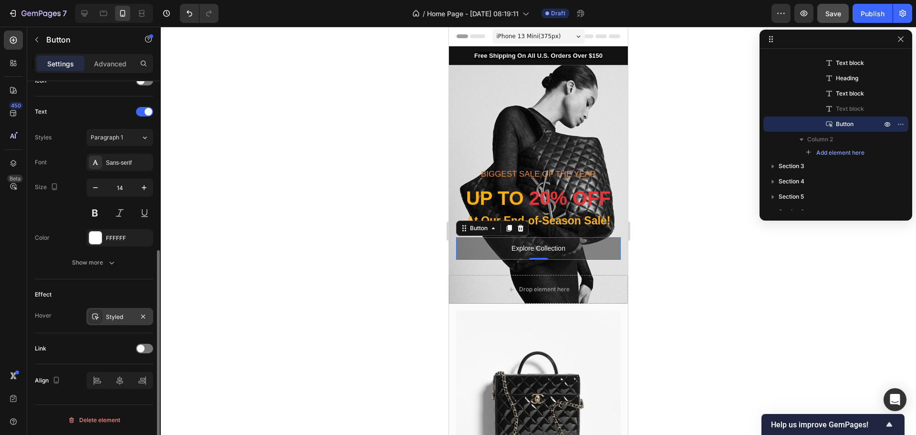
click at [123, 314] on div "Styled" at bounding box center [120, 317] width 28 height 9
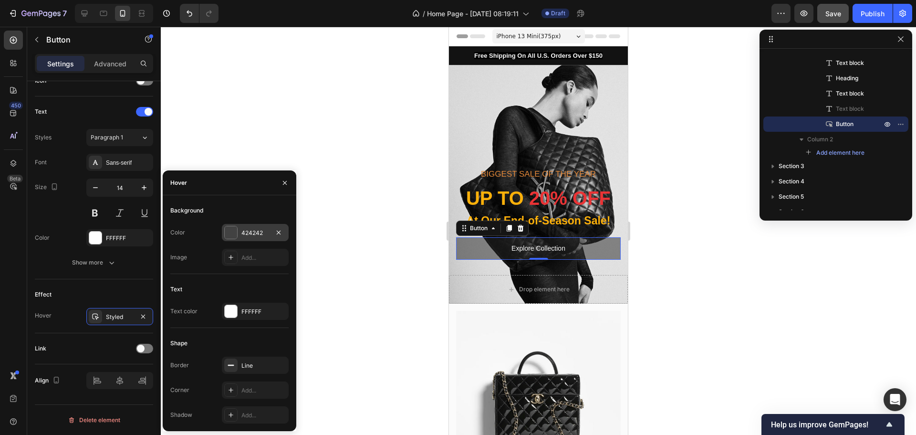
click at [253, 236] on div "424242" at bounding box center [255, 233] width 28 height 9
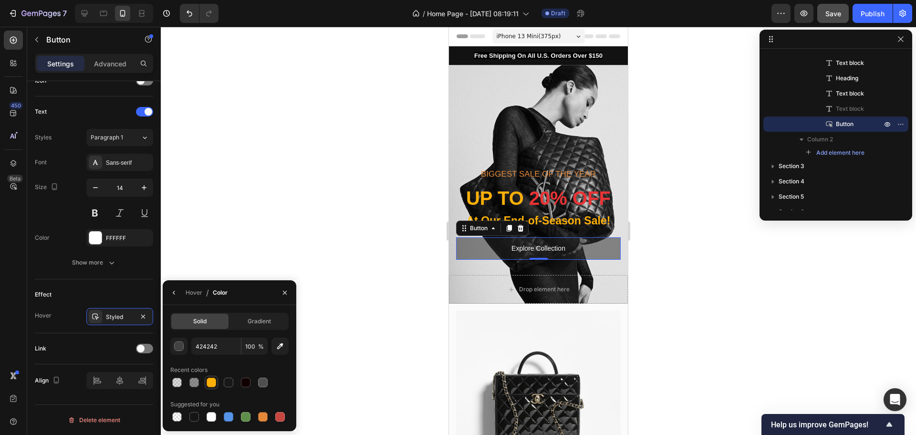
click at [211, 379] on div at bounding box center [212, 382] width 10 height 10
type input "FFB10A"
click at [258, 322] on span "Gradient" at bounding box center [259, 321] width 23 height 9
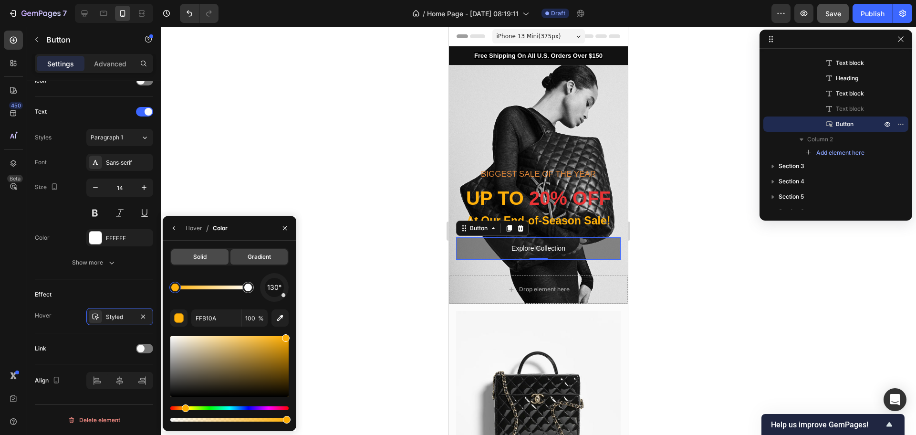
click at [195, 258] on span "Solid" at bounding box center [199, 256] width 13 height 9
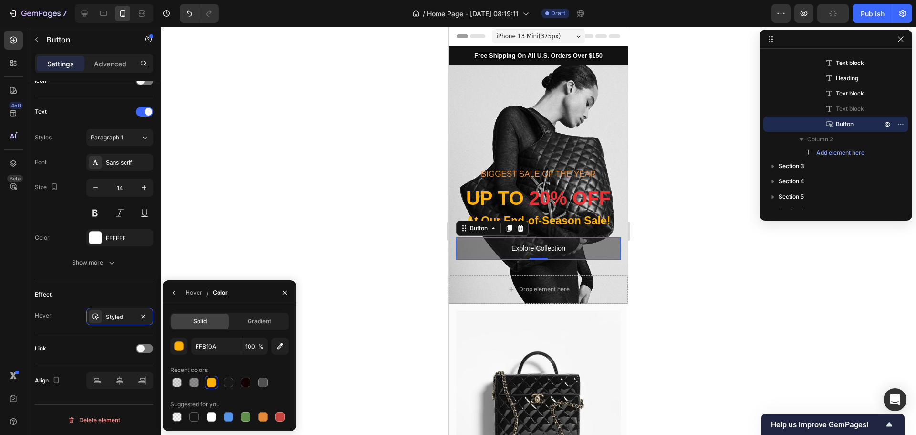
click at [173, 291] on icon "button" at bounding box center [174, 293] width 8 height 8
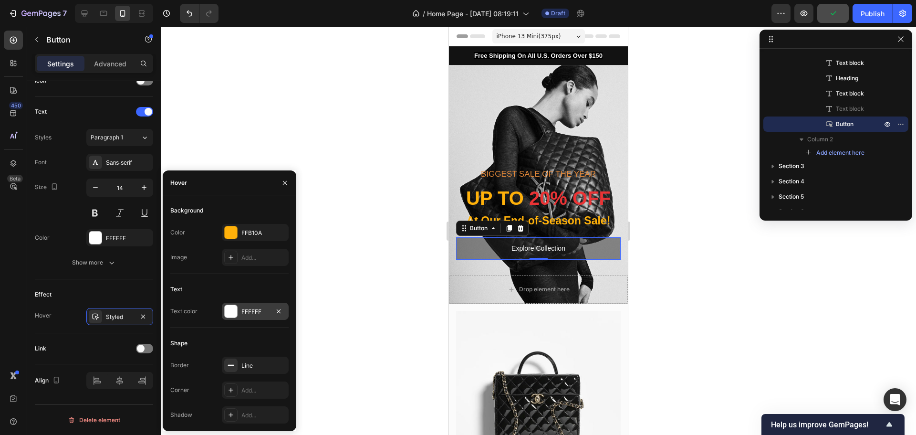
click at [232, 314] on div at bounding box center [231, 311] width 12 height 12
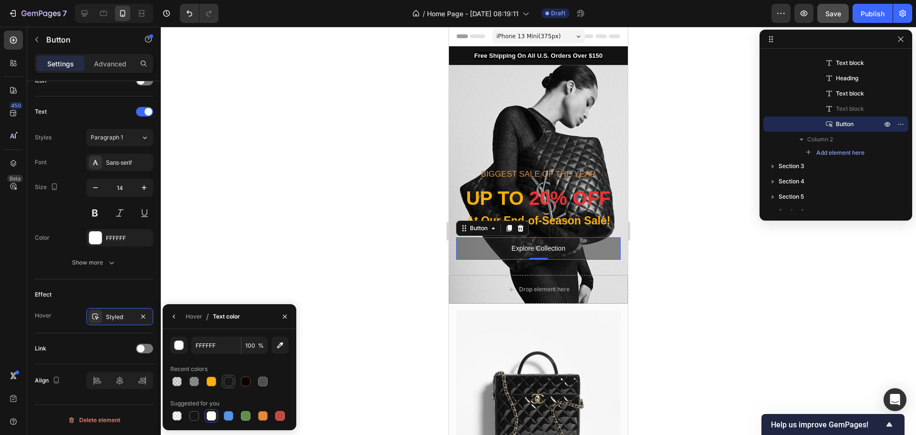
click at [229, 383] on div at bounding box center [229, 381] width 10 height 10
type input "181818"
click at [387, 232] on div at bounding box center [538, 231] width 755 height 408
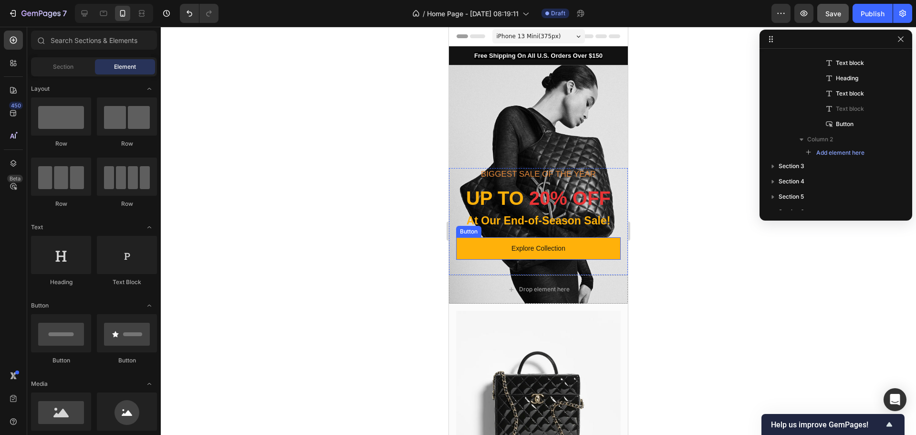
click at [606, 254] on button "Explore Collection" at bounding box center [538, 248] width 165 height 22
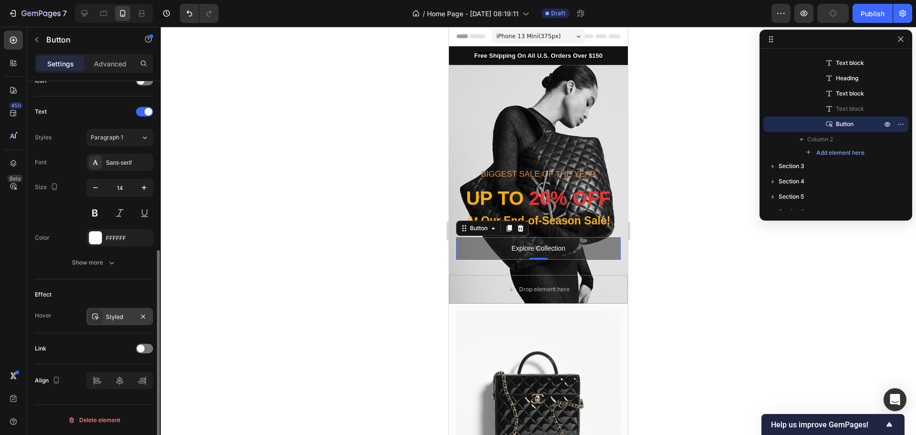
click at [115, 317] on div "Styled" at bounding box center [120, 317] width 28 height 9
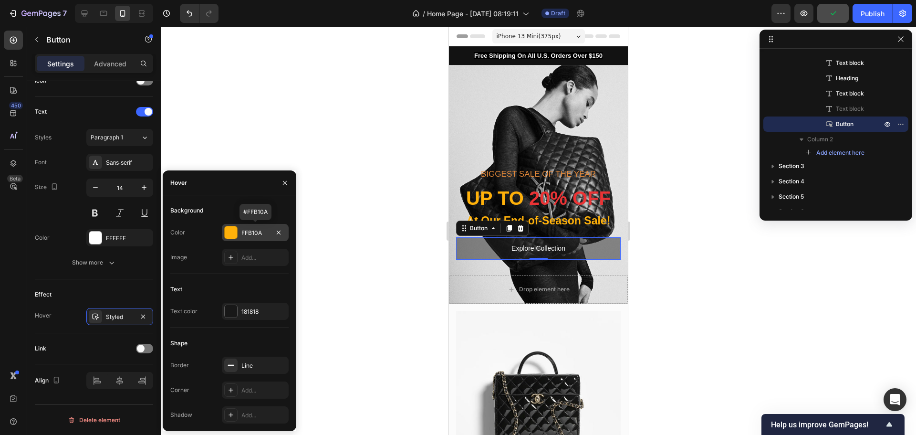
click at [235, 232] on div at bounding box center [231, 232] width 12 height 12
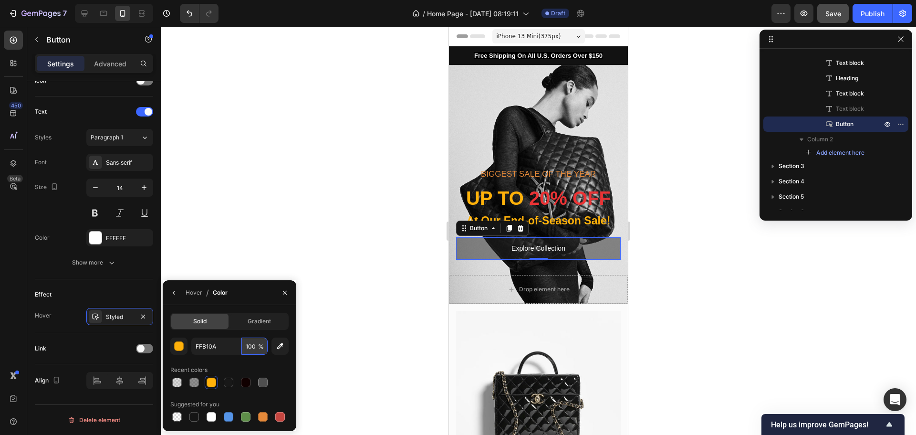
click at [256, 348] on input "100" at bounding box center [254, 345] width 26 height 17
type input "80"
click at [362, 313] on div at bounding box center [538, 231] width 755 height 408
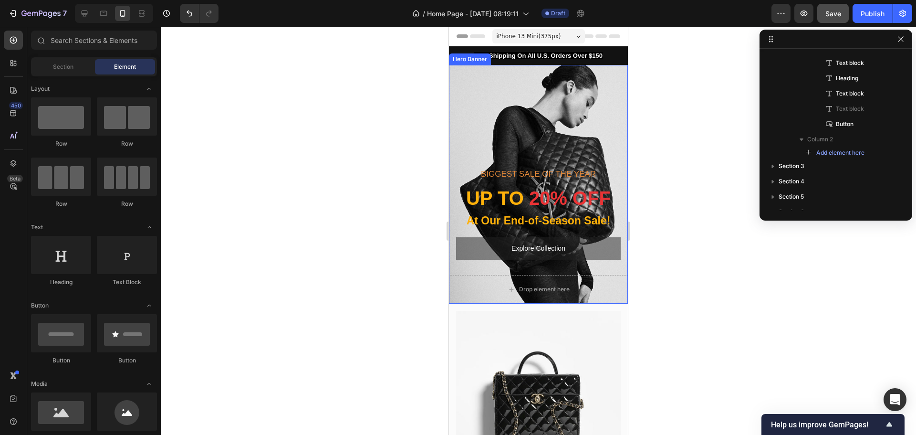
click at [346, 282] on div at bounding box center [538, 231] width 755 height 408
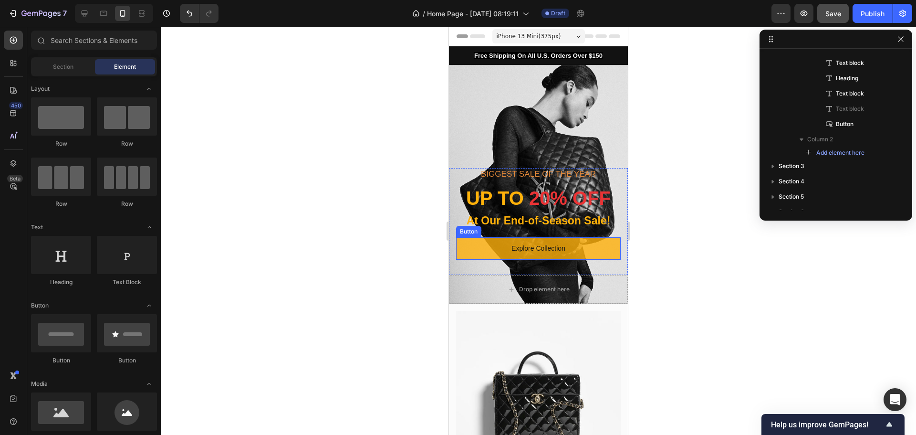
click at [576, 248] on button "Explore Collection" at bounding box center [538, 248] width 165 height 22
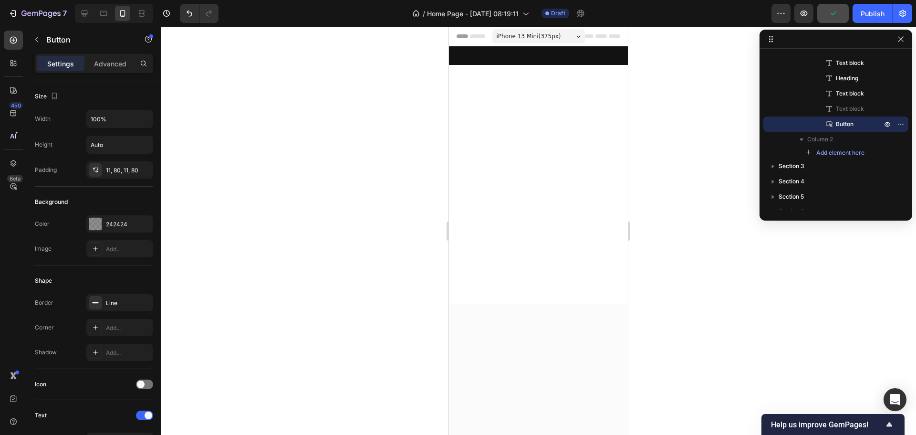
scroll to position [2713, 0]
